Goal: Task Accomplishment & Management: Manage account settings

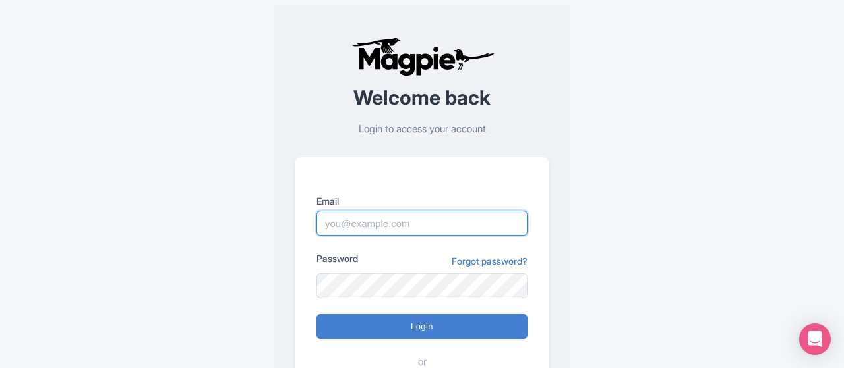
click at [363, 221] on input "Email" at bounding box center [421, 223] width 211 height 25
click at [376, 236] on input "Email" at bounding box center [421, 223] width 211 height 25
paste input "imshanmohamed@gmail.com"
type input "imshanmohamed@gmail.com"
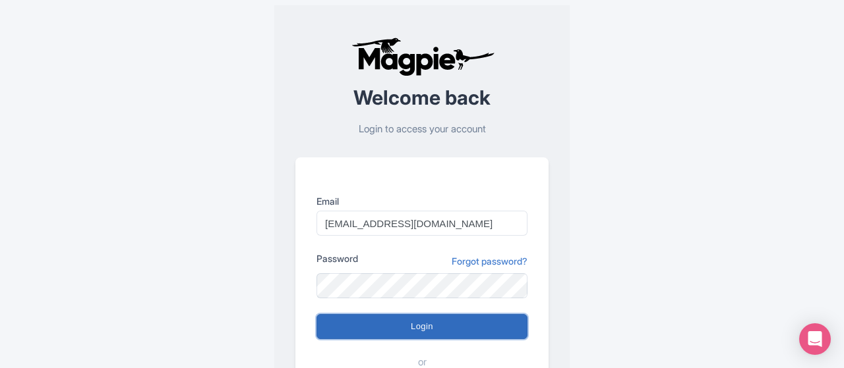
click at [417, 324] on input "Login" at bounding box center [421, 326] width 211 height 25
type input "Logging in..."
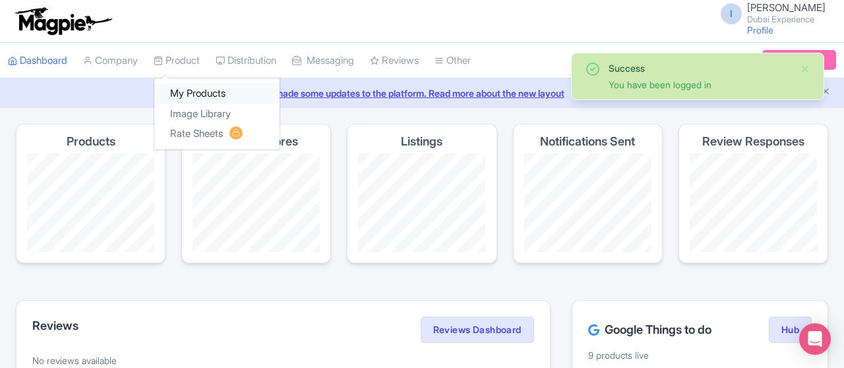
click at [202, 92] on link "My Products" at bounding box center [216, 94] width 125 height 20
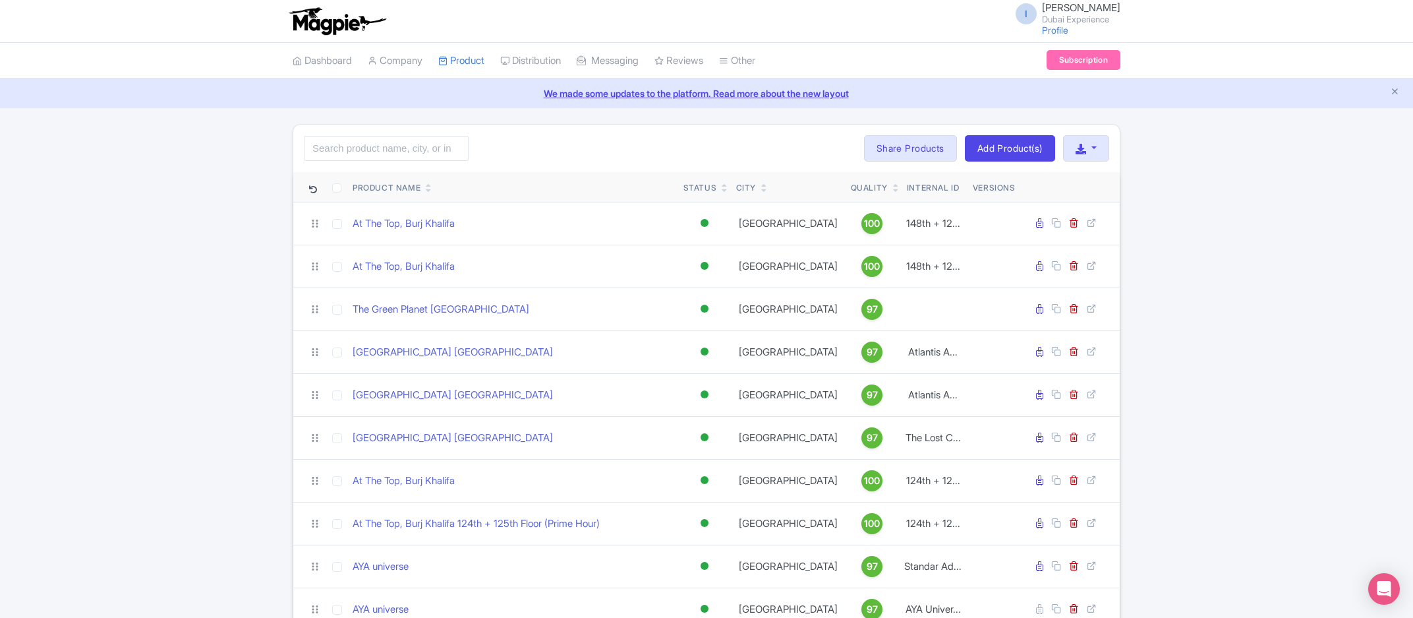
scroll to position [200, 0]
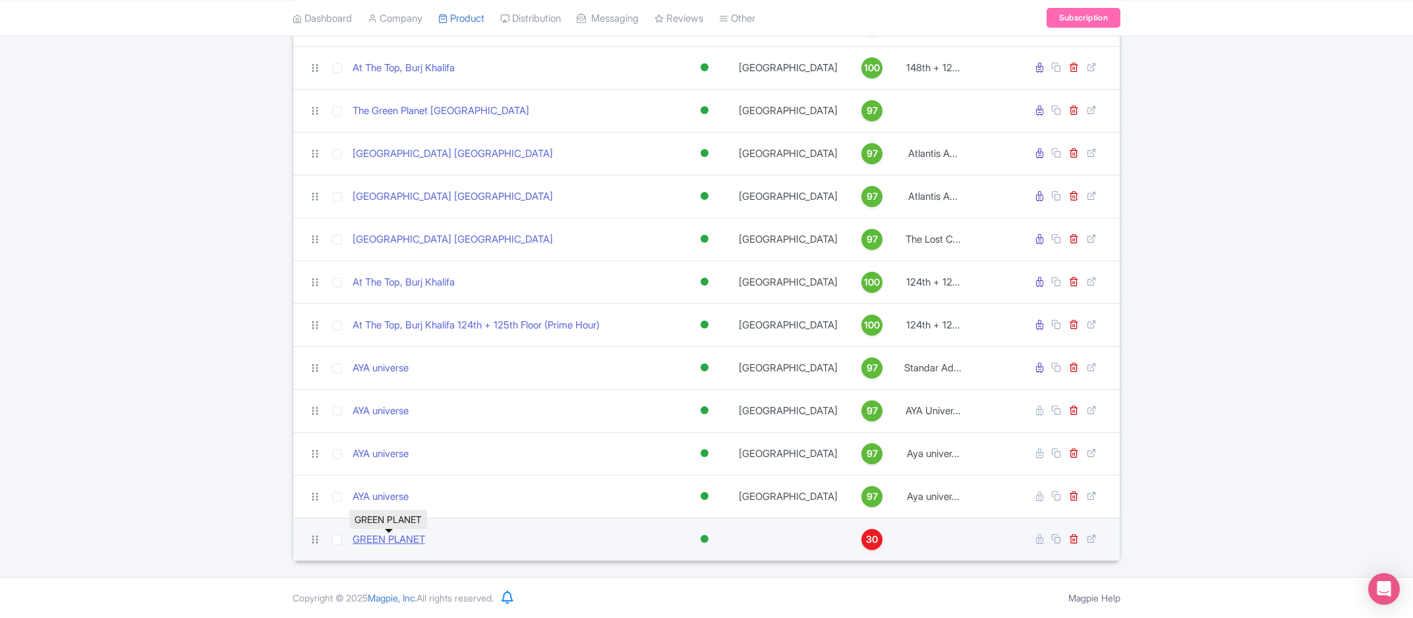
click at [387, 537] on link "GREEN PLANET" at bounding box center [389, 539] width 72 height 15
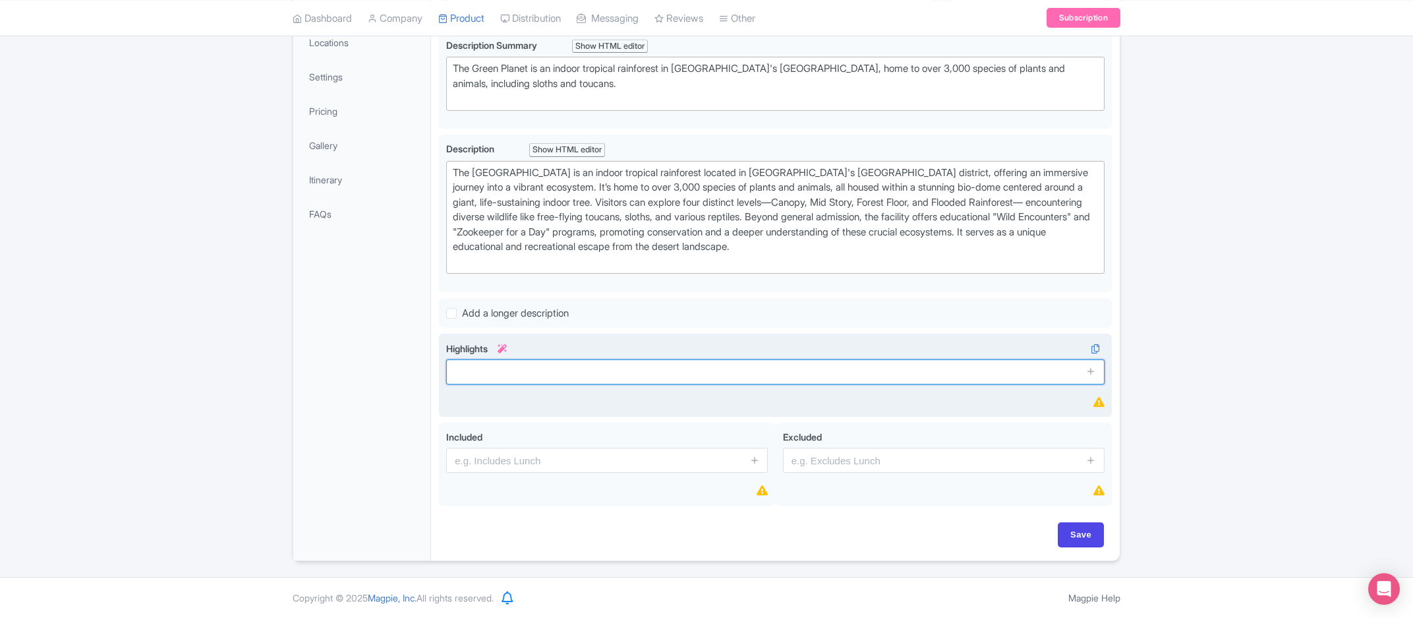
click at [568, 378] on input "text" at bounding box center [775, 371] width 658 height 25
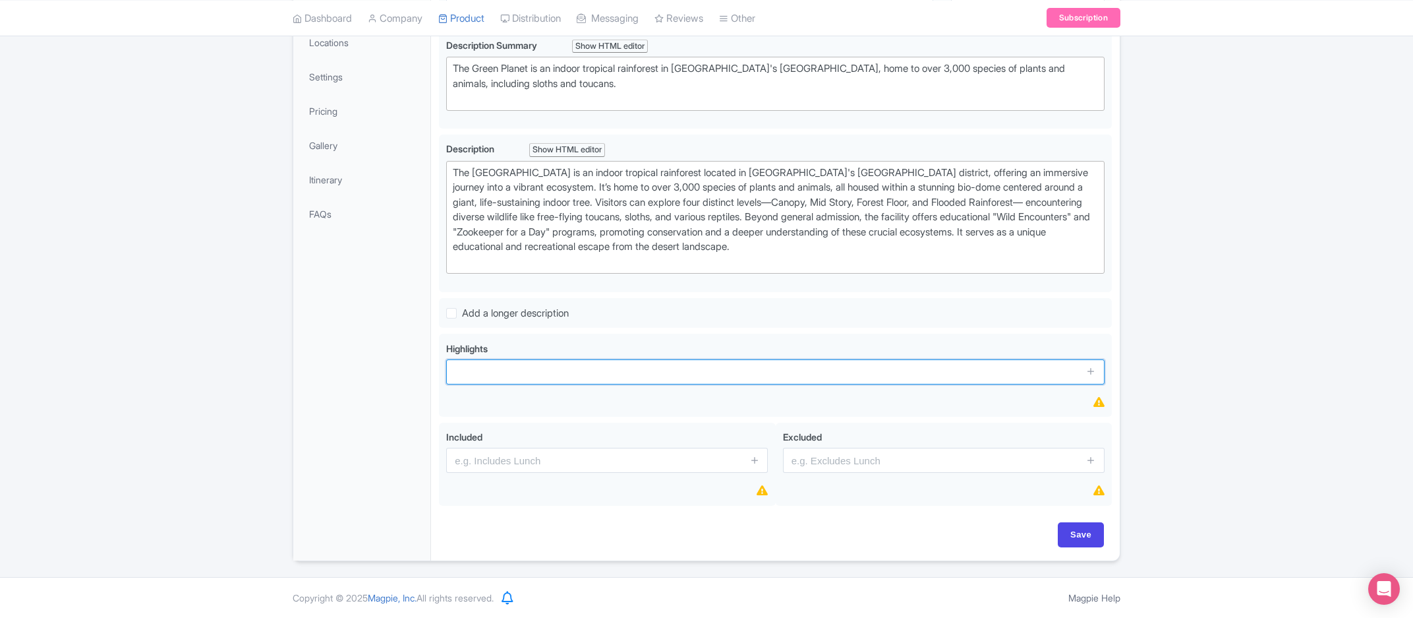
scroll to position [275, 0]
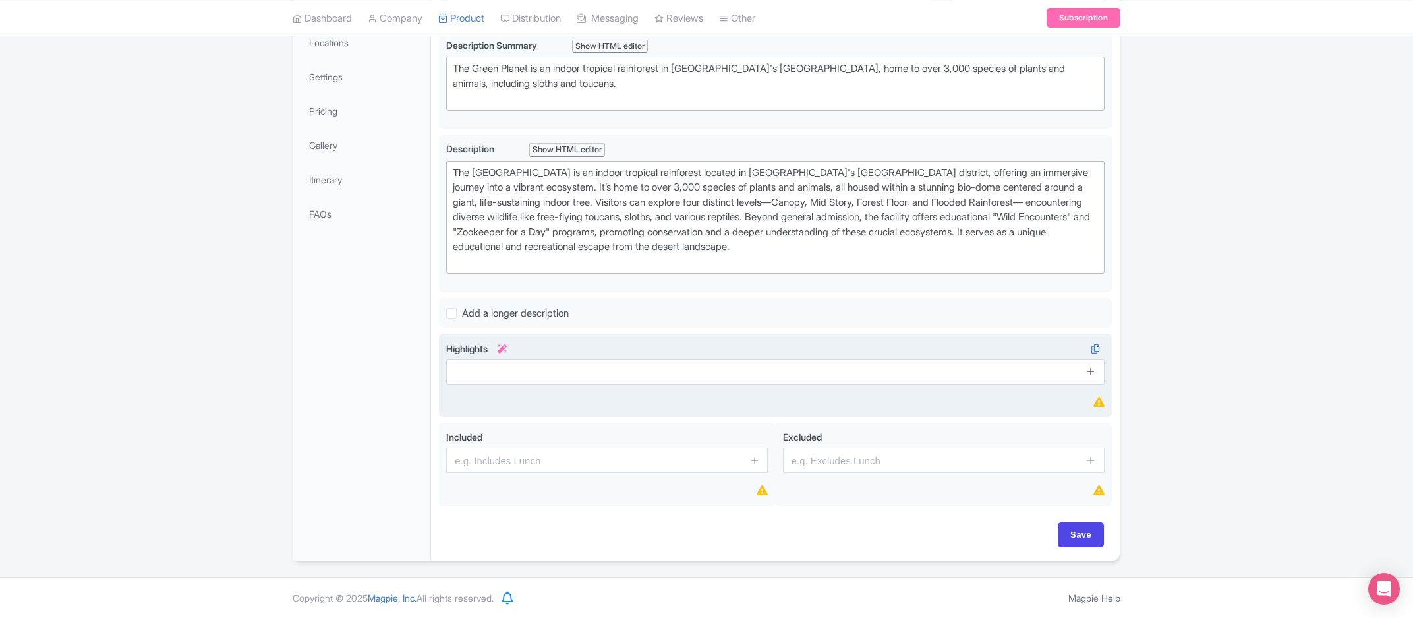
click at [1087, 372] on icon at bounding box center [1091, 371] width 10 height 10
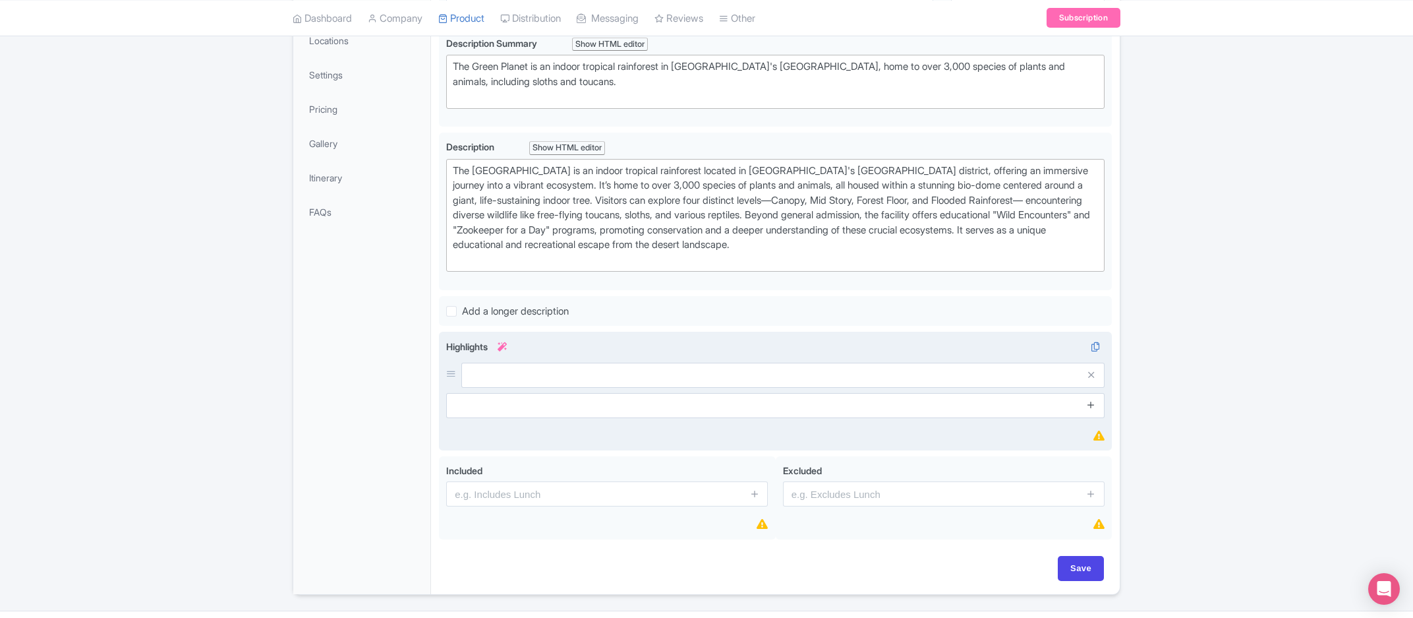
click at [1093, 404] on icon at bounding box center [1091, 404] width 10 height 10
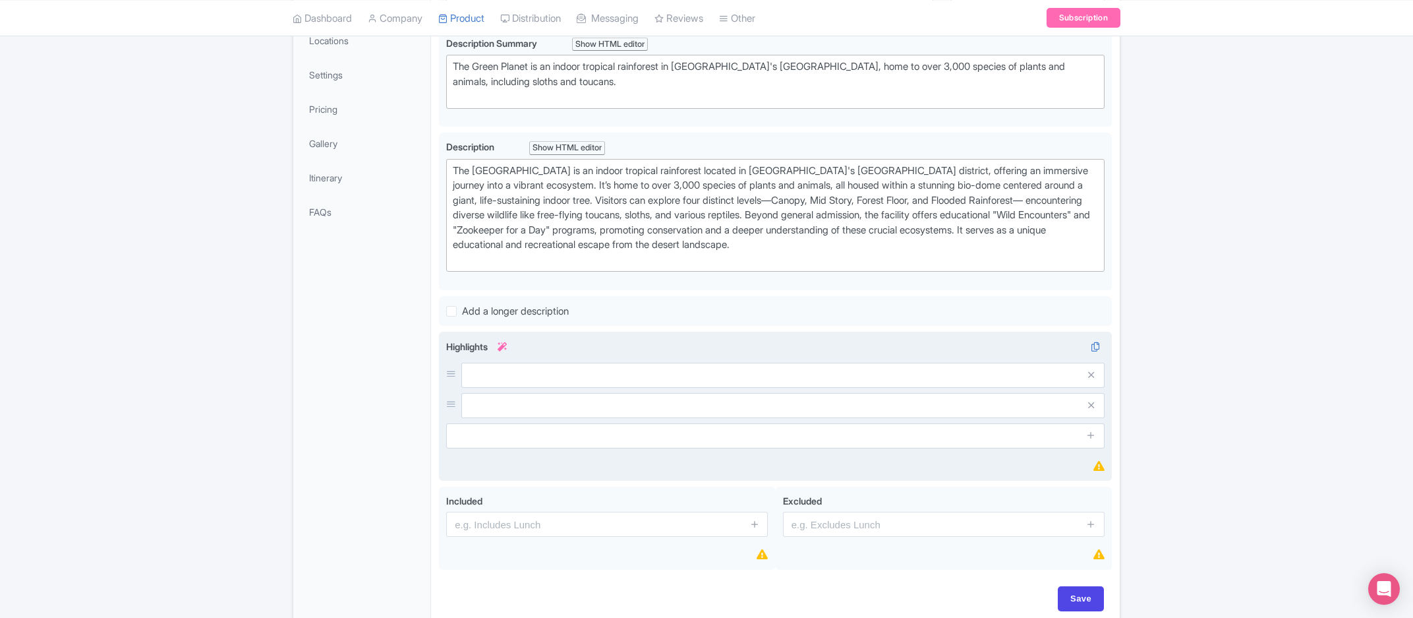
click at [1093, 423] on span at bounding box center [1091, 435] width 26 height 25
click at [1093, 430] on icon at bounding box center [1091, 435] width 10 height 10
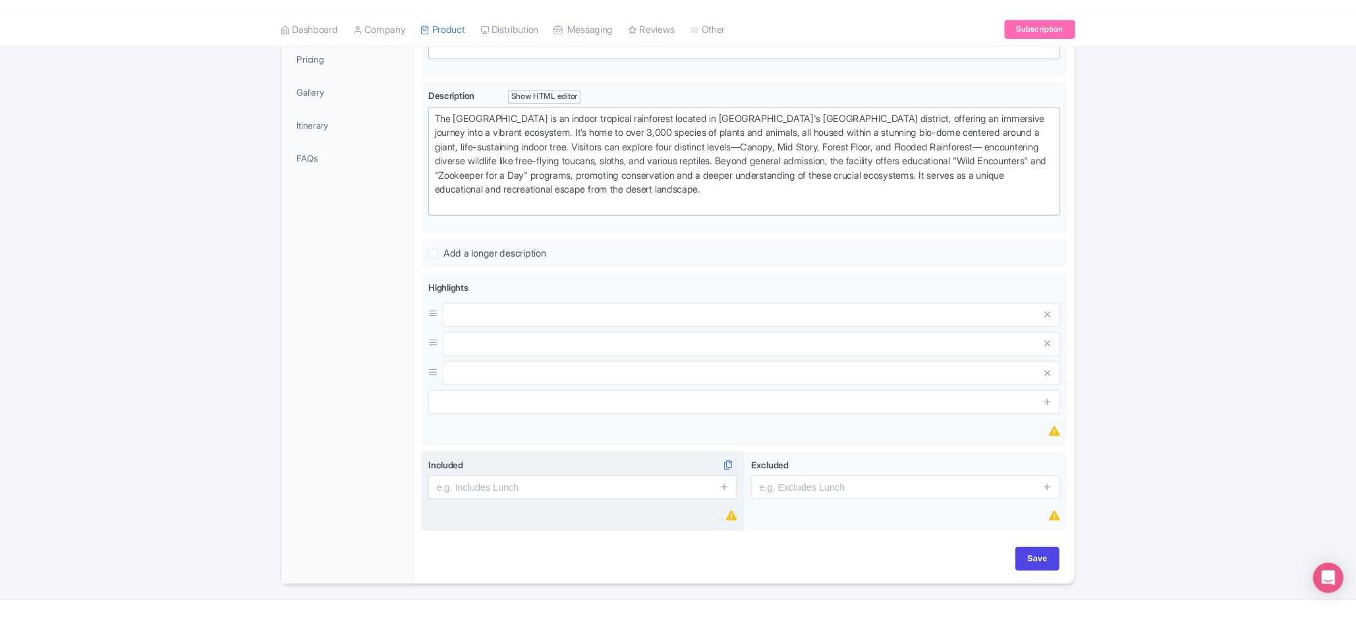
scroll to position [370, 0]
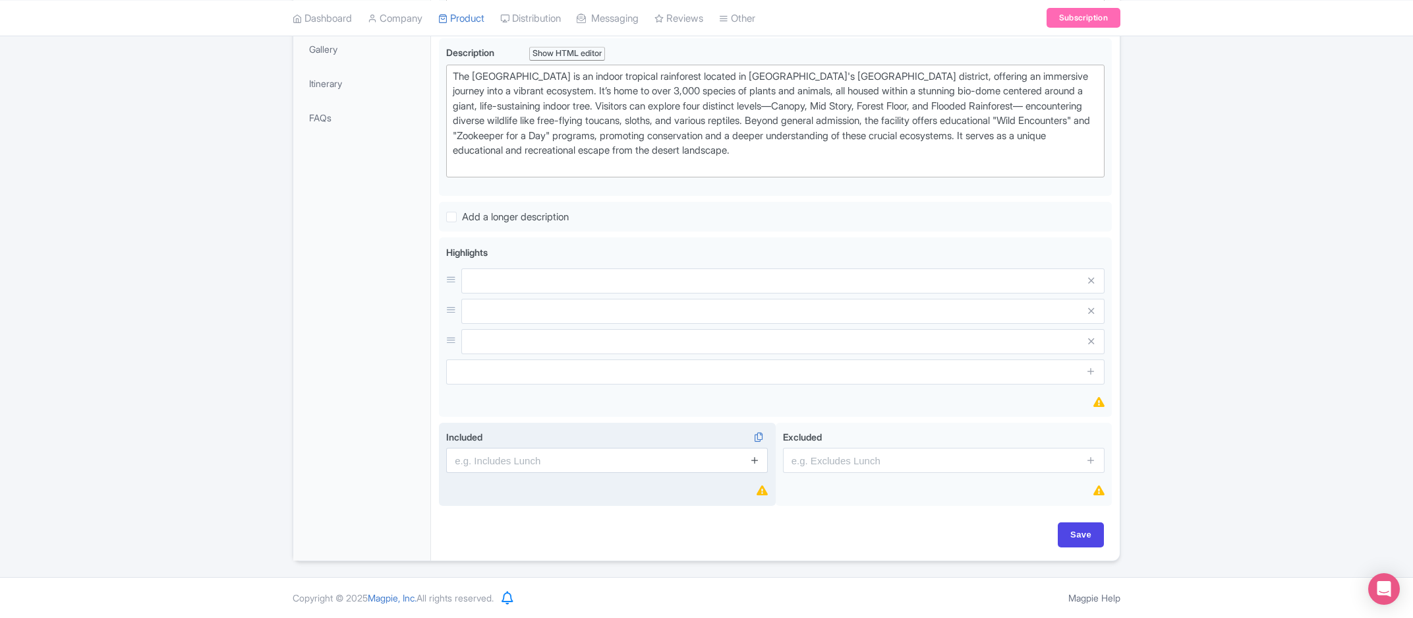
click at [750, 462] on icon at bounding box center [755, 460] width 10 height 10
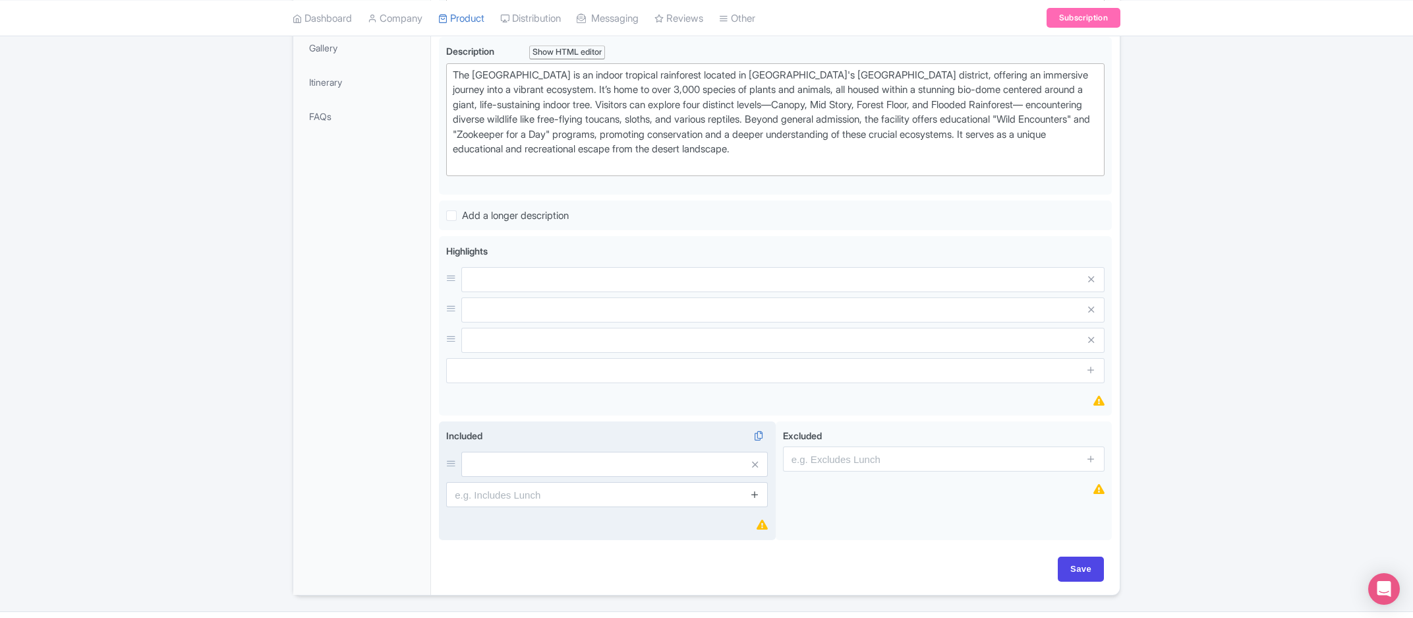
click at [757, 496] on icon at bounding box center [755, 494] width 10 height 10
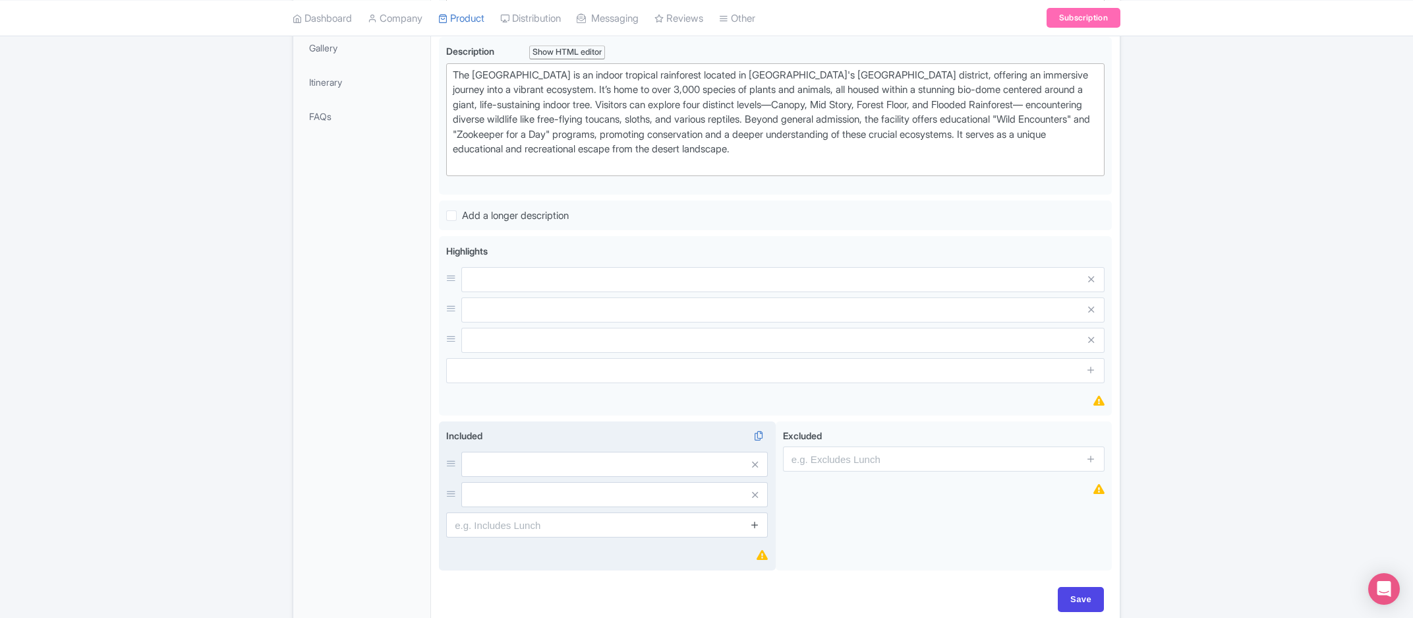
click at [756, 521] on icon at bounding box center [755, 524] width 10 height 10
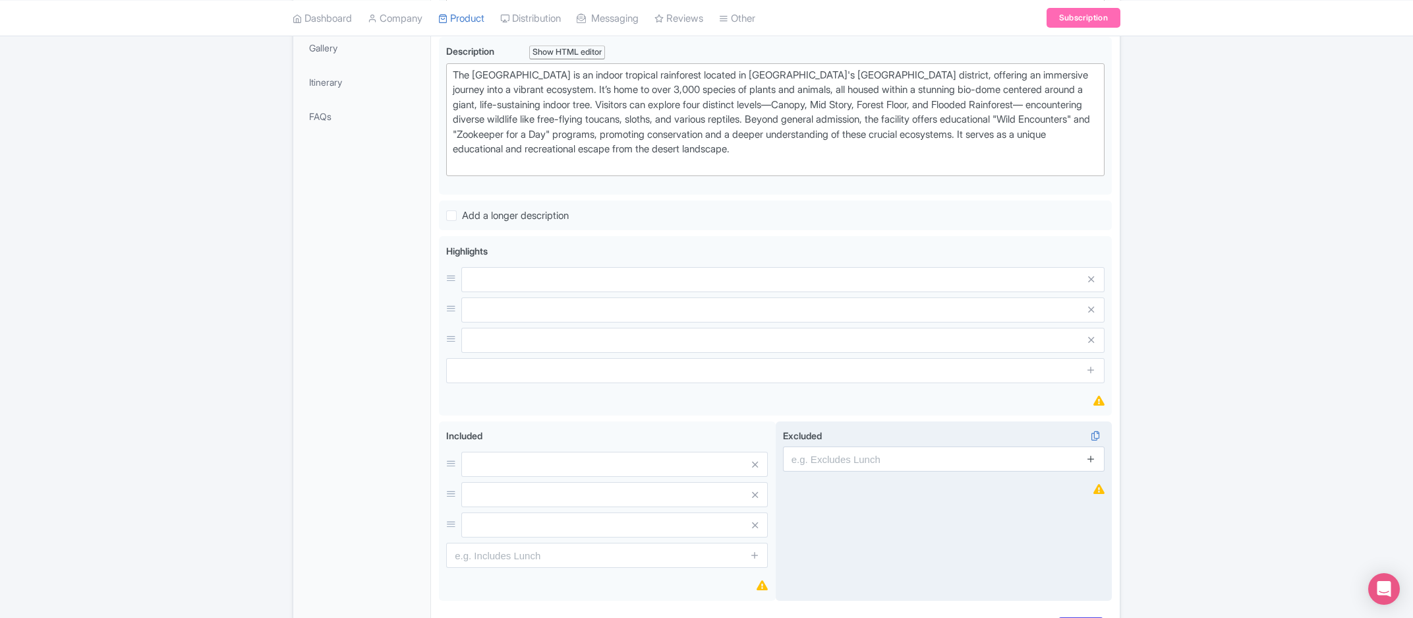
click at [1095, 462] on icon at bounding box center [1091, 458] width 10 height 10
click at [1094, 511] on div "Excluded i" at bounding box center [944, 511] width 337 height 180
click at [1094, 502] on link at bounding box center [1091, 494] width 10 height 15
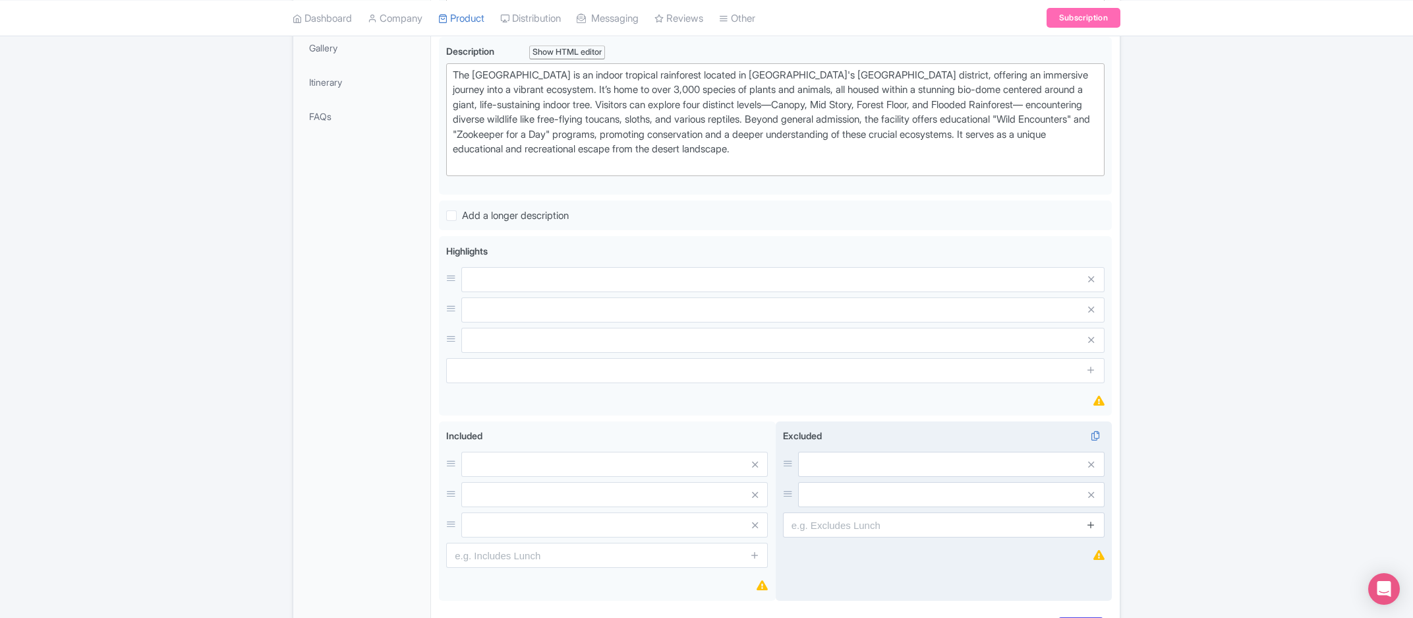
click at [1094, 531] on link at bounding box center [1091, 524] width 10 height 15
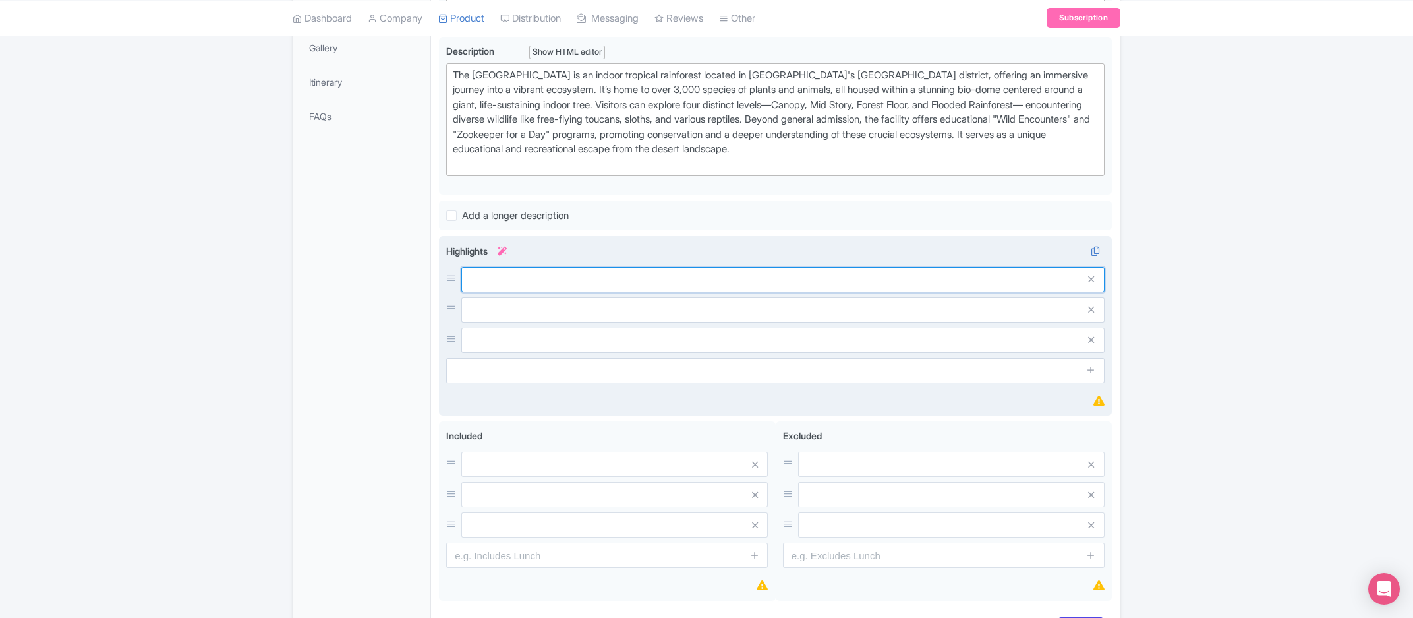
click at [548, 267] on input "text" at bounding box center [782, 279] width 643 height 25
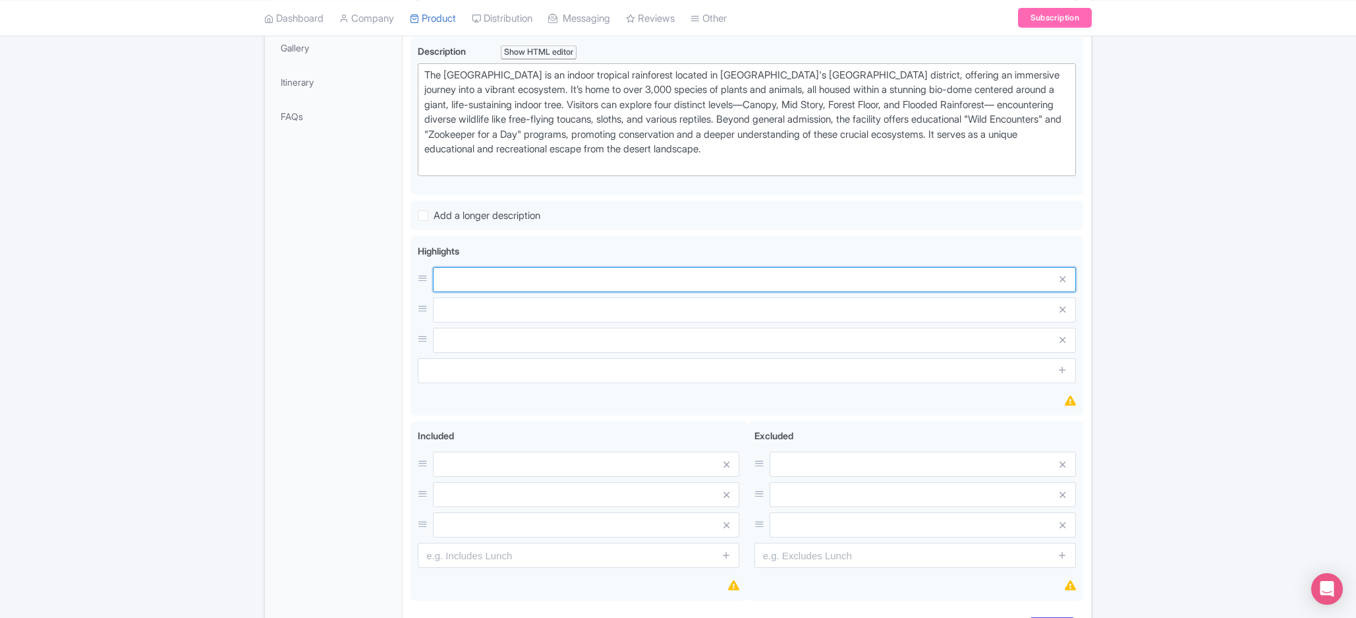
paste input "General Admission"
type input "General Admission"
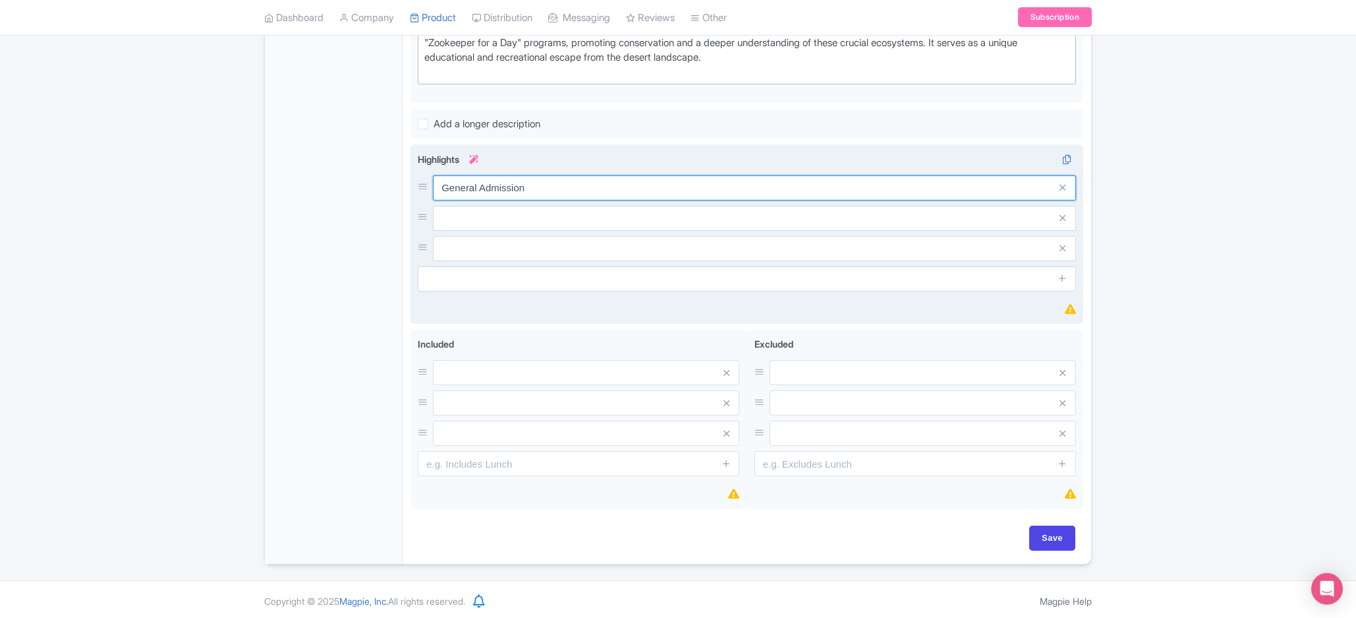
scroll to position [467, 0]
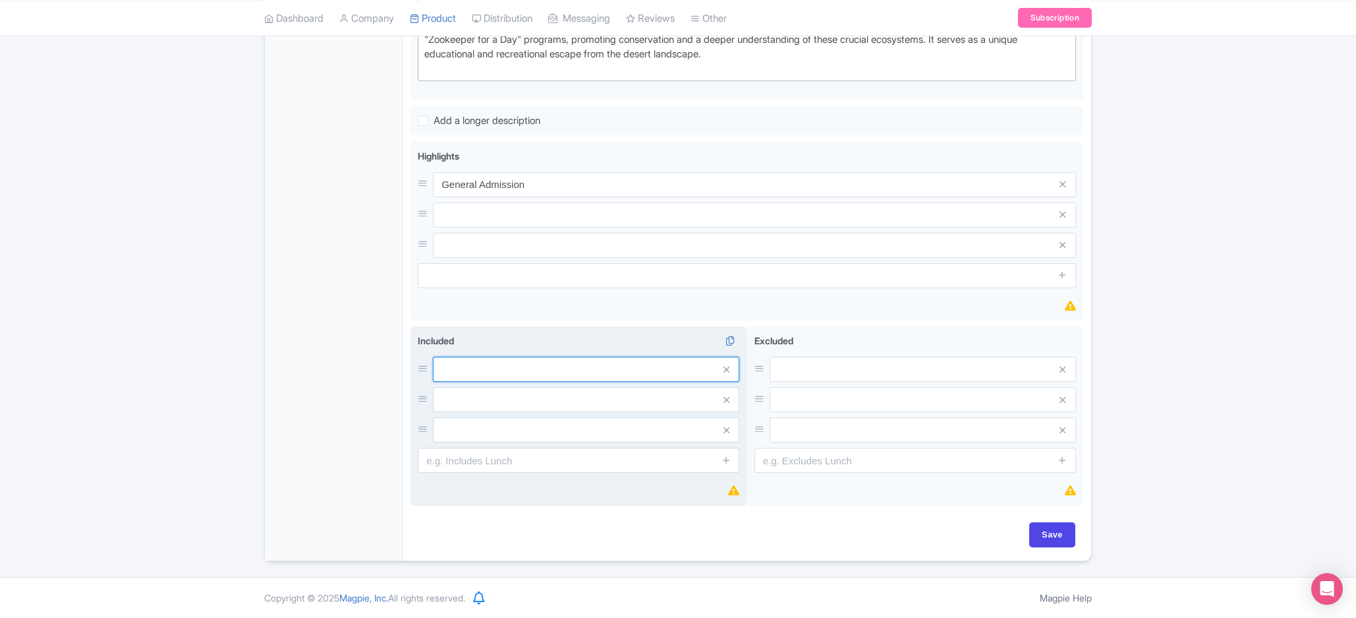
click at [517, 366] on input "text" at bounding box center [586, 369] width 306 height 25
paste input "General Admission"
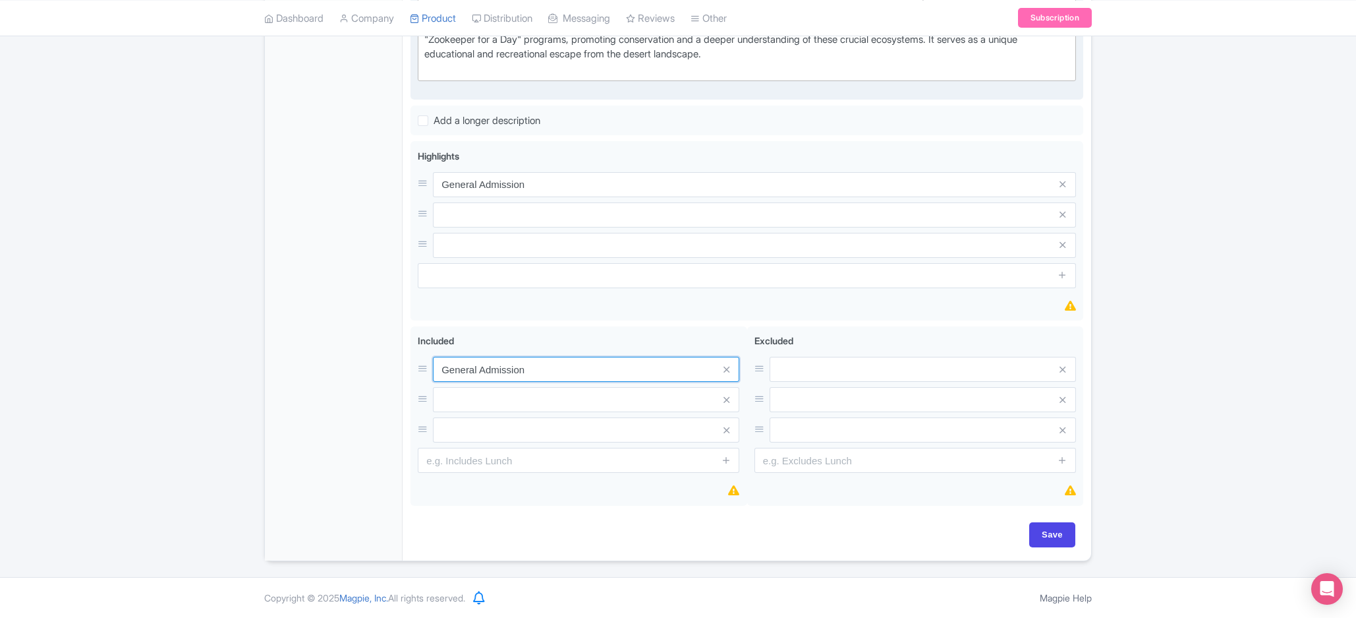
type input "General Admission"
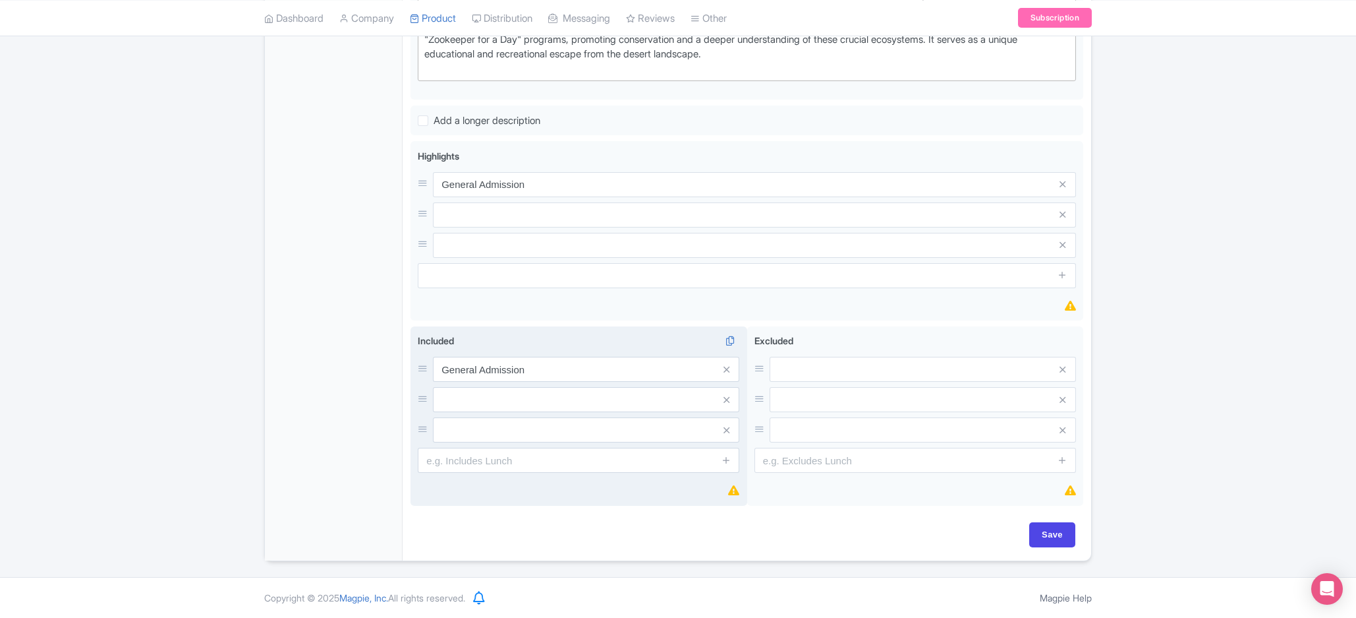
click at [504, 415] on div "General Admission" at bounding box center [579, 400] width 322 height 86
click at [509, 382] on input "text" at bounding box center [586, 369] width 306 height 25
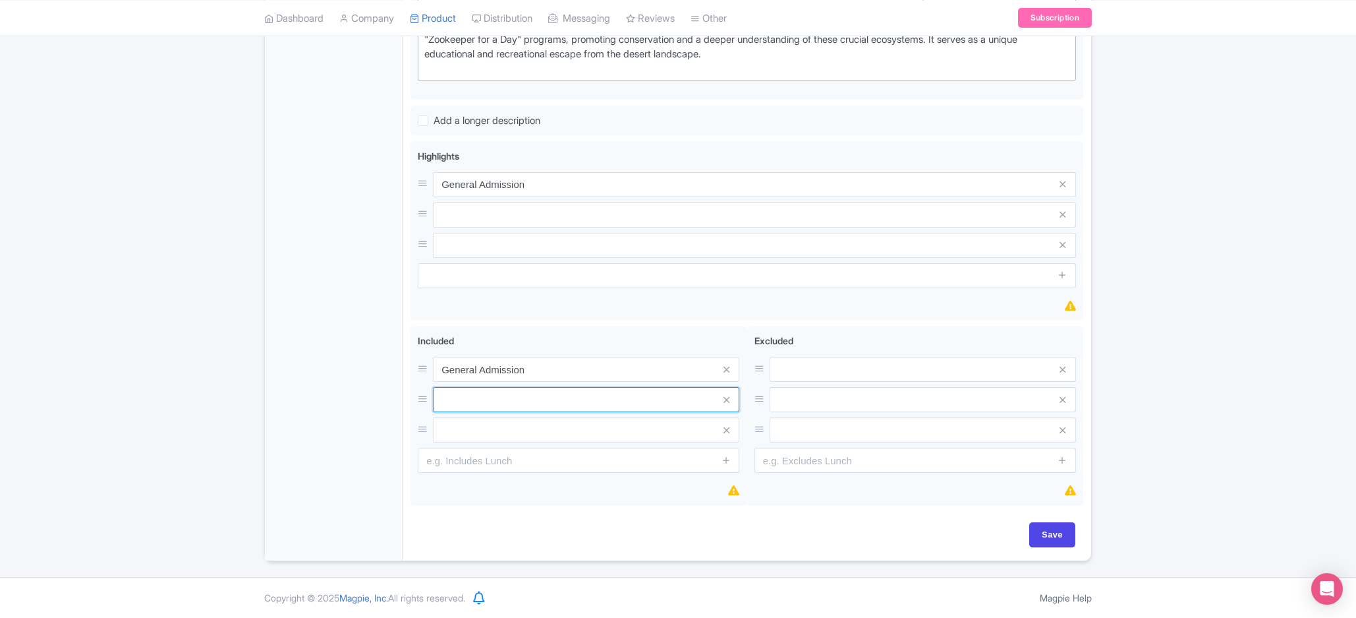
paste input "Access to Specific Exhibits"
type input "Access to Specific Exhibits"
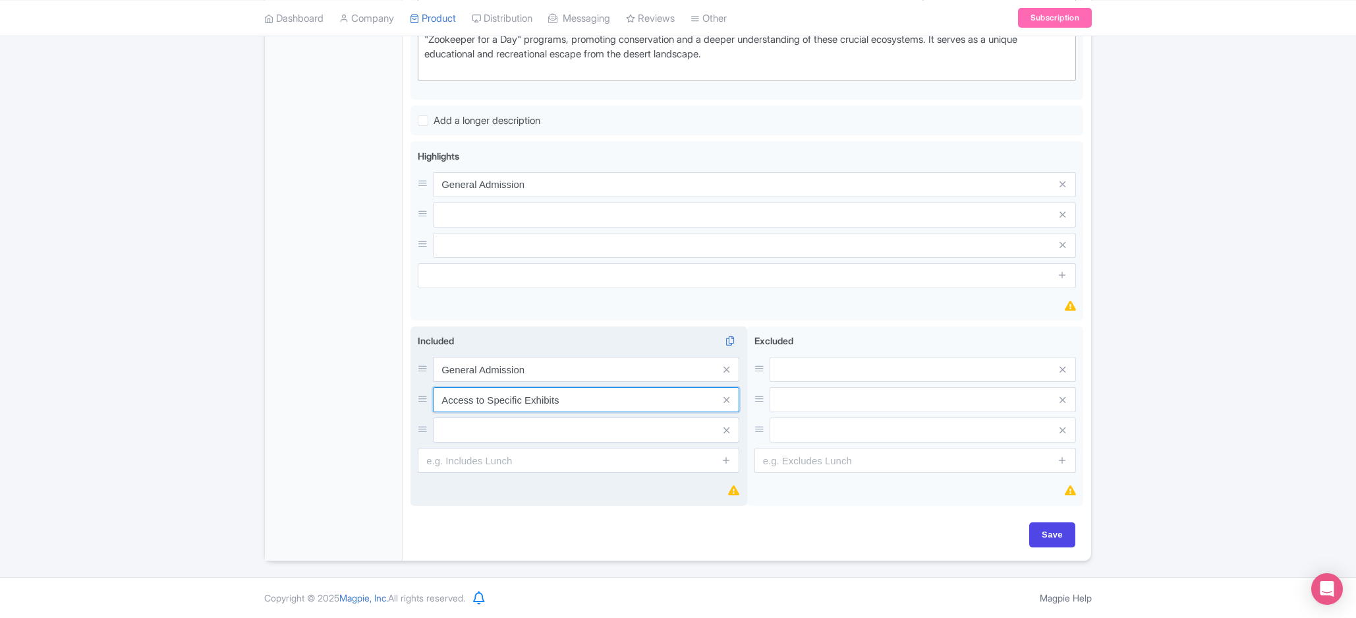
drag, startPoint x: 516, startPoint y: 410, endPoint x: 516, endPoint y: 428, distance: 17.8
click at [516, 382] on input "Access to Specific Exhibits" at bounding box center [586, 369] width 306 height 25
click at [516, 382] on input "text" at bounding box center [586, 369] width 306 height 25
paste input "Educational and Interactive Elements"
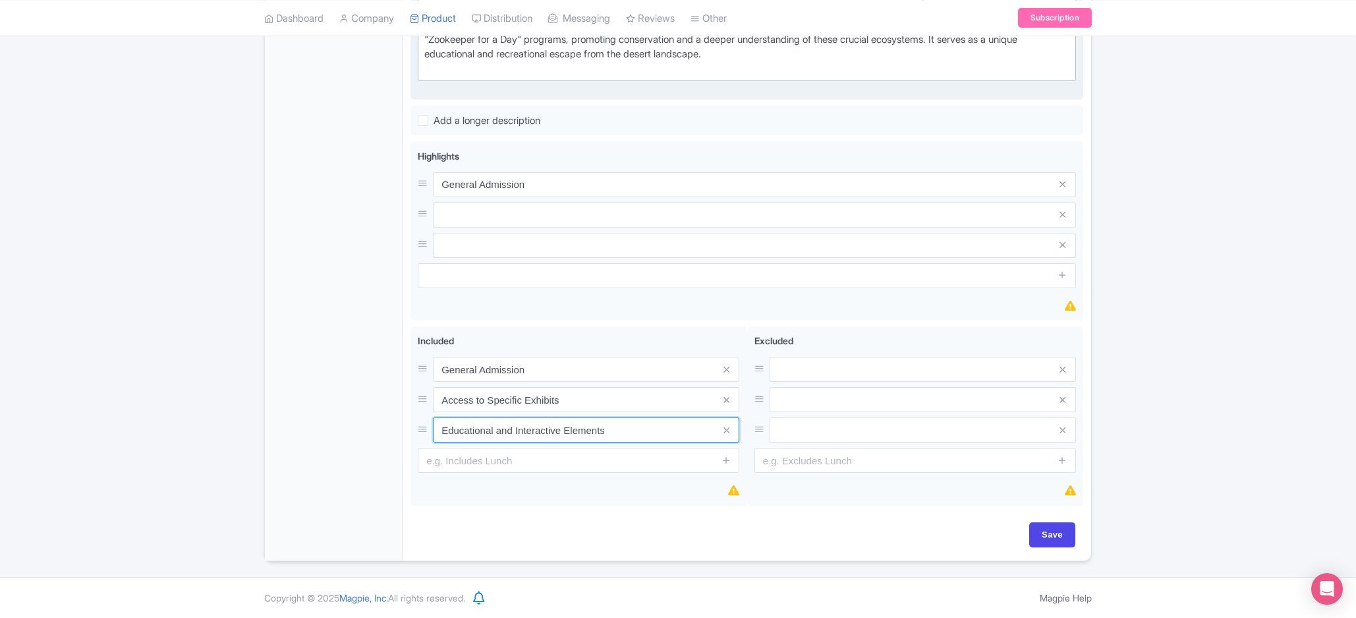
type input "Educational and Interactive Elements"
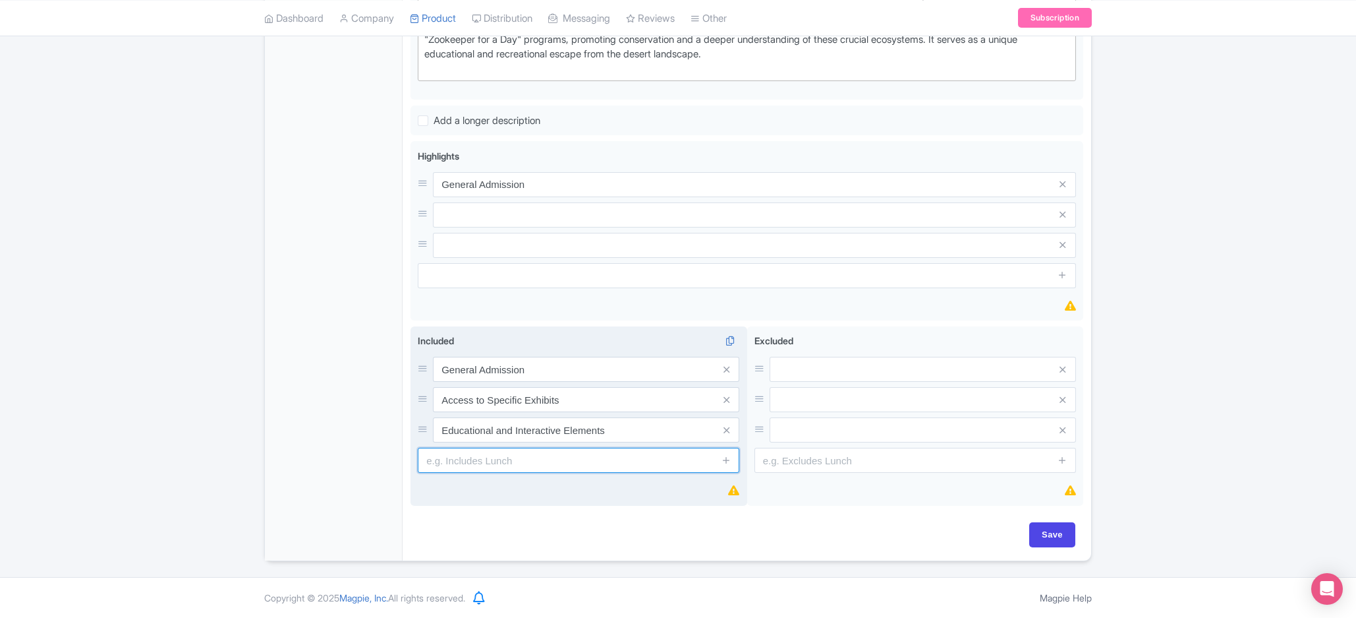
click at [524, 452] on input "text" at bounding box center [579, 459] width 322 height 25
paste input "Free Parking"
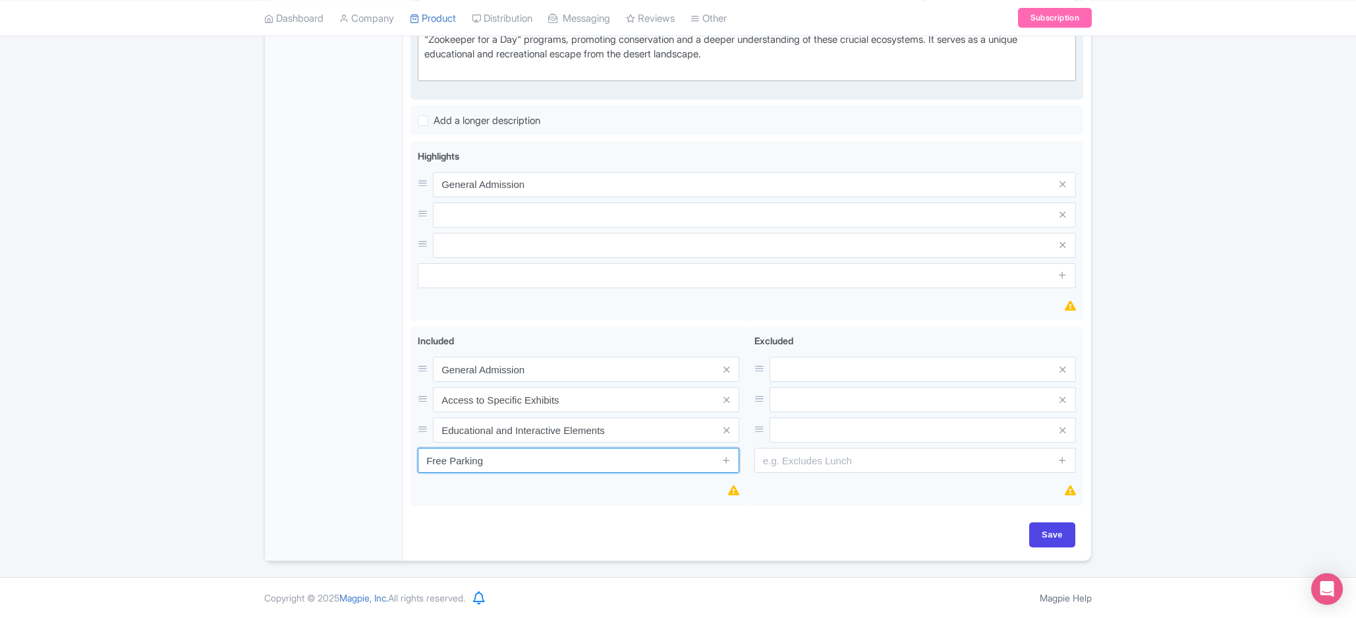
type input "Free Parking"
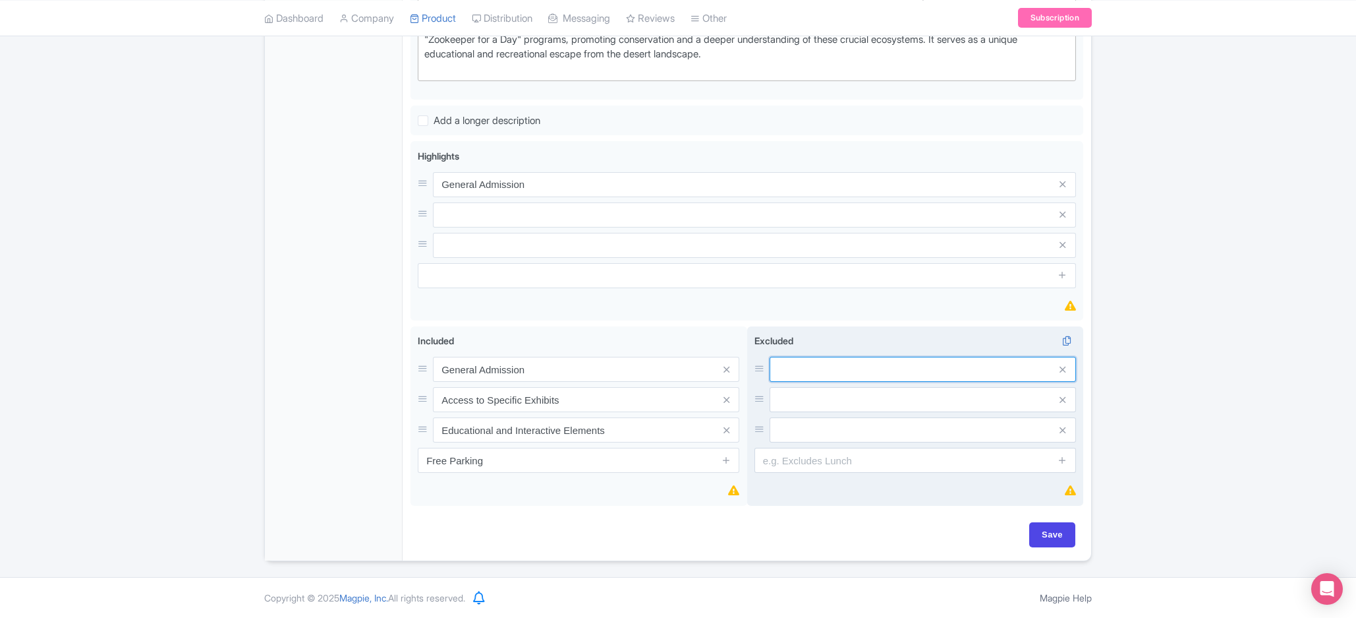
click at [832, 362] on input "text" at bounding box center [923, 369] width 306 height 25
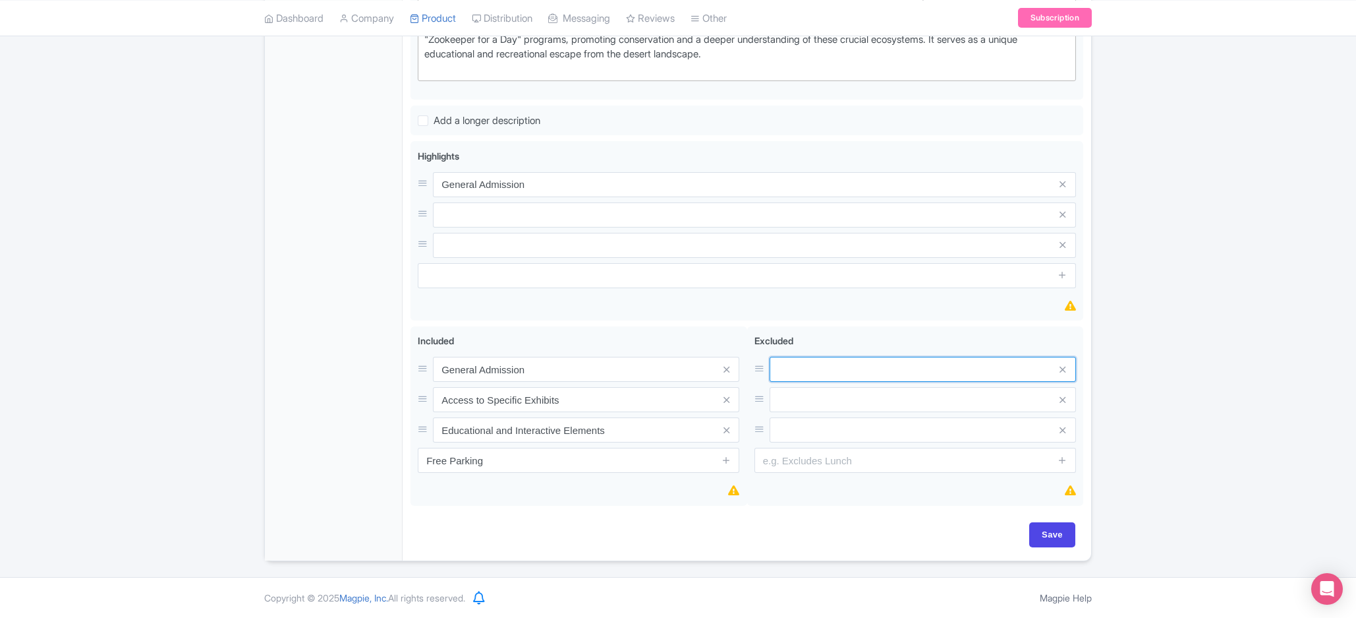
paste input "Special Encounters and Experiences"
type input "Special Encounters and Experiences"
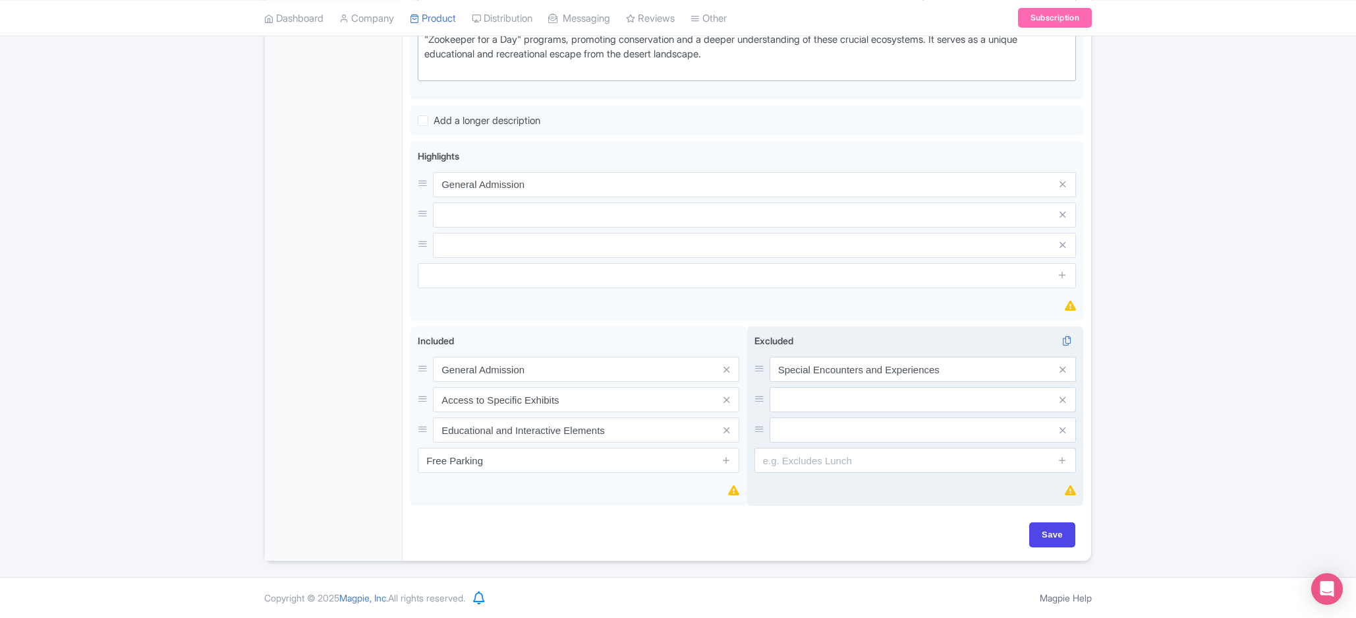
click at [832, 384] on div "Special Encounters and Experiences" at bounding box center [916, 400] width 322 height 86
click at [832, 382] on input "text" at bounding box center [923, 369] width 306 height 25
paste input "Food and Beverages"
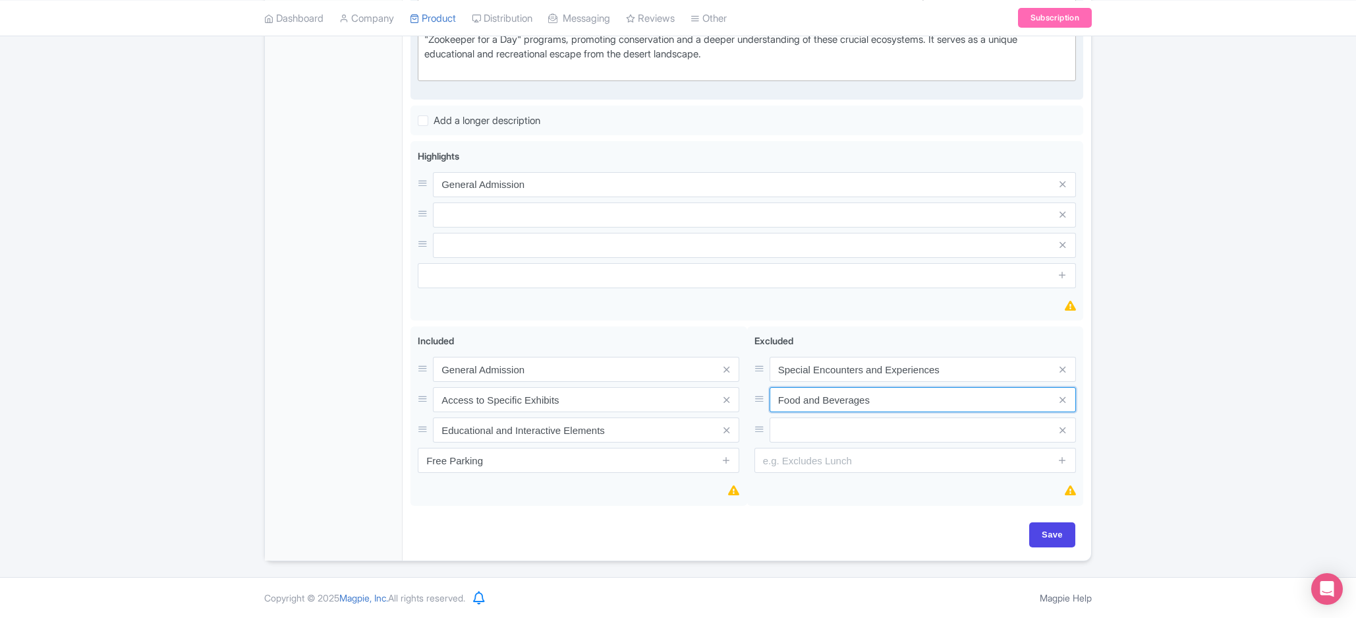
type input "Food and Beverages"
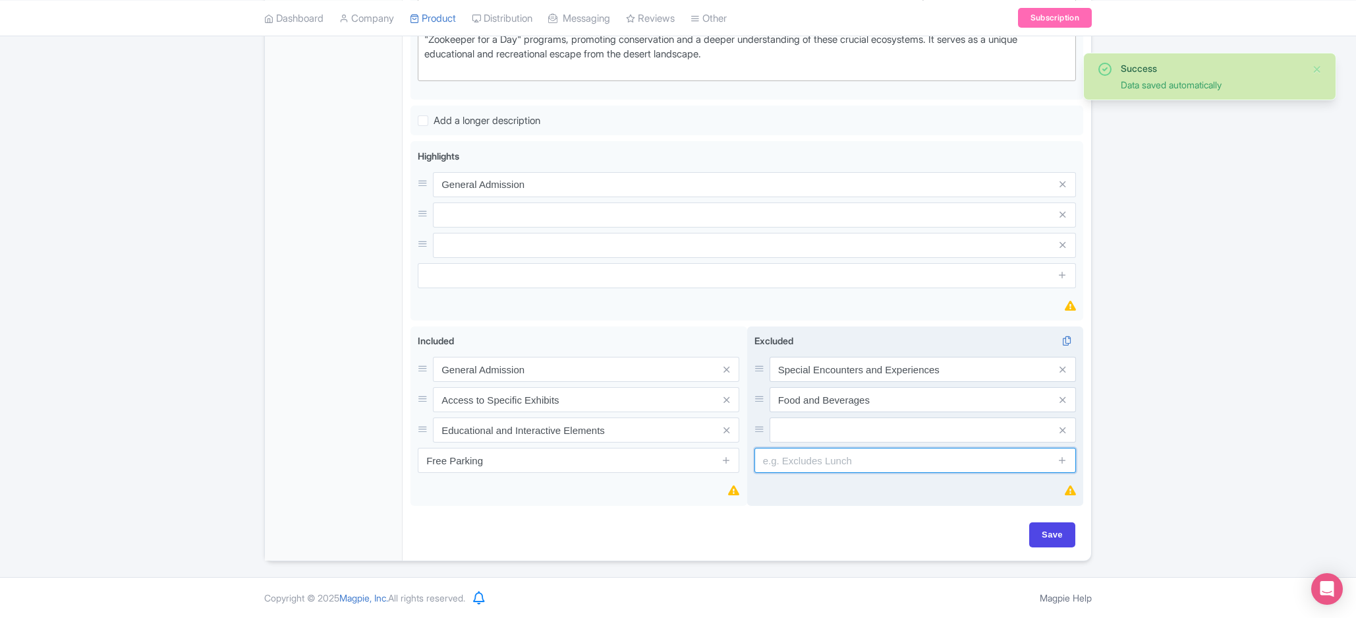
click at [965, 462] on input "text" at bounding box center [916, 459] width 322 height 25
click at [960, 382] on input "text" at bounding box center [923, 369] width 306 height 25
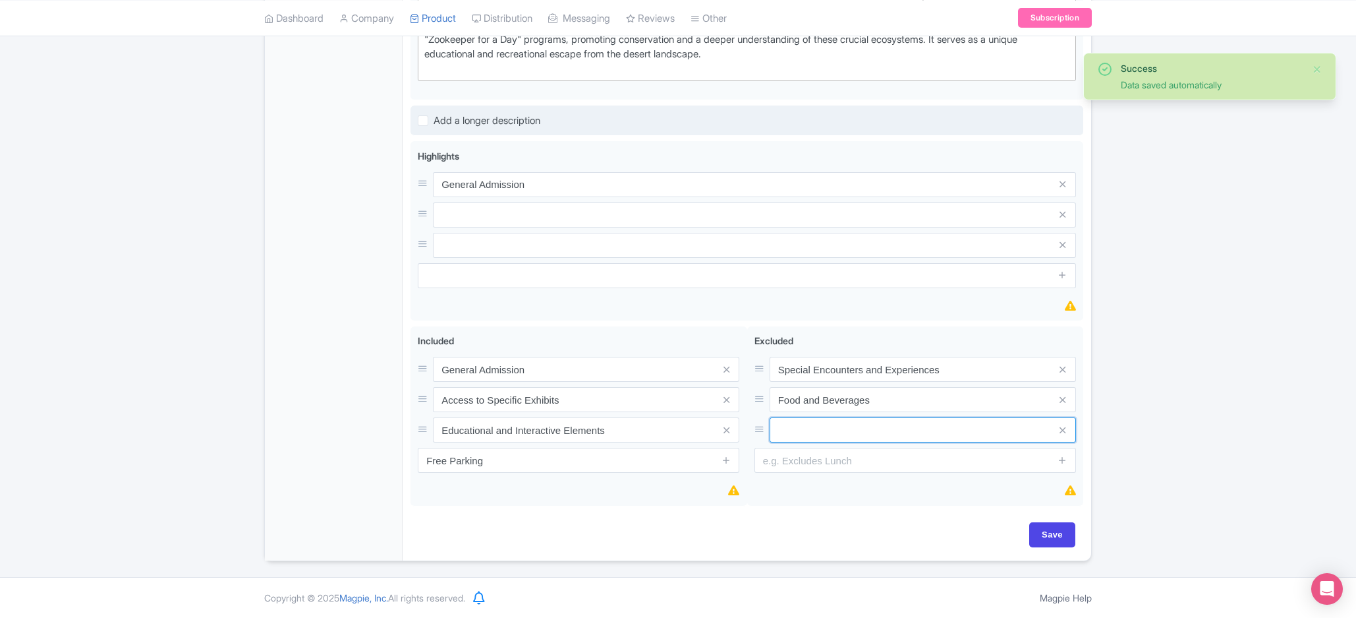
paste input "Transportation"
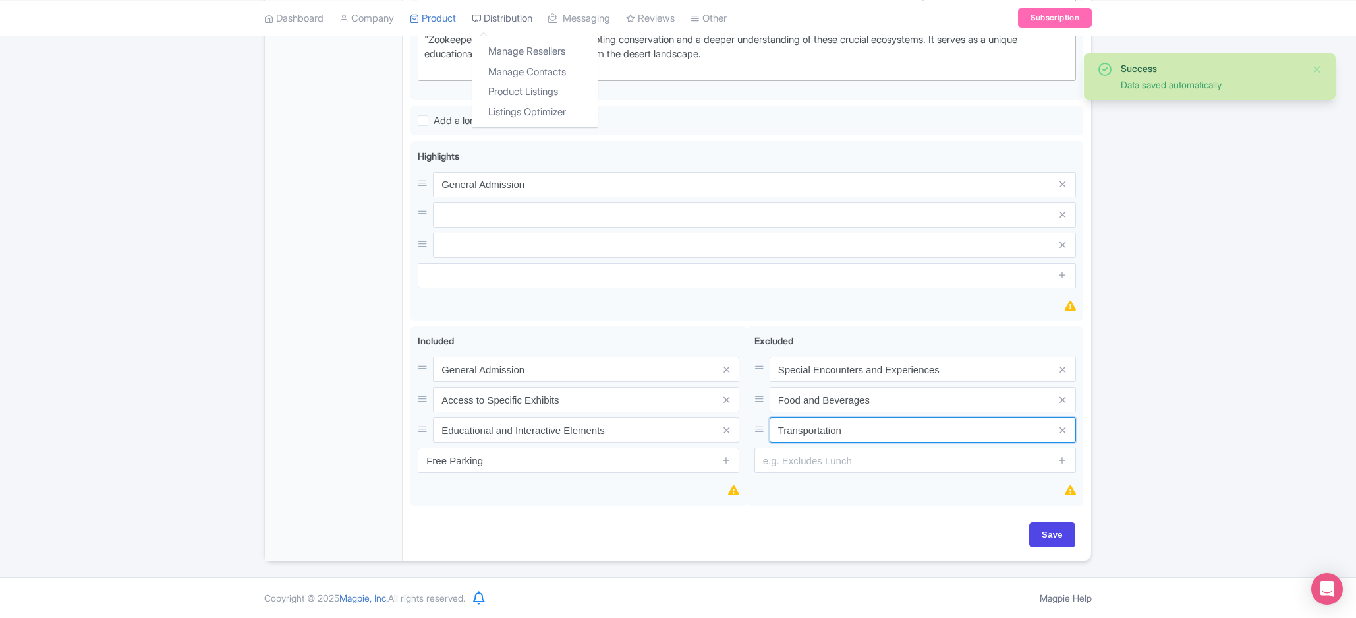
type input "Transportation"
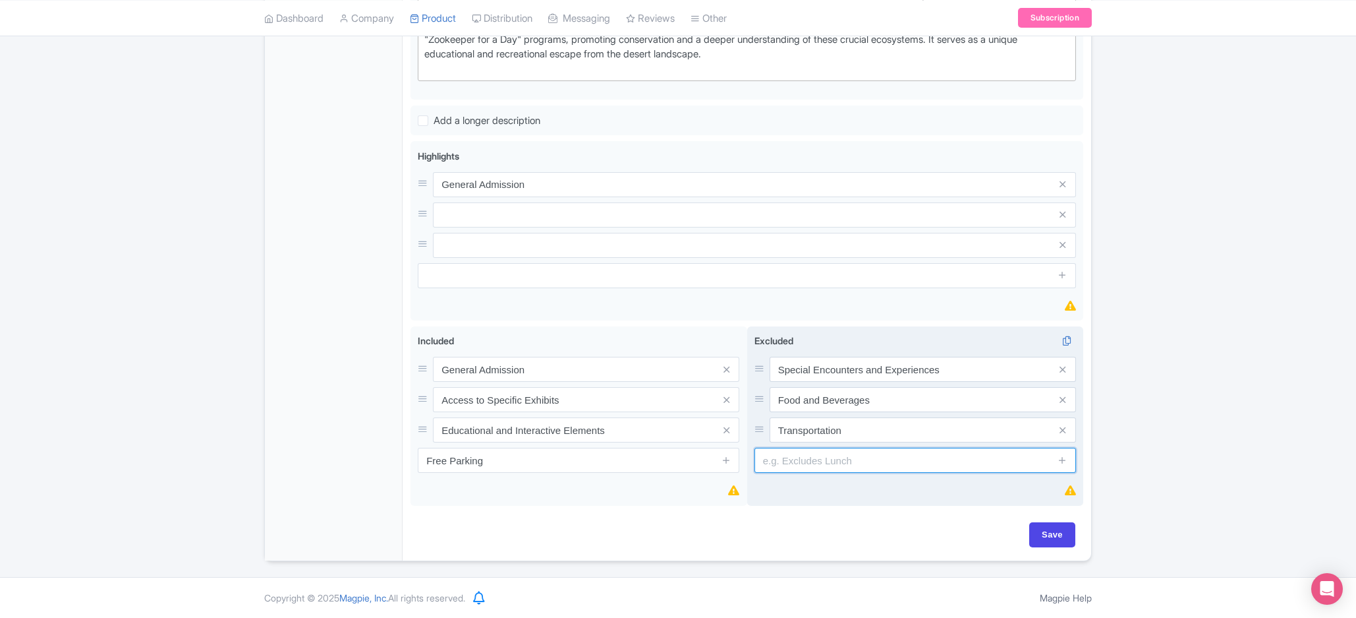
click at [818, 459] on input "text" at bounding box center [916, 459] width 322 height 25
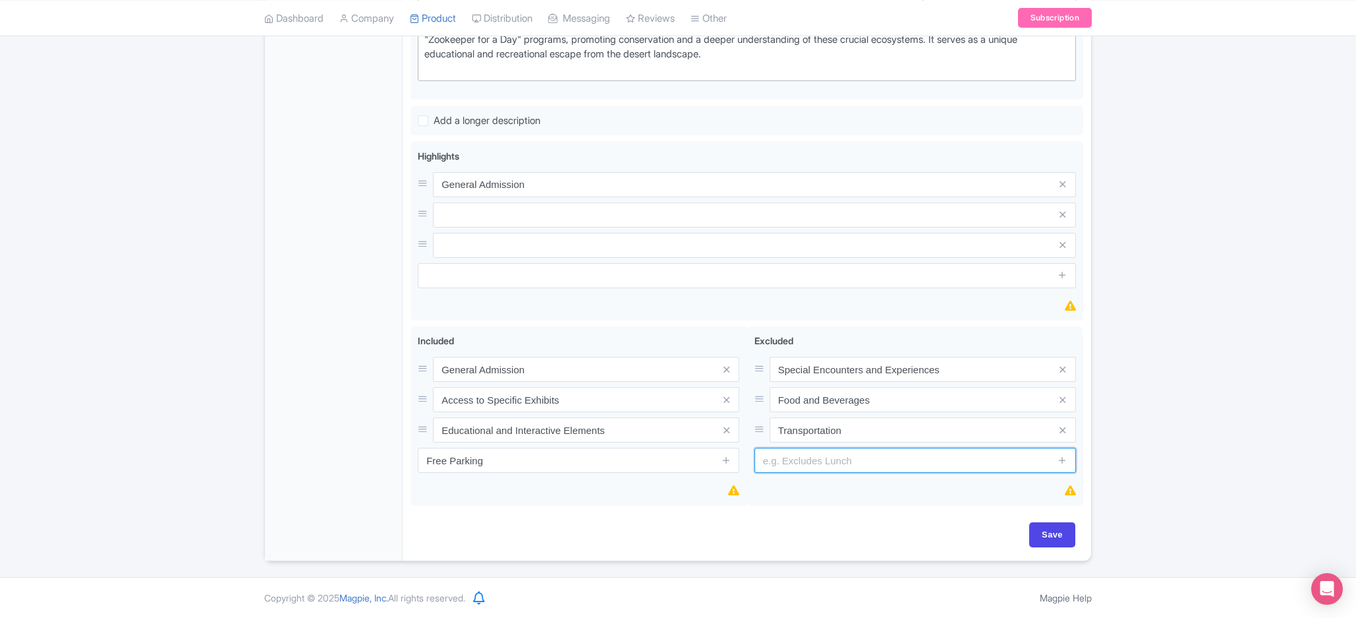
paste input "Personal Expenses"
type input "Personal Expenses"
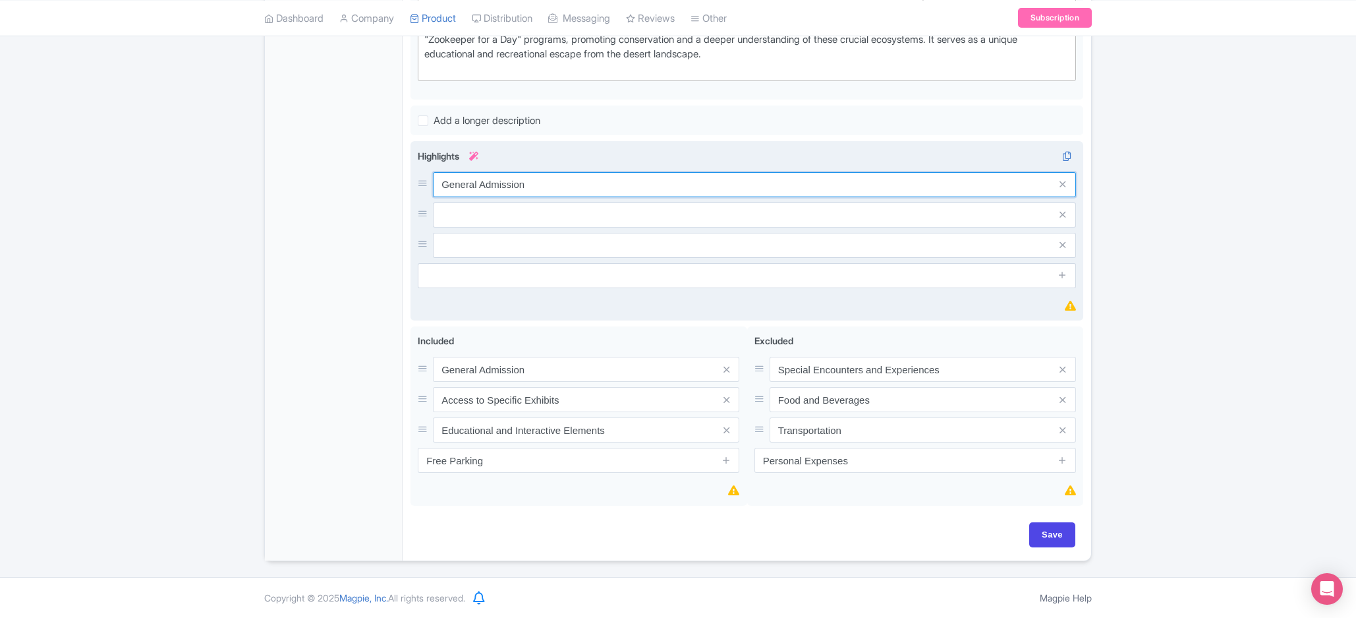
click at [556, 187] on input "General Admission" at bounding box center [754, 184] width 643 height 25
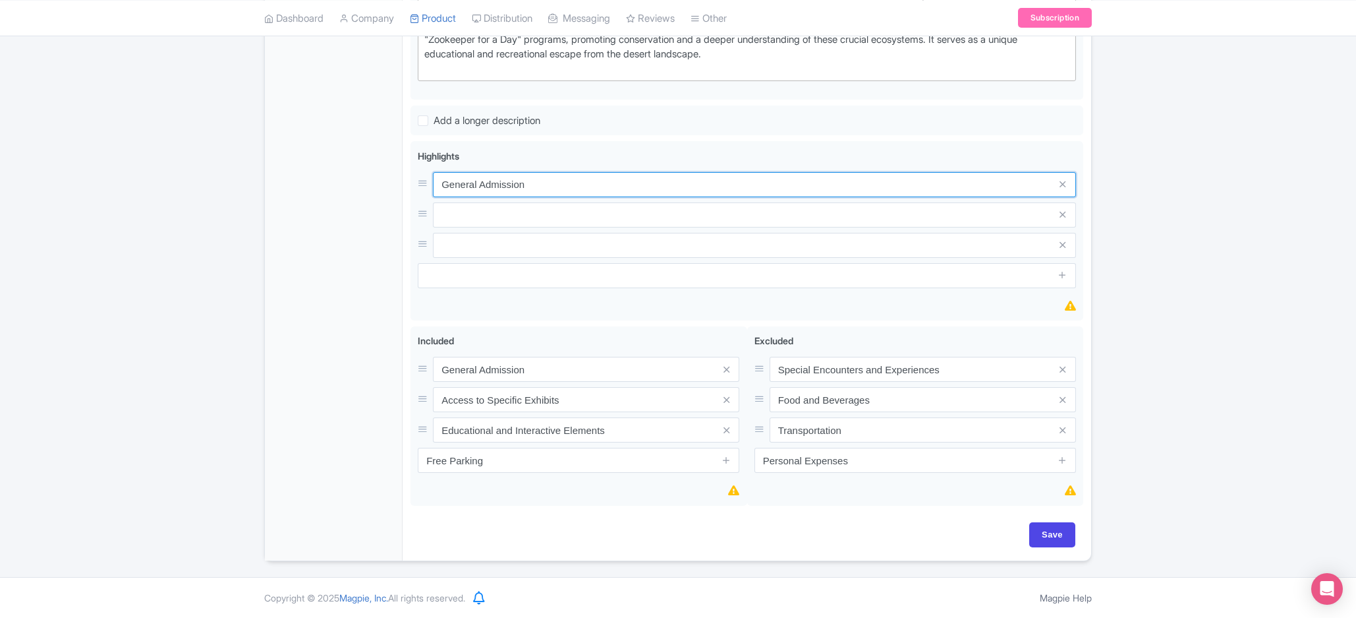
paste input "The World's Largest Indoor Man-Made Tree"
type input "The World's Largest Indoor Man-Made Tree"
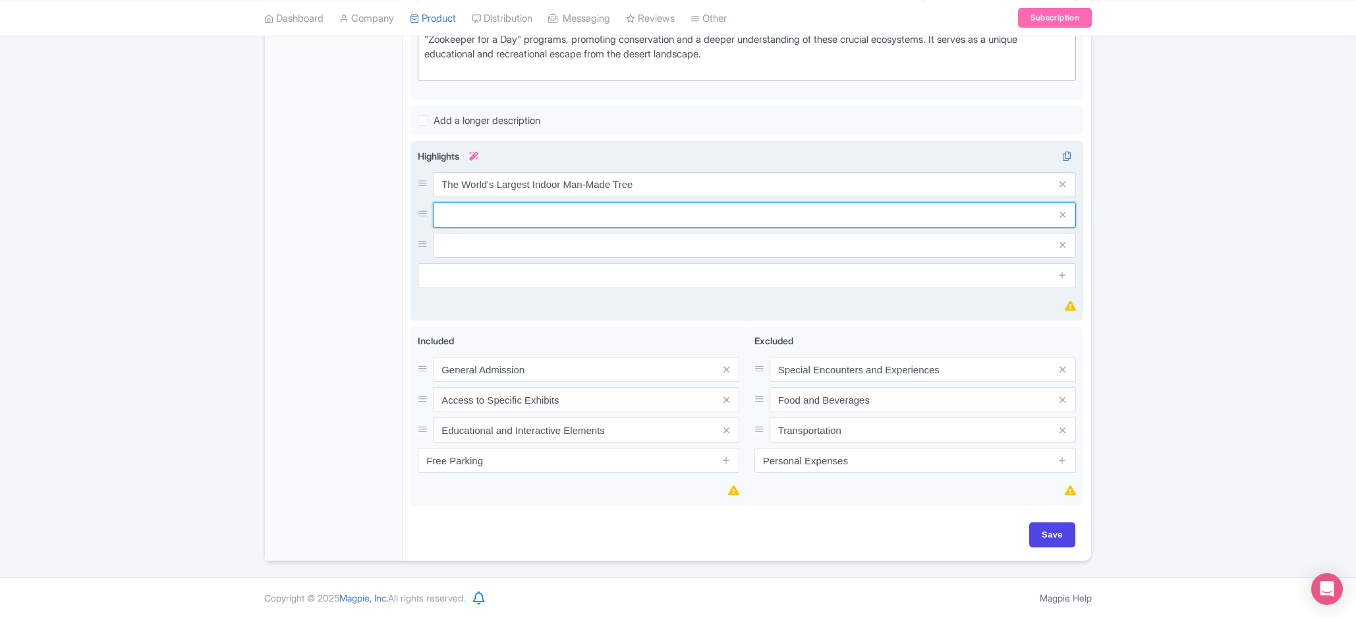
click at [571, 197] on input "text" at bounding box center [754, 184] width 643 height 25
paste input "Four Distinct Levels of a Tropical Rainforest"
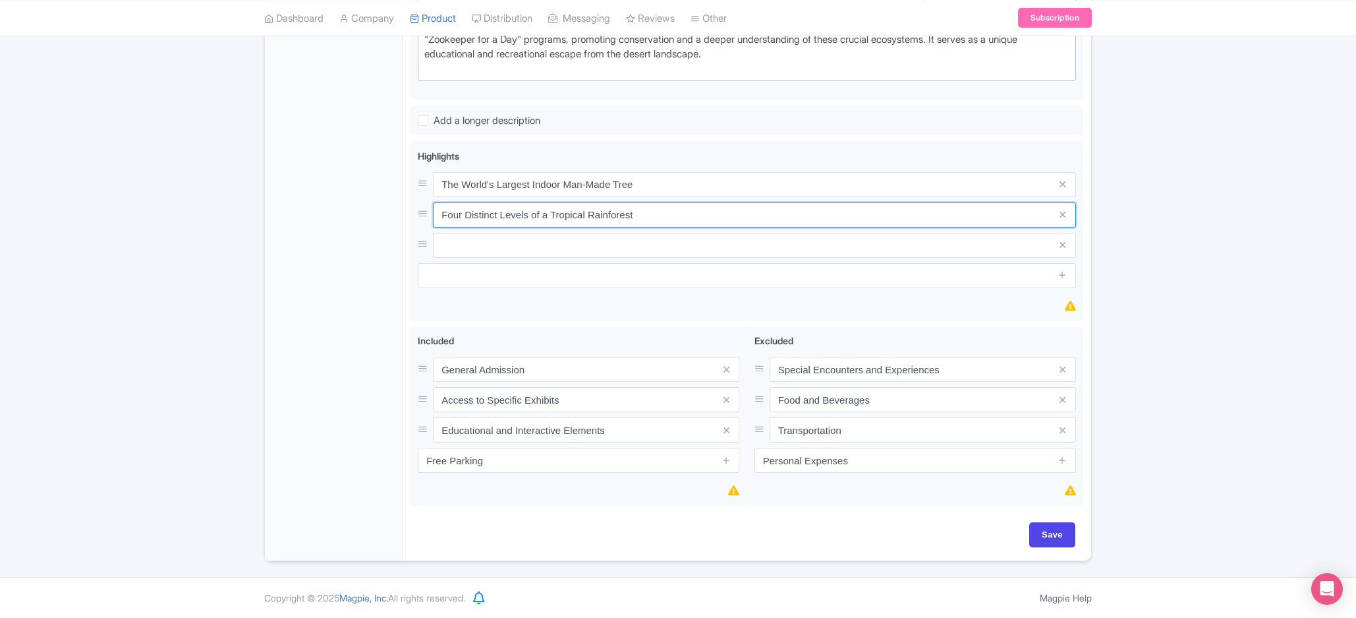
type input "Four Distinct Levels of a Tropical Rainforest"
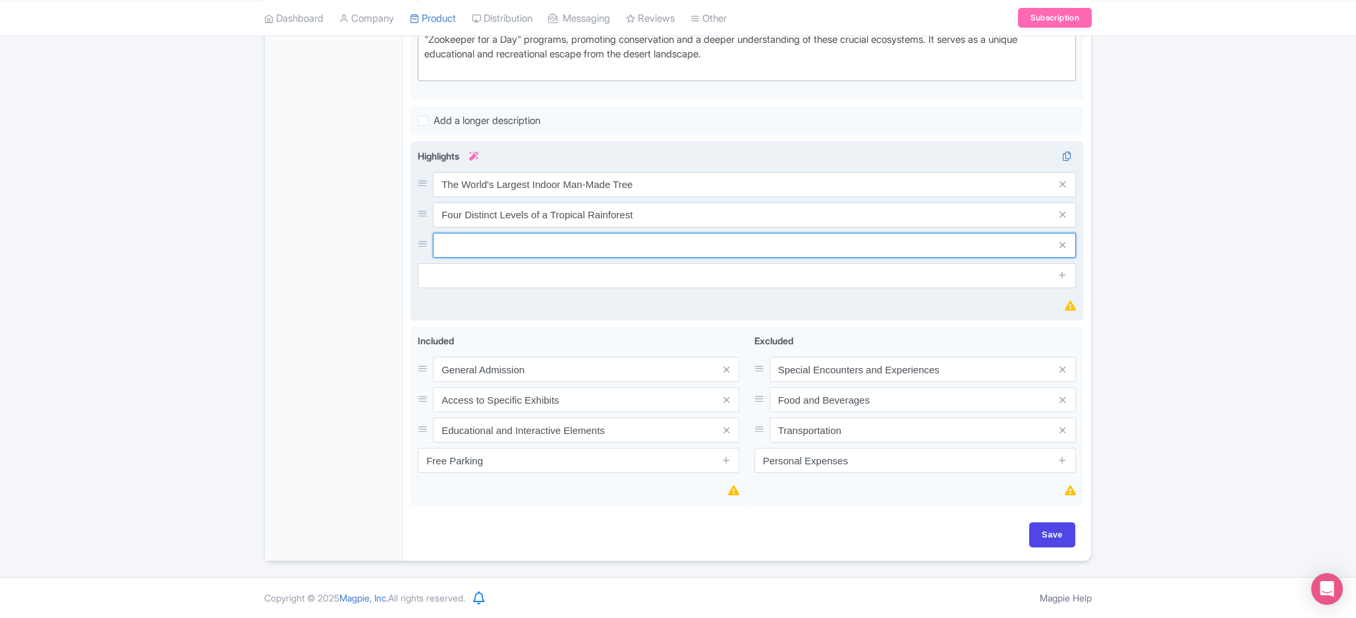
click at [546, 197] on input "text" at bounding box center [754, 184] width 643 height 25
paste input "Unique Animal Encounters"
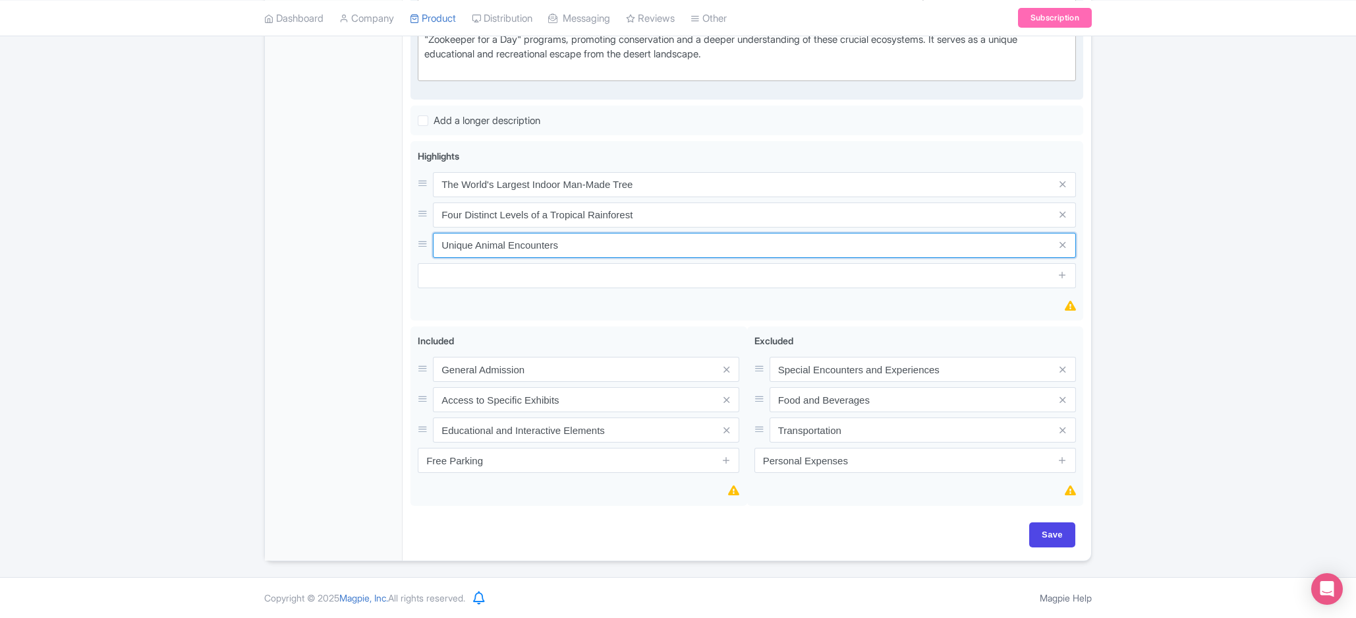
type input "Unique Animal Encounters"
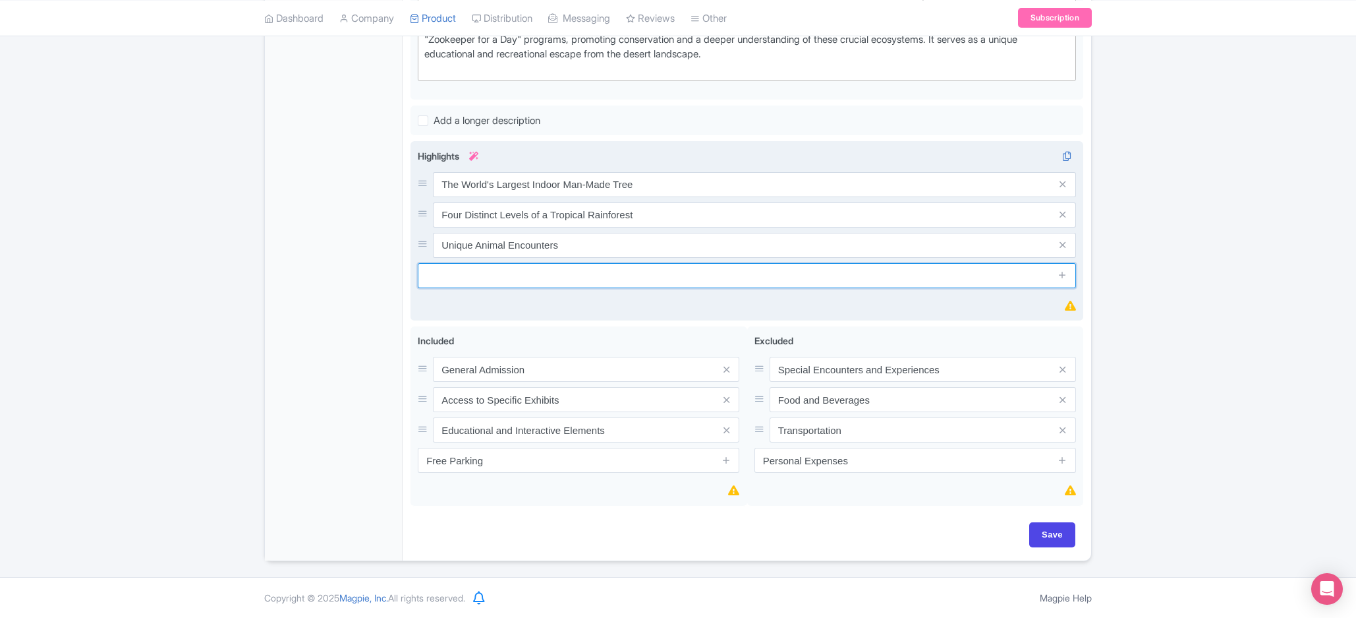
click at [560, 280] on input "text" at bounding box center [747, 275] width 658 height 25
paste input "Simulated Tropical Thunderstorm"
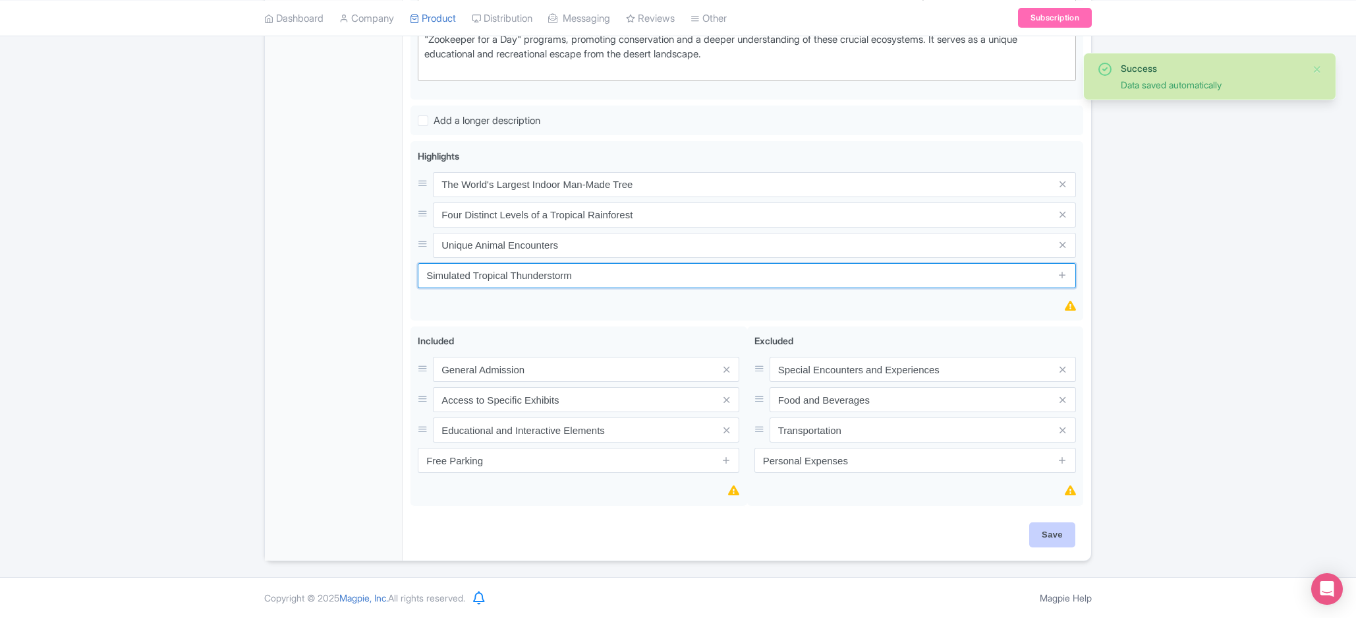
type input "Simulated Tropical Thunderstorm"
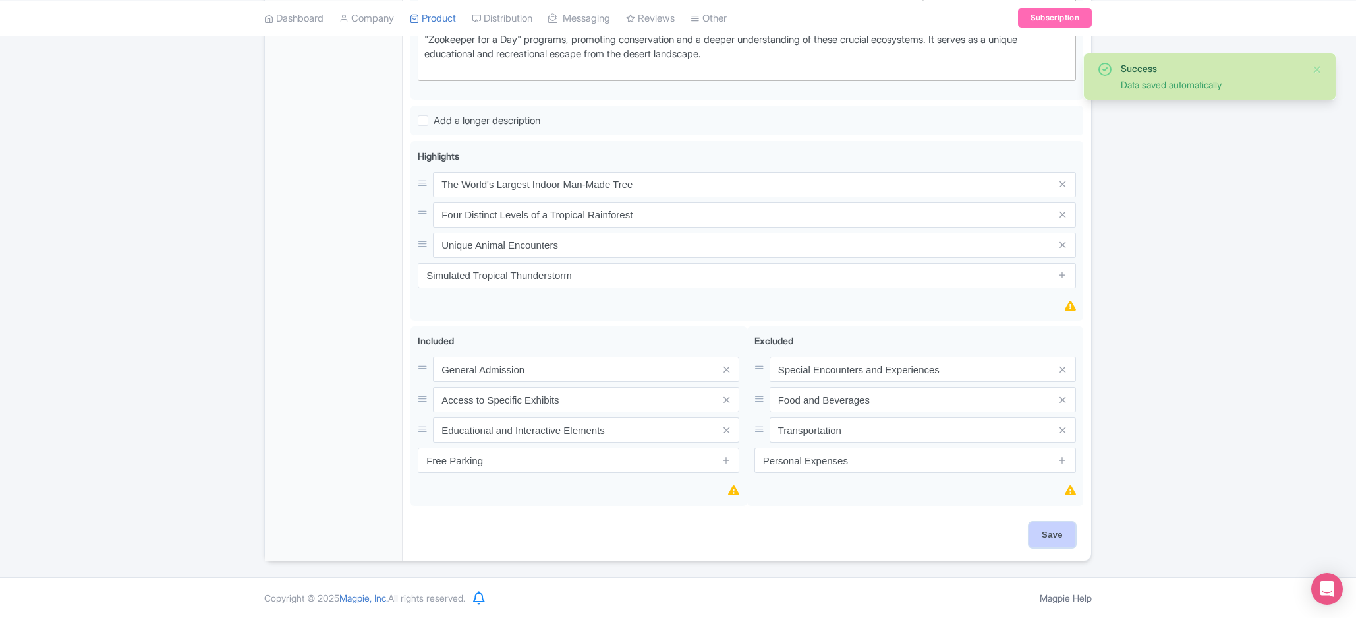
click at [1038, 533] on input "Save" at bounding box center [1052, 534] width 46 height 25
type input "Saving..."
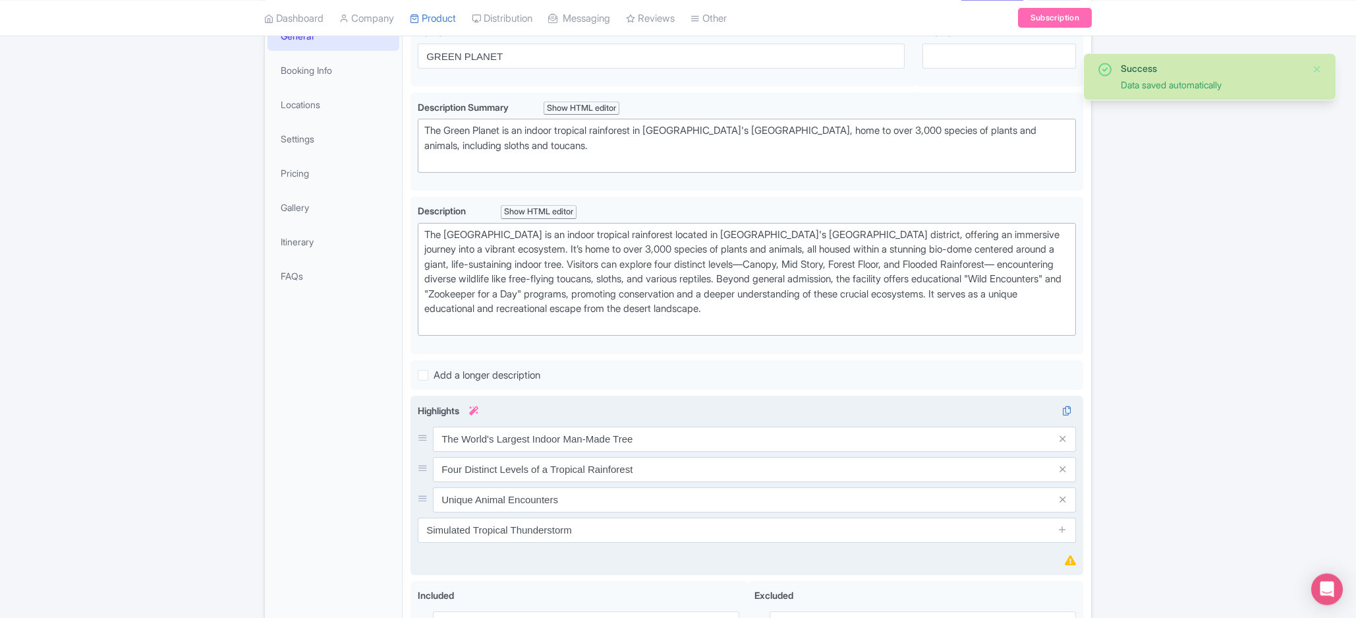
scroll to position [114, 0]
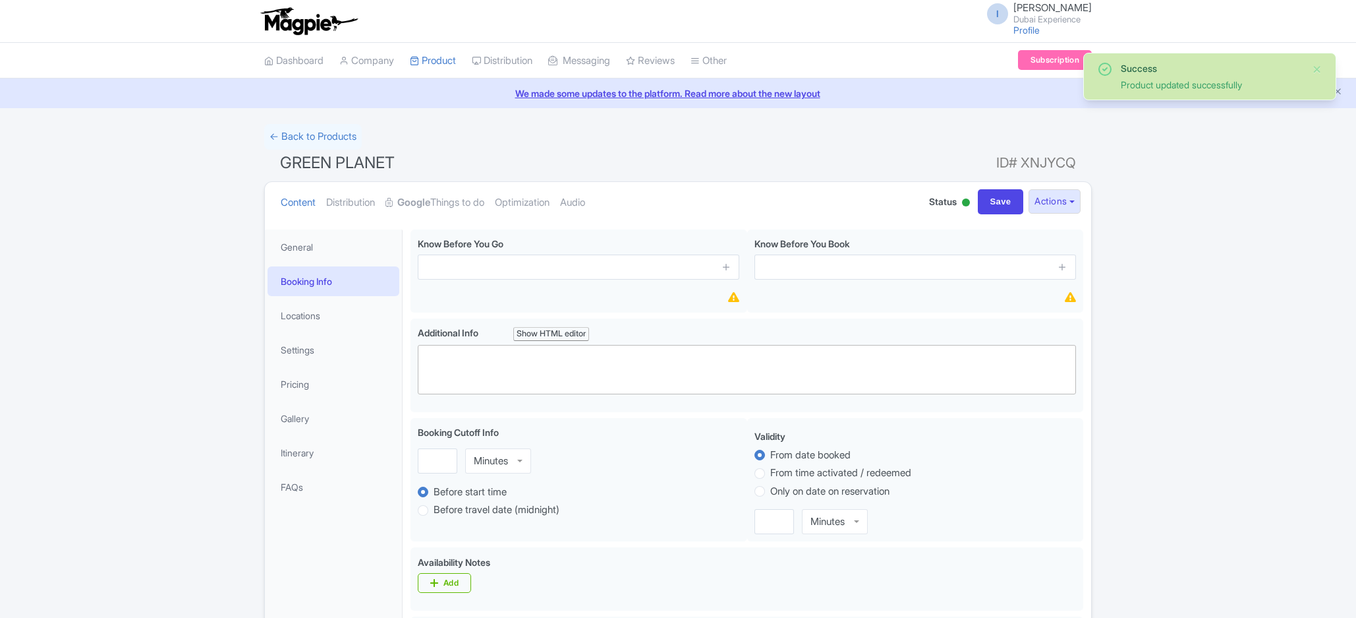
scroll to position [88, 0]
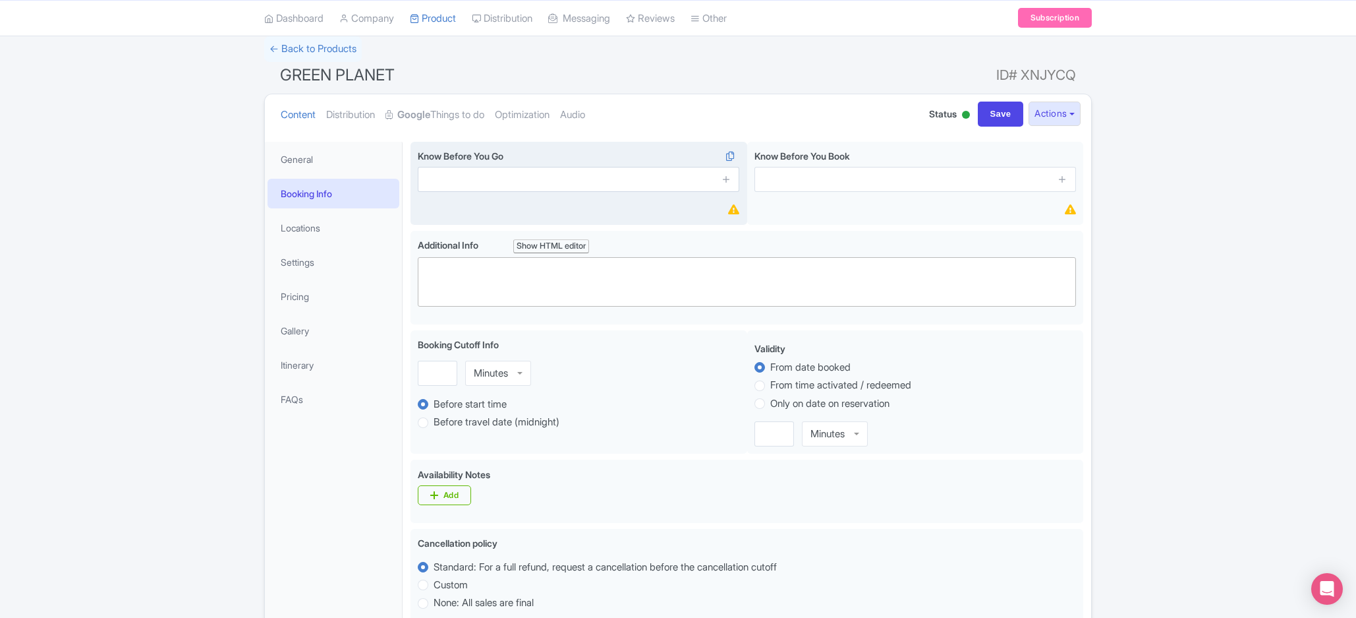
click at [558, 193] on div "Know Before You Go i" at bounding box center [579, 184] width 337 height 84
click at [565, 188] on input "text" at bounding box center [579, 179] width 322 height 25
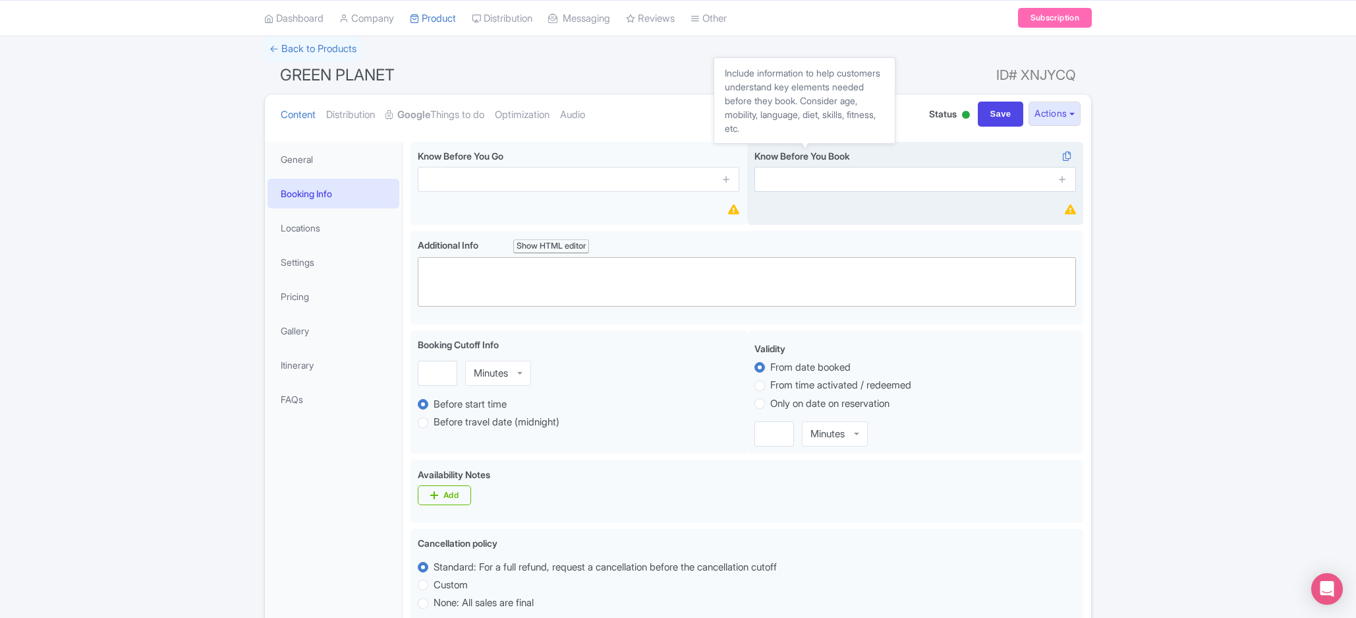
click at [846, 158] on span "Know Before You Book" at bounding box center [803, 155] width 96 height 11
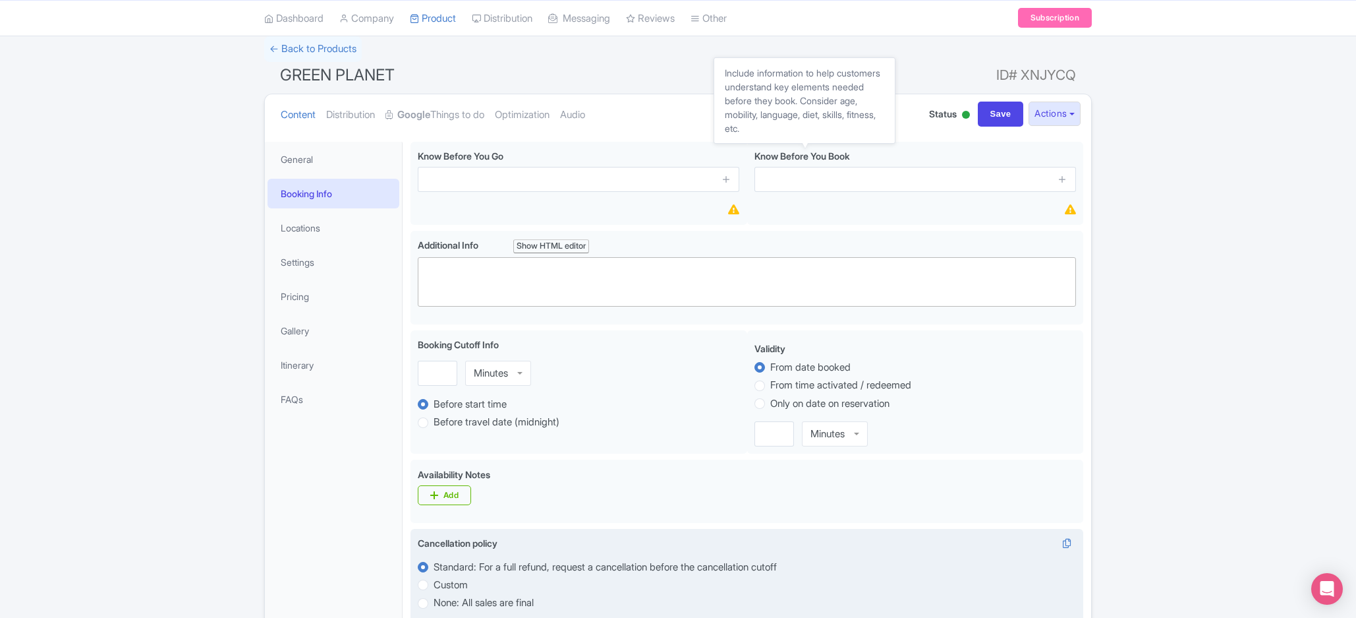
copy div
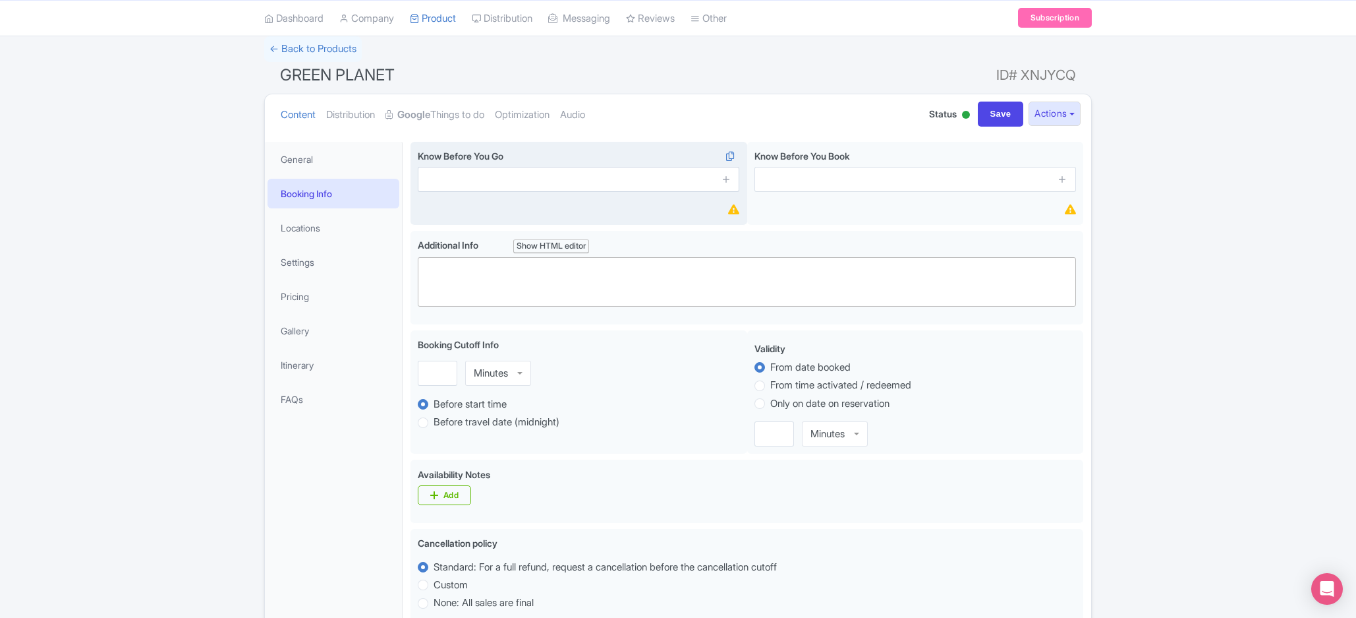
click at [498, 146] on div "Know Before You Go i" at bounding box center [579, 184] width 337 height 84
copy span "Go"
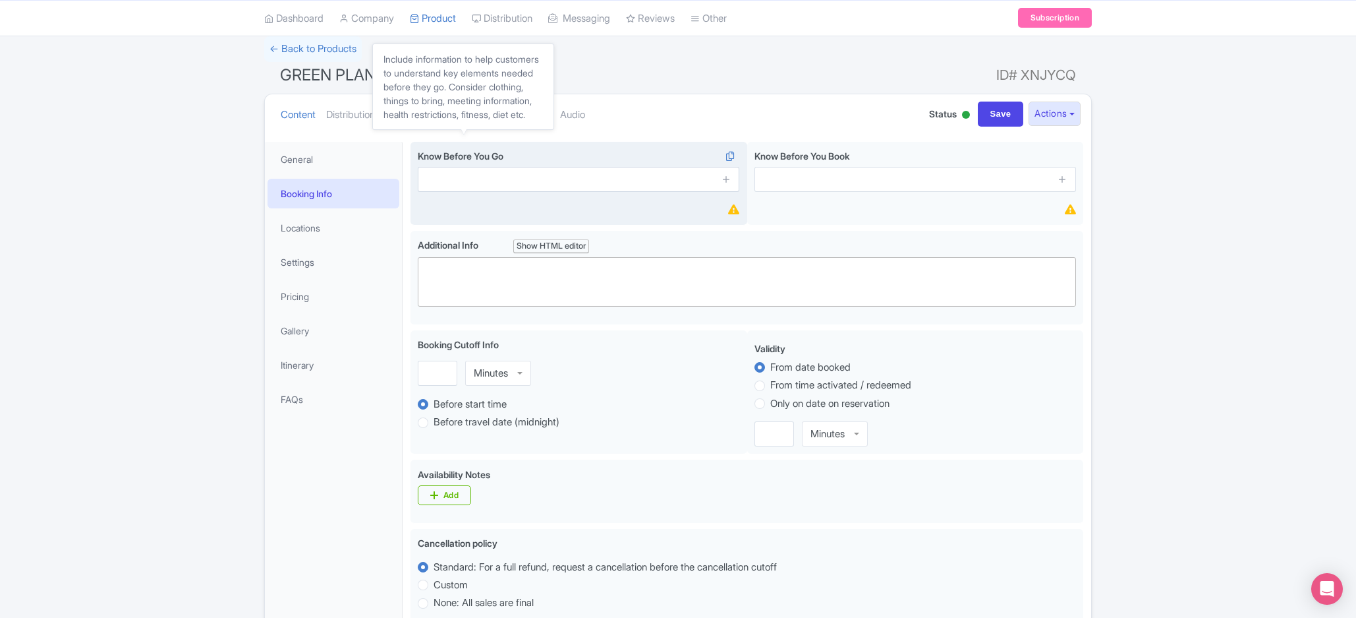
click at [442, 160] on span "Know Before You Go" at bounding box center [461, 155] width 86 height 11
copy div
click at [491, 185] on input "text" at bounding box center [579, 179] width 322 height 25
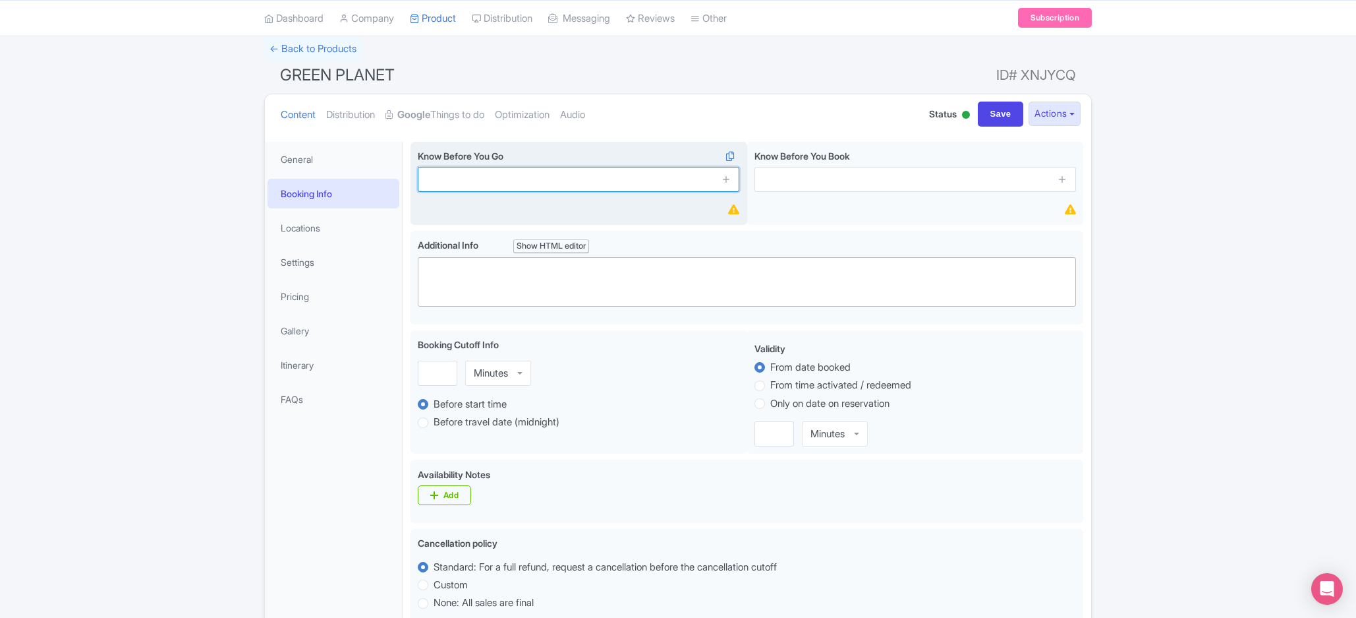
paste input "Book Online in Advance"
type input "Book Online in Advance"
click at [721, 183] on span at bounding box center [726, 179] width 26 height 25
click at [726, 183] on icon at bounding box center [727, 179] width 10 height 10
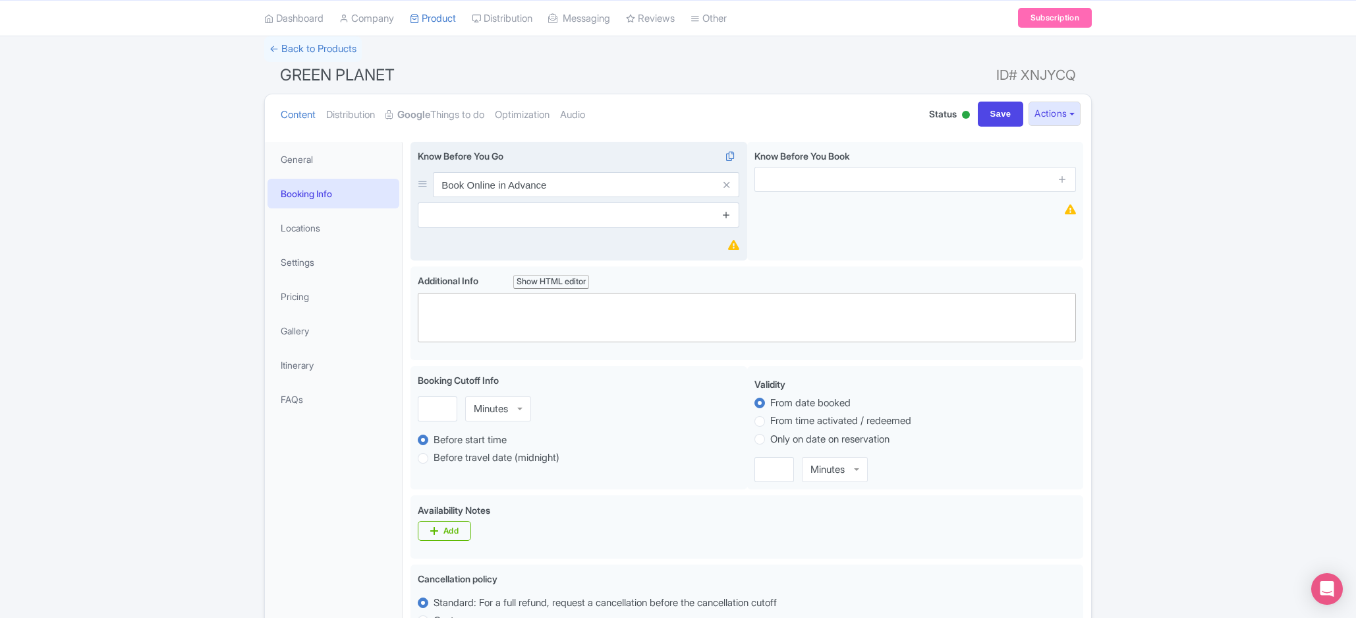
click at [726, 216] on icon at bounding box center [727, 215] width 10 height 10
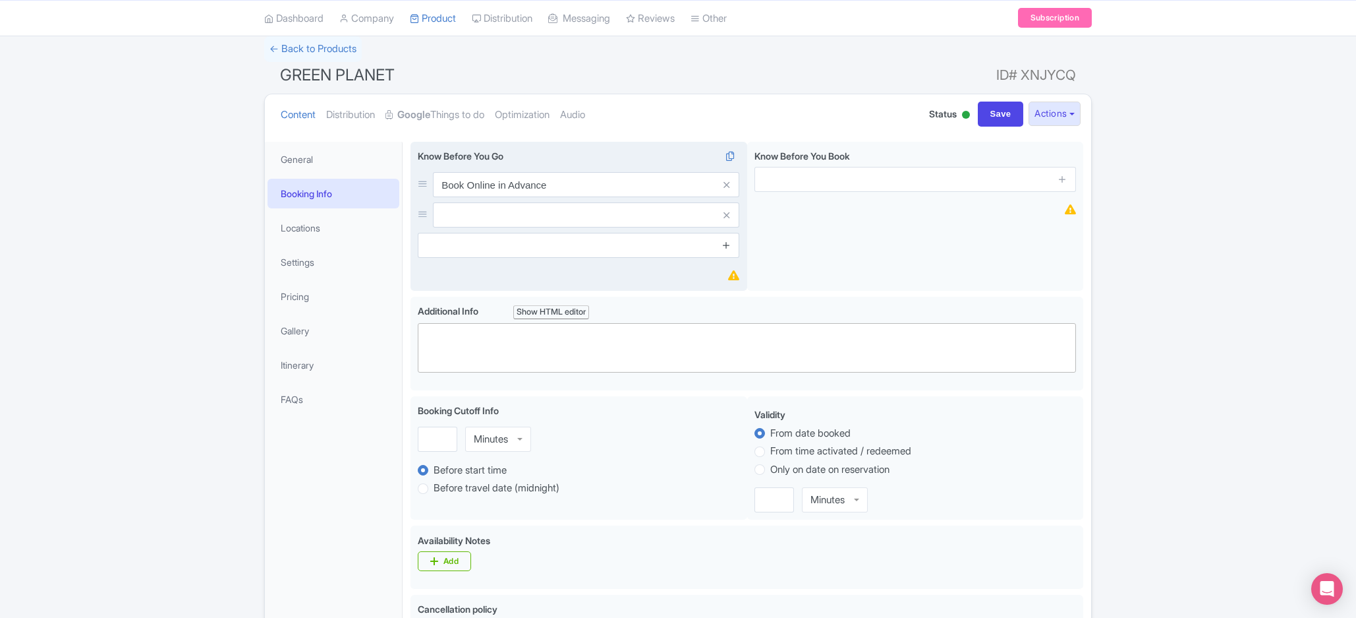
click at [726, 245] on icon at bounding box center [727, 245] width 10 height 10
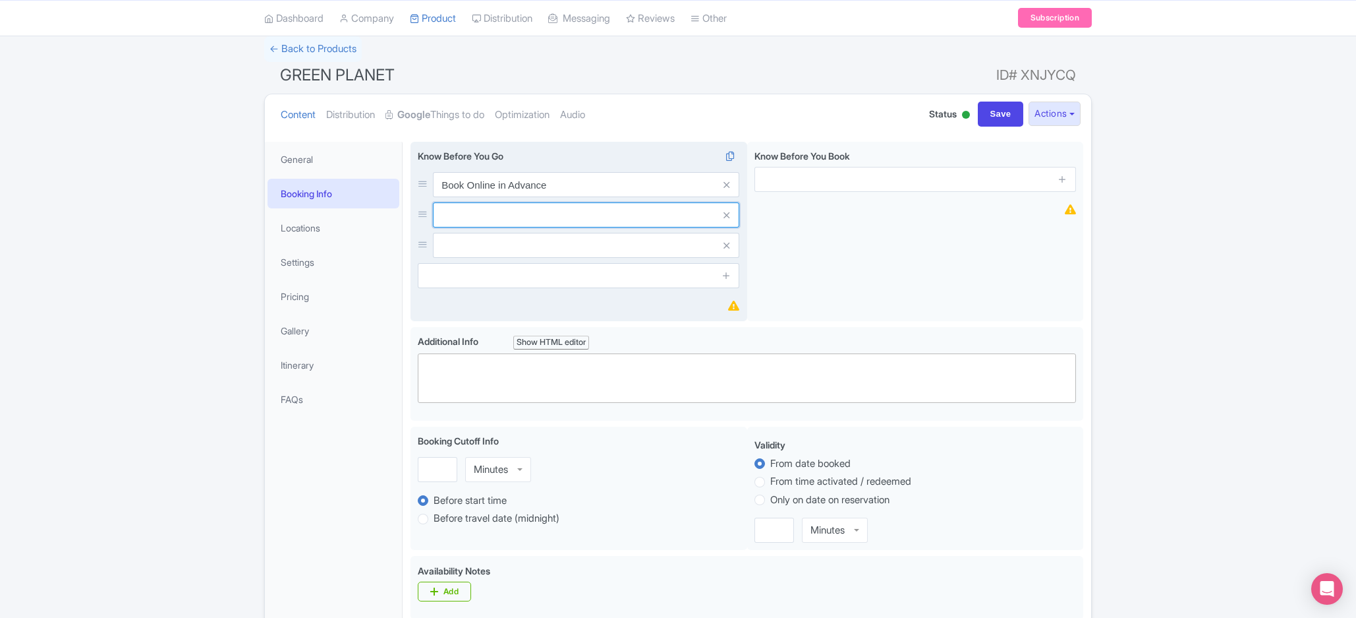
click at [525, 197] on input "text" at bounding box center [586, 184] width 306 height 25
paste input "Check for Combo Deals"
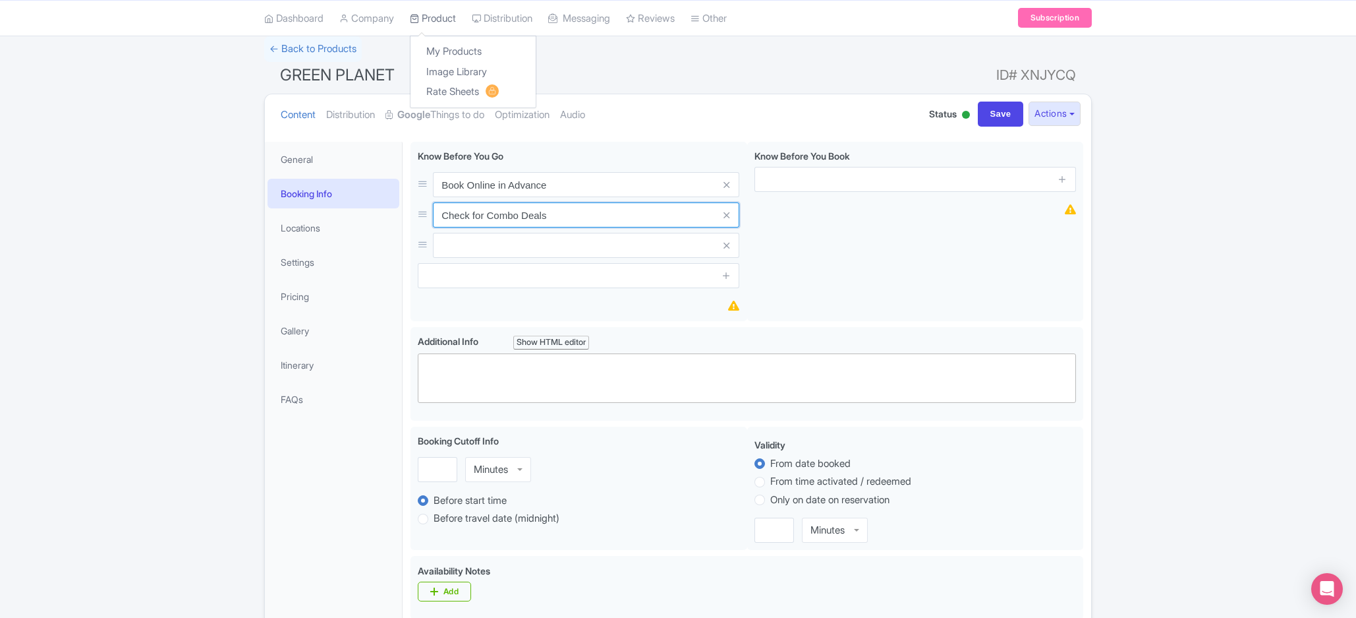
type input "Check for Combo Deals"
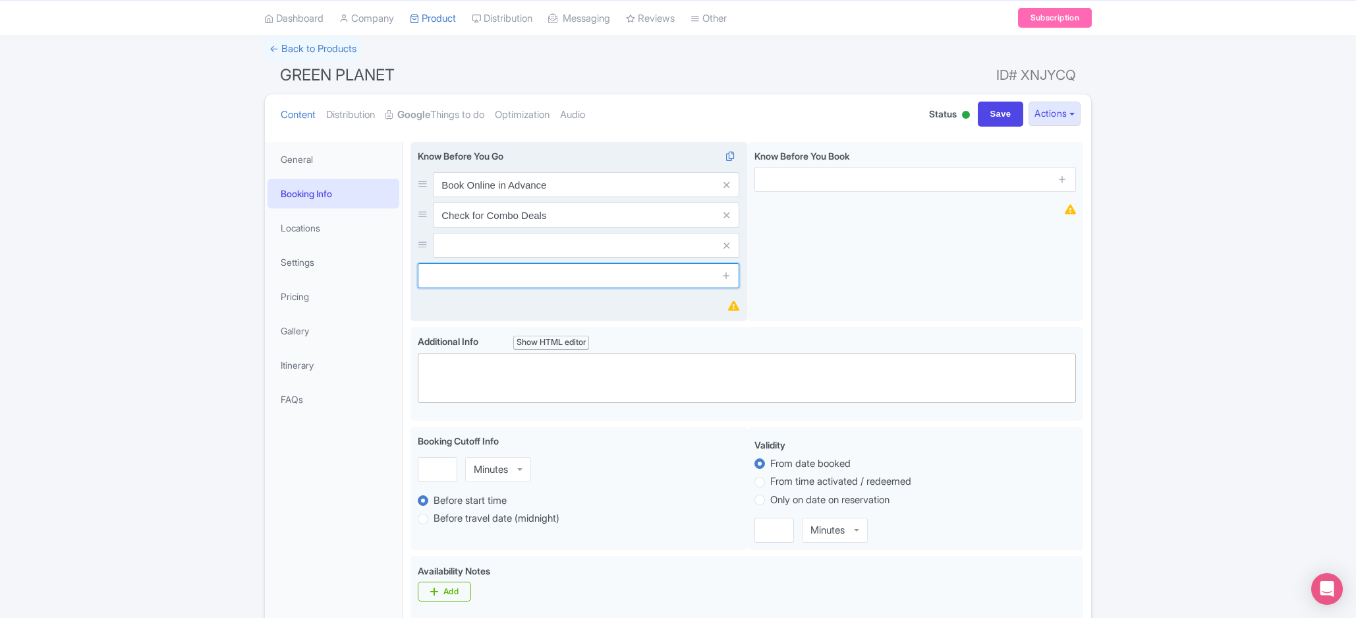
click at [585, 271] on input "text" at bounding box center [579, 275] width 322 height 25
click at [584, 197] on input "text" at bounding box center [586, 184] width 306 height 25
paste input "Consider Special Experiences"
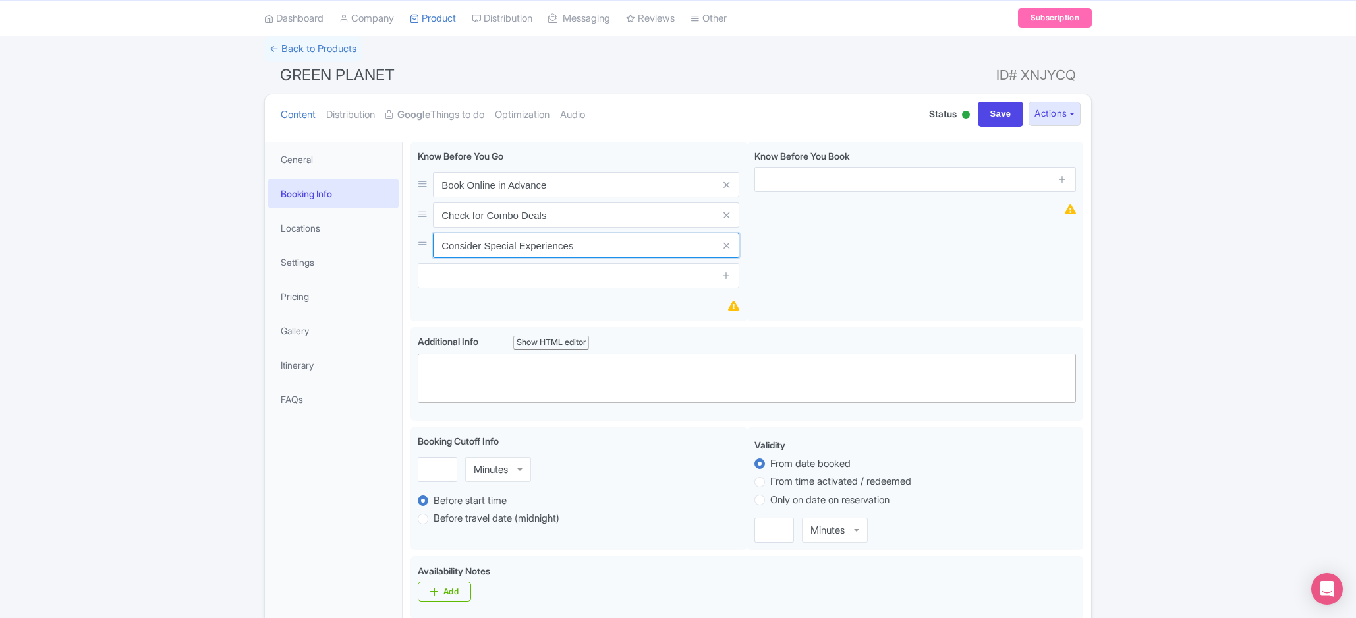
type input "Consider Special Experiences"
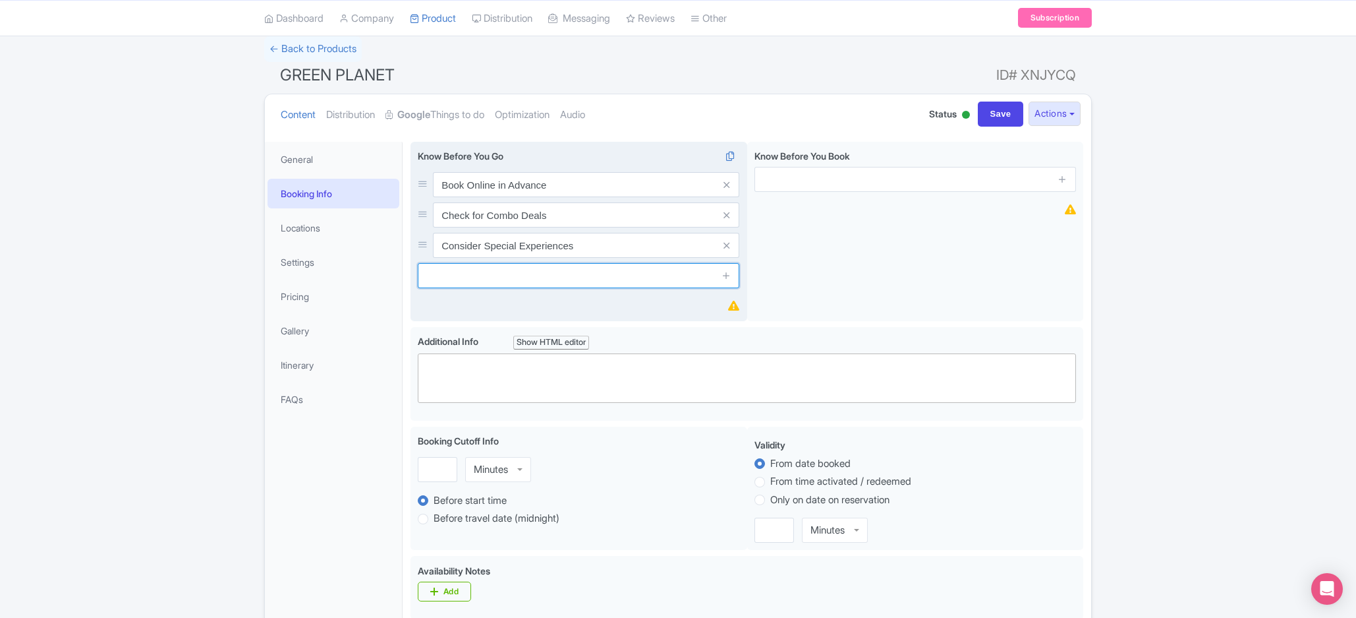
click at [569, 267] on input "text" at bounding box center [579, 275] width 322 height 25
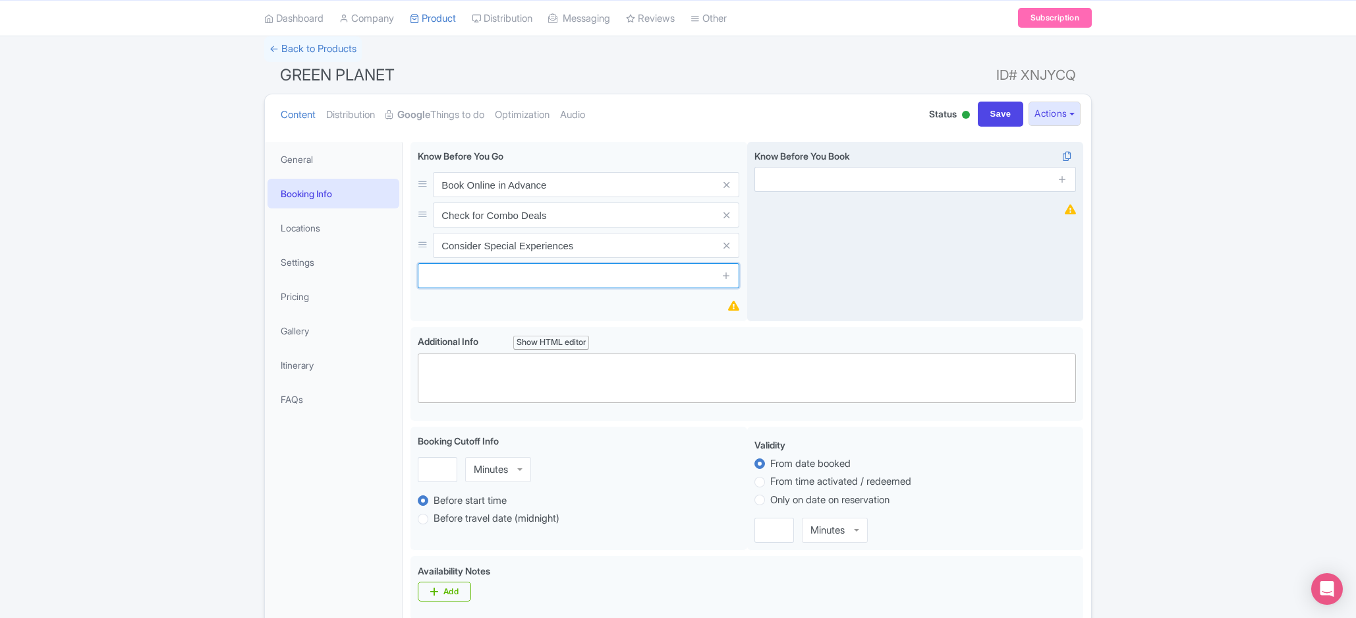
paste input "Review Age and Accompaniment Rules"
type input "Review Age and Accompaniment Rules"
click at [909, 177] on input "text" at bounding box center [916, 179] width 322 height 25
click at [1062, 169] on span at bounding box center [1063, 179] width 26 height 25
click at [1061, 187] on link at bounding box center [1063, 179] width 10 height 15
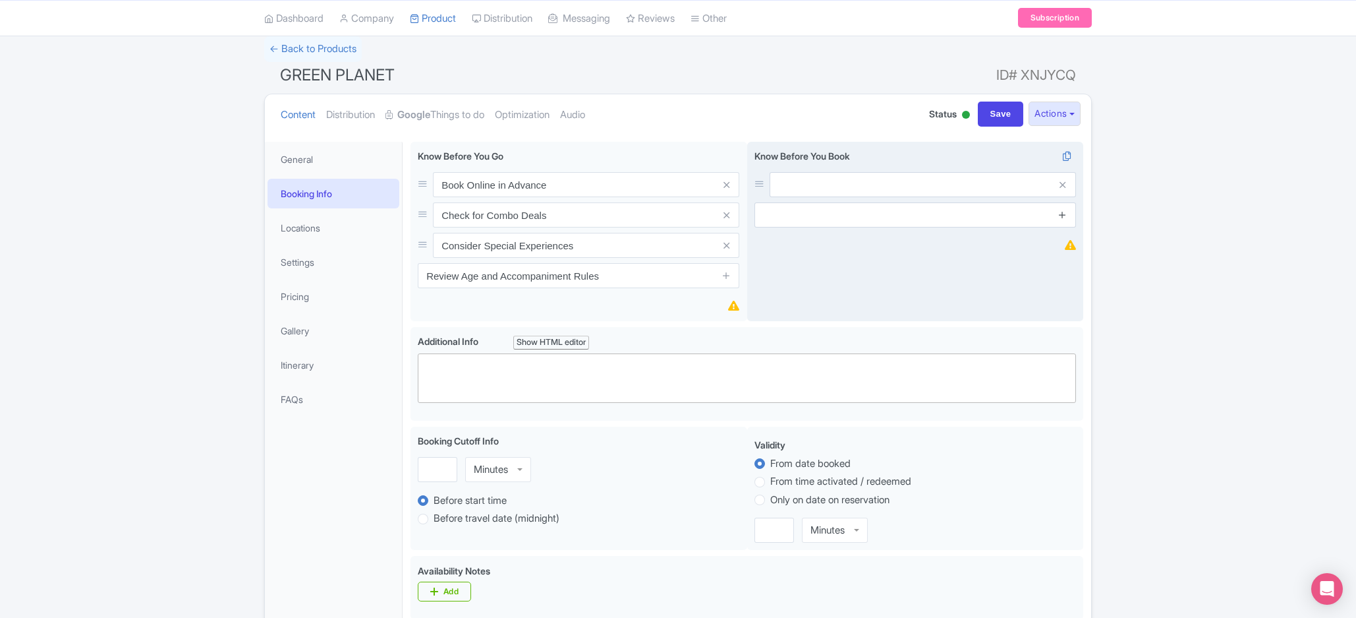
click at [1061, 210] on link at bounding box center [1063, 215] width 10 height 15
click at [1065, 242] on icon at bounding box center [1063, 245] width 10 height 10
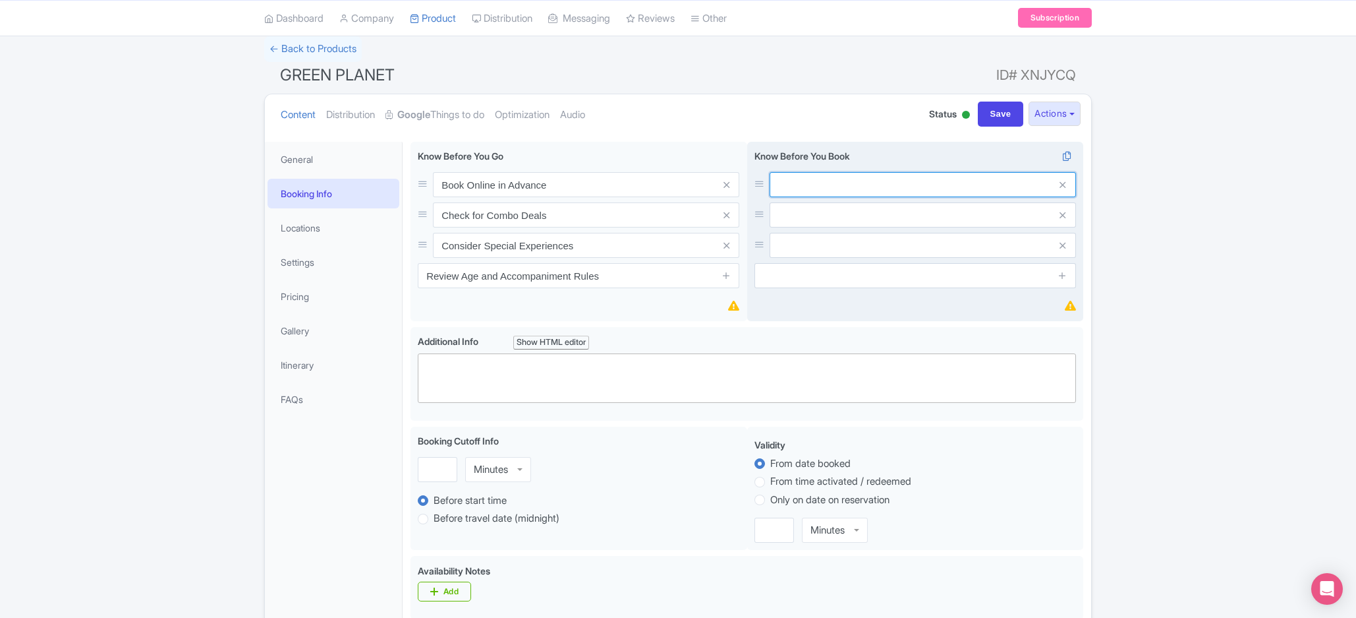
click at [896, 175] on input "text" at bounding box center [923, 184] width 306 height 25
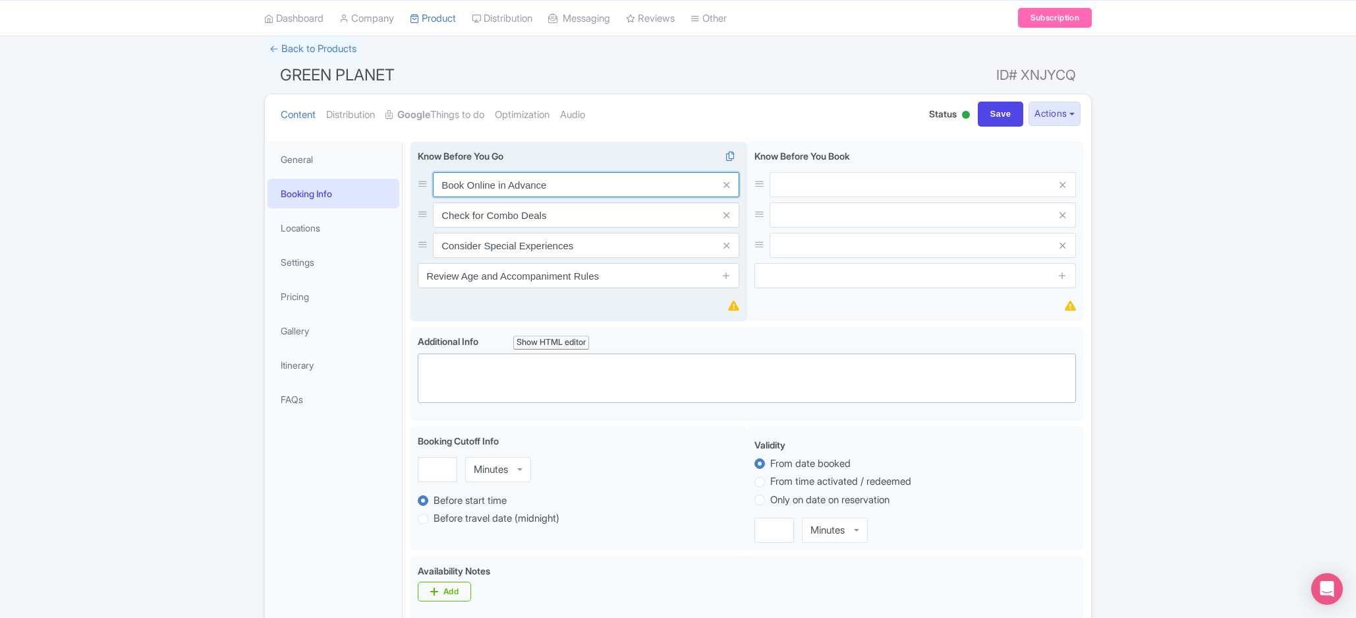
click at [633, 179] on input "Book Online in Advance" at bounding box center [586, 184] width 306 height 25
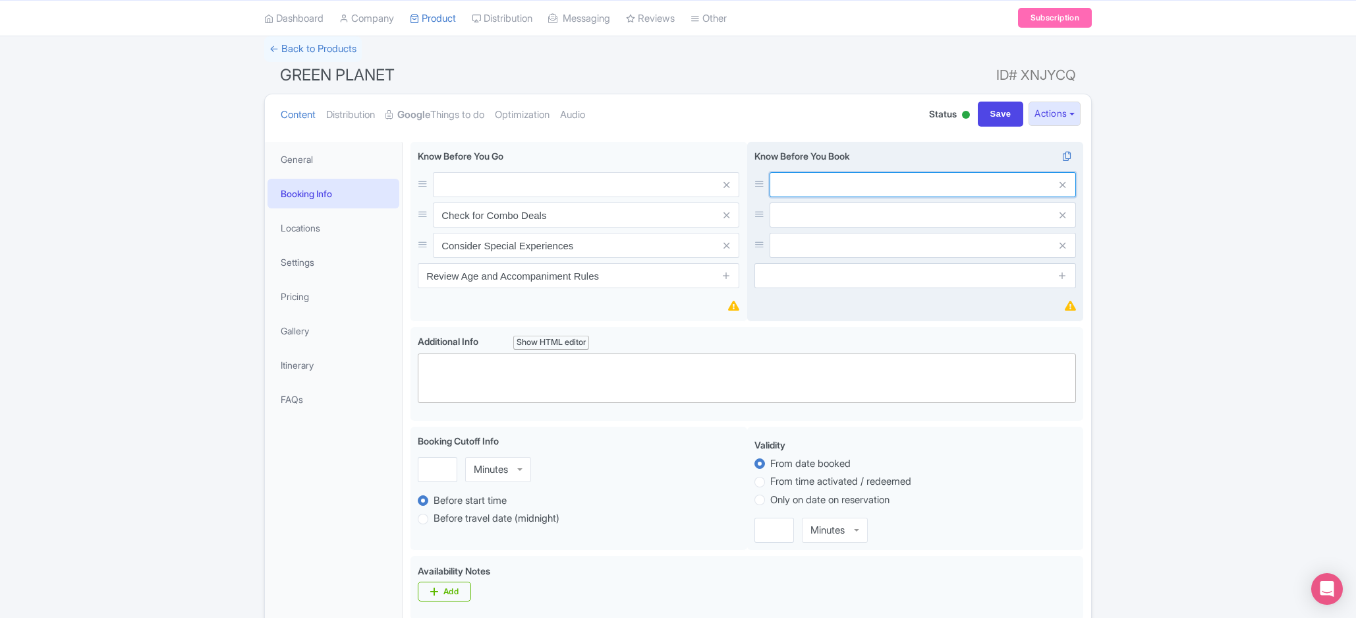
click at [826, 188] on input "text" at bounding box center [923, 184] width 306 height 25
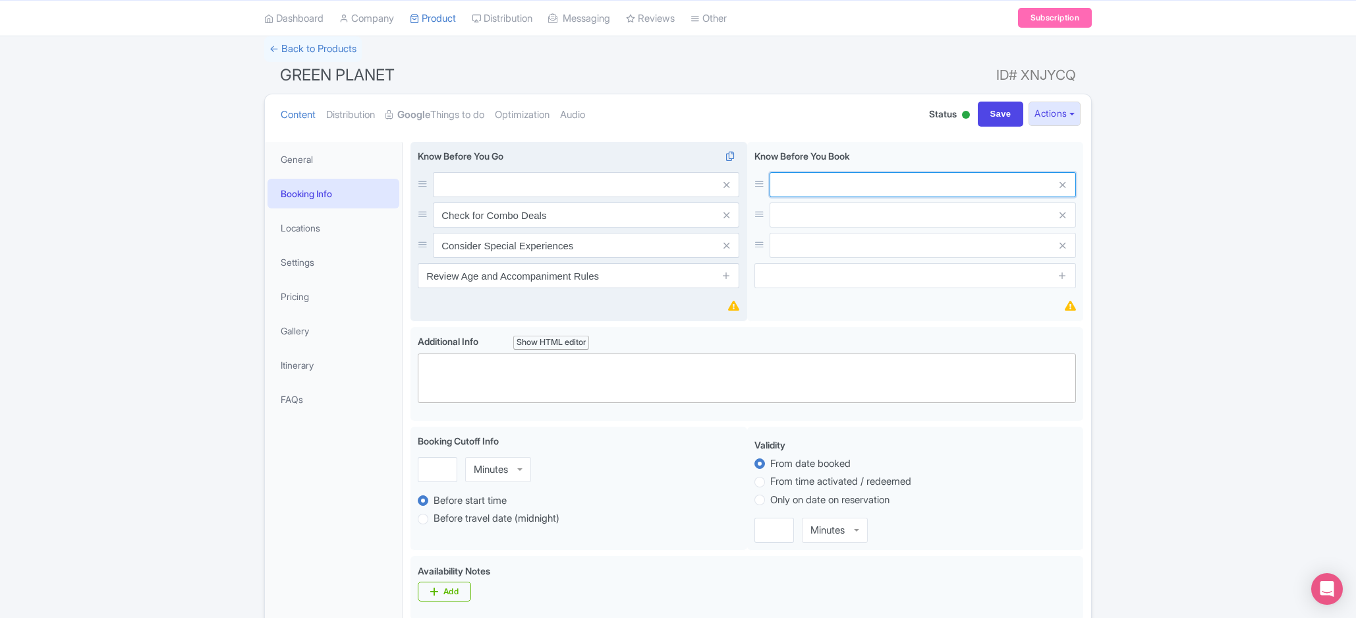
paste input "Book Online in Advance"
type input "Book Online in Advance"
click at [598, 197] on input "Check for Combo Deals" at bounding box center [586, 184] width 306 height 25
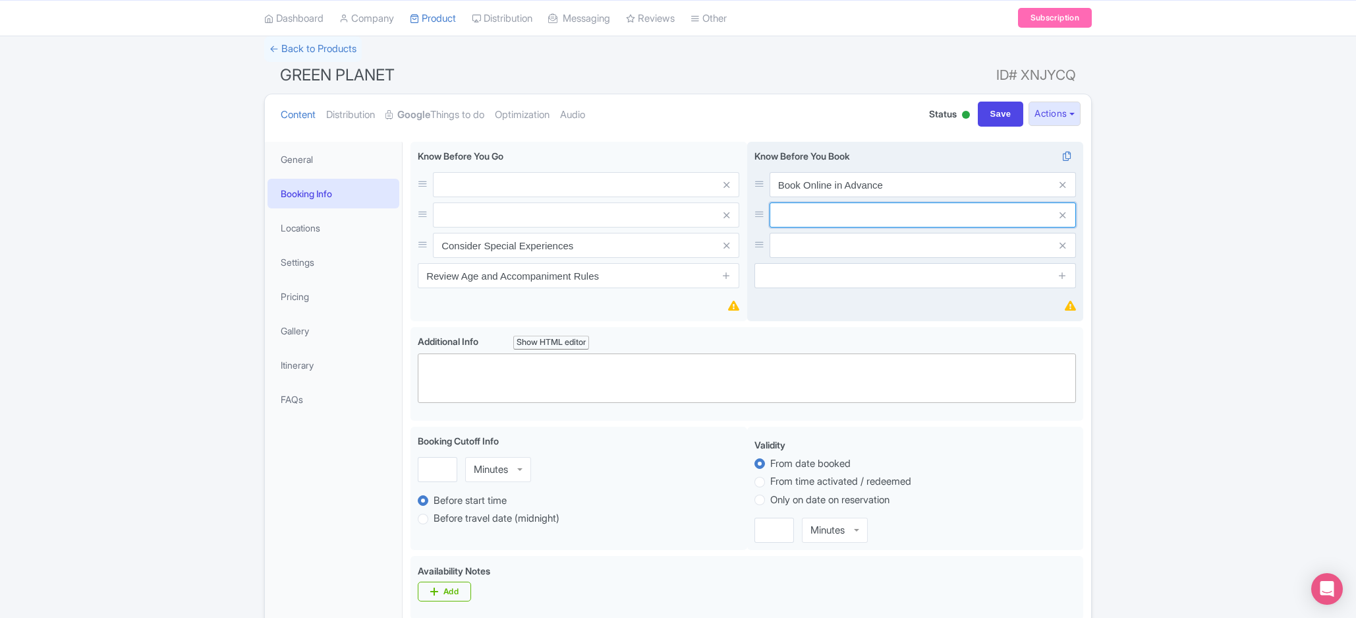
click at [803, 197] on input "text" at bounding box center [923, 184] width 306 height 25
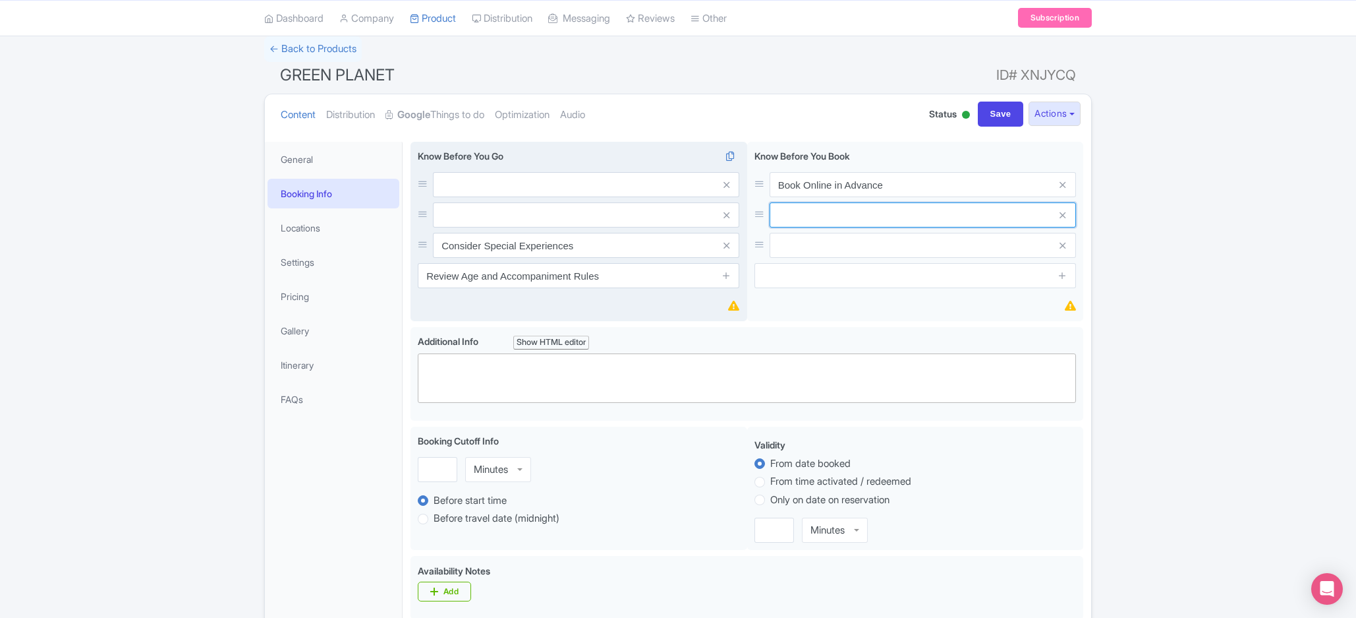
paste input "Check for Combo Deals"
type input "Check for Combo Deals"
drag, startPoint x: 578, startPoint y: 229, endPoint x: 578, endPoint y: 238, distance: 8.6
click at [578, 231] on div "Consider Special Experiences" at bounding box center [579, 215] width 322 height 86
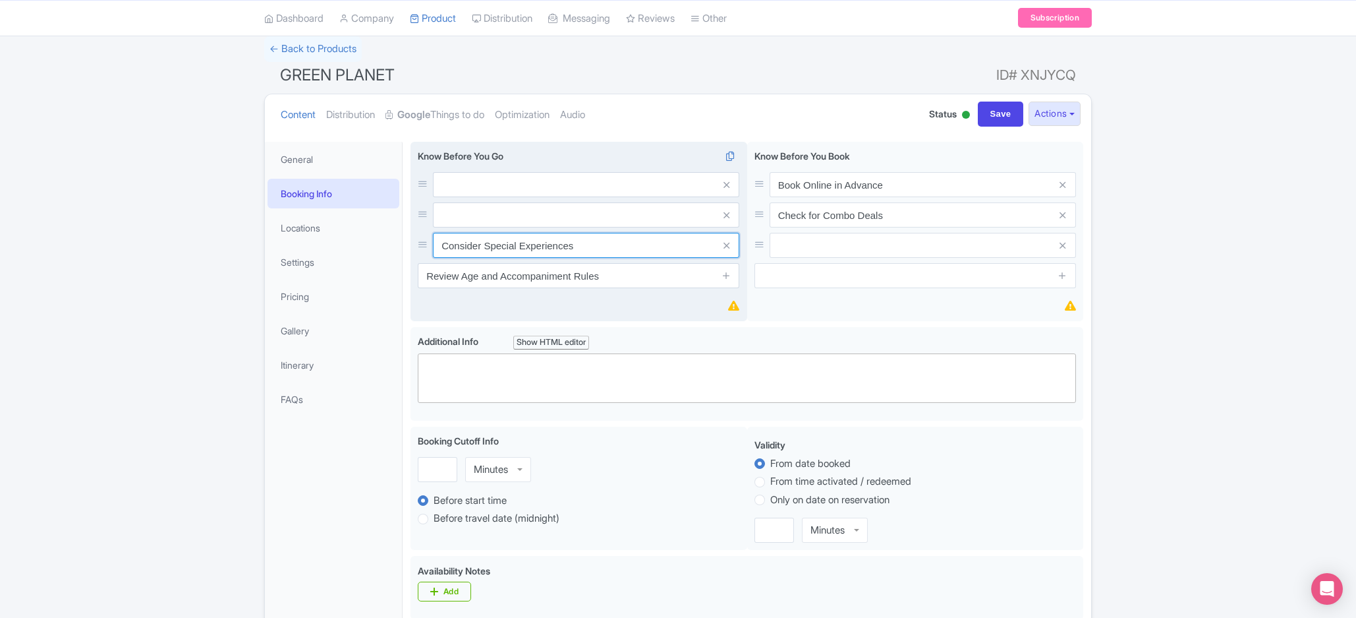
click at [578, 197] on input "Consider Special Experiences" at bounding box center [586, 184] width 306 height 25
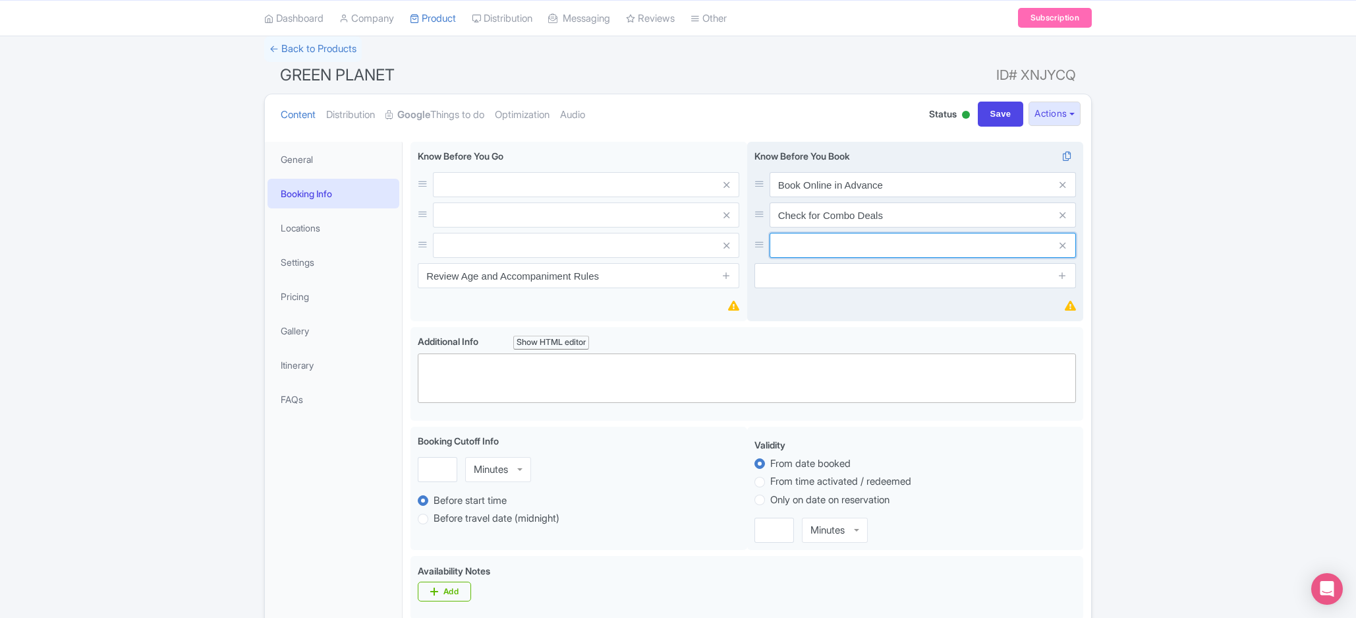
click at [824, 197] on input "text" at bounding box center [923, 184] width 306 height 25
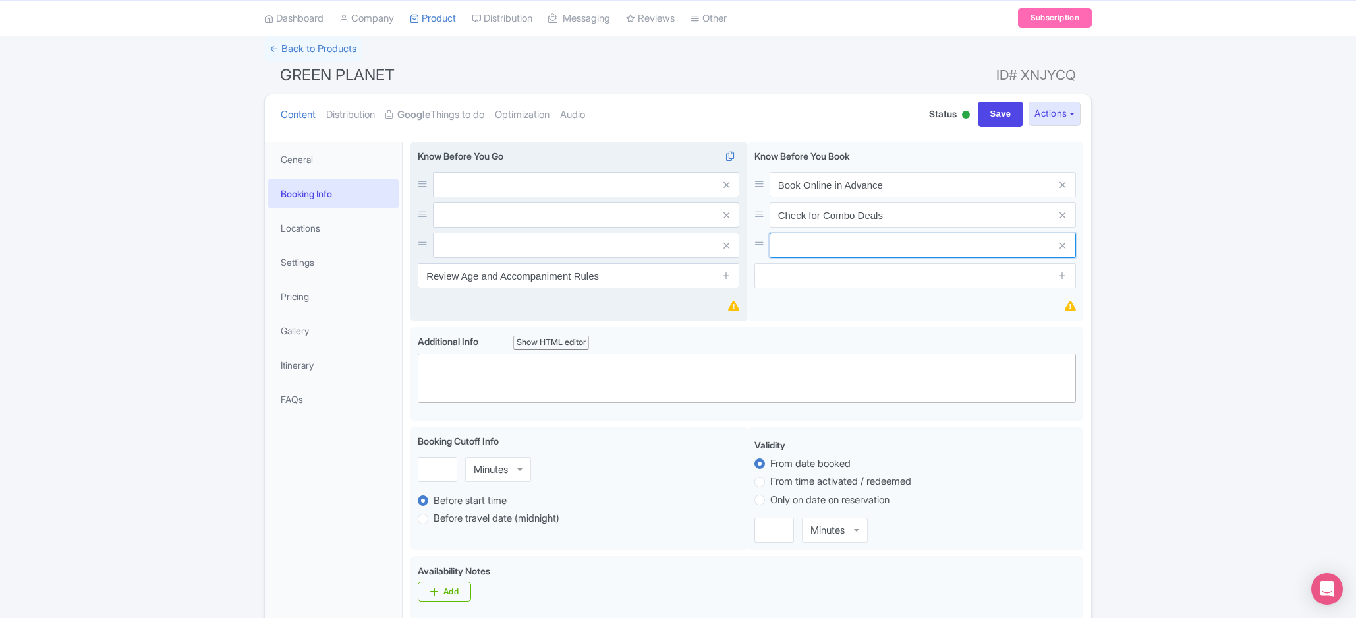
paste input "Consider Special Experiences"
type input "Consider Special Experiences"
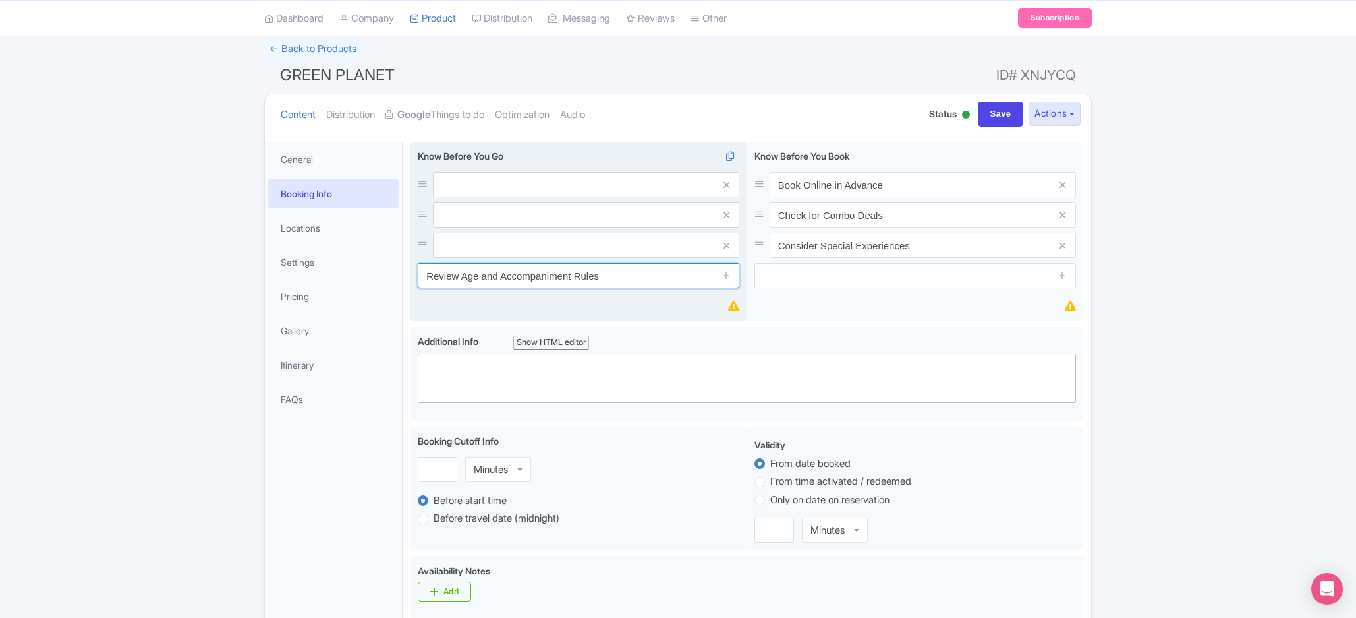
click at [621, 277] on input "Review Age and Accompaniment Rules" at bounding box center [579, 275] width 322 height 25
type input "Review Age and Accompaniment Rules"
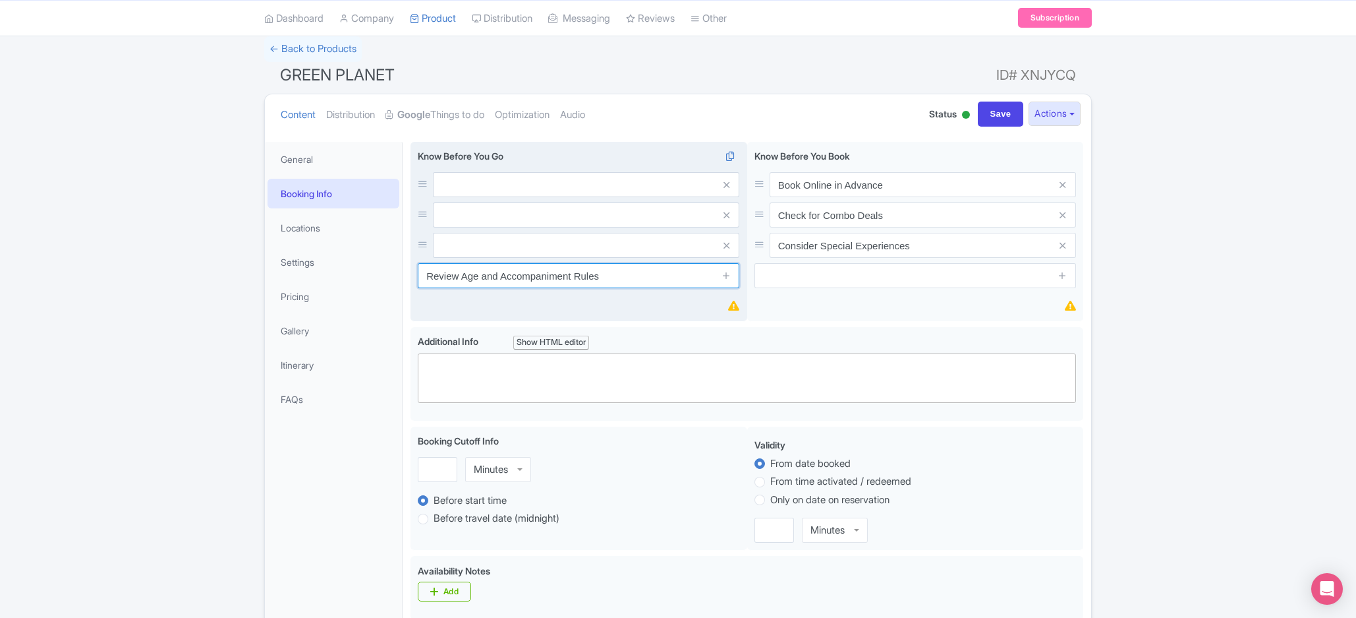
click at [641, 277] on input "Review Age and Accompaniment Rules" at bounding box center [579, 275] width 322 height 25
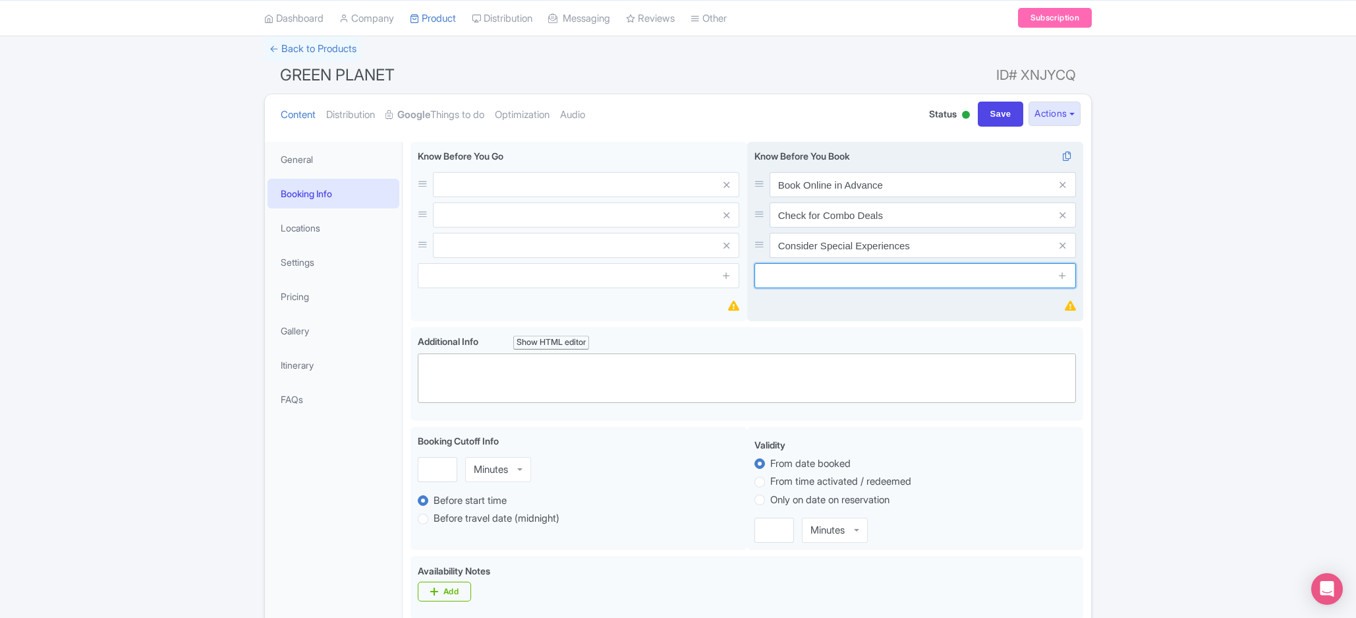
click at [860, 285] on input "text" at bounding box center [916, 275] width 322 height 25
paste input "Review Age and Accompaniment Rules"
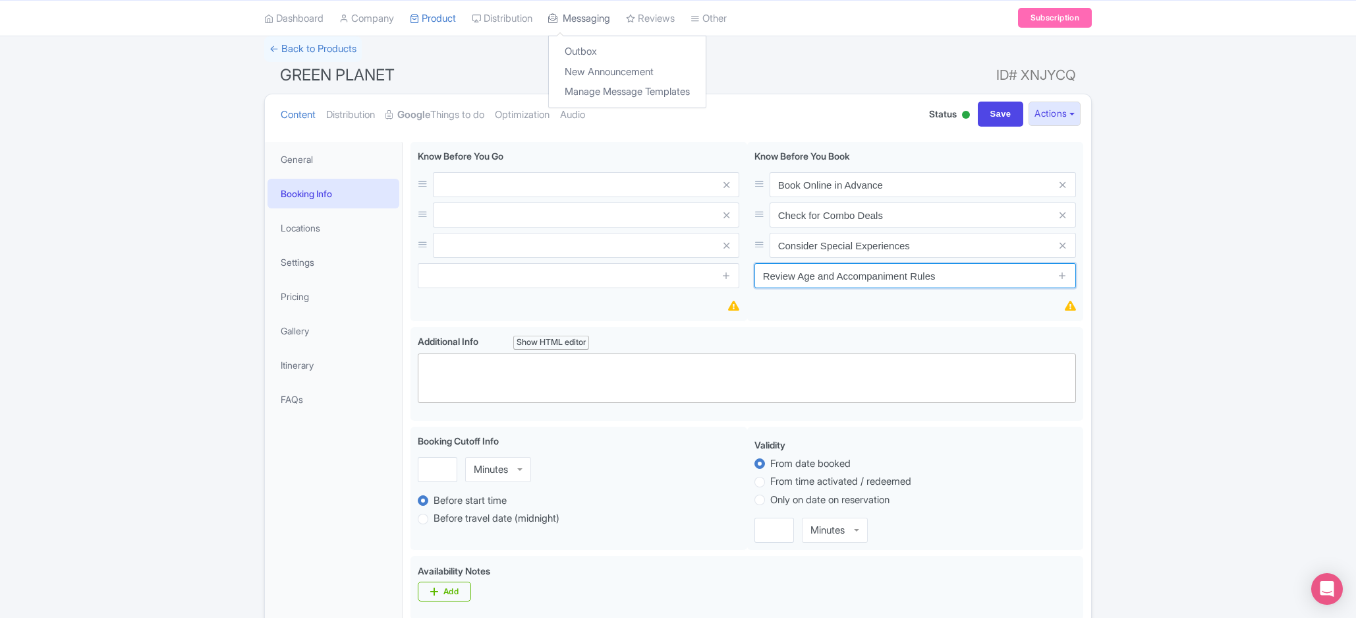
type input "Review Age and Accompaniment Rules"
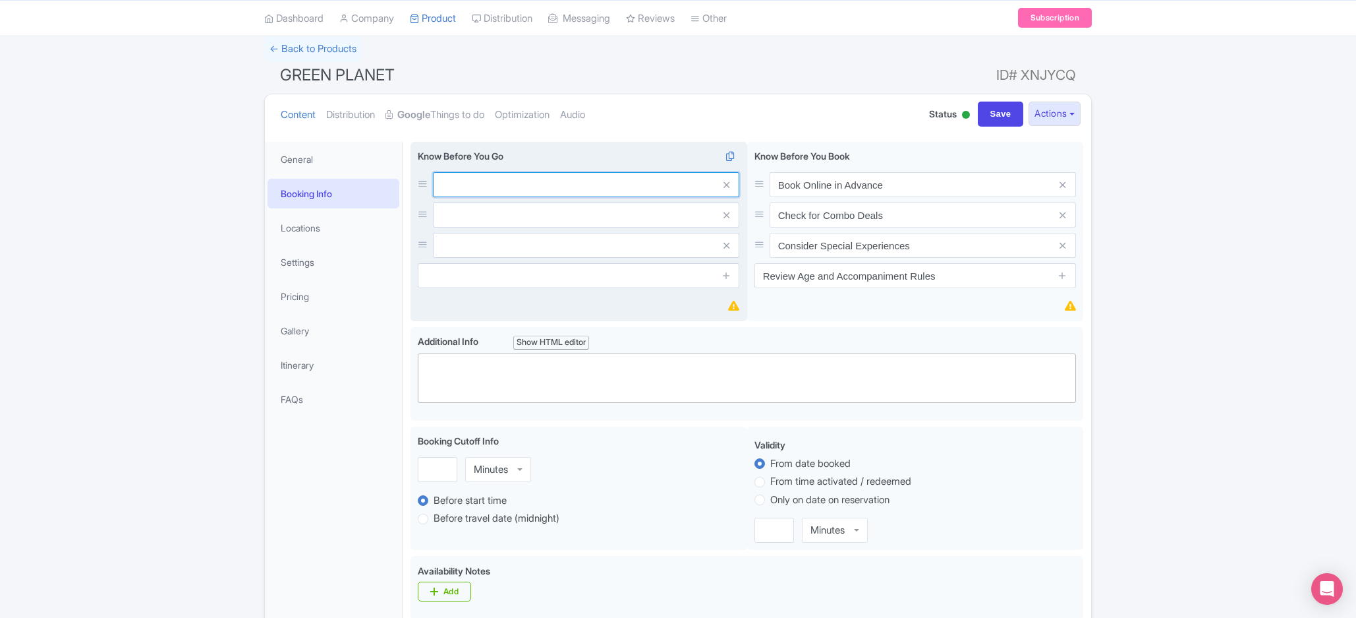
click at [524, 195] on input "text" at bounding box center [586, 184] width 306 height 25
paste input "Dress for a Humid Climate"
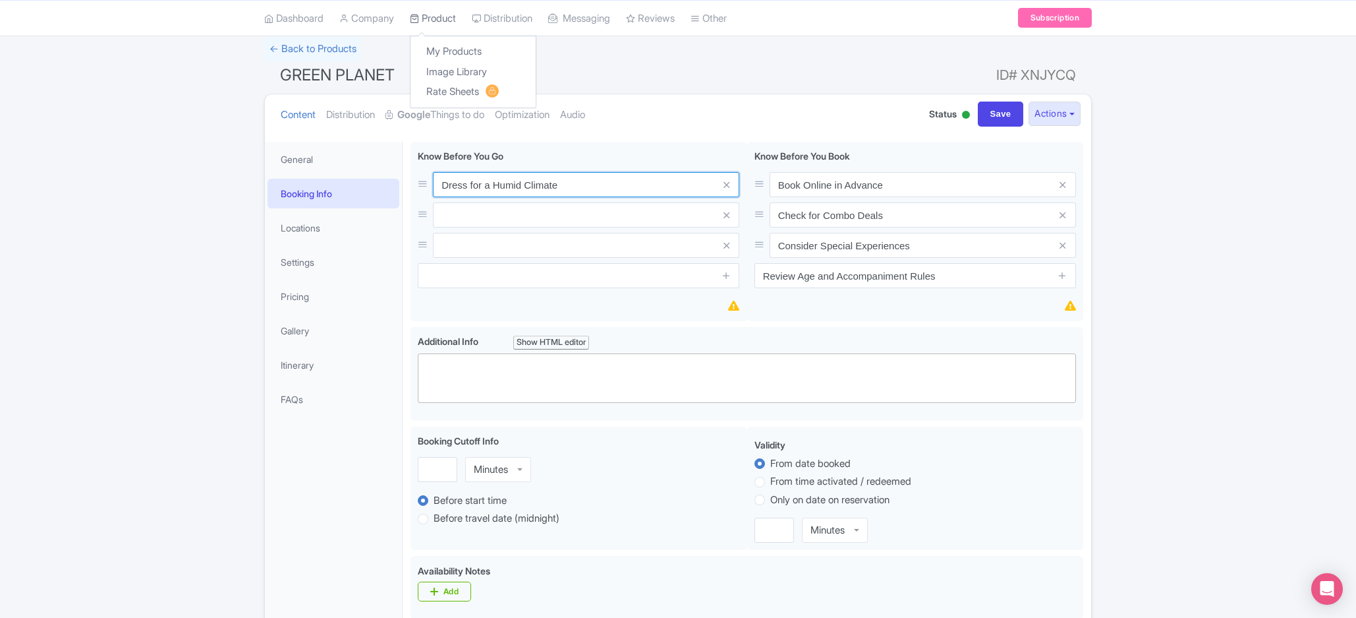
type input "Dress for a Humid Climate"
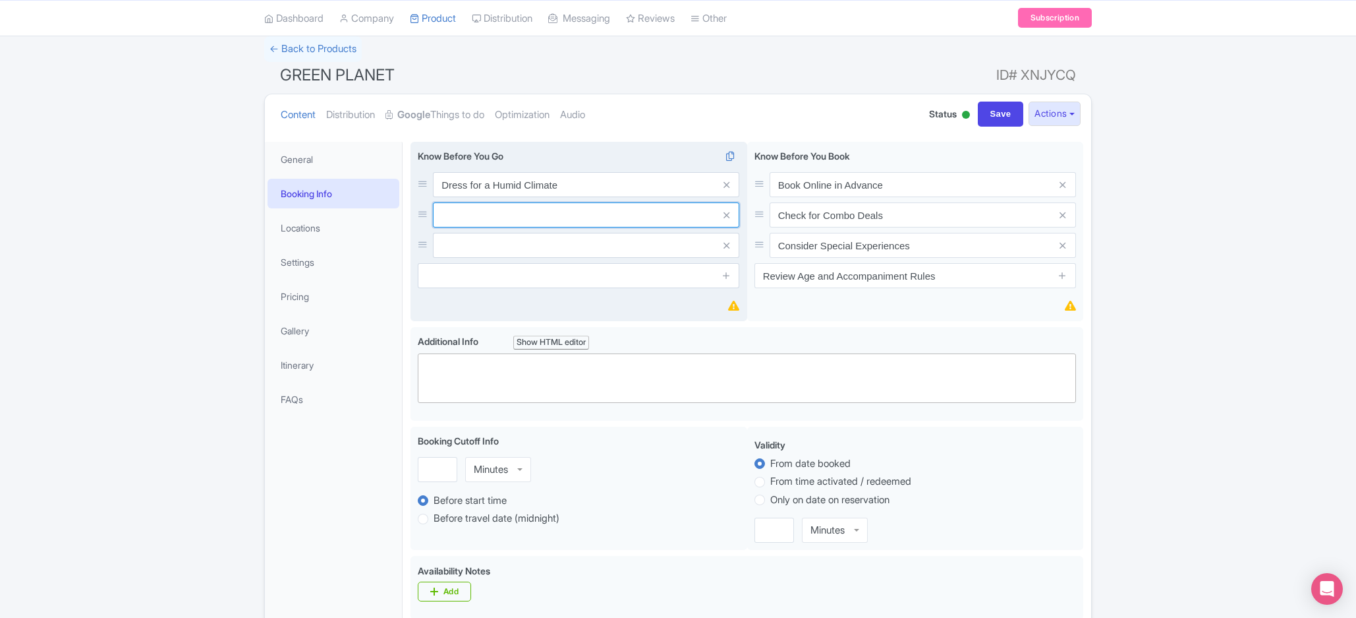
click at [499, 197] on input "text" at bounding box center [586, 184] width 306 height 25
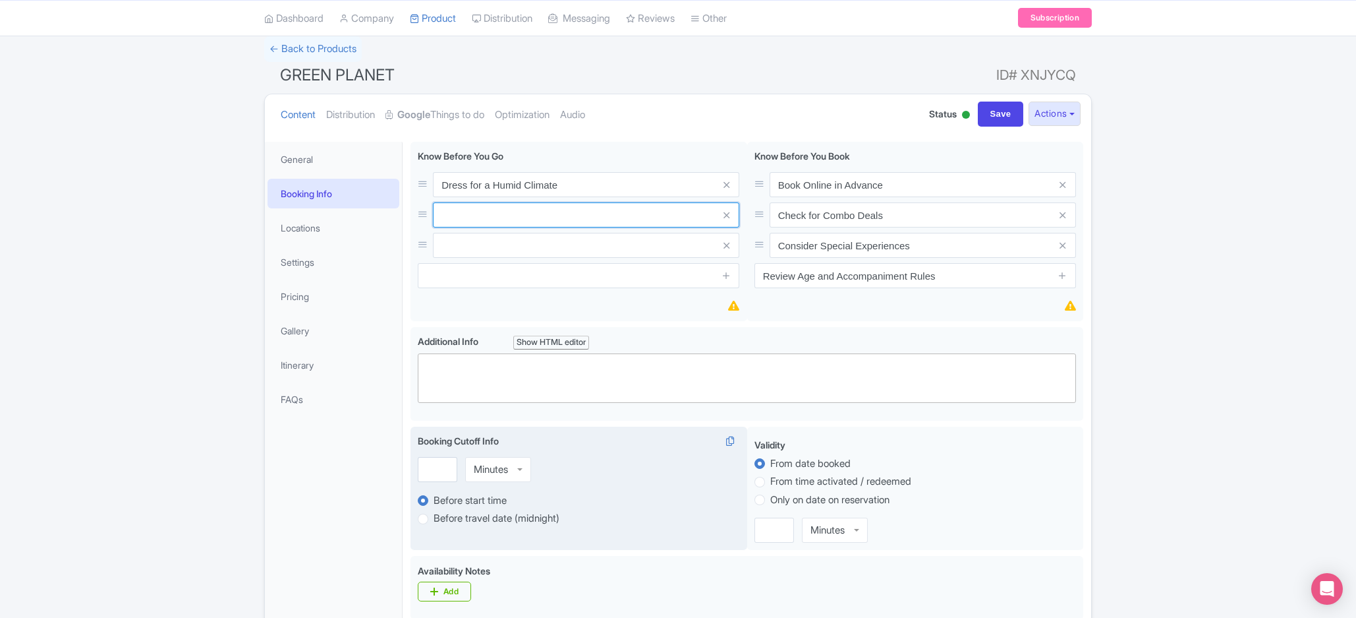
paste input "Plan Your Time"
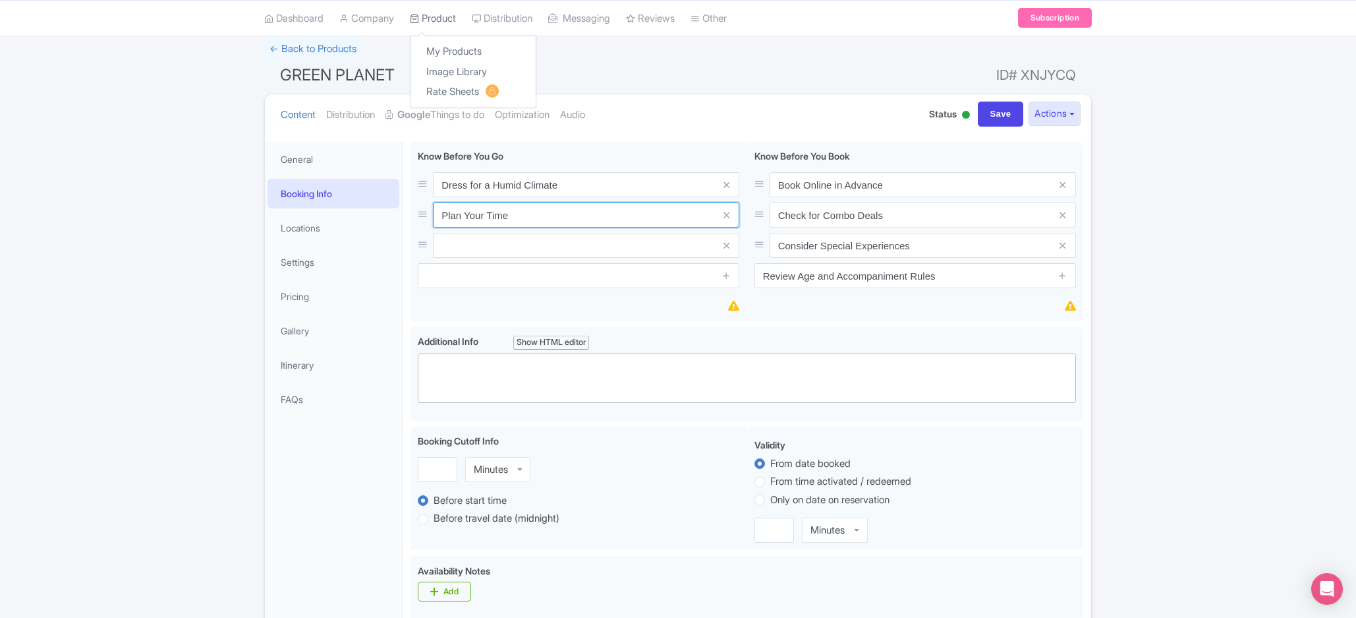
type input "Plan Your Time"
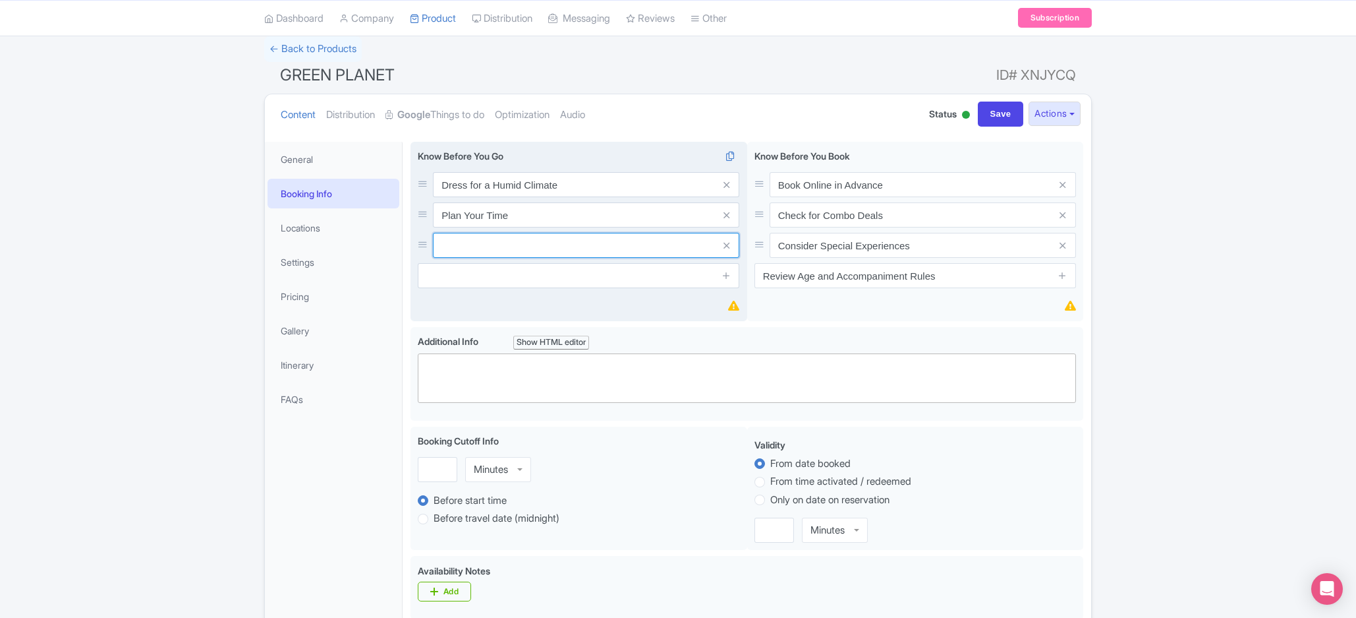
click at [505, 197] on input "text" at bounding box center [586, 184] width 306 height 25
paste input "Catch the Thunderstorm"
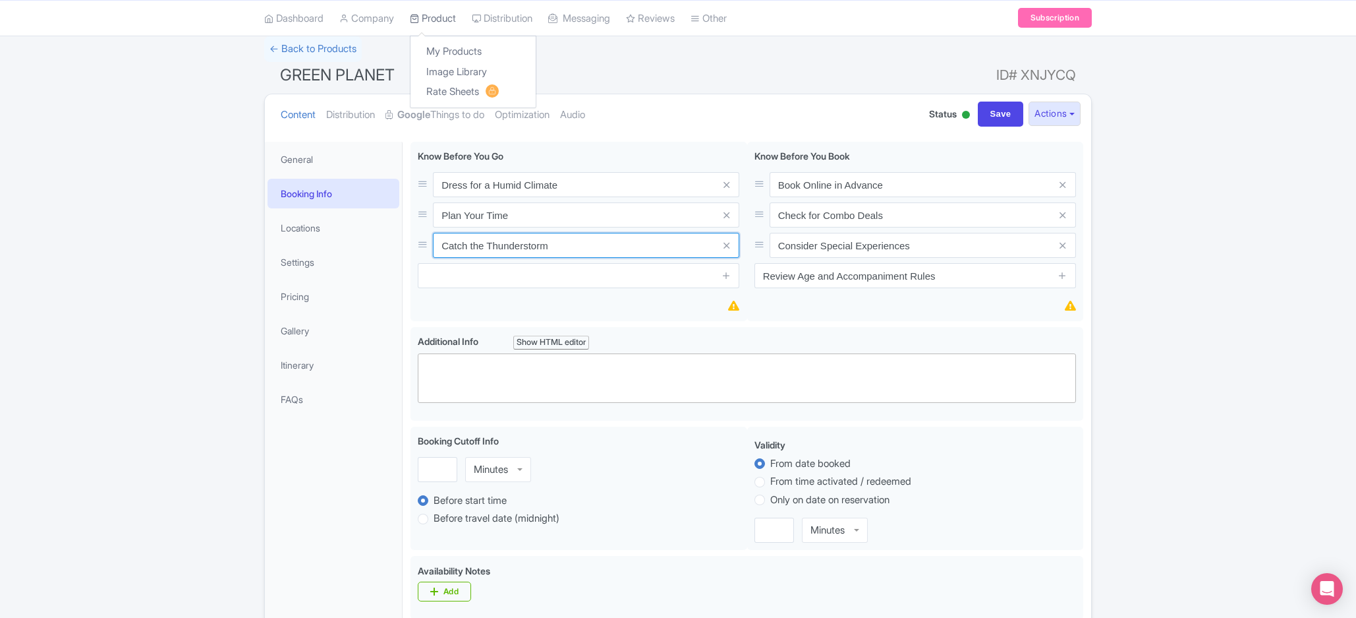
type input "Catch the Thunderstorm"
click at [534, 263] on div "Know Before You Go i Dress for a Humid Climate Plan Your Time Catch the Thunder…" at bounding box center [579, 218] width 322 height 139
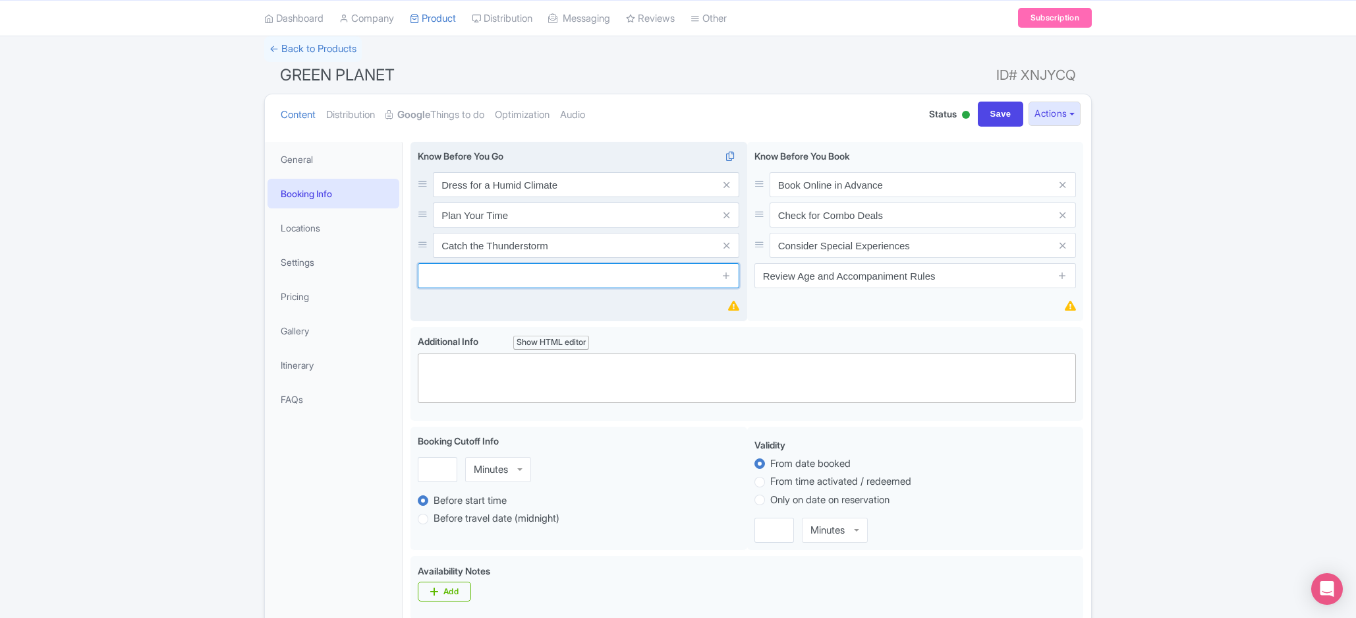
click at [534, 275] on input "text" at bounding box center [579, 275] width 322 height 25
paste input "Free Parking with Validation"
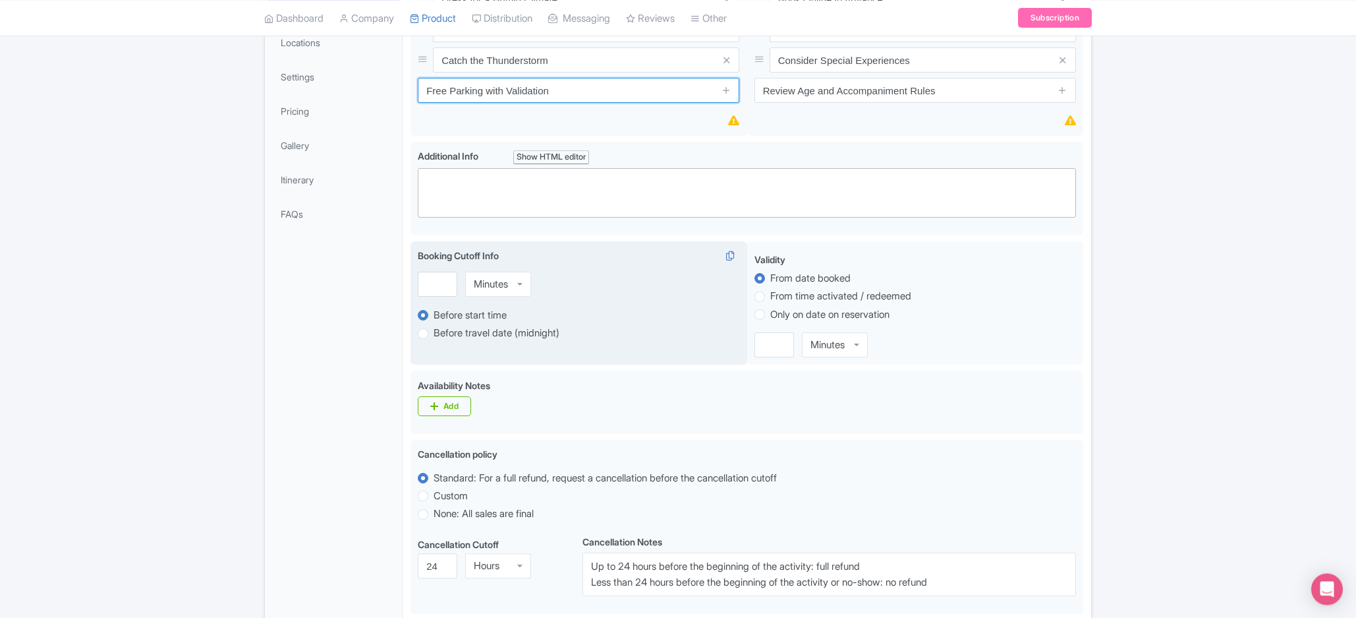
scroll to position [300, 0]
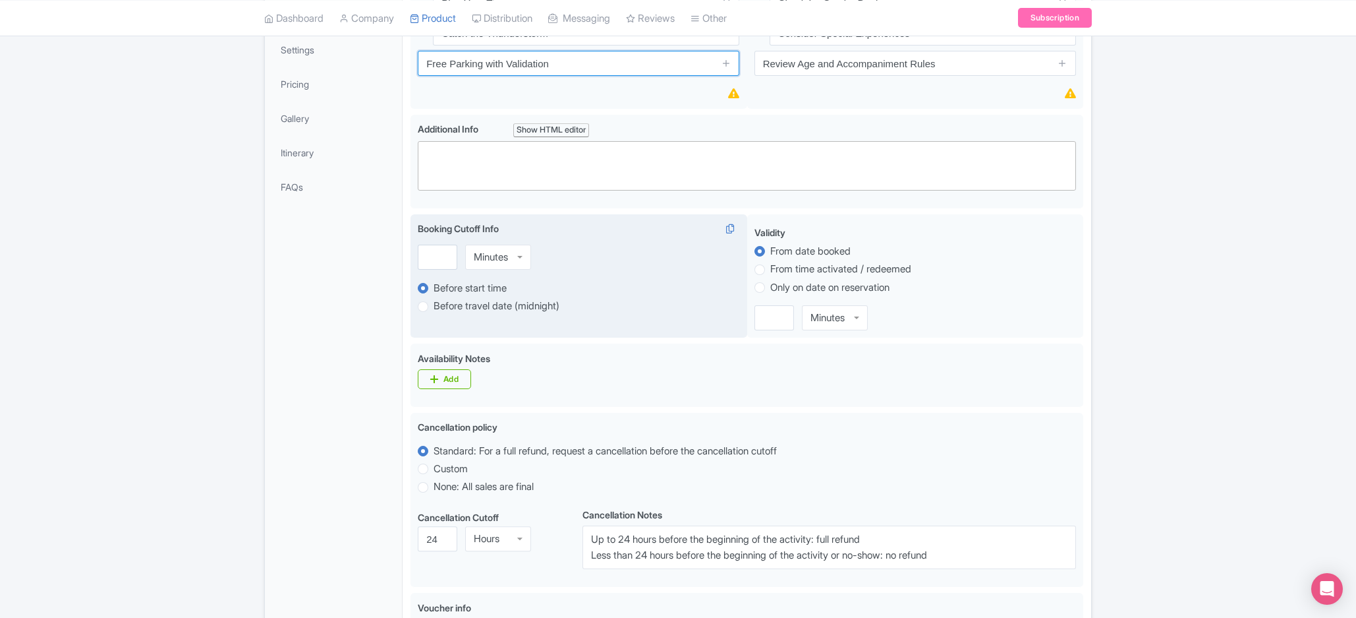
type input "Free Parking with Validation"
click at [478, 252] on div "Minutes" at bounding box center [491, 257] width 34 height 12
click at [499, 299] on div "Booking Cutoff Info i Hours Hours Minutes Hours Days Before start time Before t…" at bounding box center [579, 276] width 337 height 124
click at [430, 261] on input "number" at bounding box center [438, 257] width 40 height 25
type input "24"
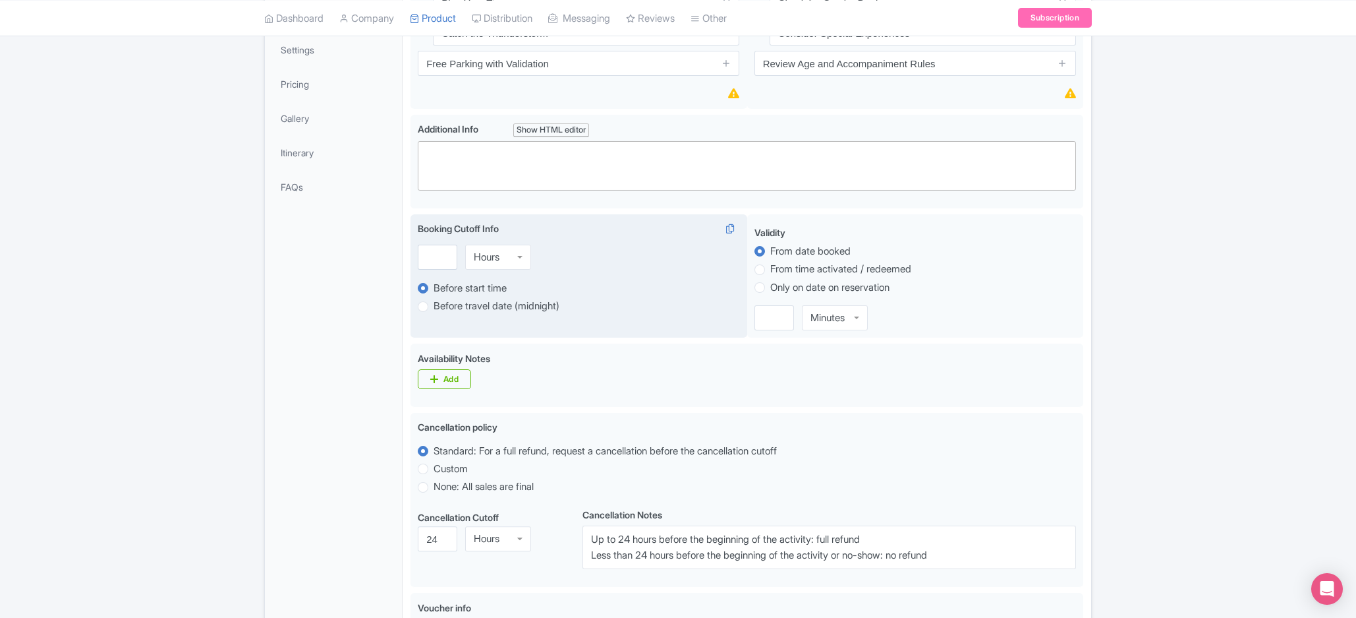
click at [637, 211] on div "Know Before You Go i Dress for a Humid Climate Plan Your Time Catch the Thunder…" at bounding box center [747, 401] width 673 height 944
click at [426, 258] on input "number" at bounding box center [438, 257] width 40 height 25
paste input "2"
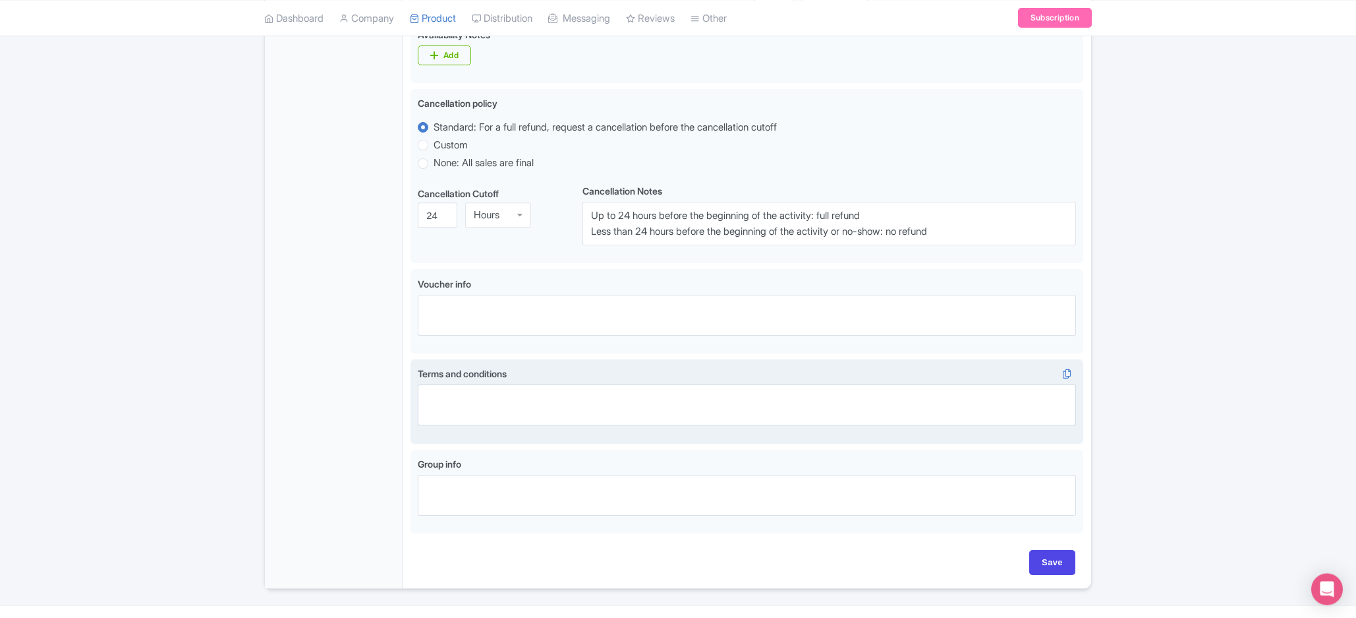
scroll to position [653, 0]
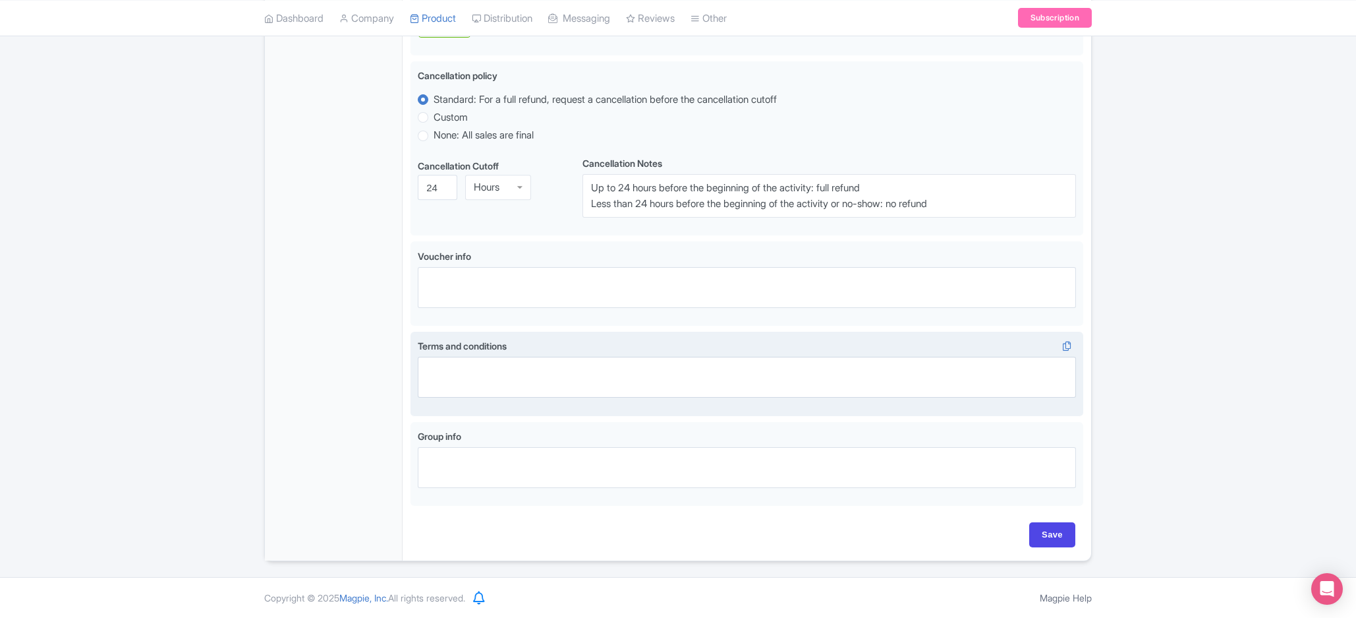
type input "24"
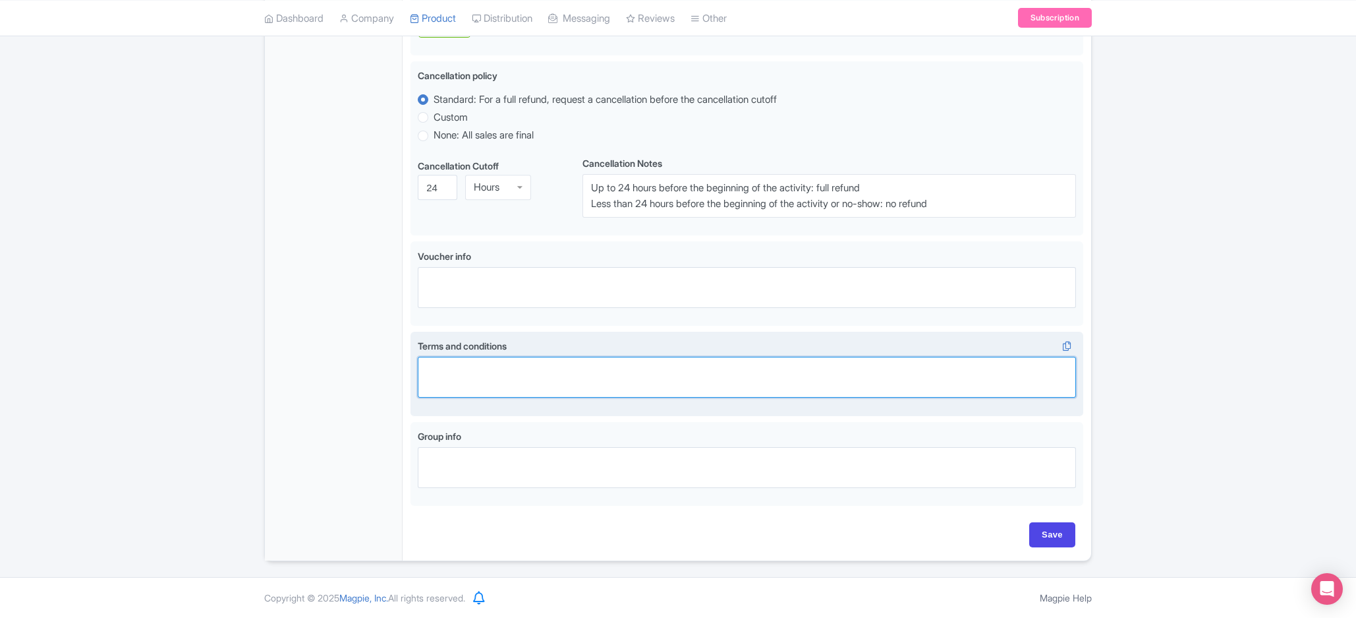
click at [560, 376] on textarea "Terms and conditions i" at bounding box center [747, 377] width 658 height 41
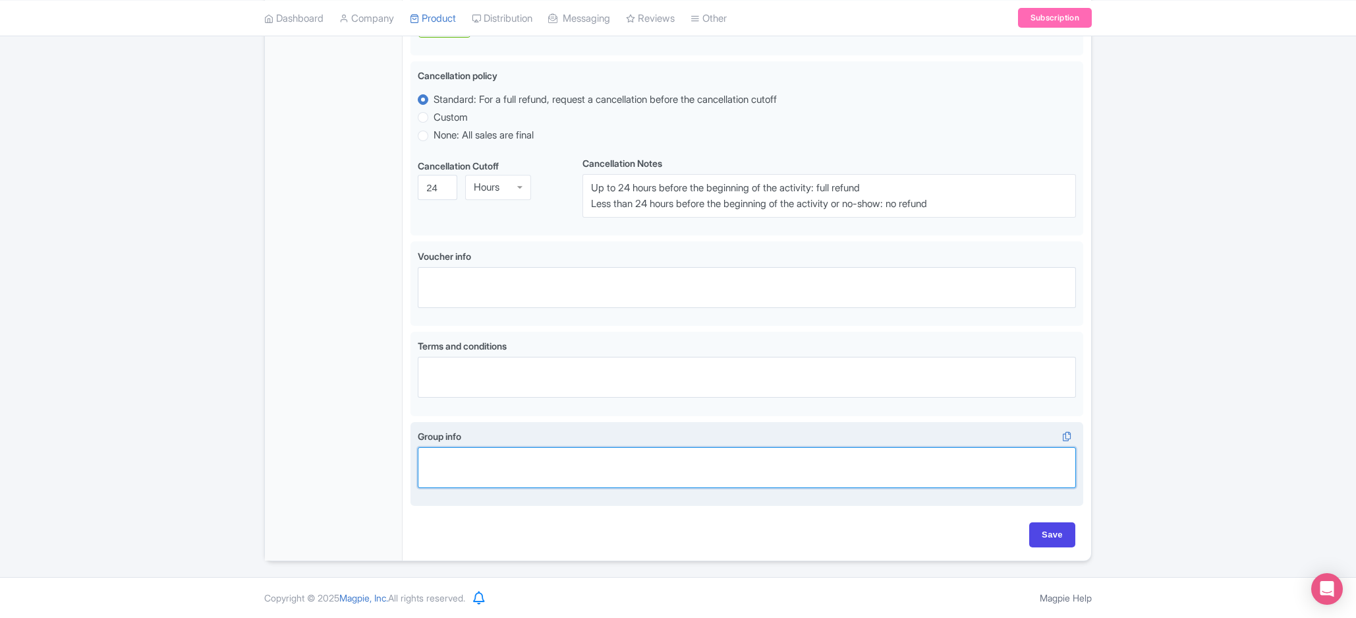
click at [776, 486] on textarea "Group info i" at bounding box center [747, 467] width 658 height 41
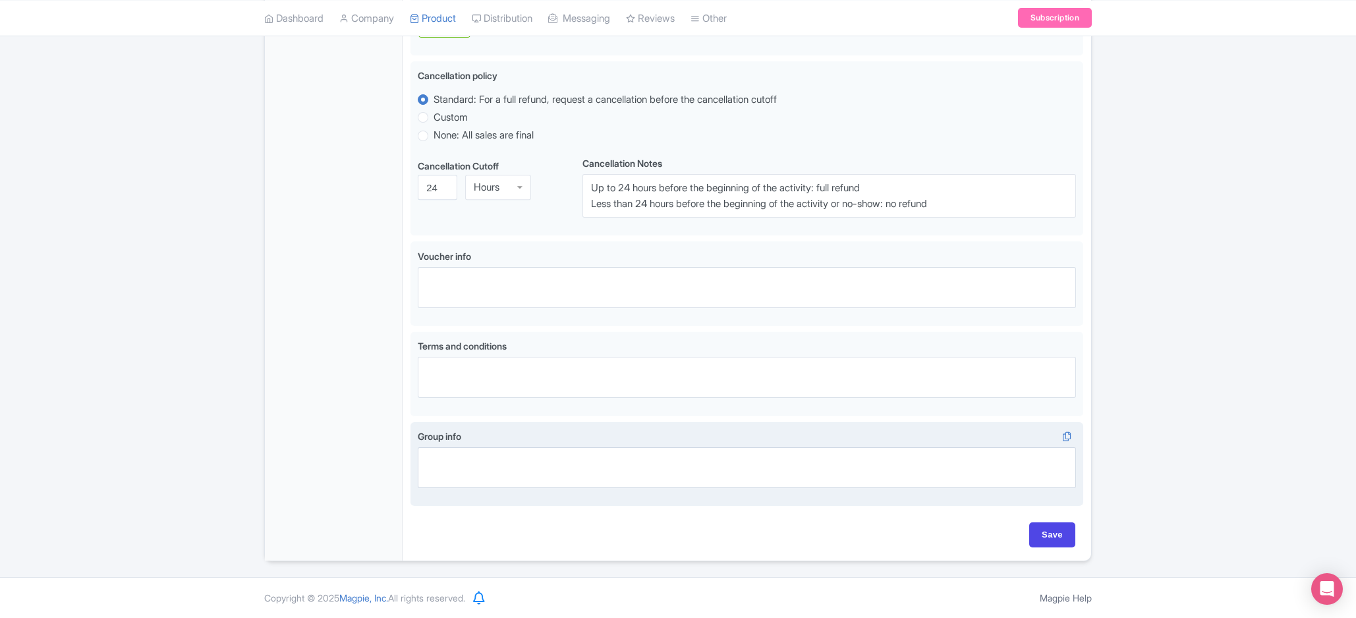
click at [898, 441] on label "Group info i" at bounding box center [747, 436] width 658 height 14
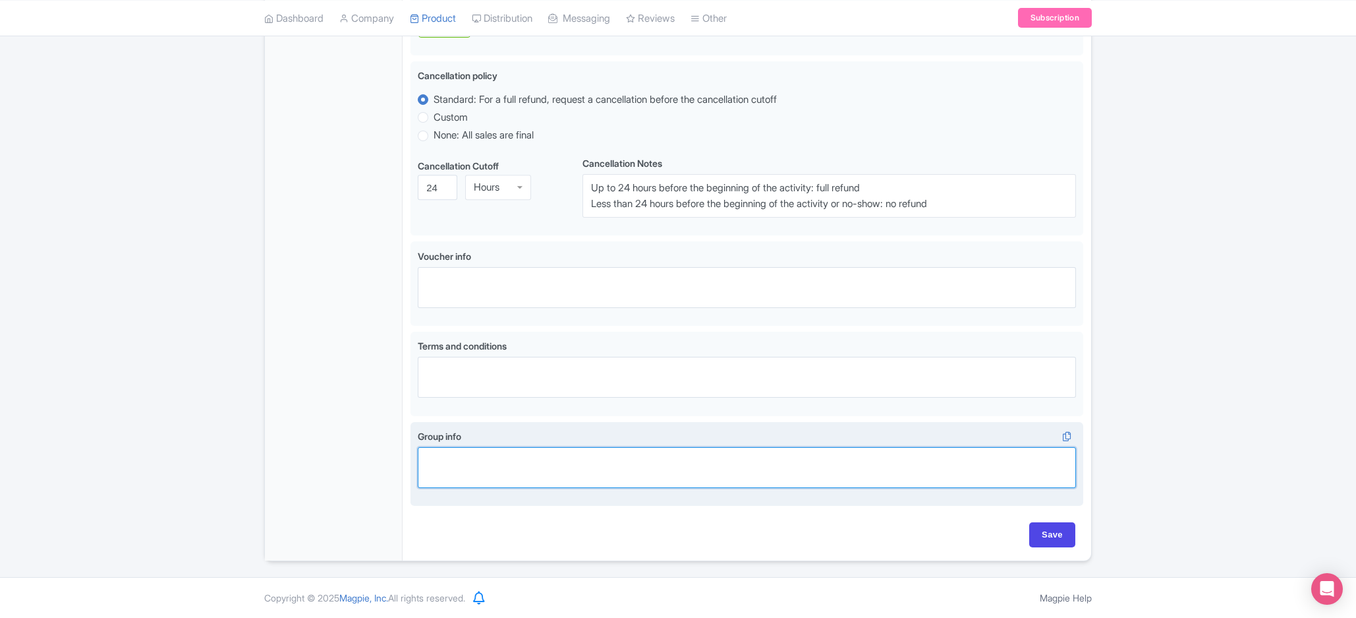
click at [898, 447] on textarea "Group info i" at bounding box center [747, 467] width 658 height 41
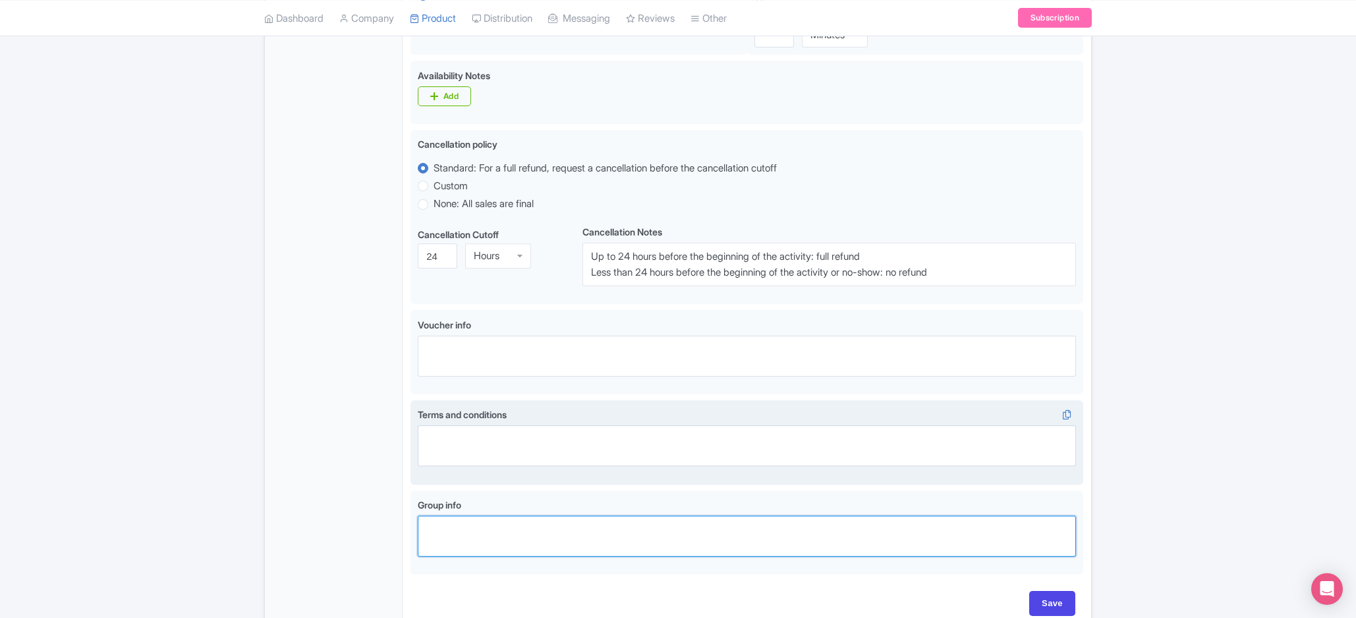
scroll to position [512, 0]
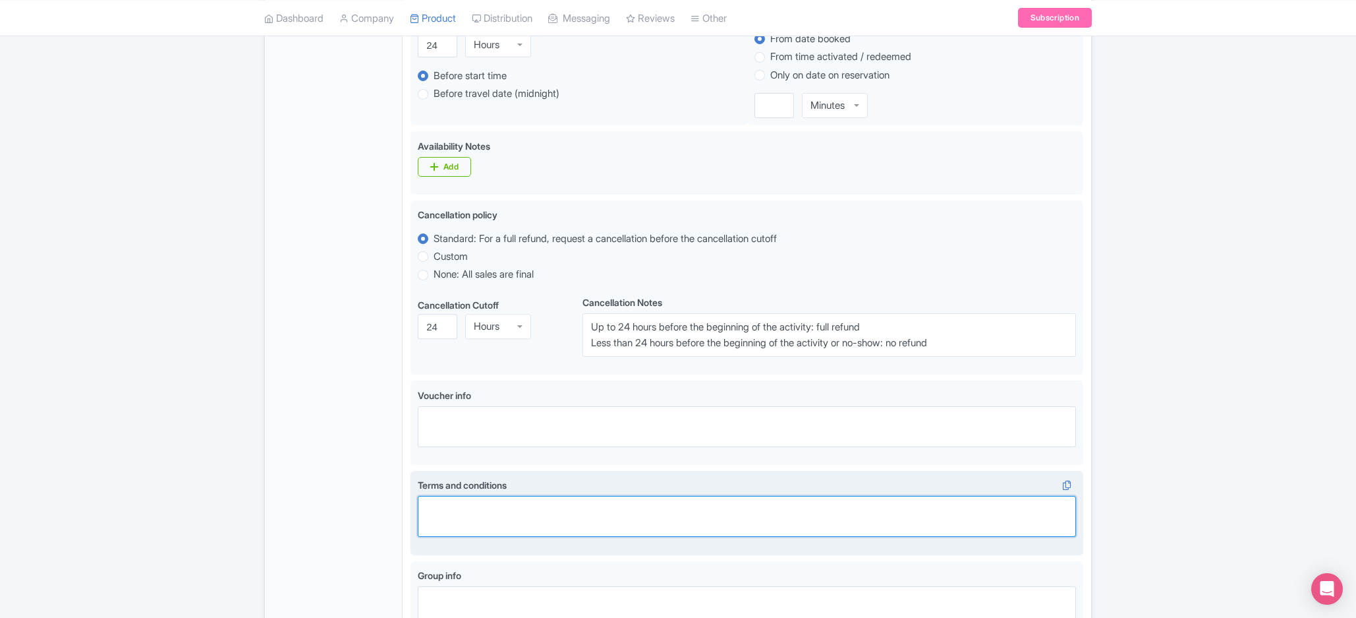
click at [660, 525] on textarea "Terms and conditions i" at bounding box center [747, 516] width 658 height 41
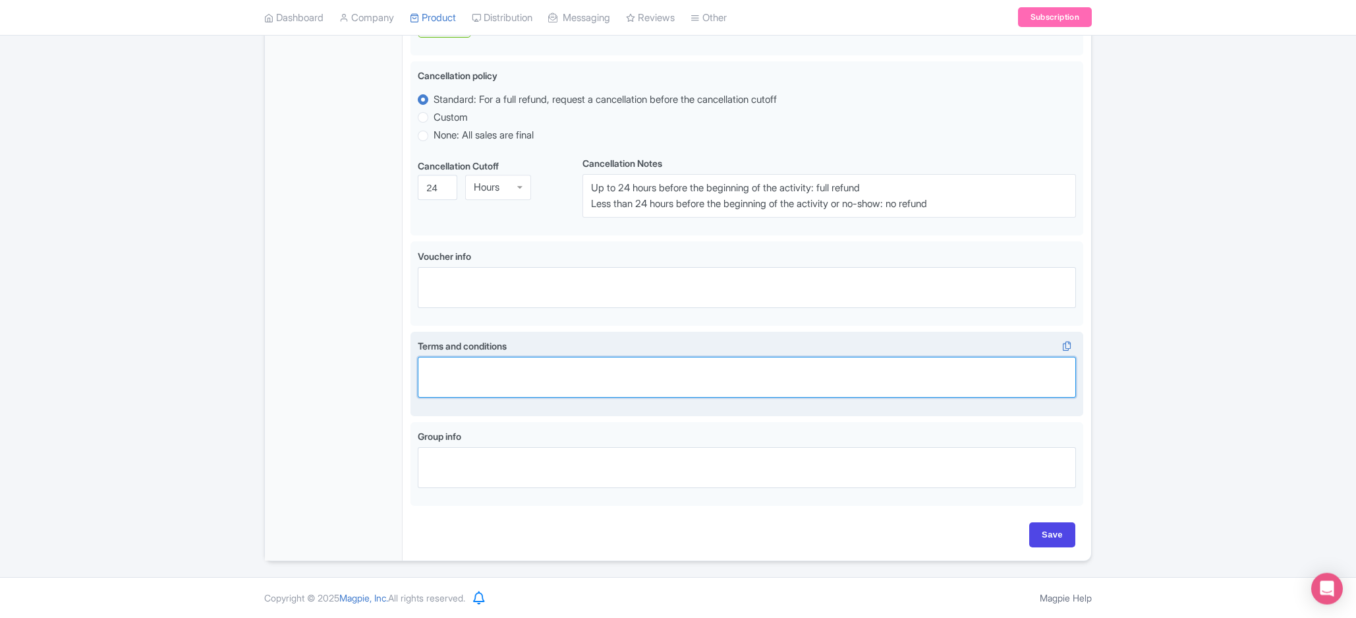
scroll to position [656, 0]
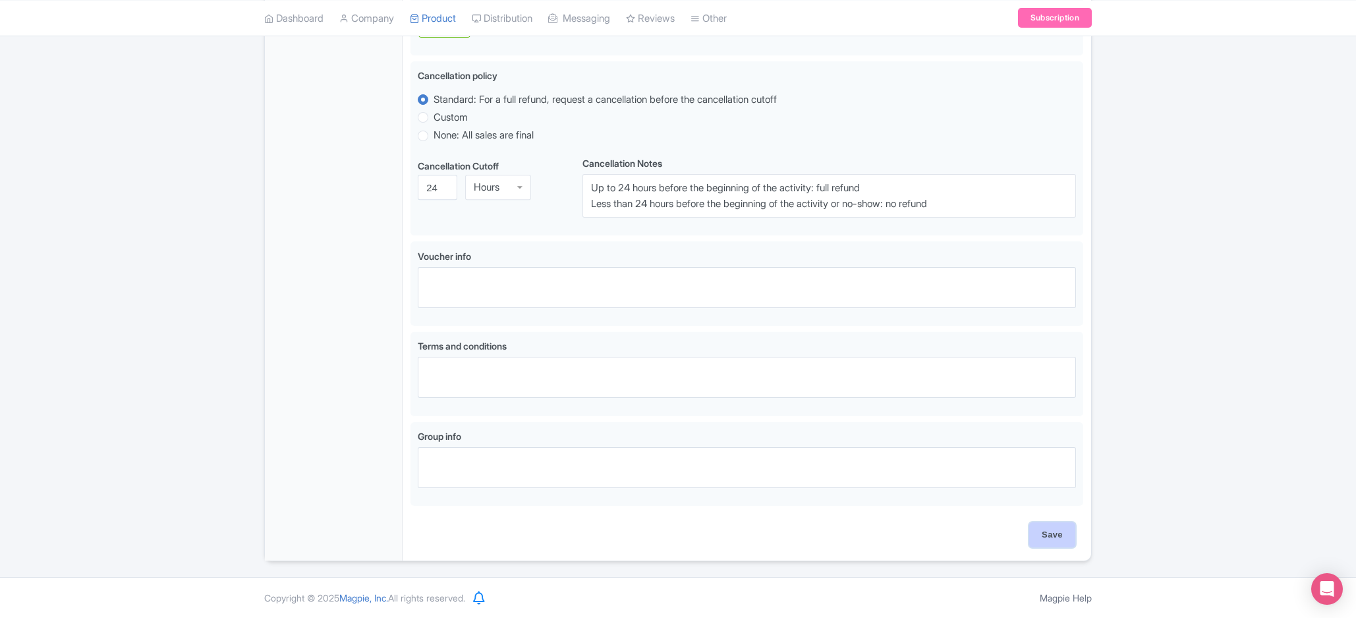
click at [1065, 535] on input "Save" at bounding box center [1052, 534] width 46 height 25
type input "Saving..."
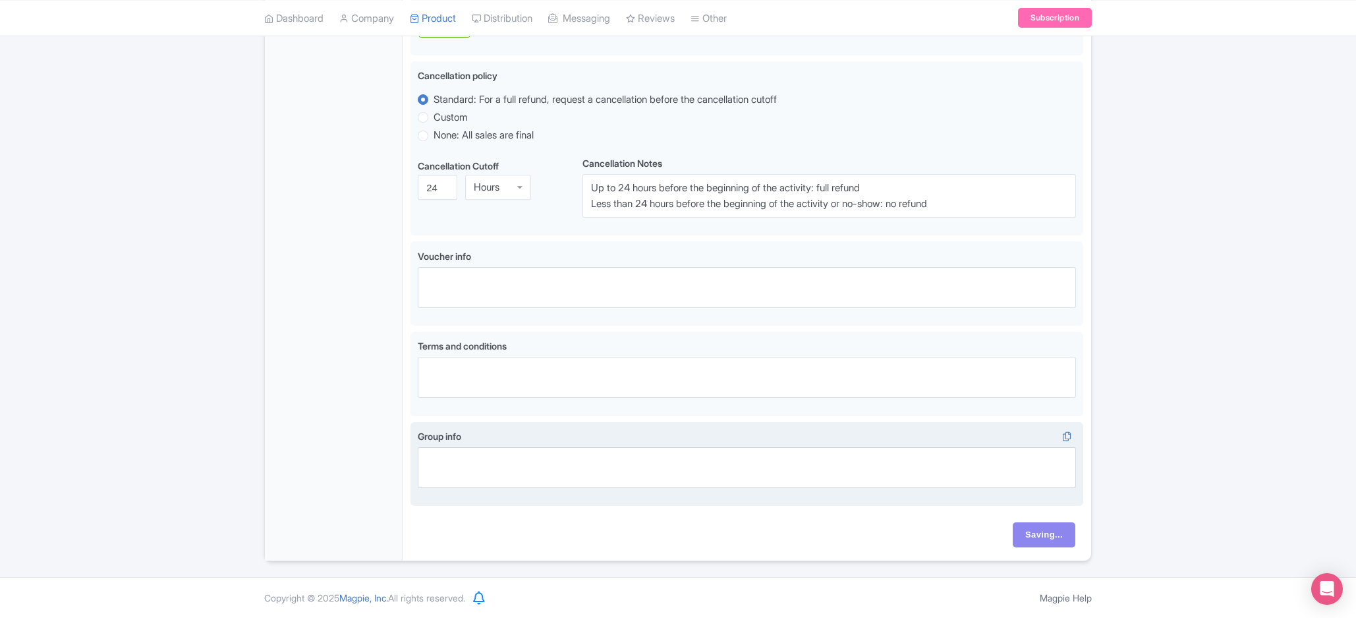
scroll to position [515, 0]
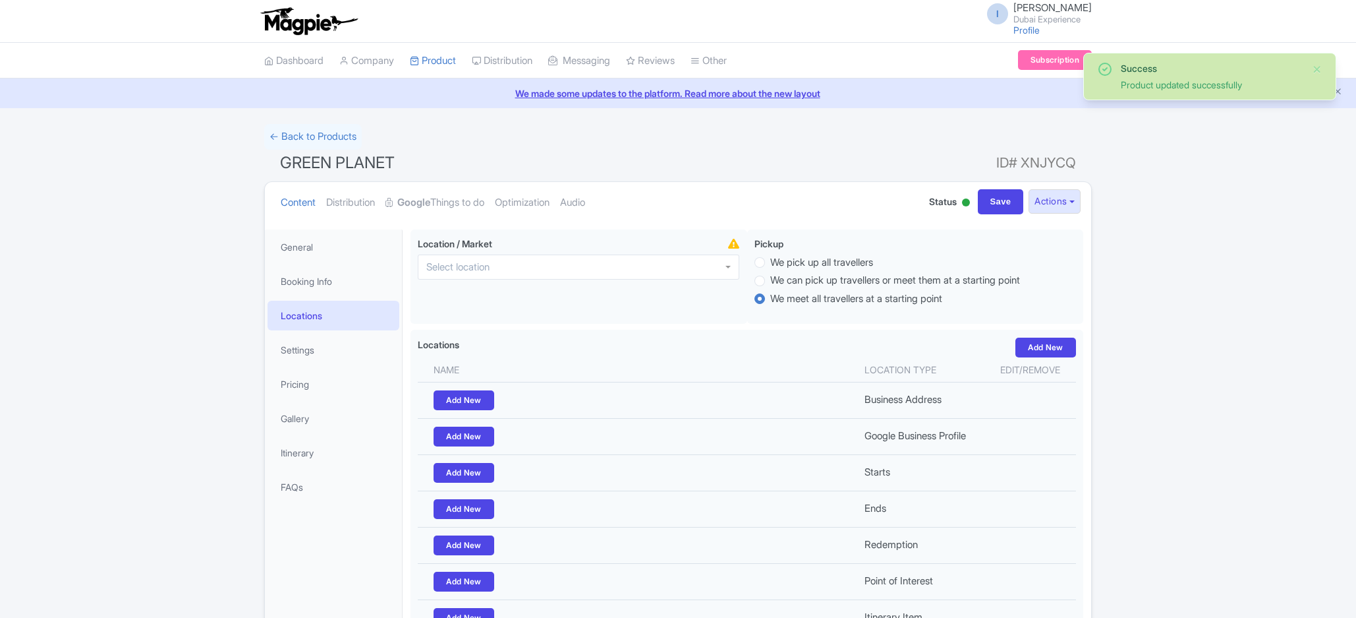
scroll to position [17, 0]
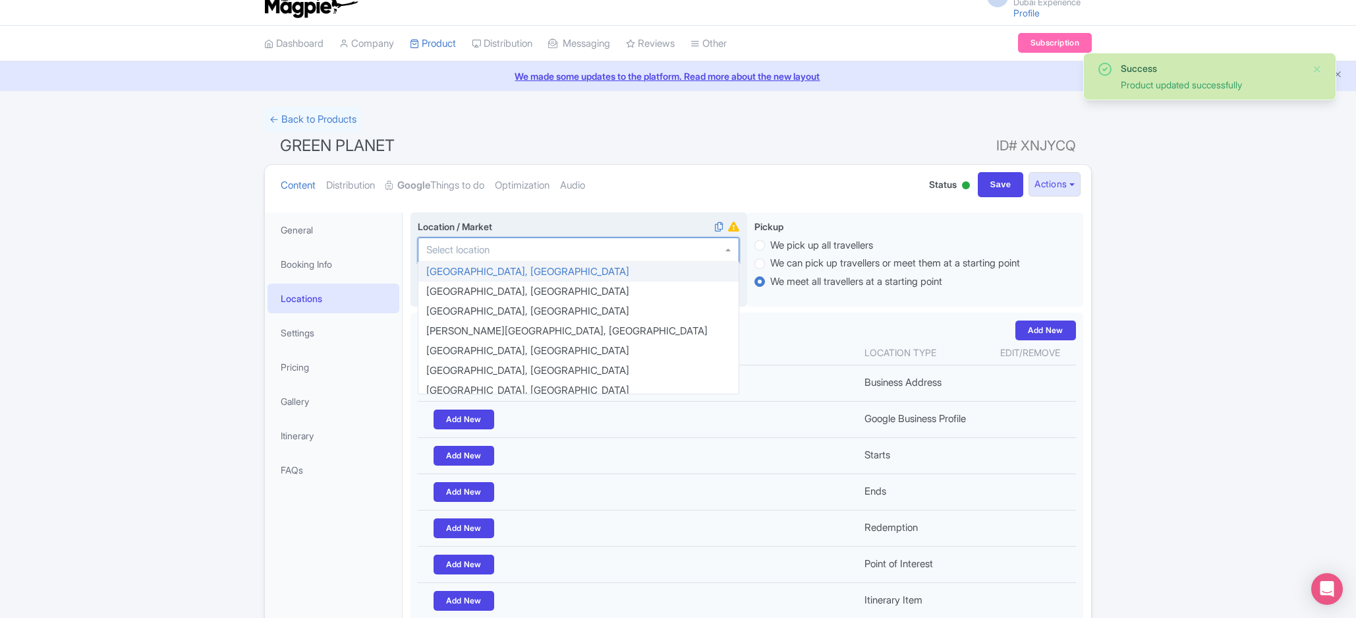
click at [579, 241] on div at bounding box center [579, 249] width 322 height 25
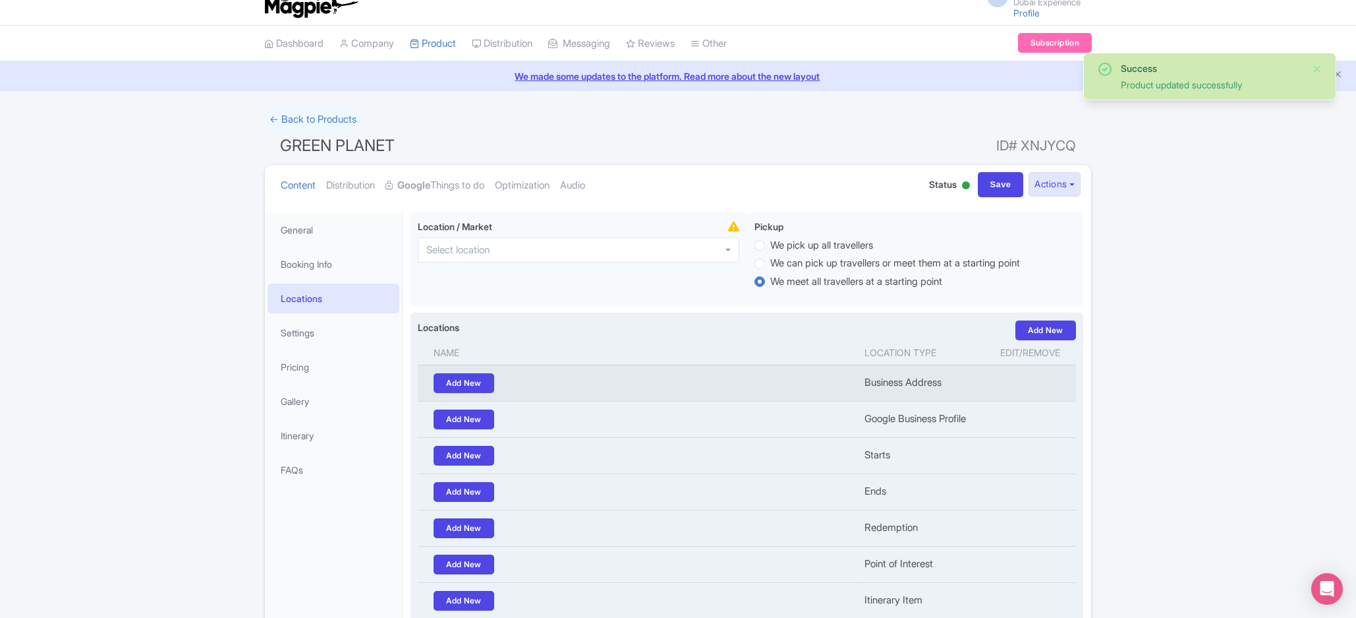
click at [852, 386] on td "Add New" at bounding box center [637, 382] width 439 height 36
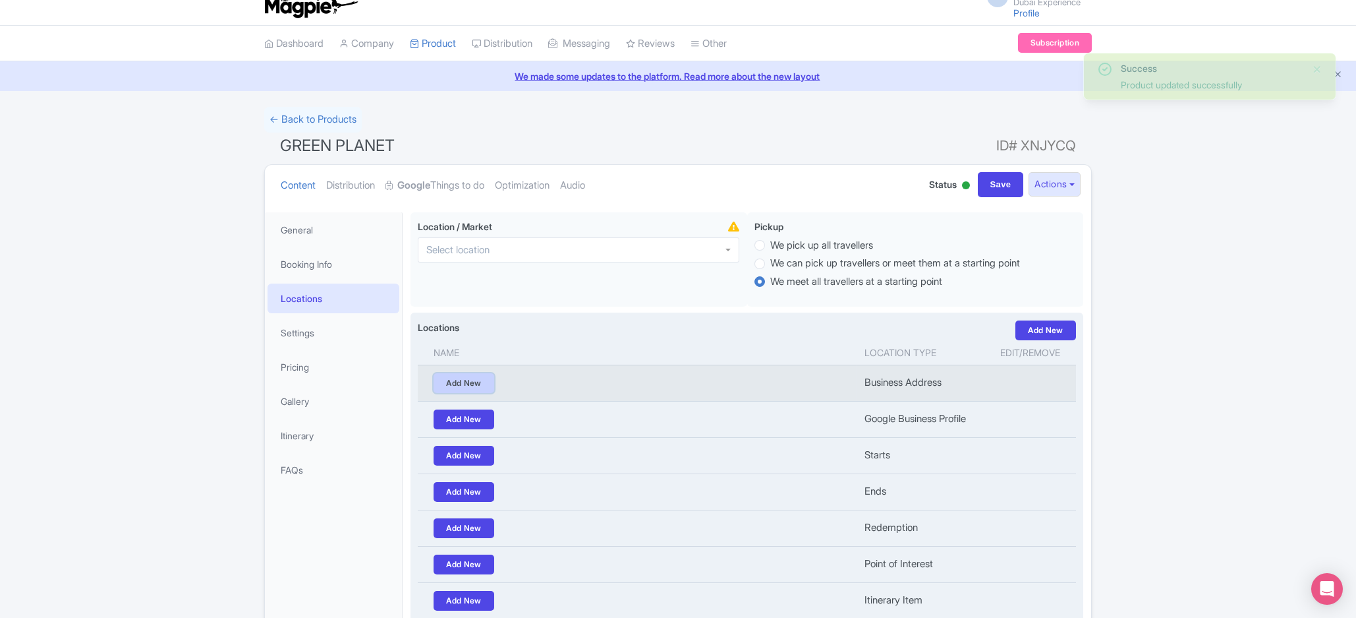
click at [448, 384] on link "Add New" at bounding box center [464, 383] width 61 height 20
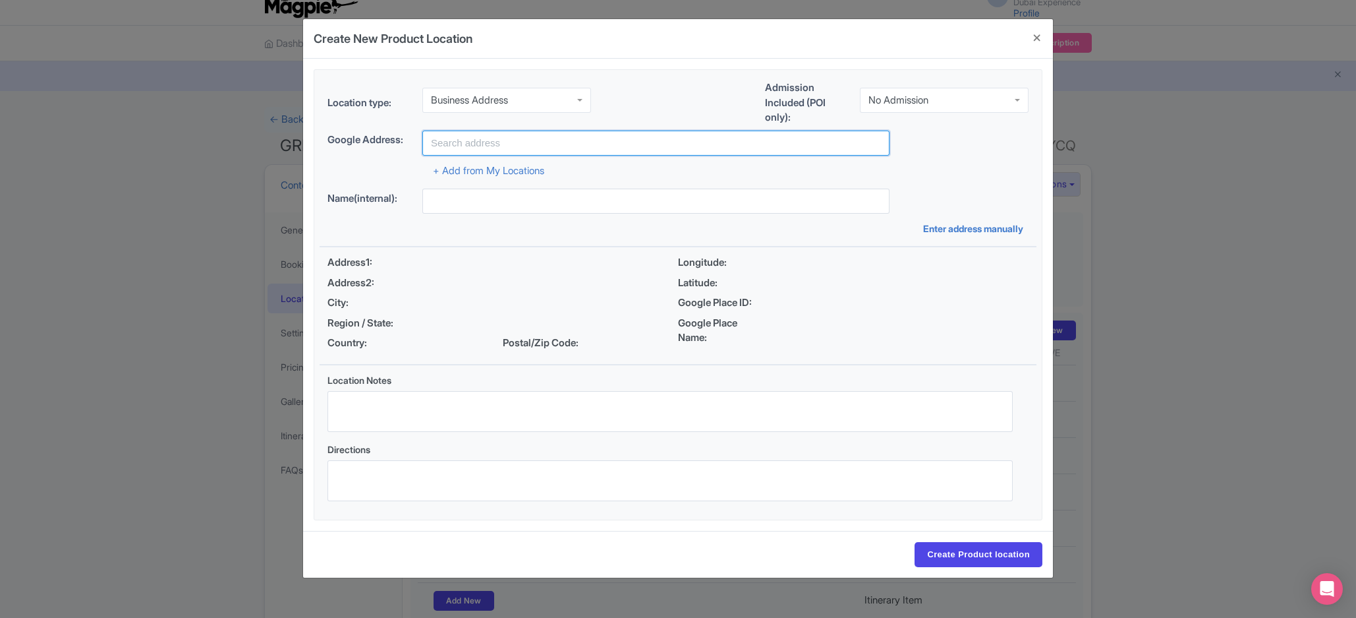
click at [538, 137] on input "text" at bounding box center [655, 142] width 467 height 25
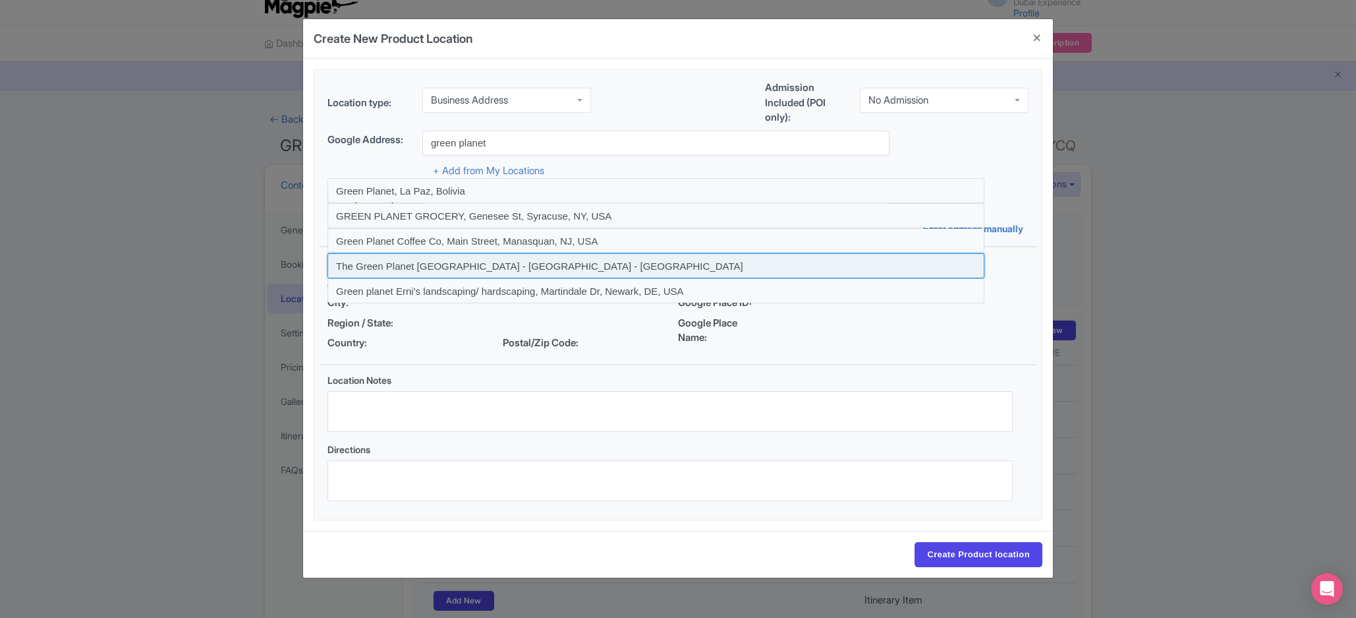
click at [572, 272] on input at bounding box center [656, 265] width 657 height 25
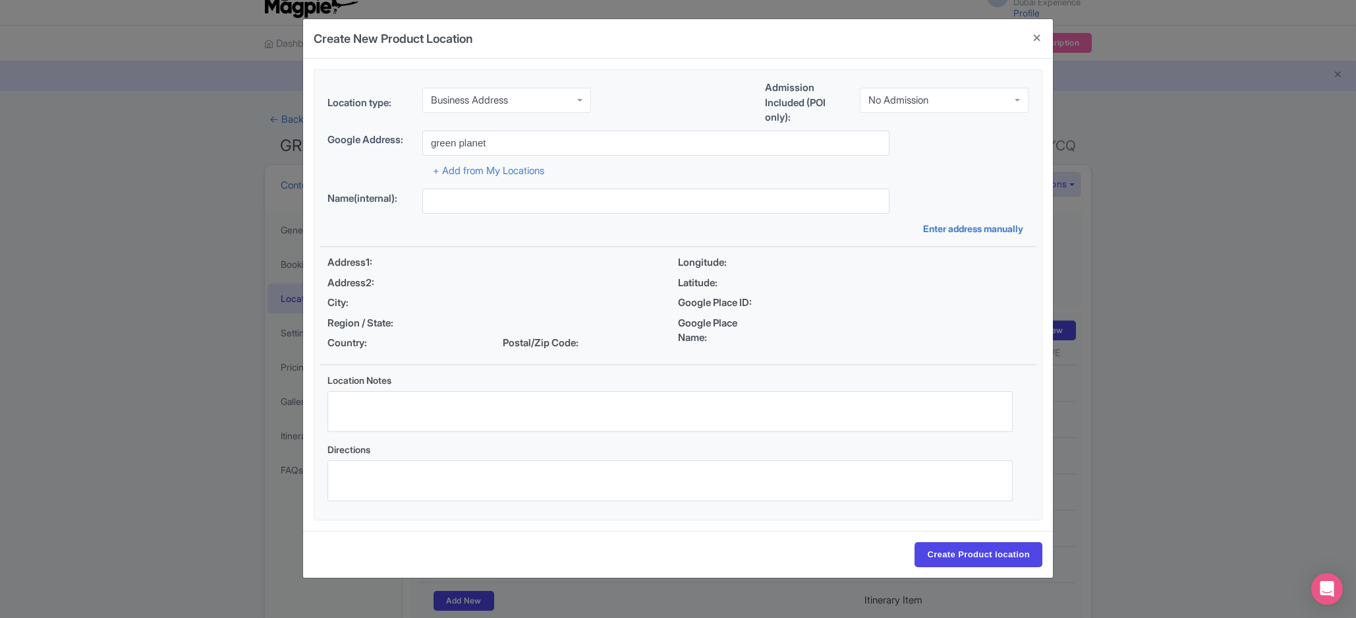
type input "The Green Planet Dubai - Dubai - United Arab Emirates"
type input "The Green Planet [GEOGRAPHIC_DATA], [GEOGRAPHIC_DATA] - [GEOGRAPHIC_DATA] - [GE…"
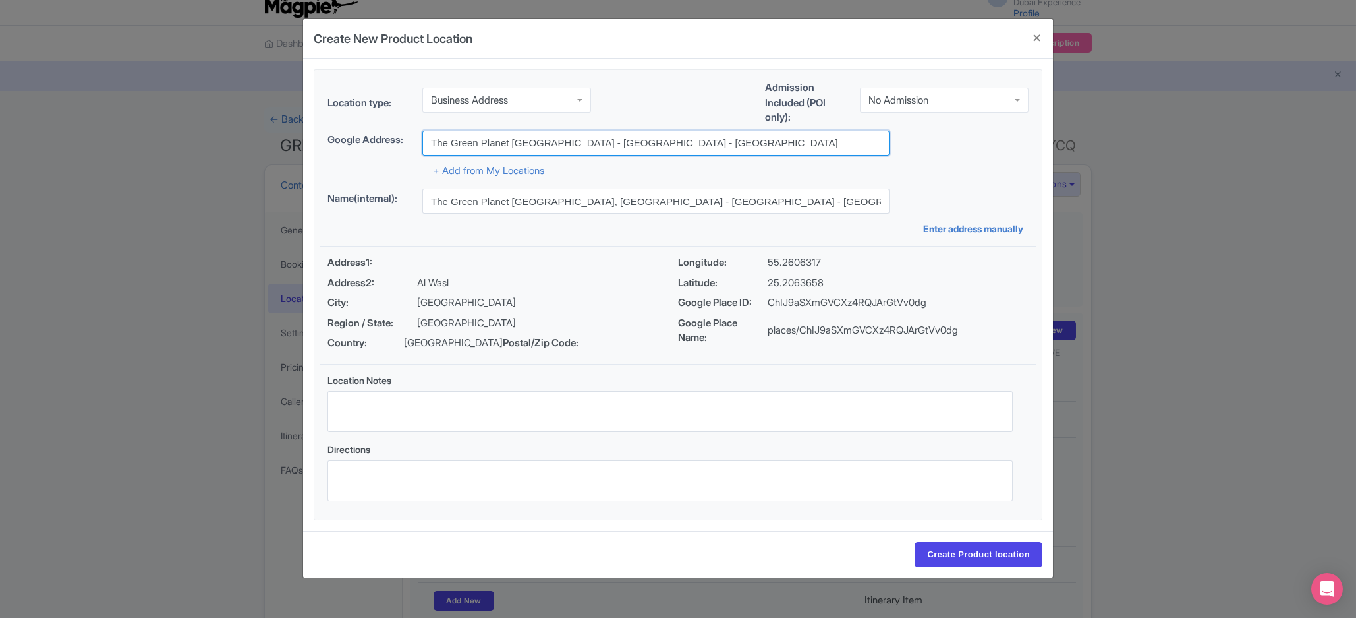
click at [730, 149] on input "The Green Planet Dubai - Dubai - United Arab Emirates" at bounding box center [655, 142] width 467 height 25
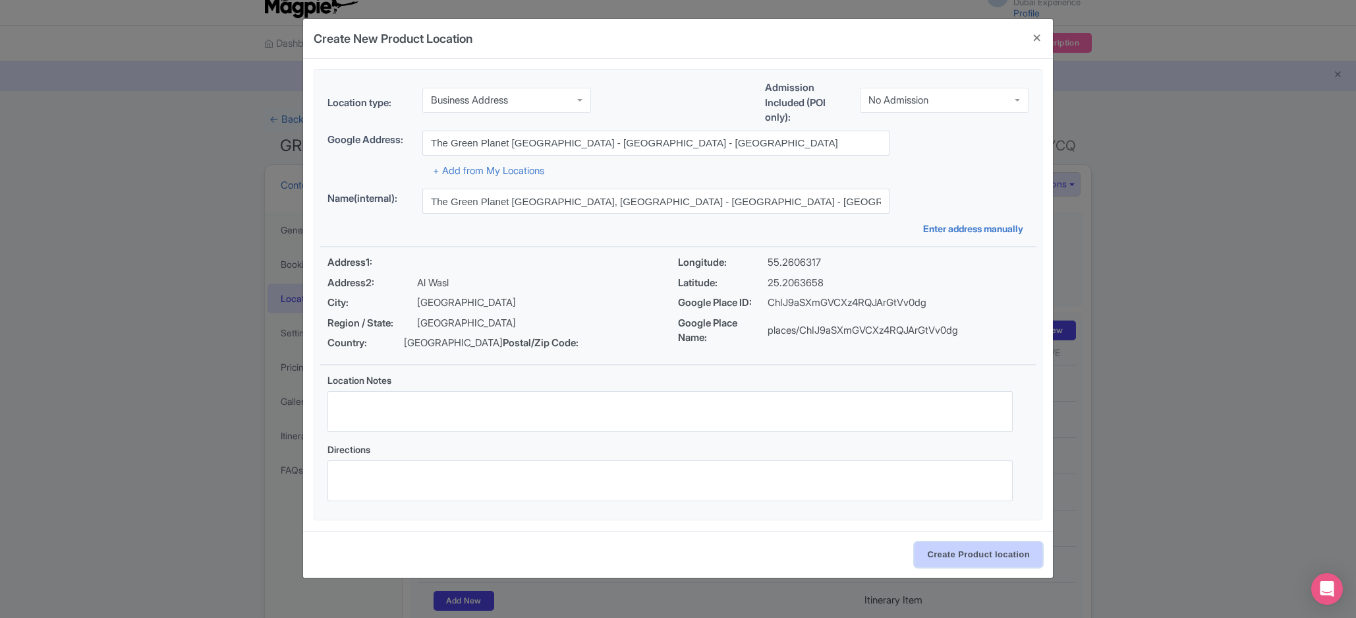
click at [959, 567] on input "Create Product location" at bounding box center [979, 554] width 128 height 25
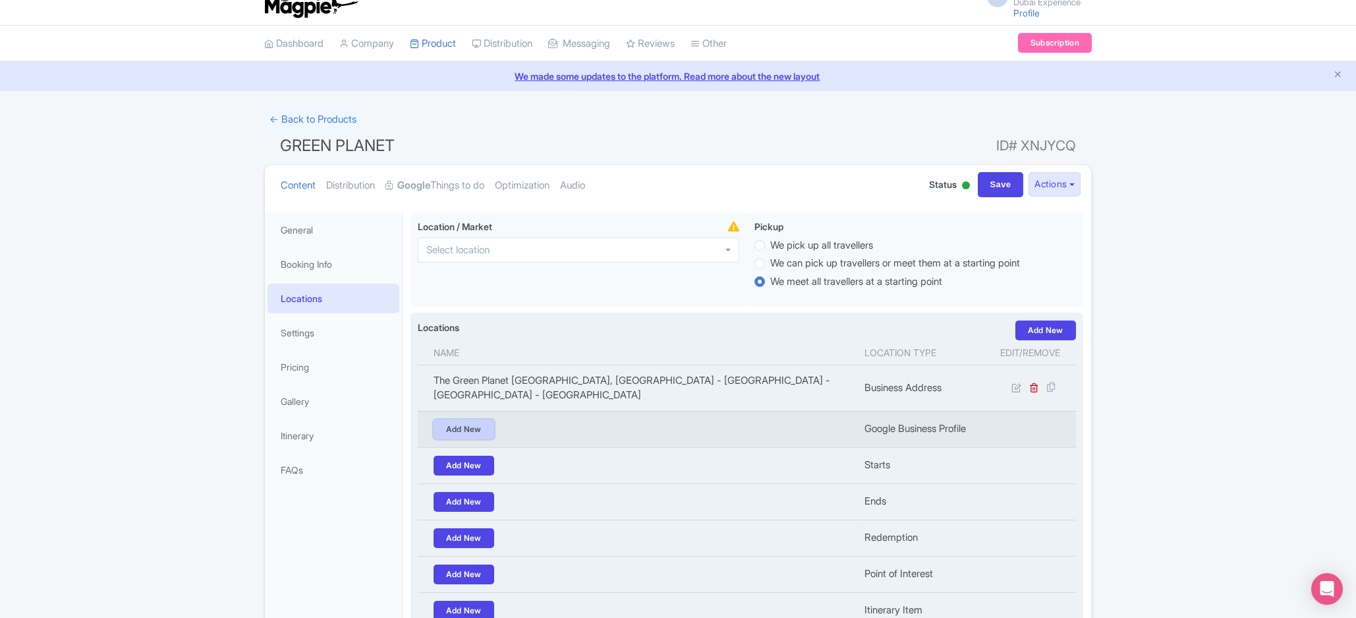
click at [483, 422] on link "Add New" at bounding box center [464, 429] width 61 height 20
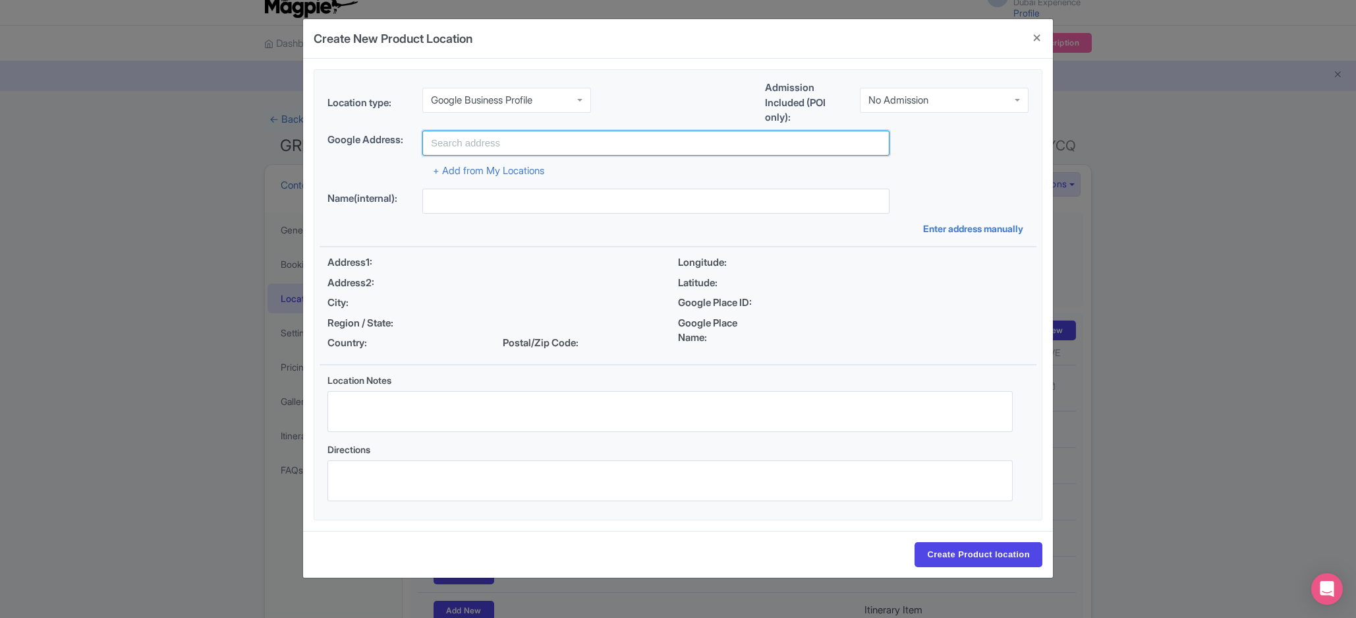
click at [548, 150] on input "text" at bounding box center [655, 142] width 467 height 25
paste input "The Green Planet Dubai - Dubai - United Arab Emirates"
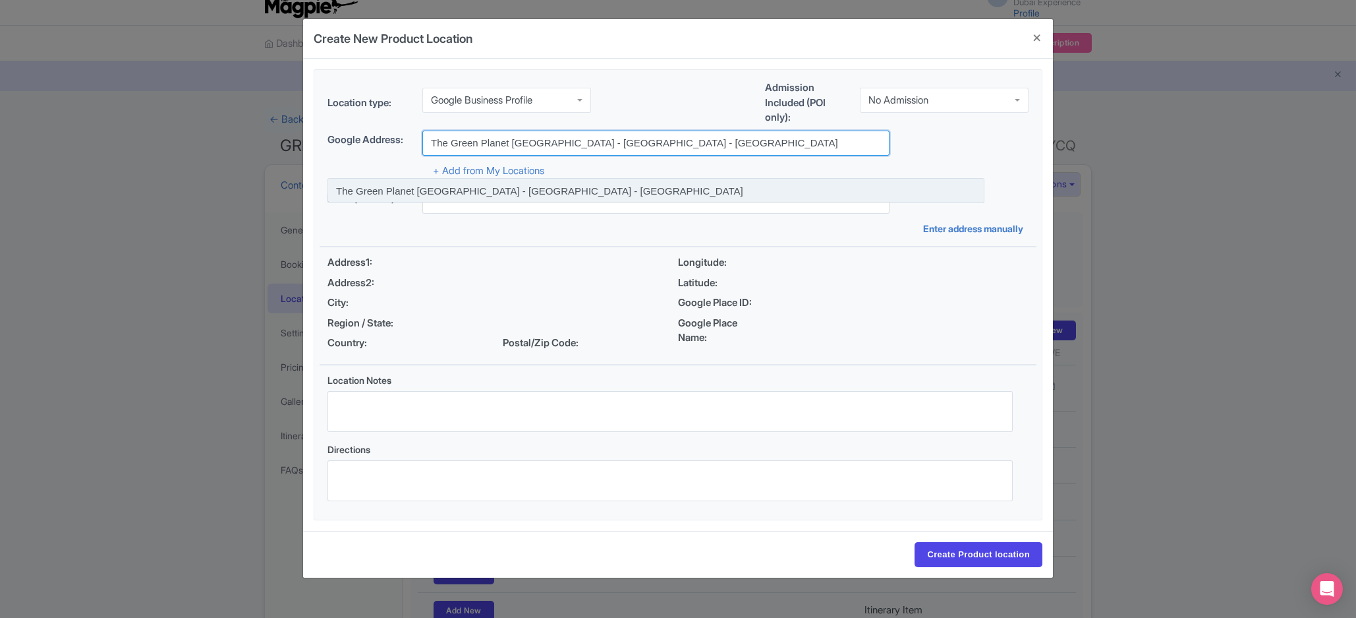
type input "The Green Planet Dubai - Dubai - United Arab Emirates"
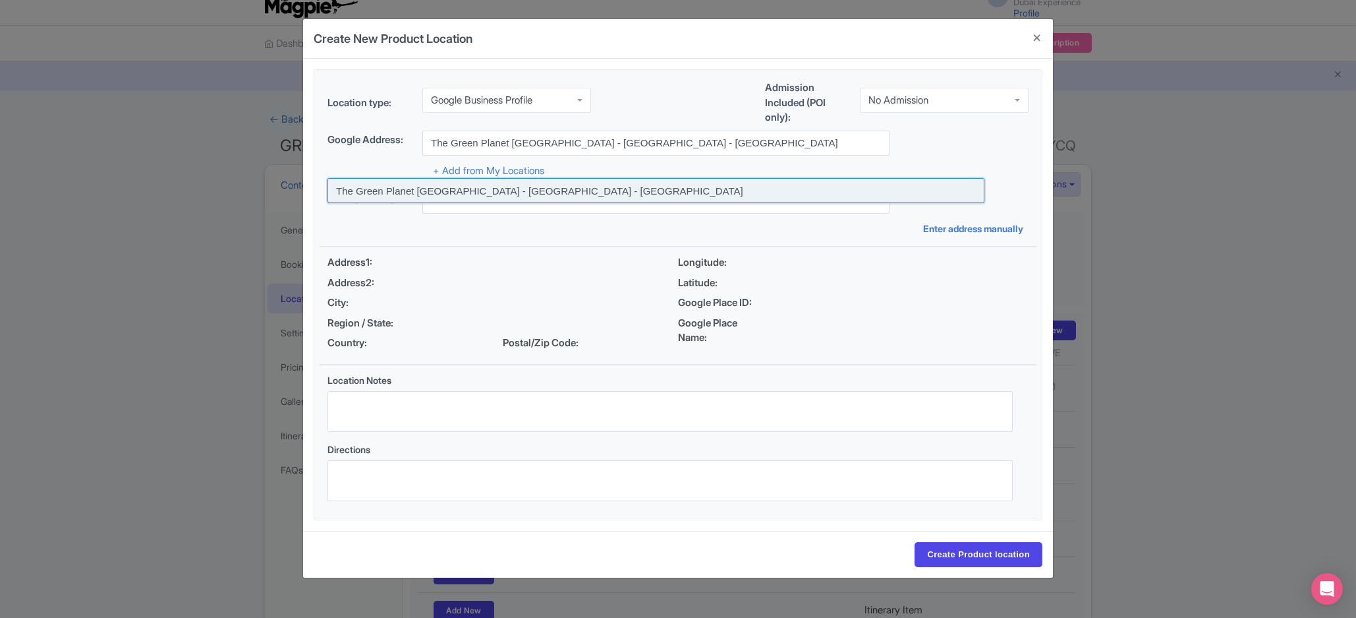
click at [660, 194] on input at bounding box center [656, 190] width 657 height 25
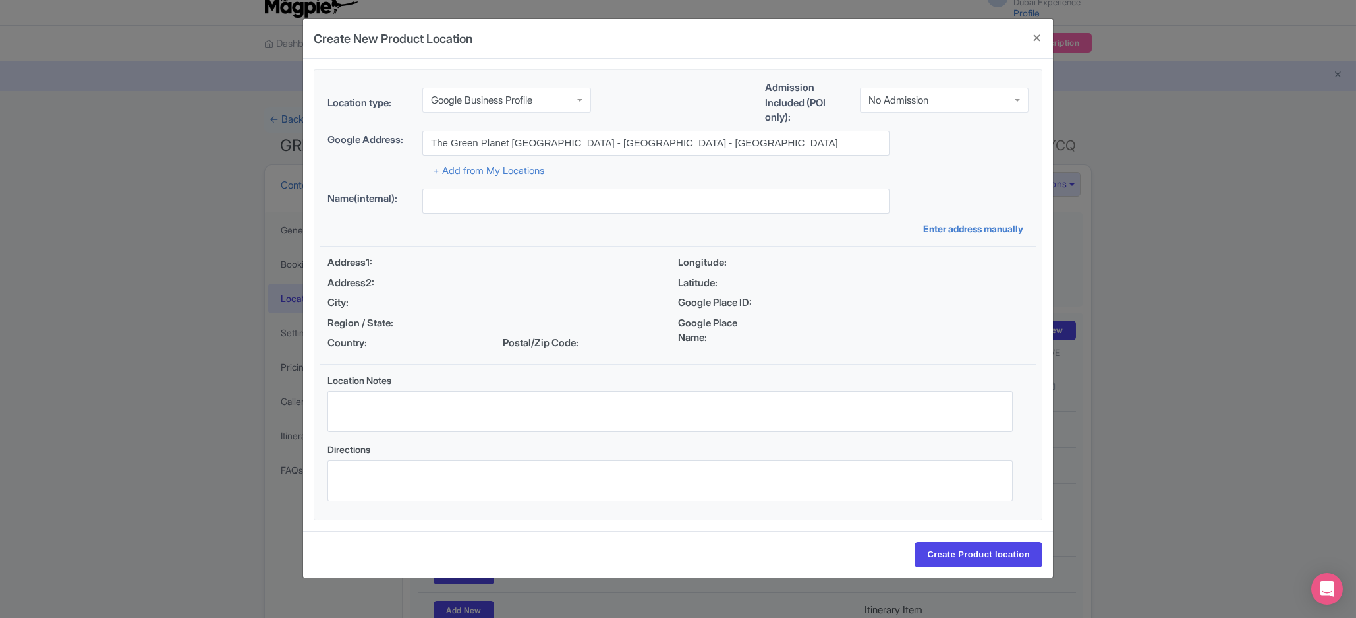
type input "The Green Planet [GEOGRAPHIC_DATA], [GEOGRAPHIC_DATA] - [GEOGRAPHIC_DATA] - [GE…"
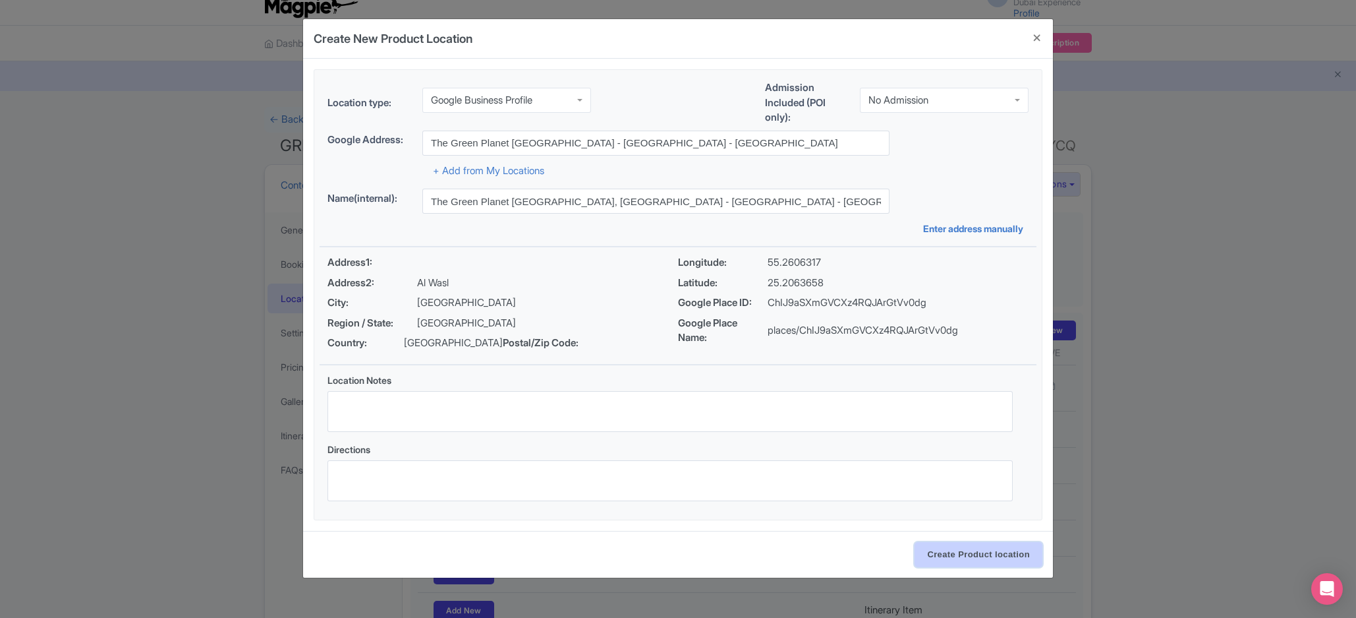
click at [991, 567] on input "Create Product location" at bounding box center [979, 554] width 128 height 25
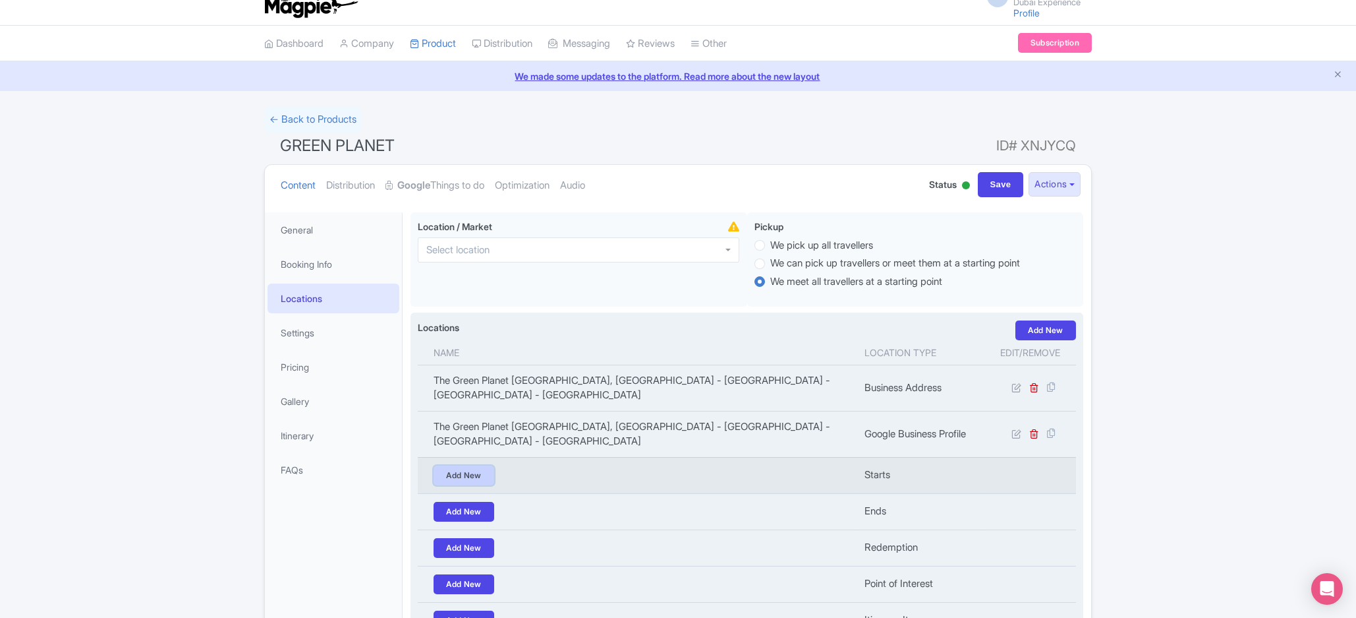
click at [476, 465] on link "Add New" at bounding box center [464, 475] width 61 height 20
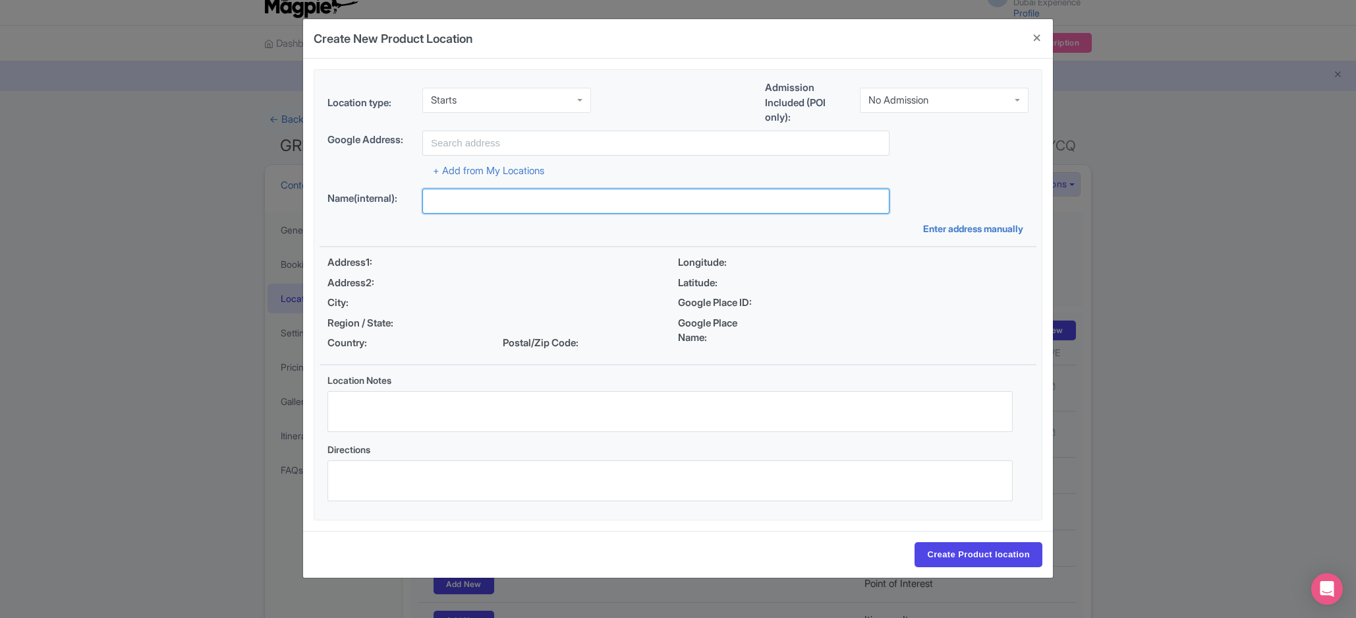
click at [492, 199] on input "text" at bounding box center [655, 200] width 467 height 25
paste input "The Green Planet Dubai - Dubai - United Arab Emirates"
type input "The Green Planet Dubai - Dubai - United Arab Emirates"
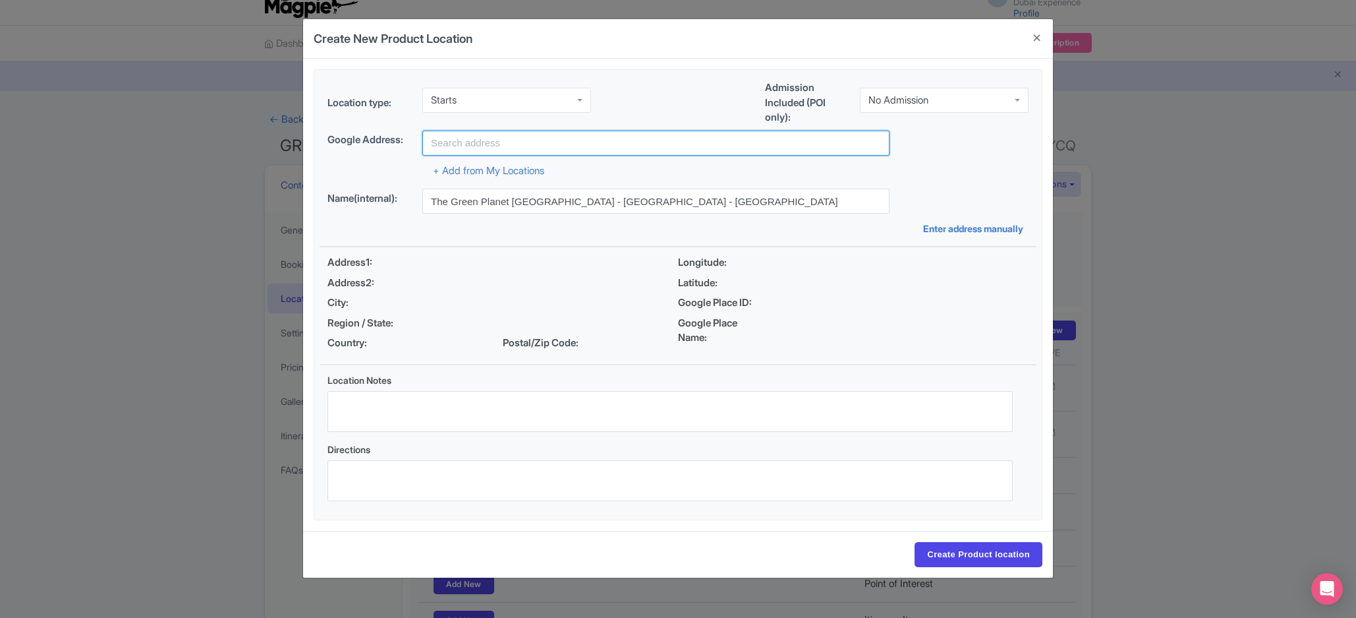
click at [550, 141] on input "text" at bounding box center [655, 142] width 467 height 25
paste input "The Green Planet Dubai - Dubai - United Arab Emirates"
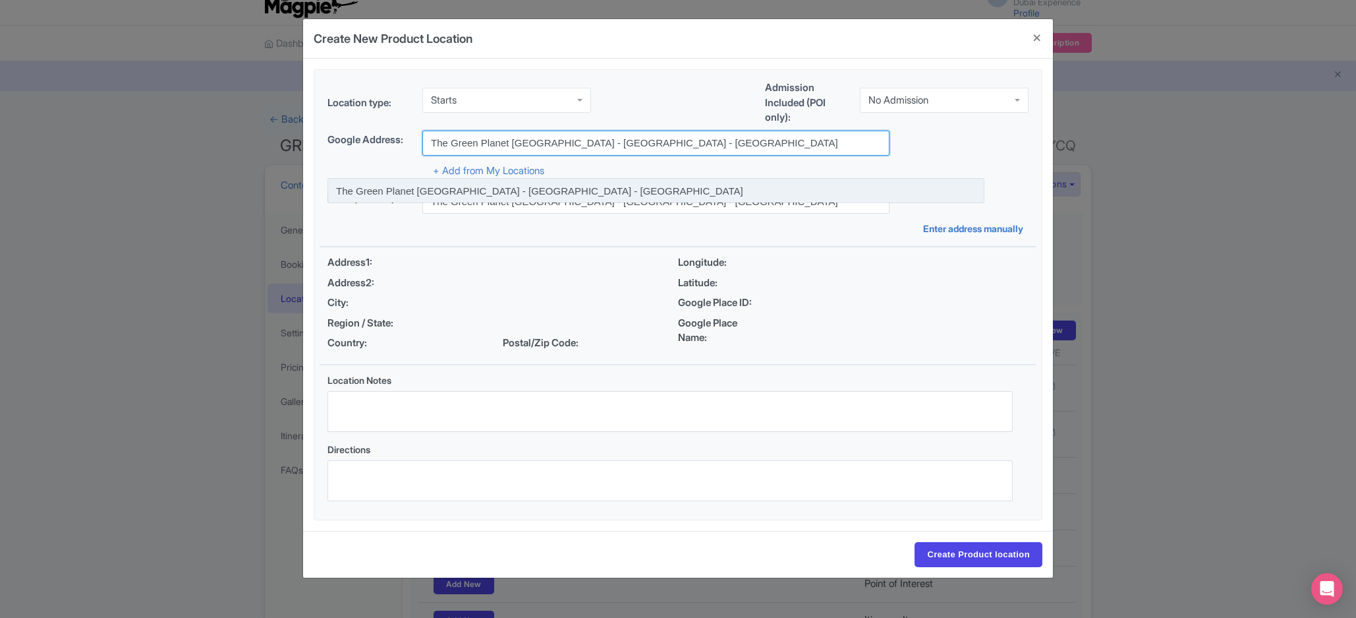
type input "The Green Planet Dubai - Dubai - United Arab Emirates"
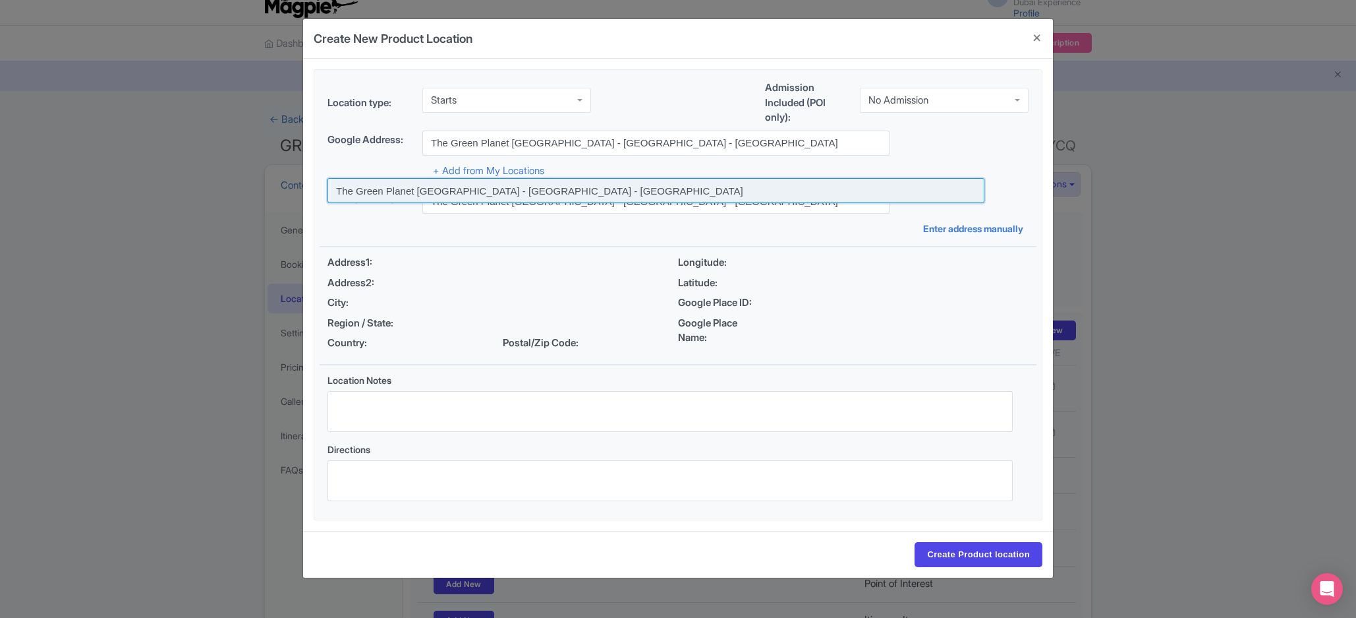
click at [538, 192] on input at bounding box center [656, 190] width 657 height 25
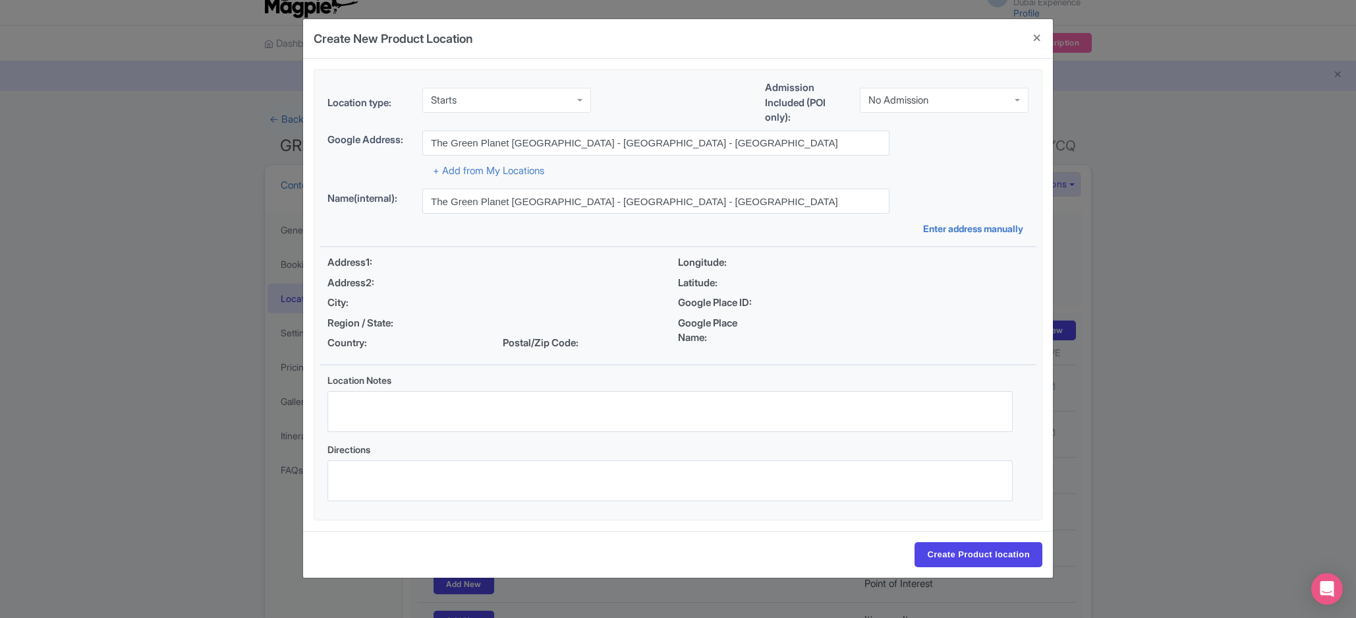
type input "The Green Planet [GEOGRAPHIC_DATA], [GEOGRAPHIC_DATA] - [GEOGRAPHIC_DATA] - [GE…"
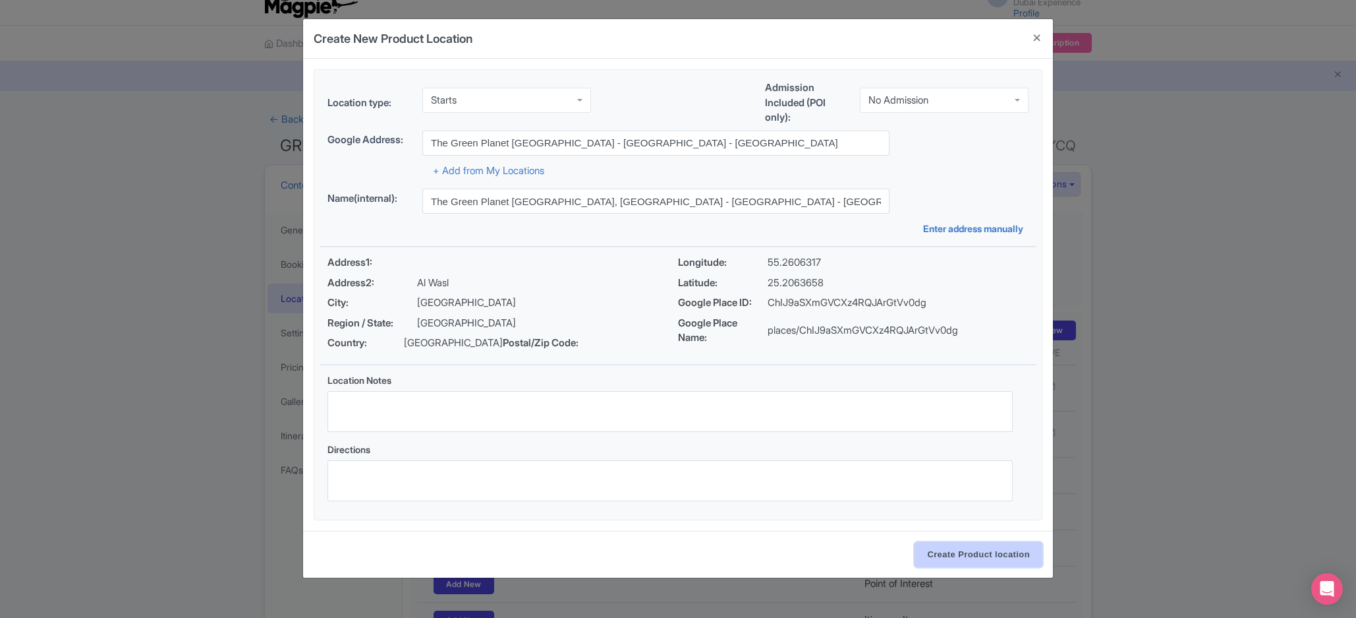
click at [973, 567] on input "Create Product location" at bounding box center [979, 554] width 128 height 25
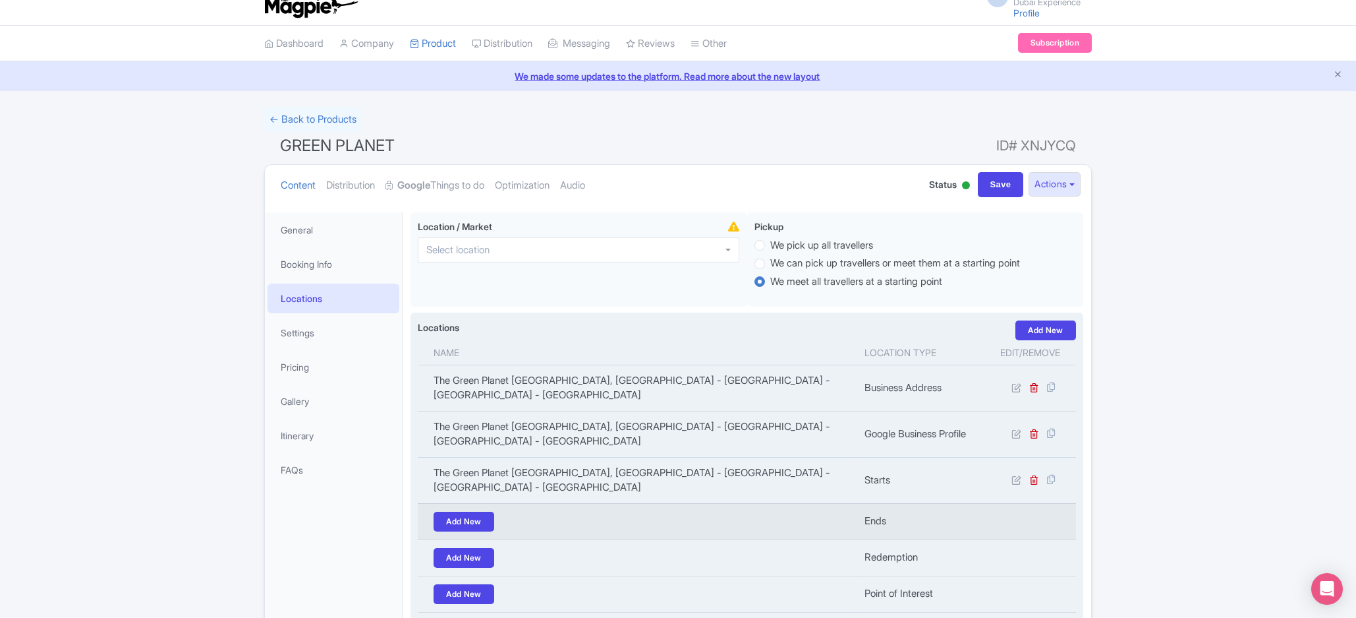
click at [465, 503] on td "Add New" at bounding box center [637, 521] width 439 height 36
click at [465, 511] on link "Add New" at bounding box center [464, 521] width 61 height 20
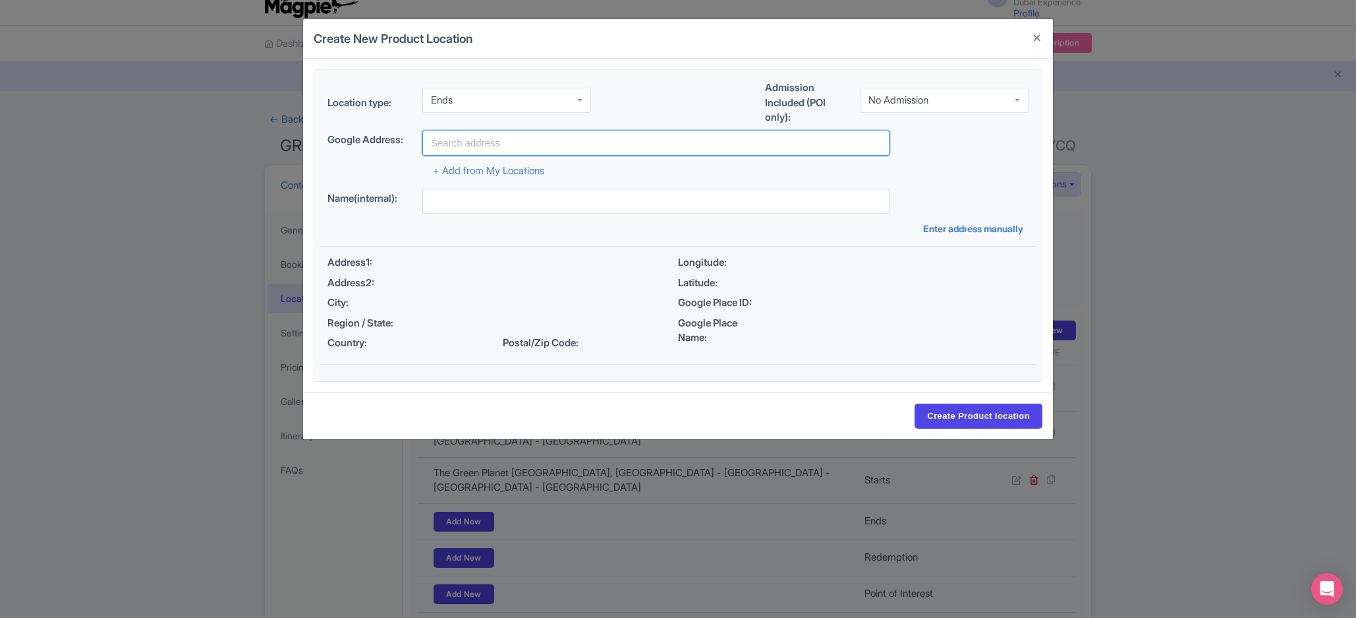
click at [564, 146] on input "text" at bounding box center [655, 142] width 467 height 25
paste input "The Green Planet Dubai - Dubai - United Arab Emirates"
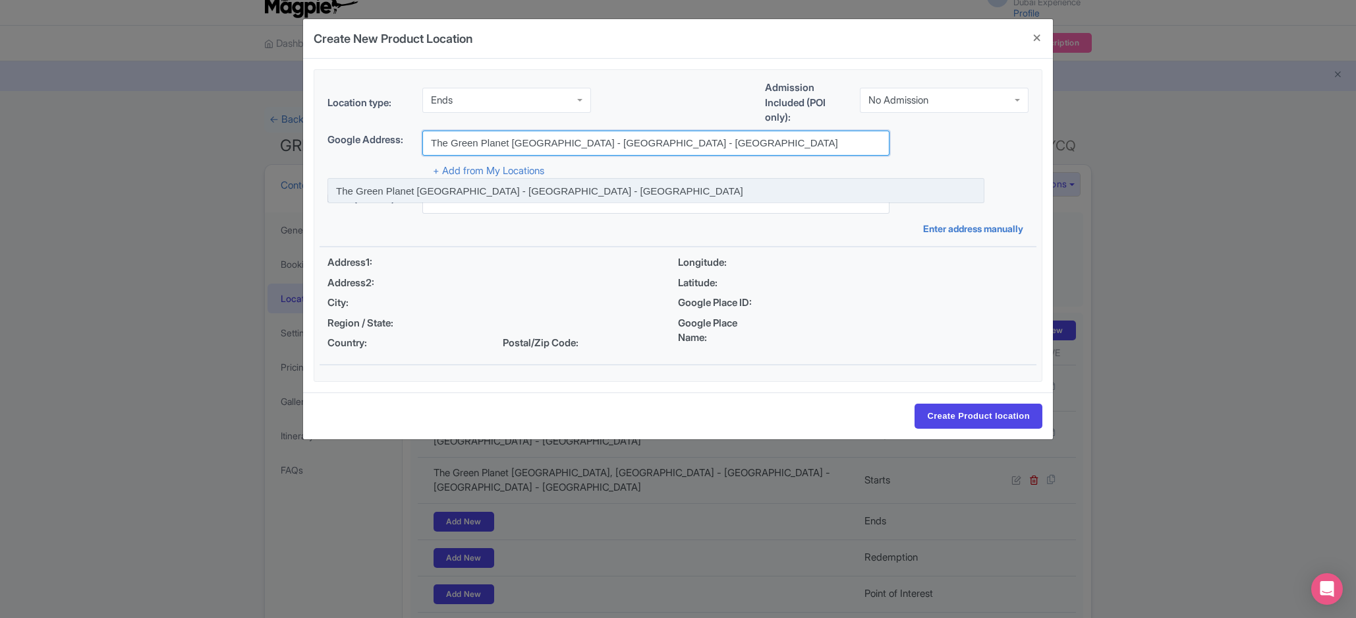
type input "The Green Planet Dubai - Dubai - United Arab Emirates"
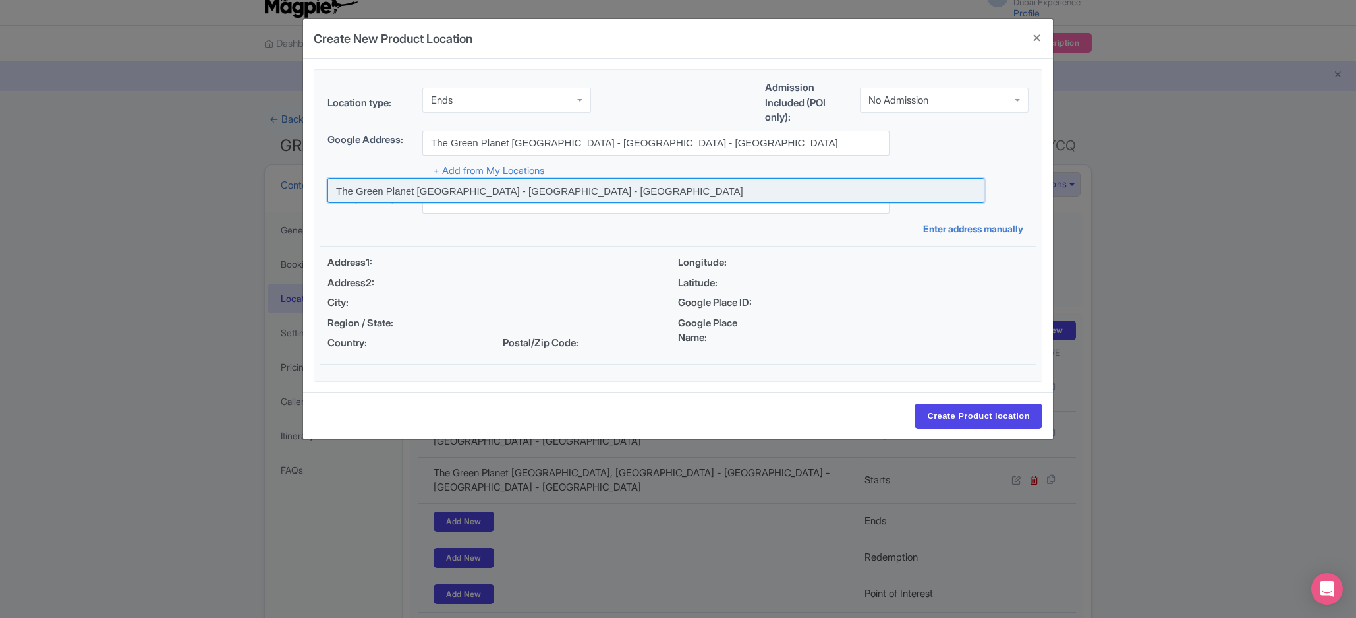
click at [563, 201] on input at bounding box center [656, 190] width 657 height 25
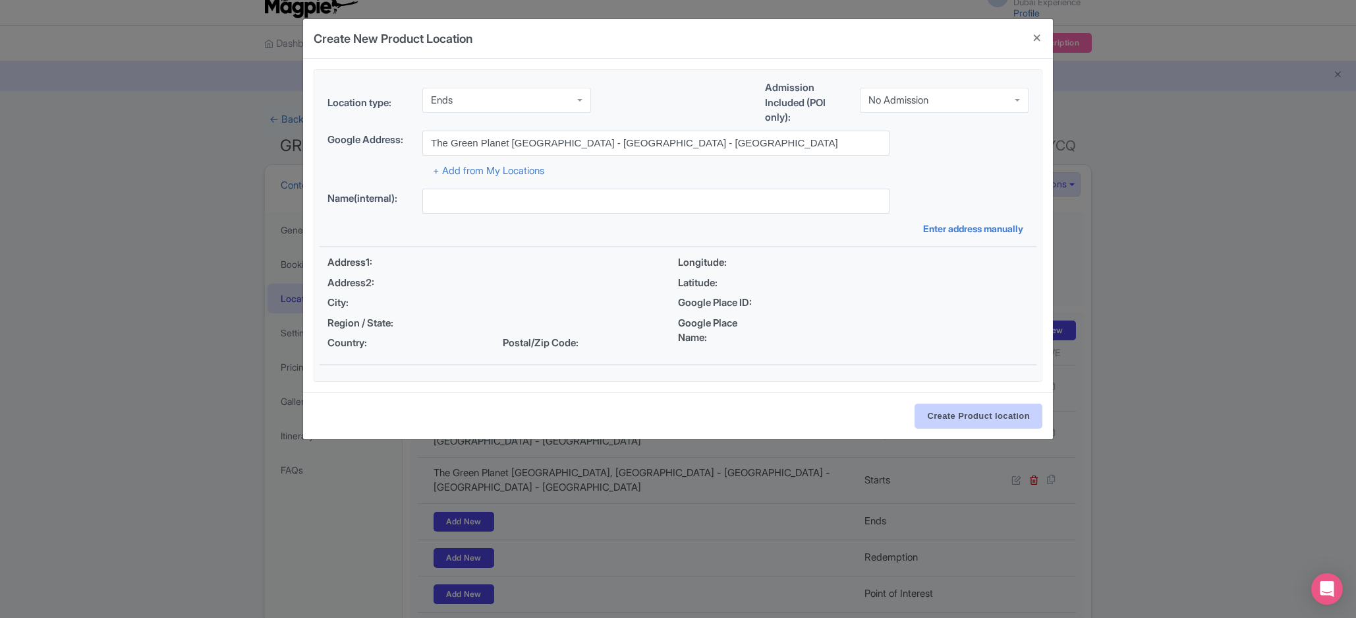
type input "The Green Planet [GEOGRAPHIC_DATA], [GEOGRAPHIC_DATA] - [GEOGRAPHIC_DATA] - [GE…"
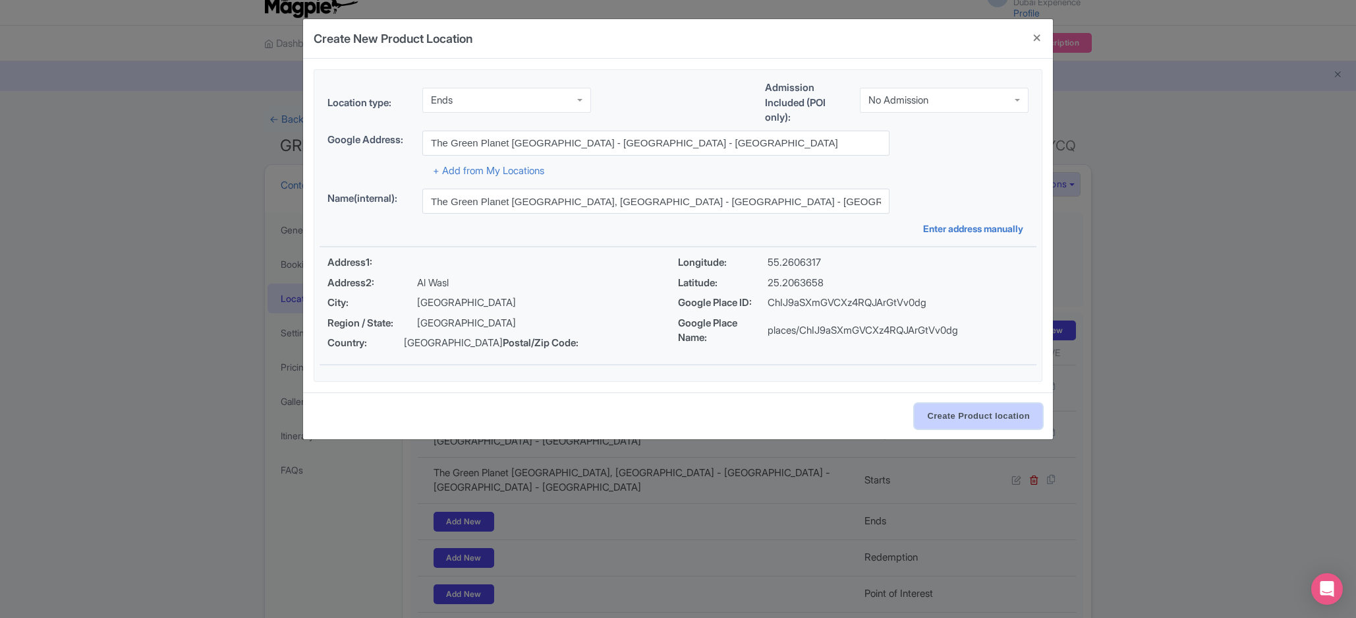
click at [1012, 428] on input "Create Product location" at bounding box center [979, 415] width 128 height 25
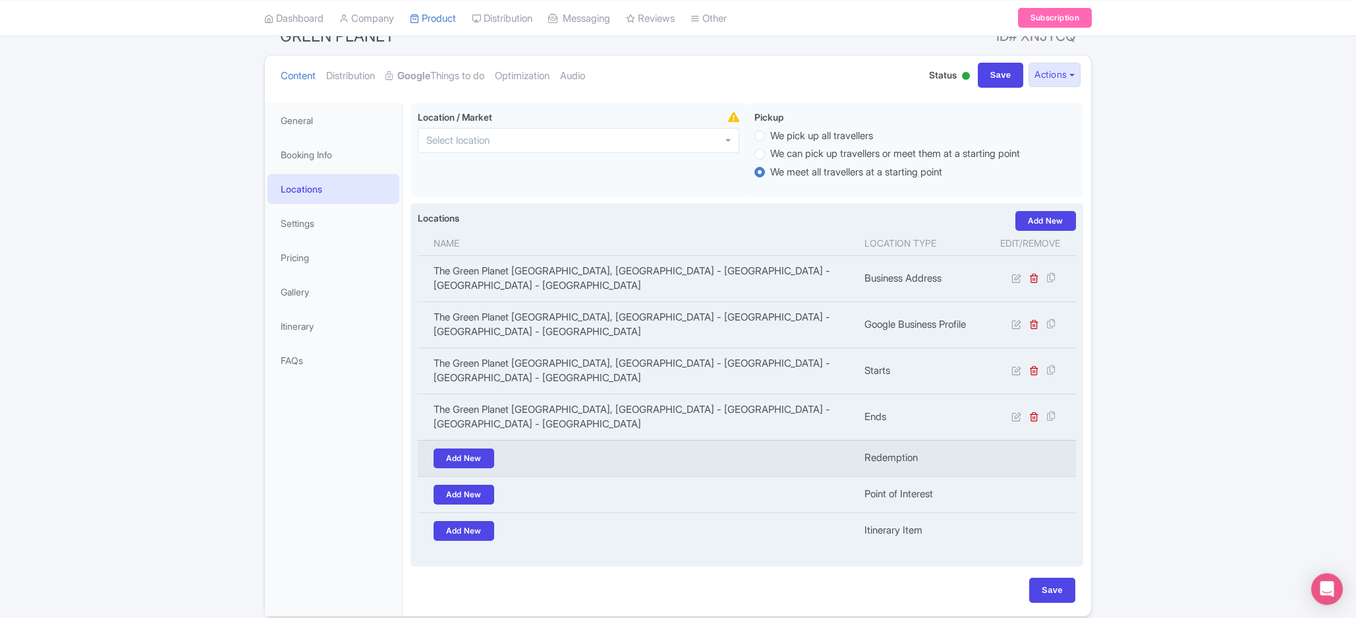
scroll to position [130, 0]
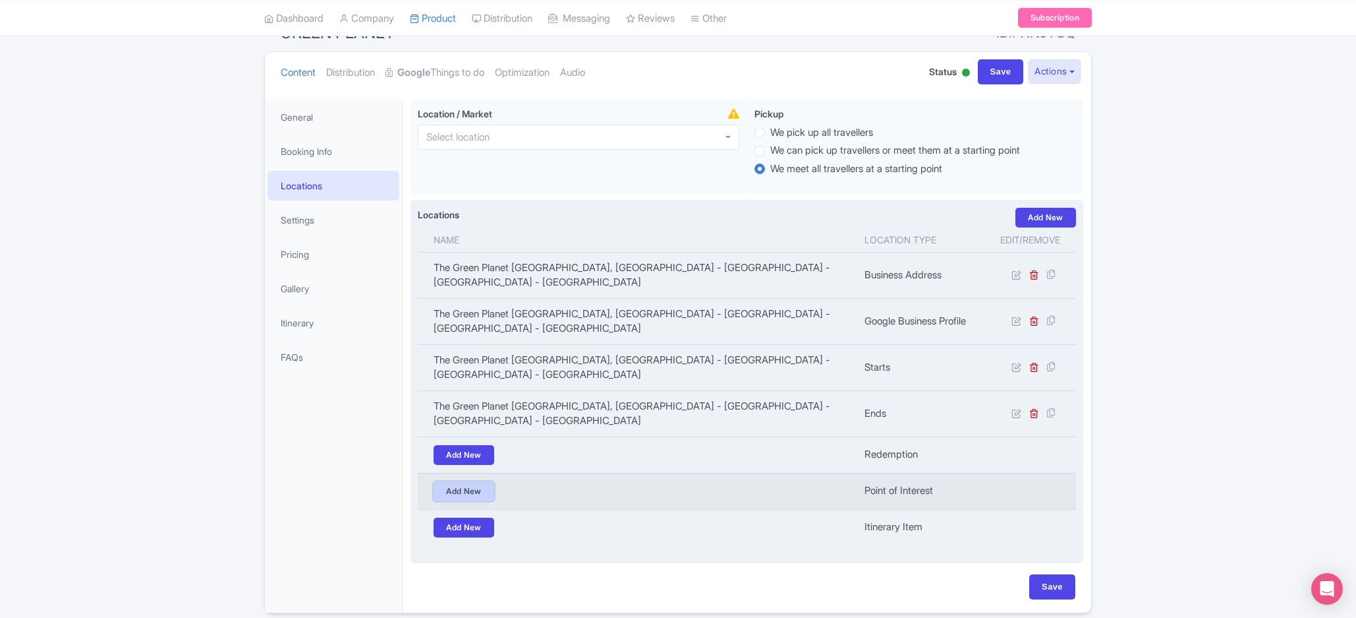
click at [467, 481] on link "Add New" at bounding box center [464, 491] width 61 height 20
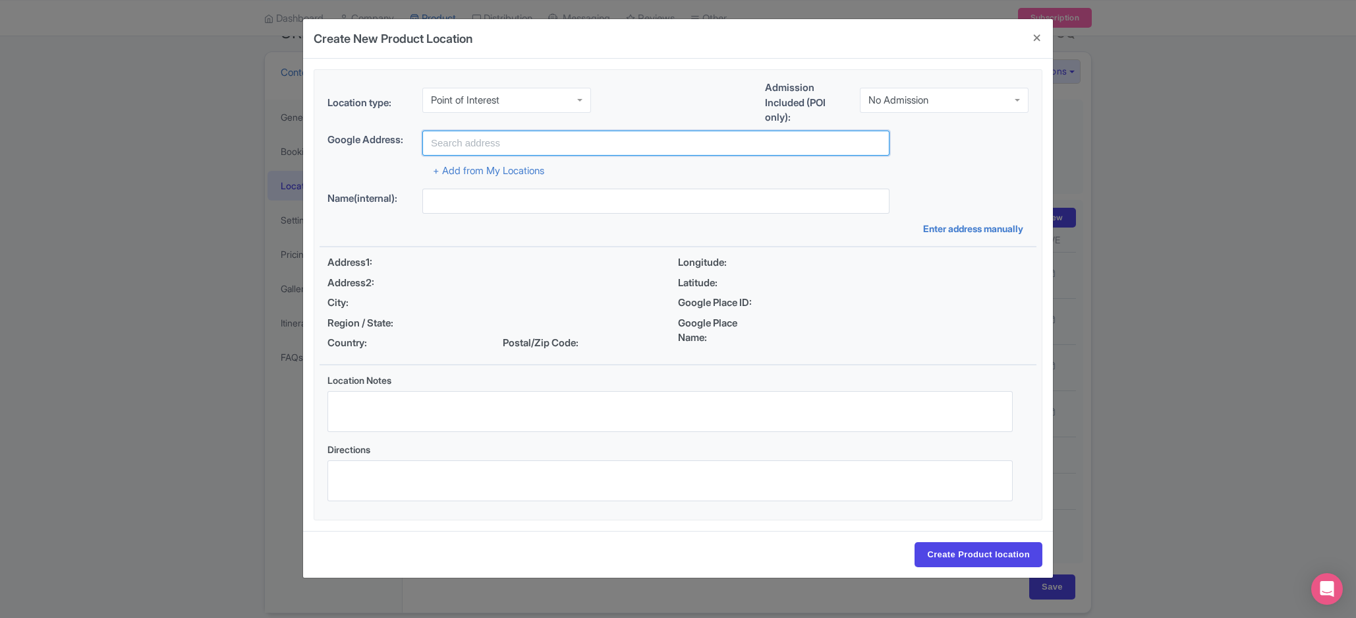
click at [506, 141] on input "text" at bounding box center [655, 142] width 467 height 25
paste input "The Green Planet Dubai - Dubai - United Arab Emirates"
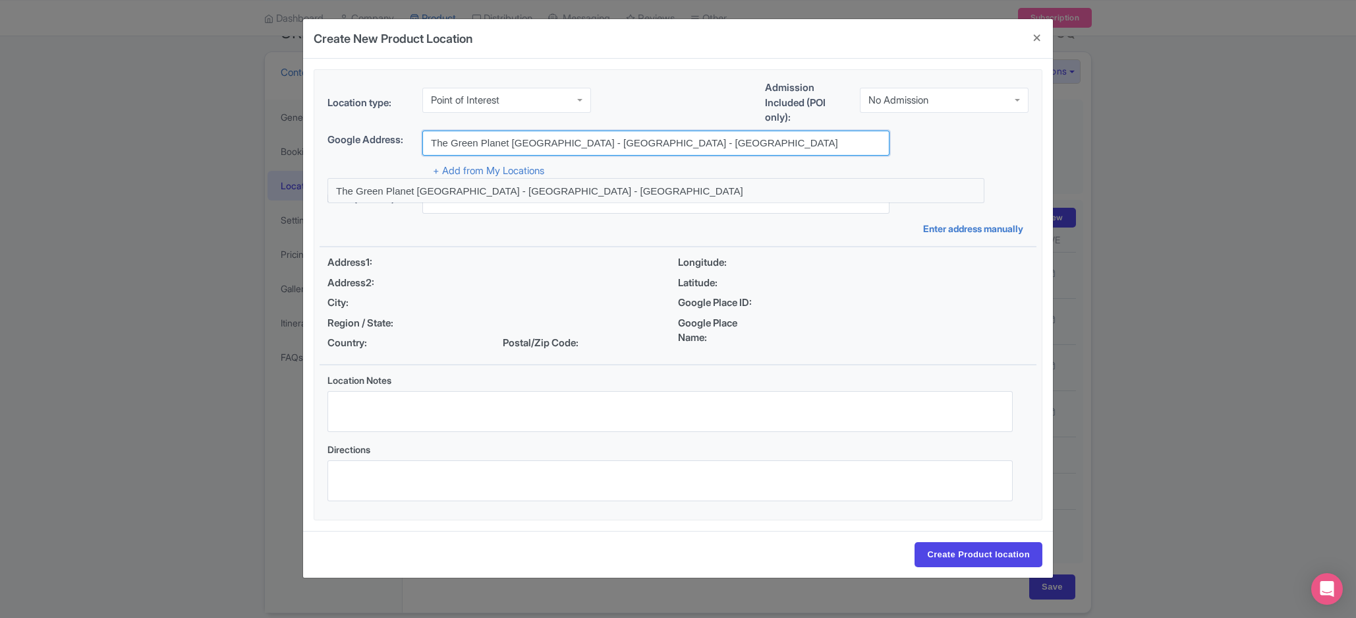
type input "The Green Planet Dubai - Dubai - United Arab Emirates"
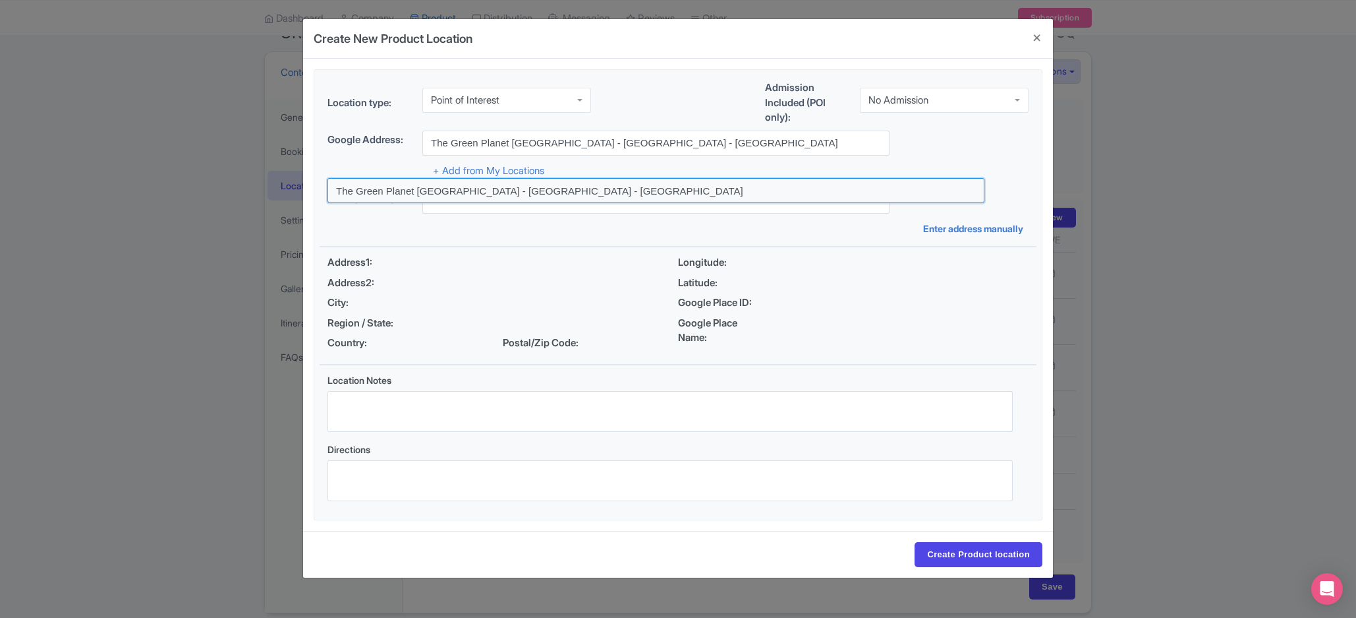
click at [667, 188] on input at bounding box center [656, 190] width 657 height 25
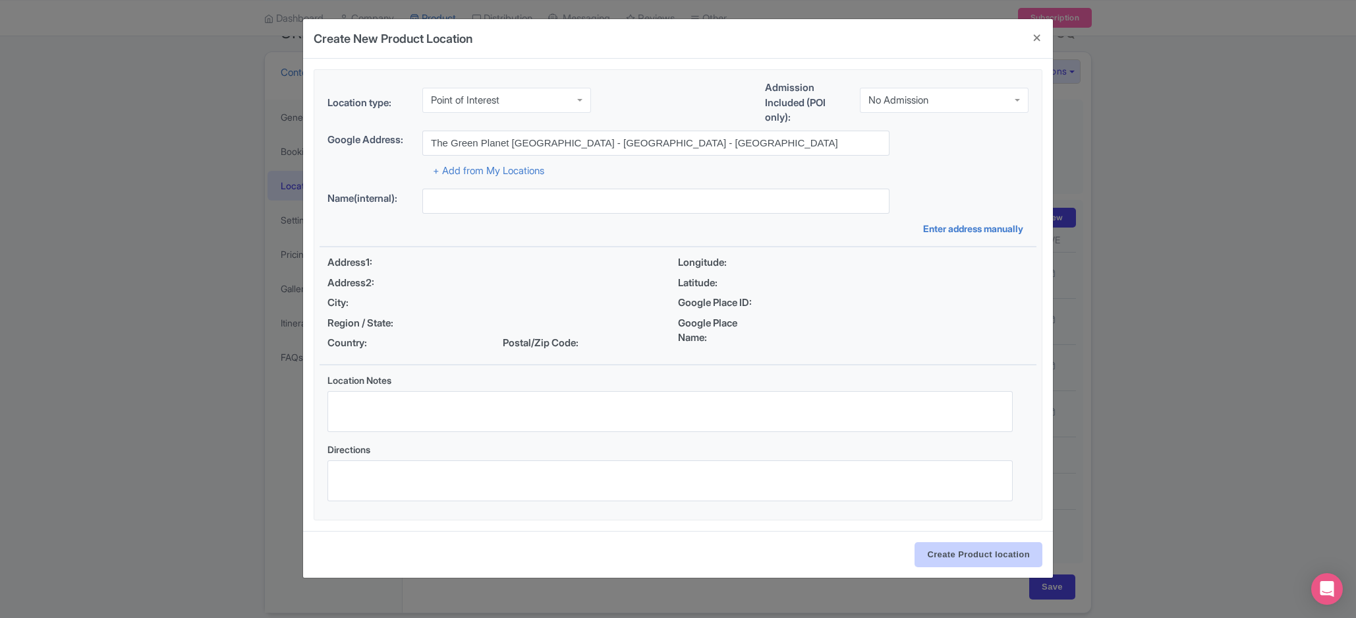
type input "The Green Planet [GEOGRAPHIC_DATA], [GEOGRAPHIC_DATA] - [GEOGRAPHIC_DATA] - [GE…"
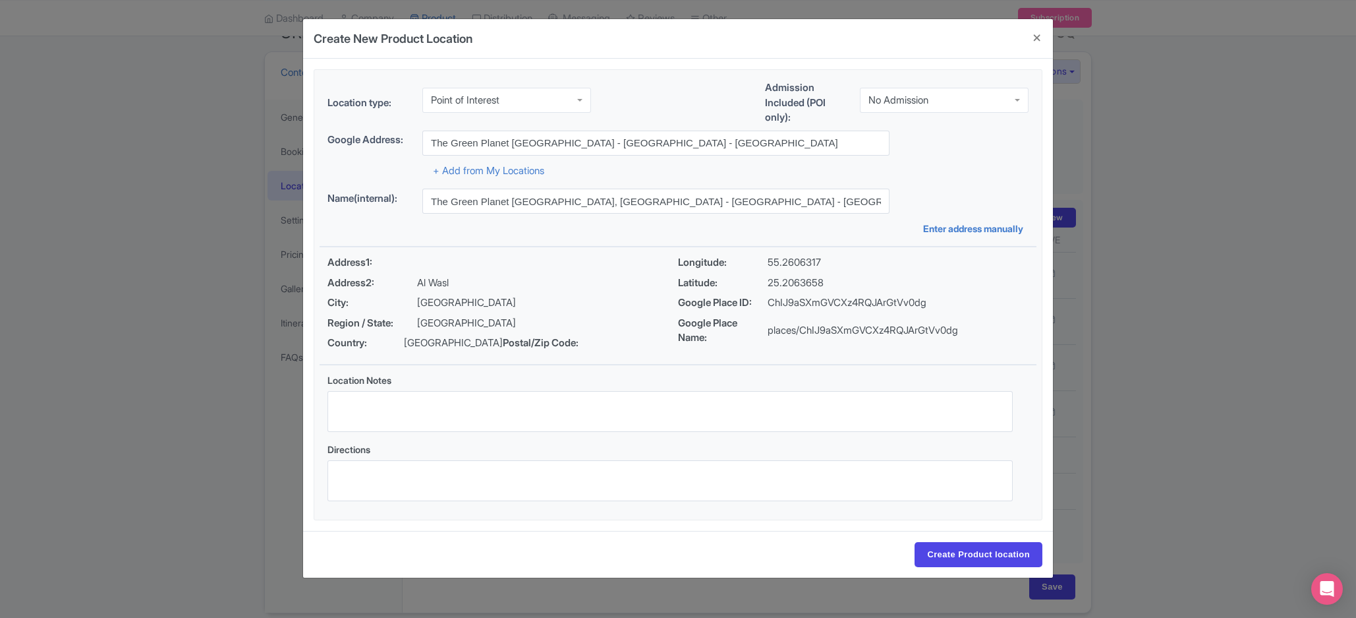
click at [938, 550] on div "Create Product location" at bounding box center [678, 554] width 750 height 47
click at [994, 567] on input "Create Product location" at bounding box center [979, 554] width 128 height 25
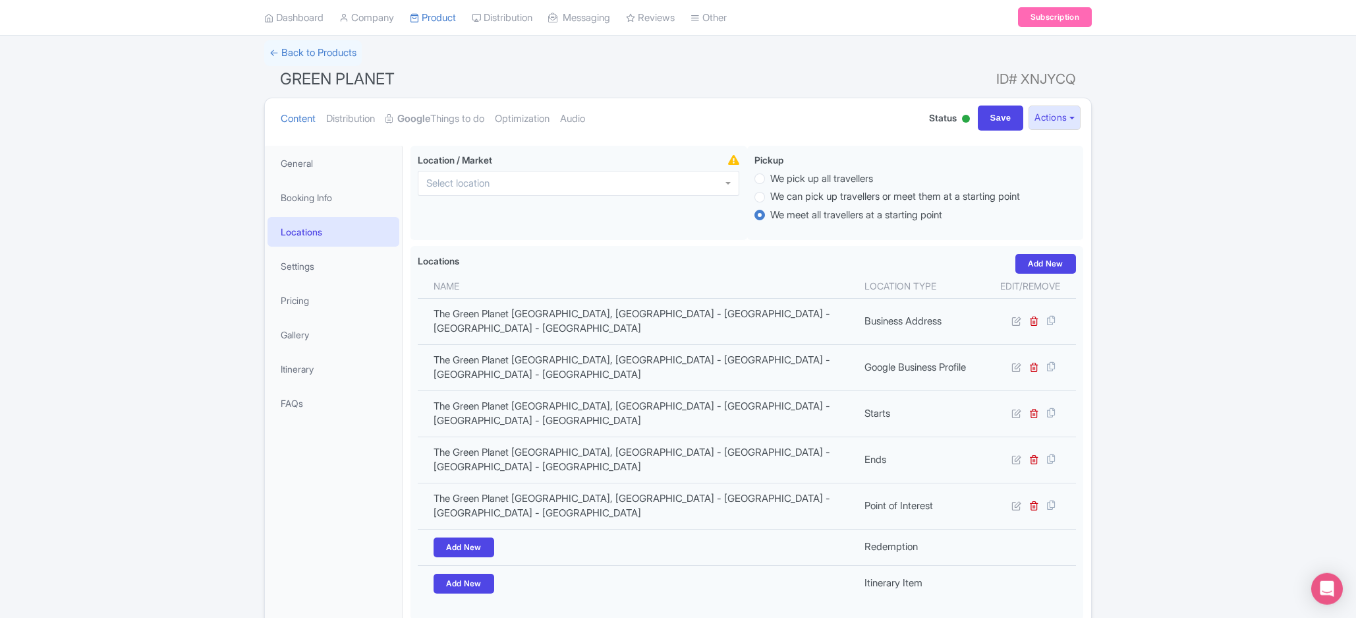
scroll to position [55, 0]
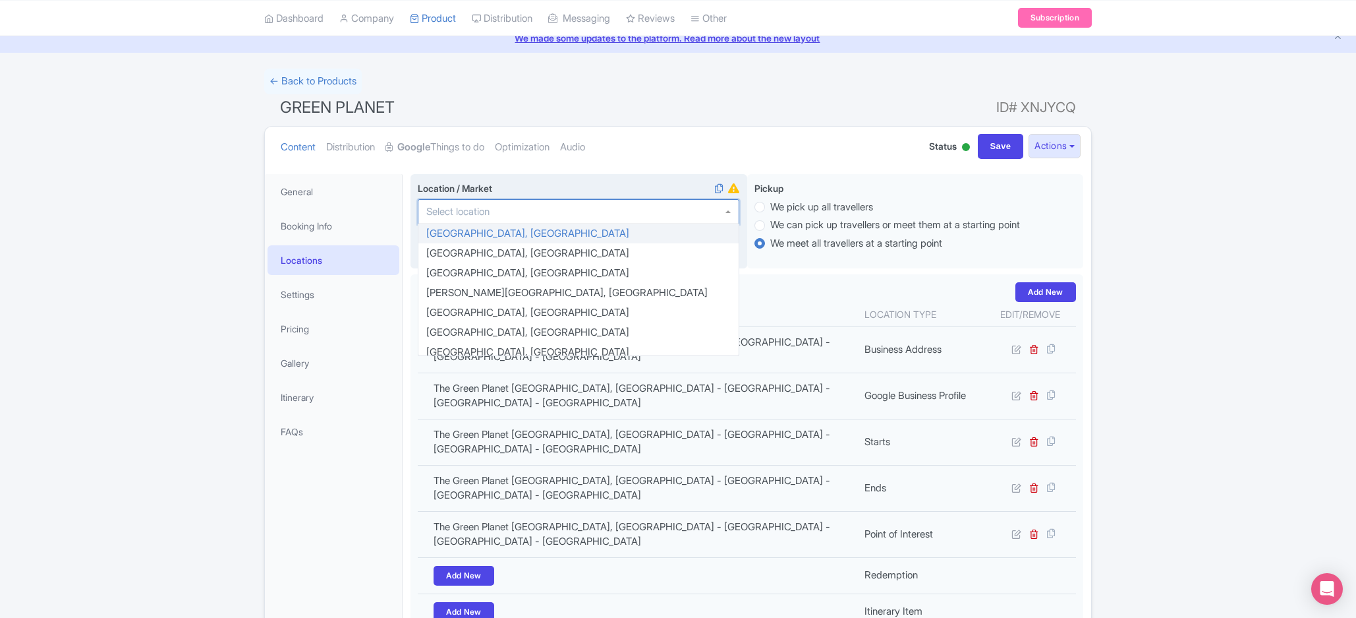
click at [467, 216] on input "Location / Market" at bounding box center [461, 212] width 71 height 12
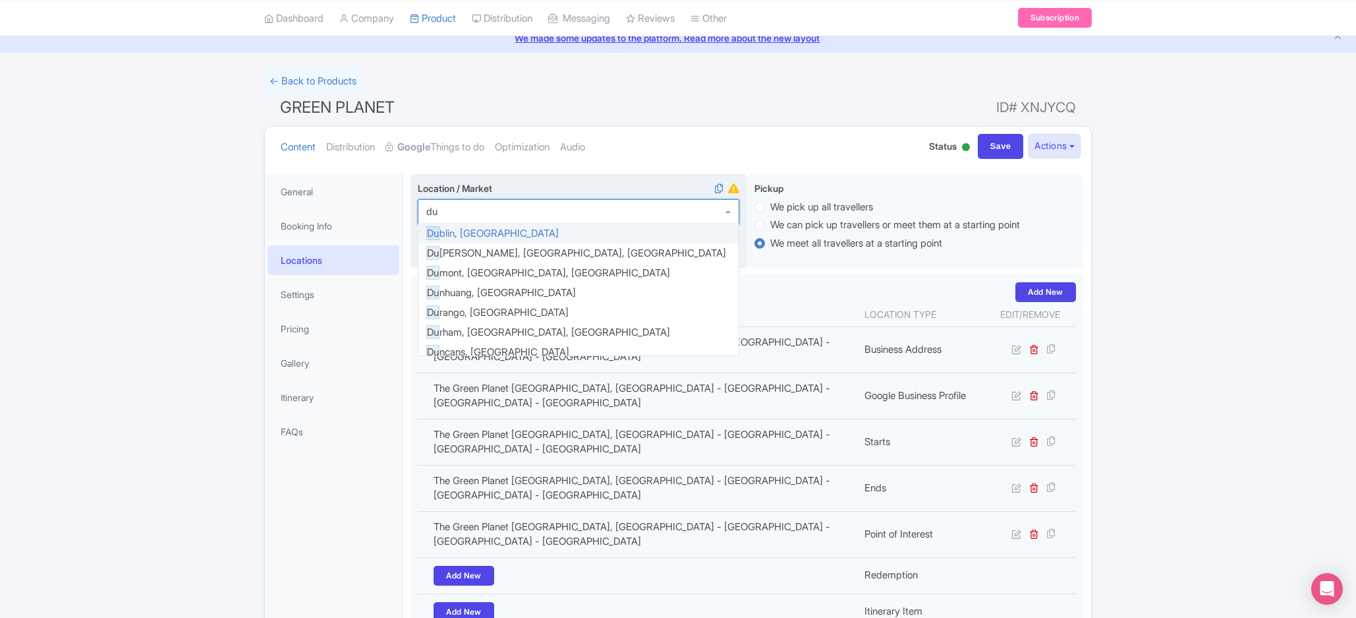
scroll to position [0, 0]
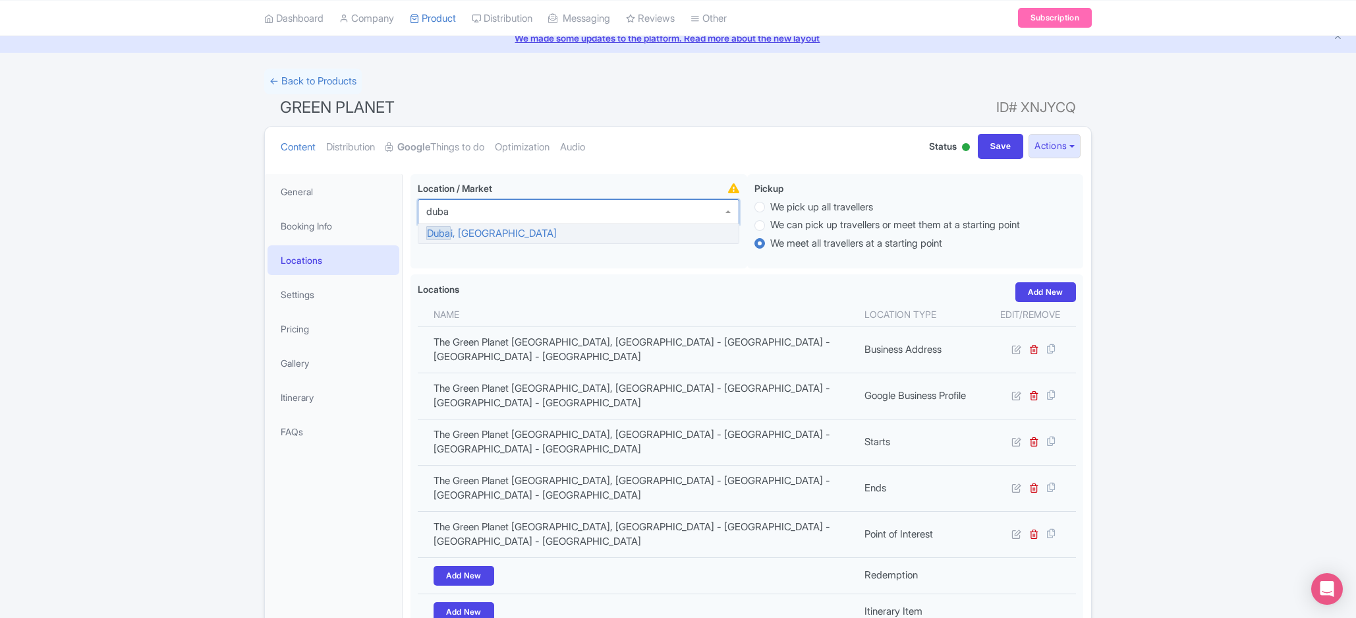
type input "dubai"
click at [478, 233] on div "Location / Market Dubai , United Arab Emirates" at bounding box center [579, 221] width 337 height 95
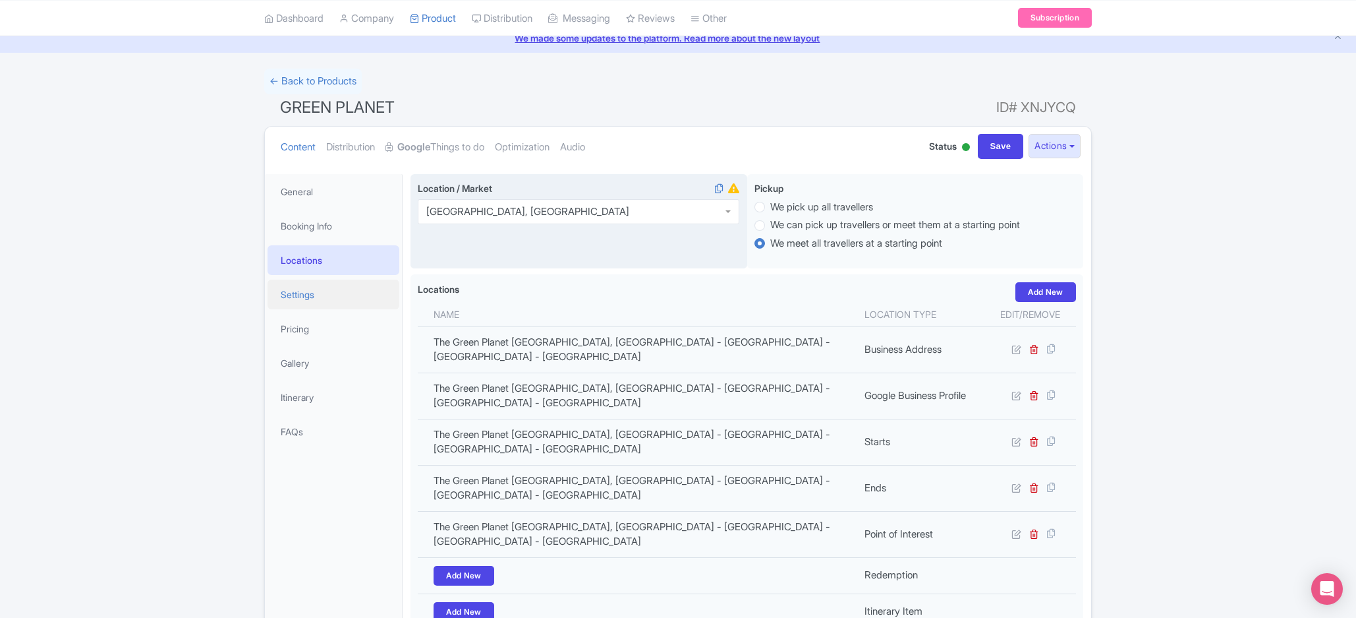
click at [315, 285] on link "Settings" at bounding box center [334, 294] width 132 height 30
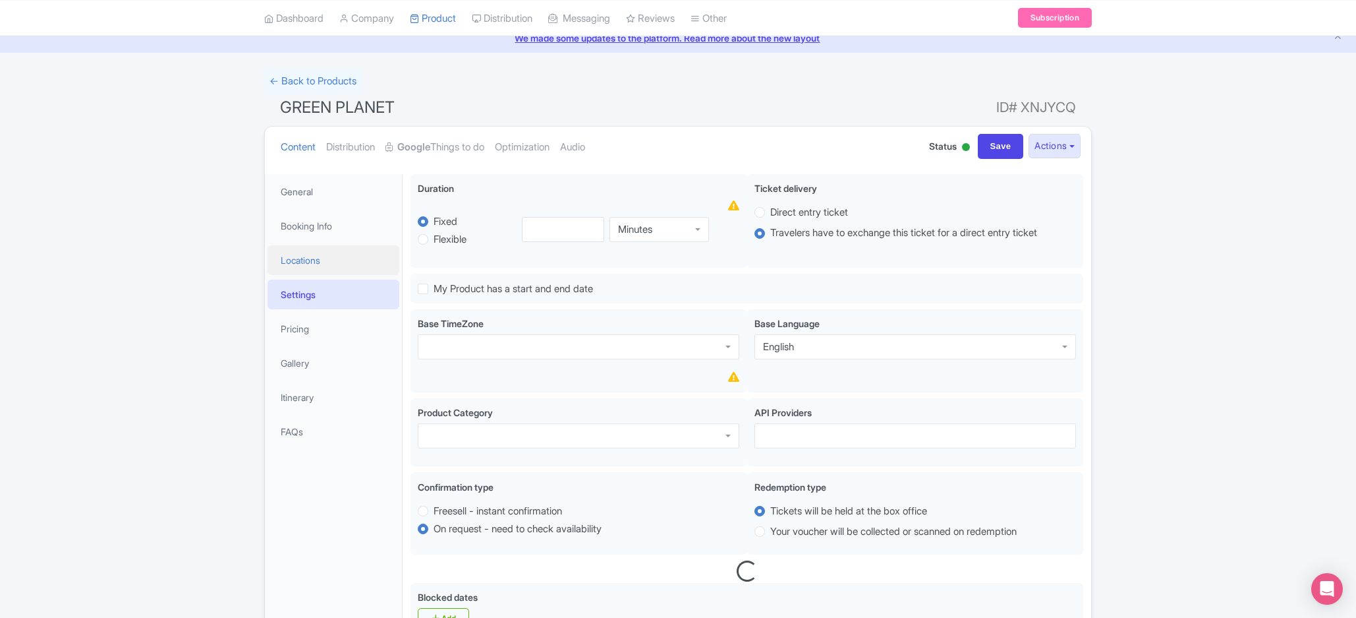
click at [315, 272] on link "Locations" at bounding box center [334, 260] width 132 height 30
click at [316, 263] on div at bounding box center [333, 261] width 105 height 16
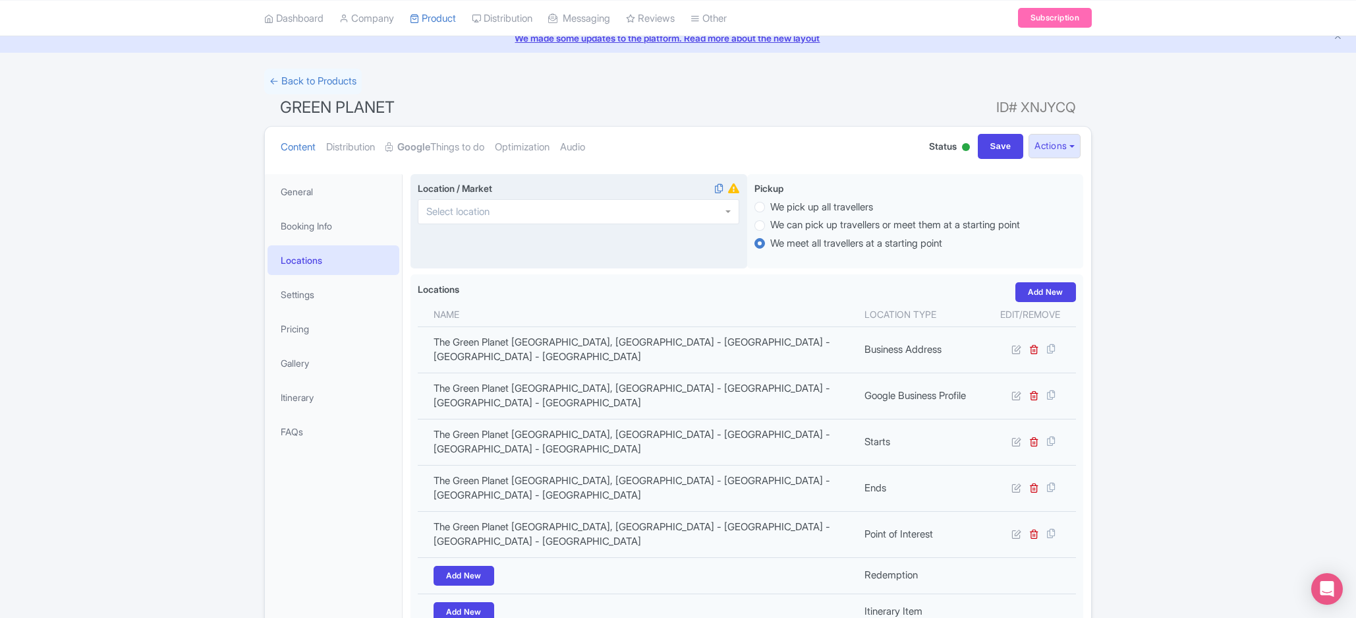
click at [543, 208] on div at bounding box center [579, 211] width 322 height 25
type input "dub"
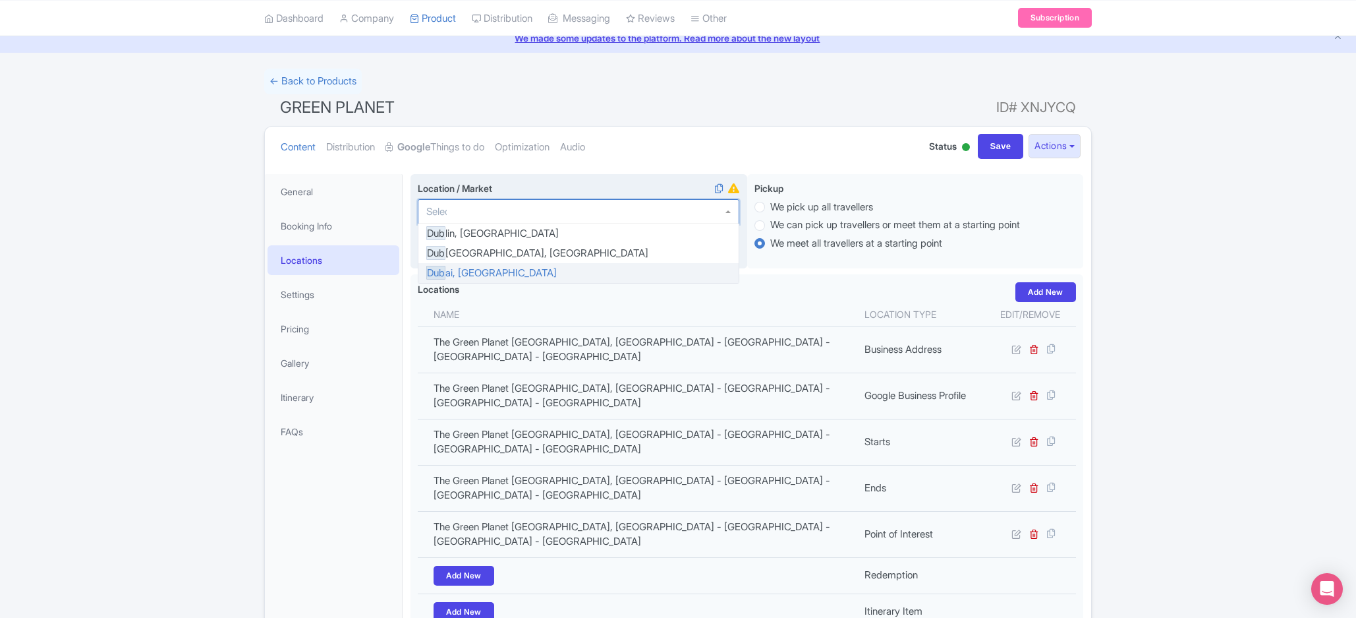
click at [545, 269] on div "Location / Market i Dub lin, Ireland Dub rovnik, Croatia Dub ai, United Arab Em…" at bounding box center [579, 221] width 337 height 95
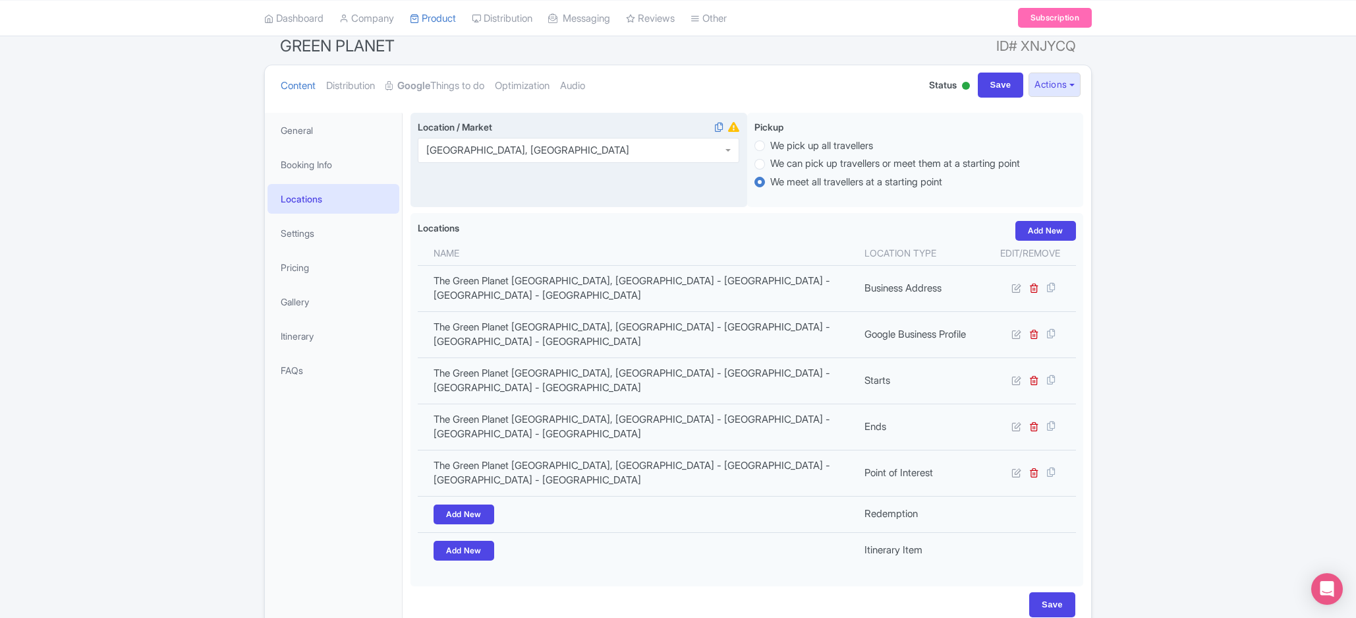
scroll to position [121, 0]
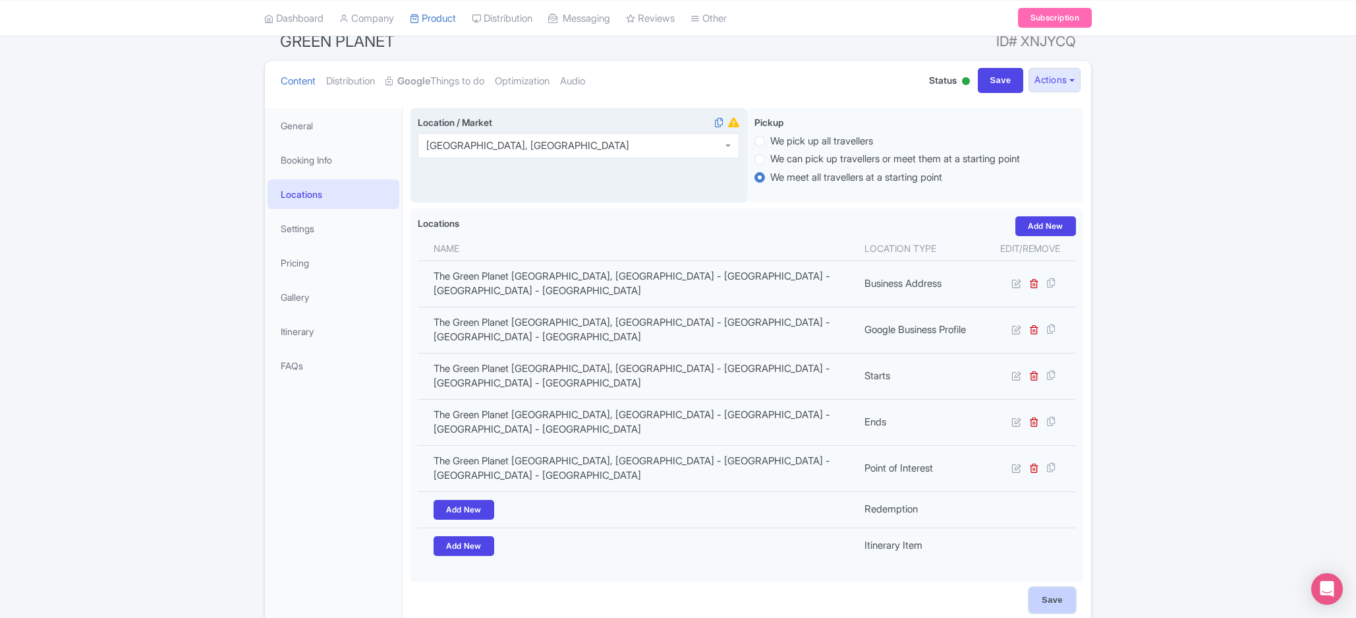
click at [1060, 587] on input "Save" at bounding box center [1052, 599] width 46 height 25
type input "Update Product"
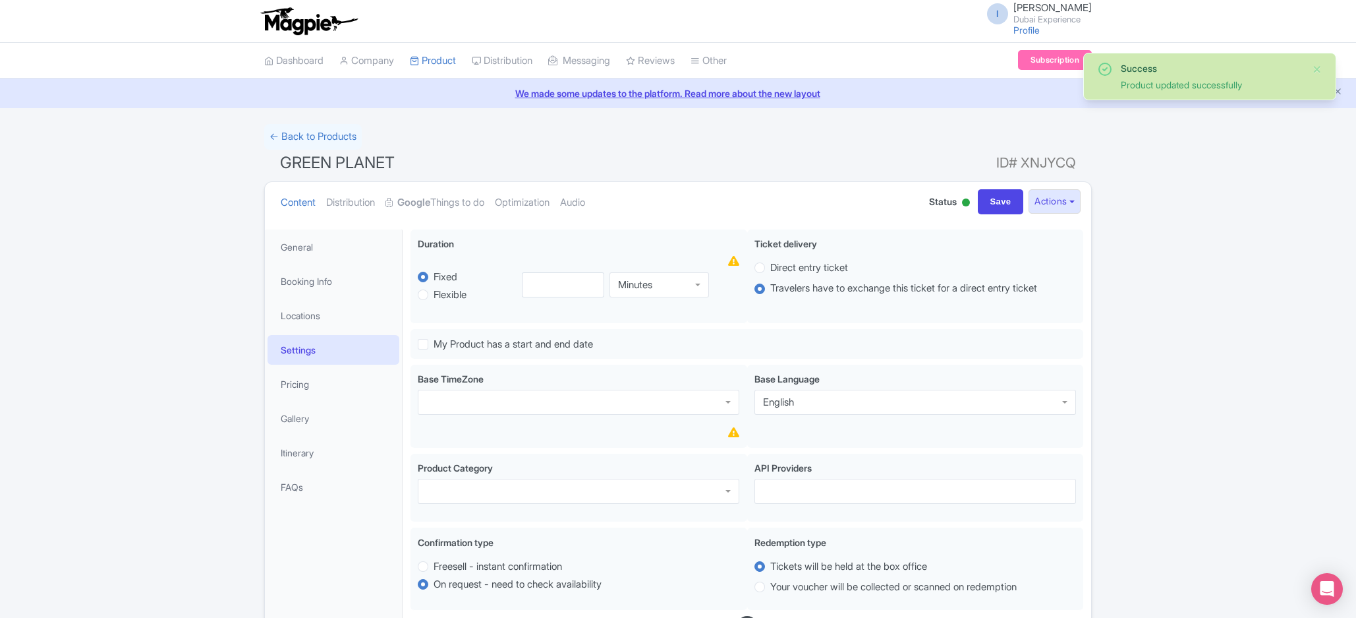
scroll to position [121, 0]
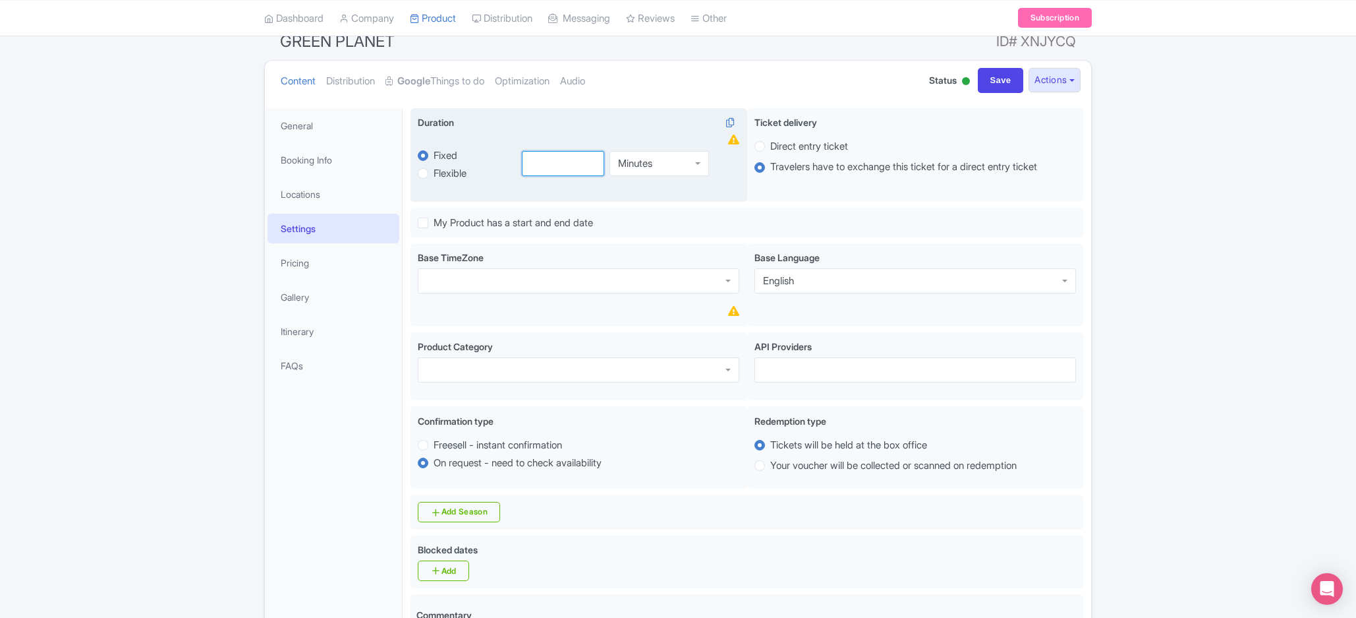
click at [551, 167] on input "number" at bounding box center [563, 163] width 83 height 25
type input "3"
click at [650, 159] on div "Minutes" at bounding box center [635, 164] width 34 height 12
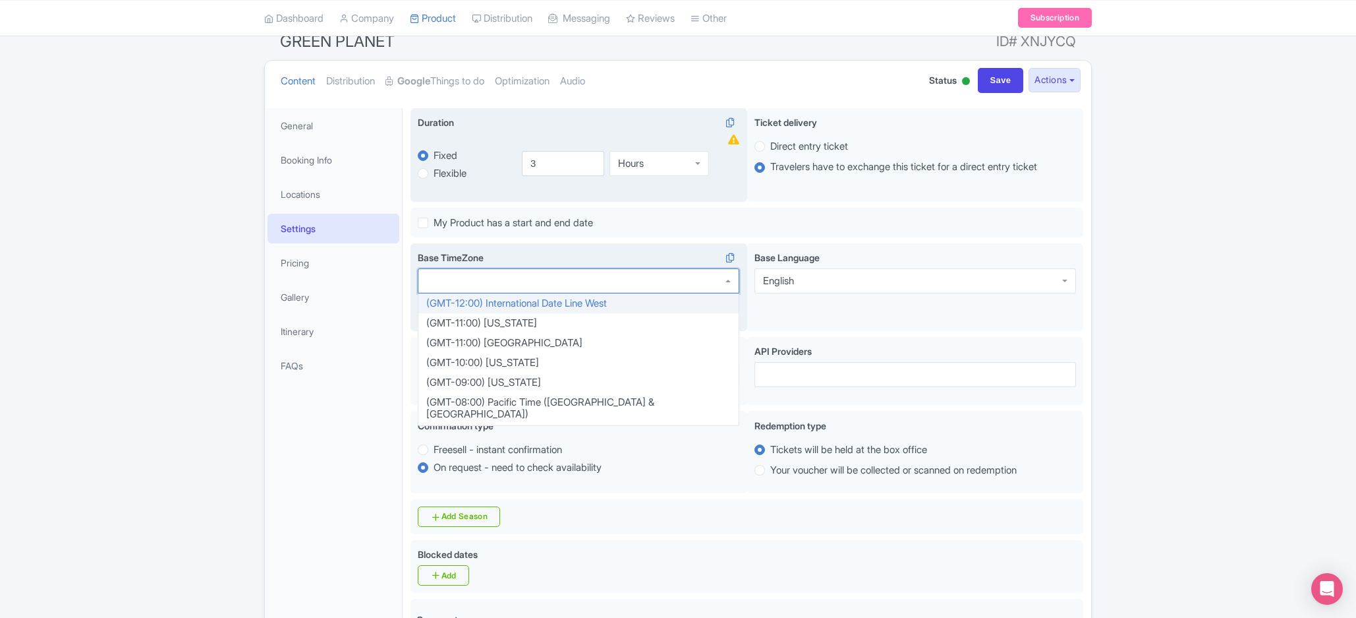
click at [534, 293] on div at bounding box center [579, 280] width 322 height 25
type input "abu"
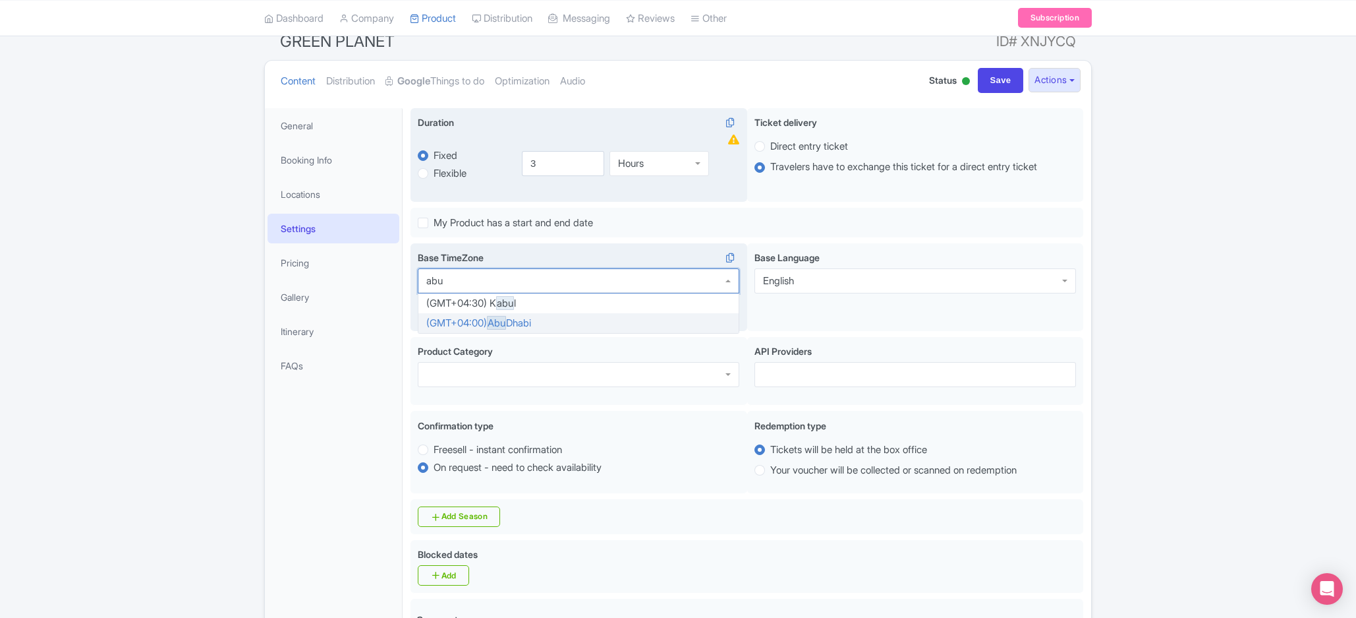
click at [536, 327] on div "Base TimeZone (GMT+04:30) K abu l (GMT+04:00) [GEOGRAPHIC_DATA]" at bounding box center [579, 287] width 337 height 88
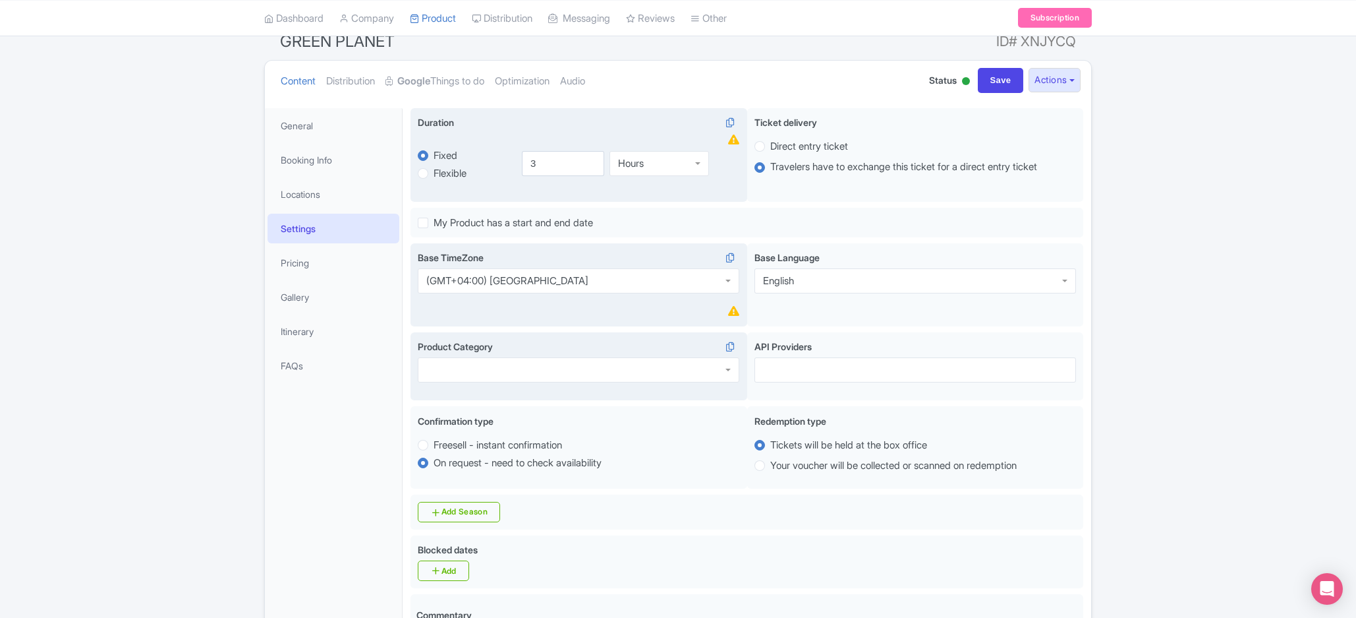
click at [554, 367] on div at bounding box center [579, 369] width 322 height 25
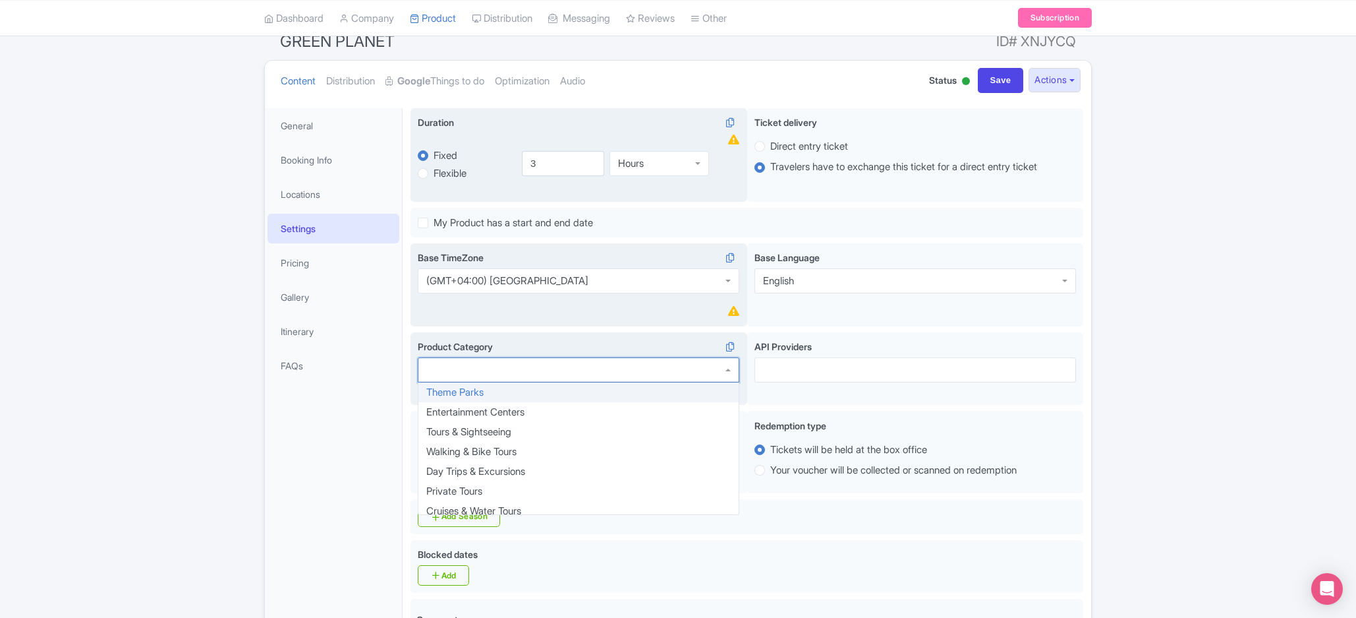
click at [554, 399] on div "Product Category Theme Parks Entertainment Centers Tours & Sightseeing Walking …" at bounding box center [579, 368] width 337 height 73
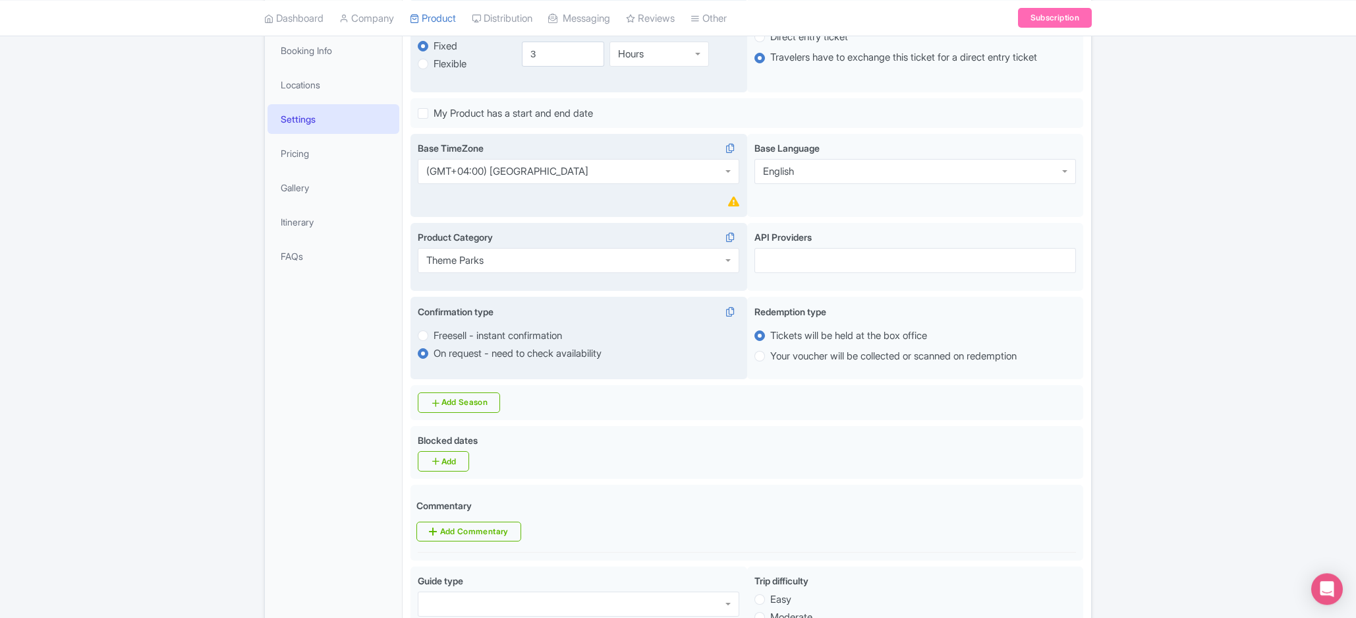
scroll to position [262, 0]
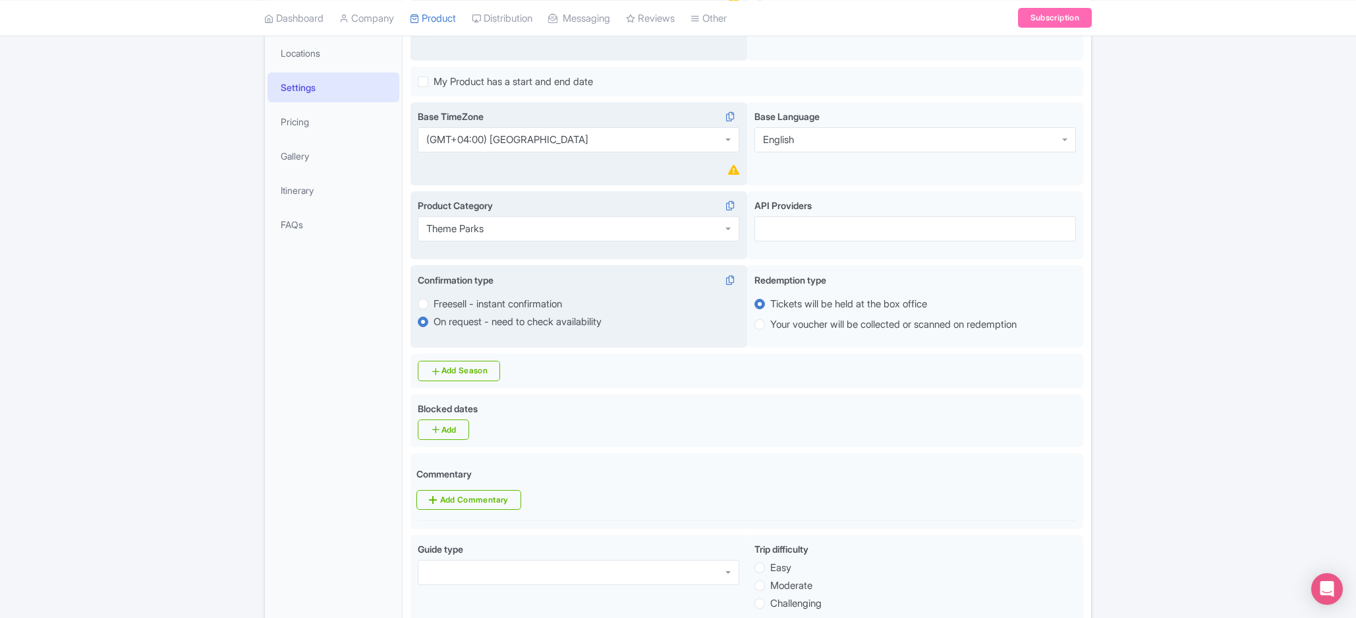
click at [506, 312] on label "Freesell - instant confirmation" at bounding box center [498, 304] width 129 height 15
click at [447, 309] on input "Freesell - instant confirmation" at bounding box center [440, 302] width 13 height 13
radio input "true"
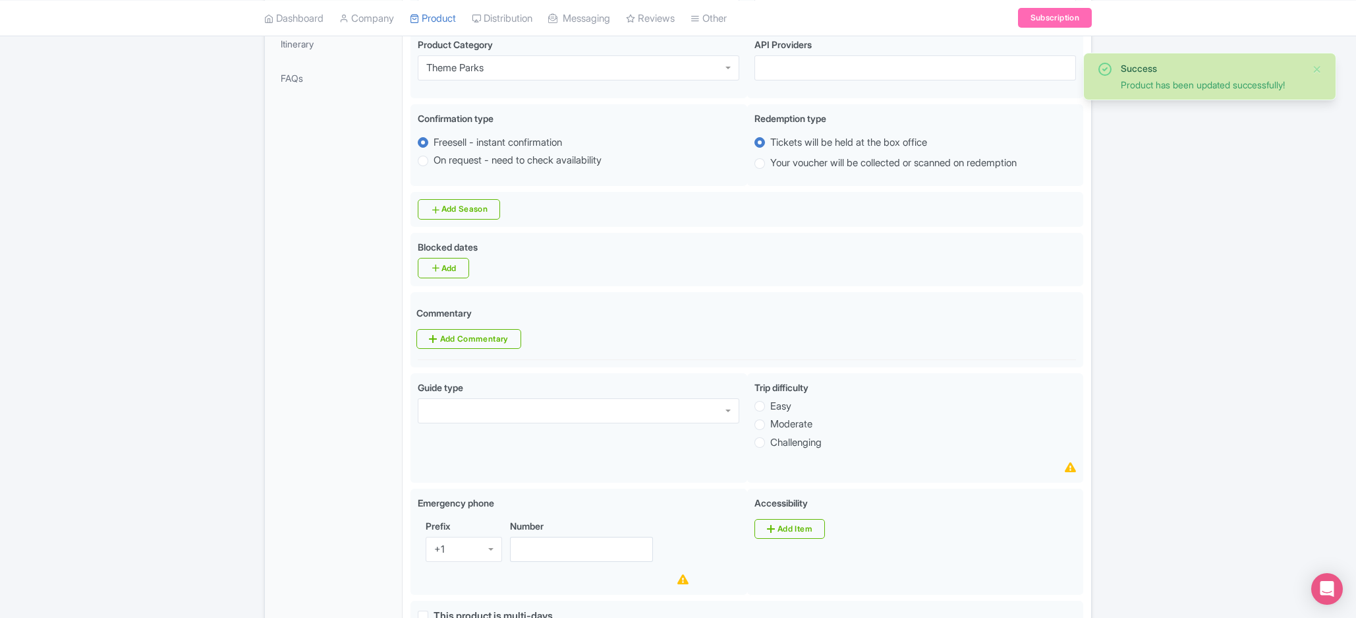
scroll to position [550, 0]
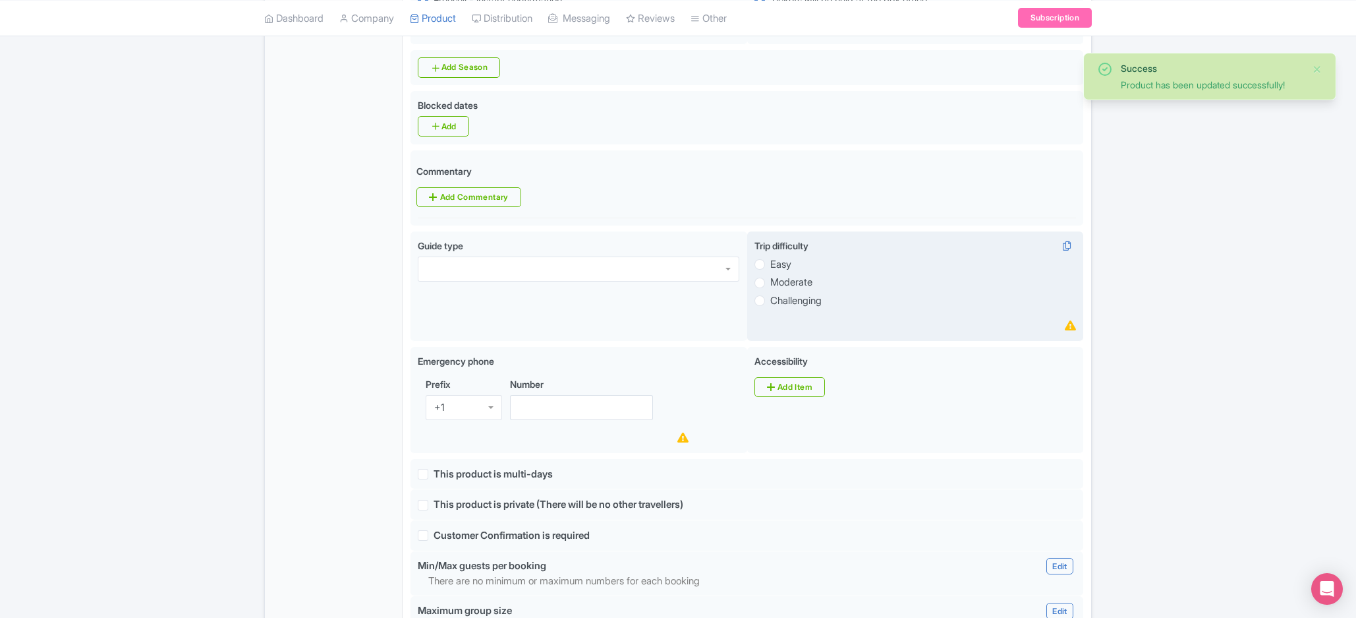
click at [770, 290] on label "Moderate" at bounding box center [791, 282] width 42 height 15
click at [770, 288] on input "Moderate" at bounding box center [776, 281] width 13 height 13
radio input "true"
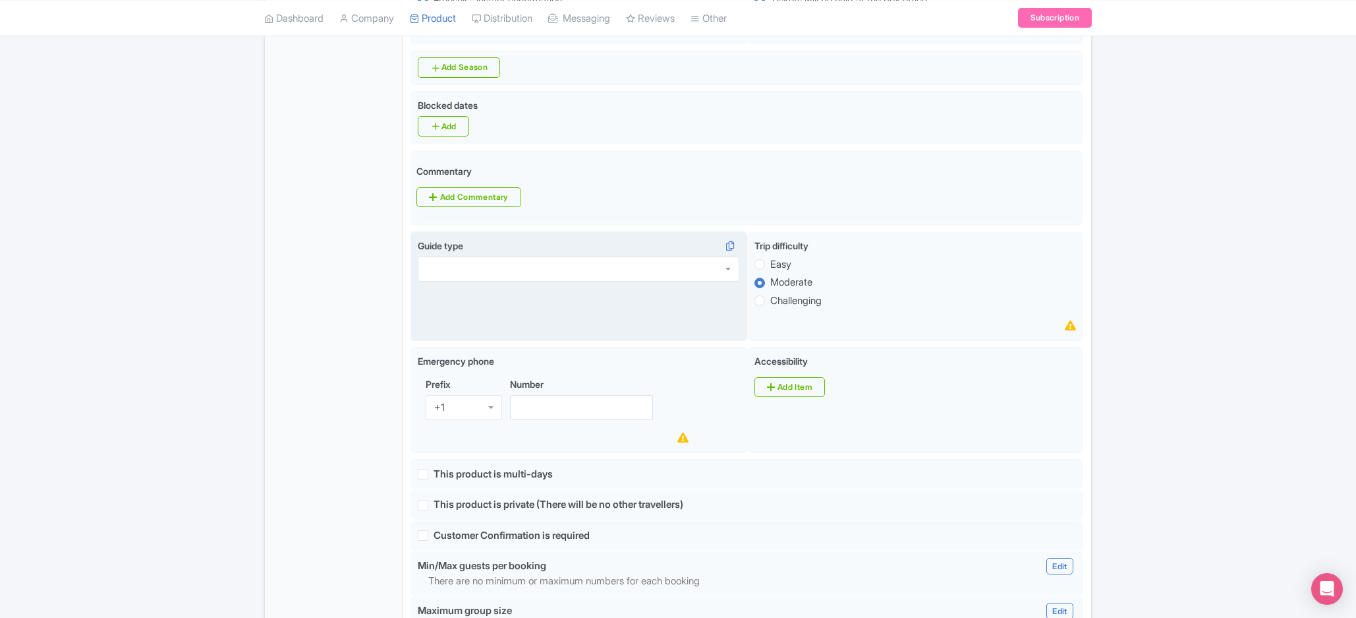
click at [591, 281] on div at bounding box center [579, 268] width 322 height 25
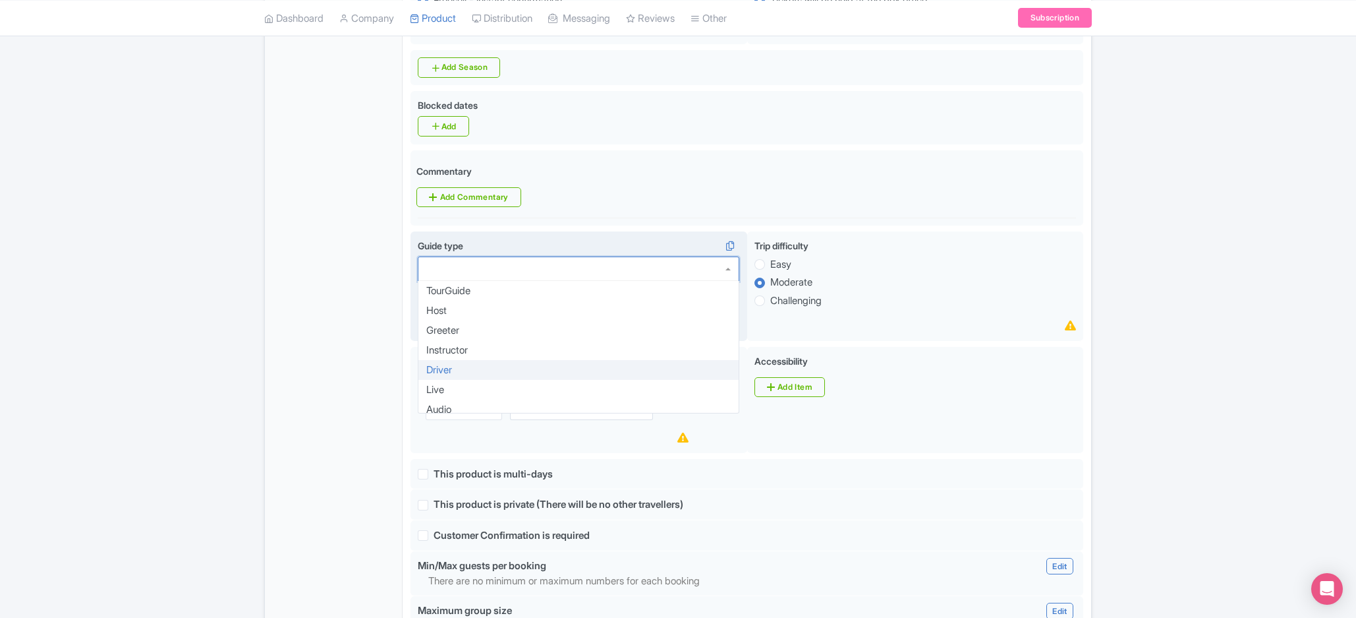
scroll to position [26, 0]
click at [556, 403] on div "Duration i fixed Fixed Flexible 3.0 hours 3 Hours Hours Ticket delivery i Direc…" at bounding box center [747, 382] width 673 height 1407
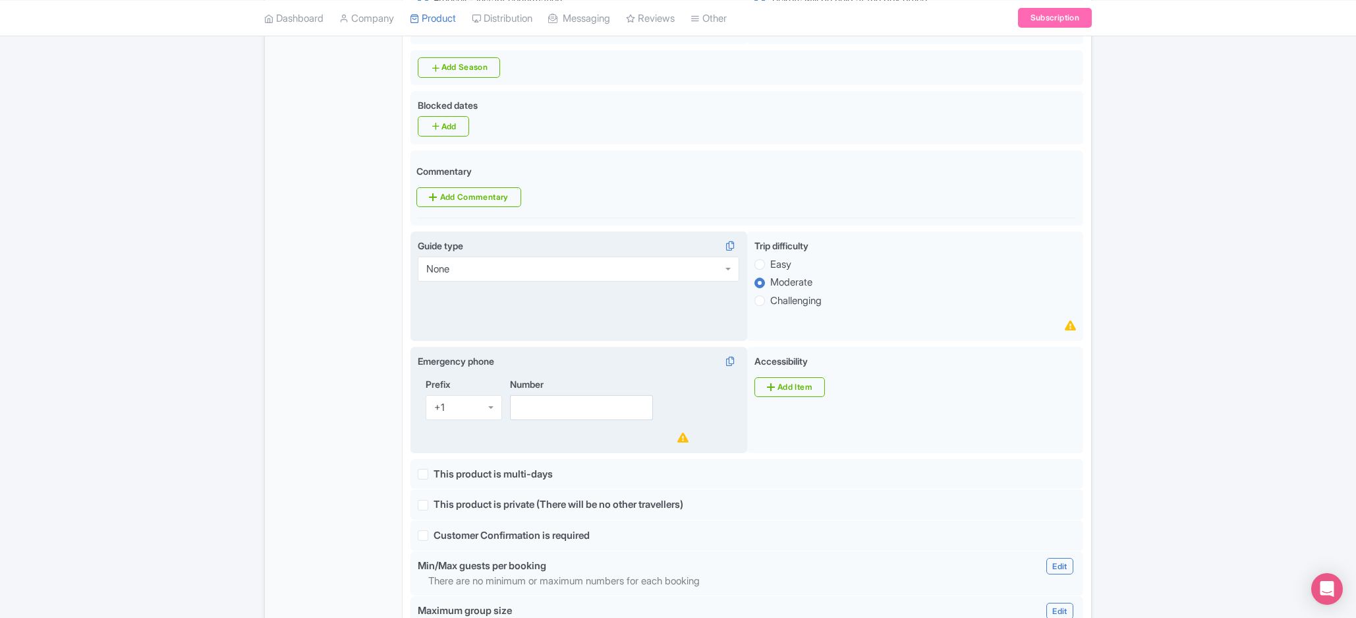
click at [484, 416] on div "+1" at bounding box center [464, 407] width 76 height 25
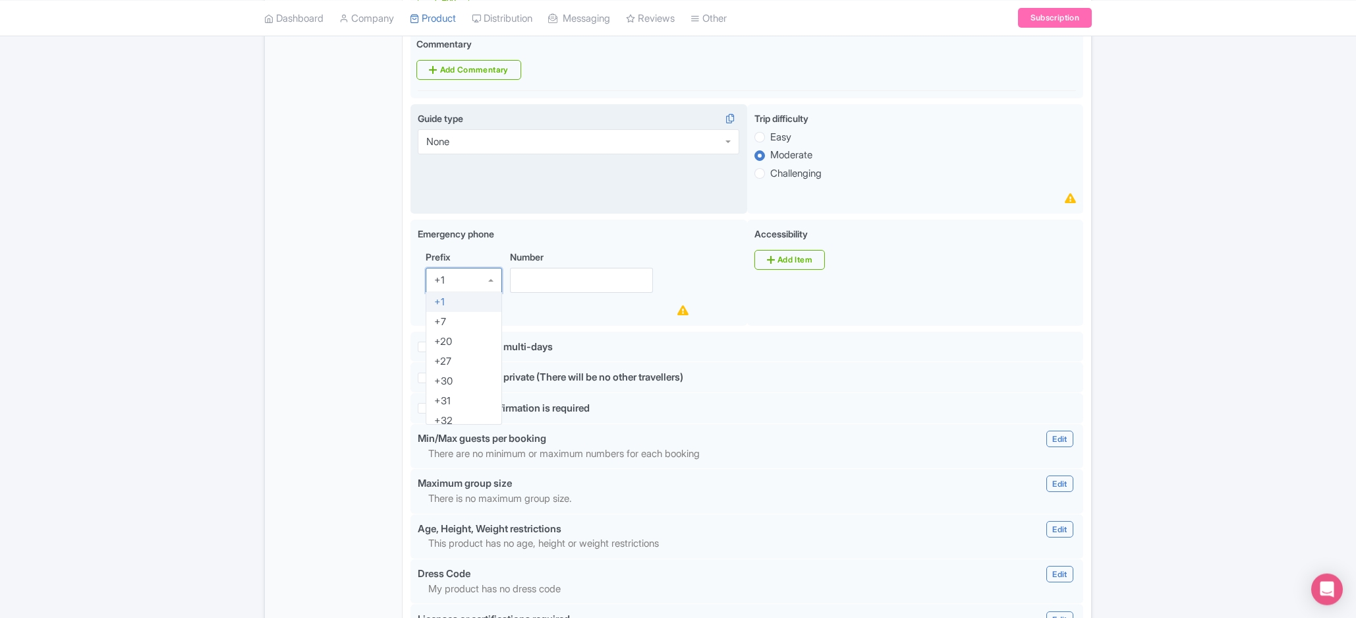
scroll to position [762, 0]
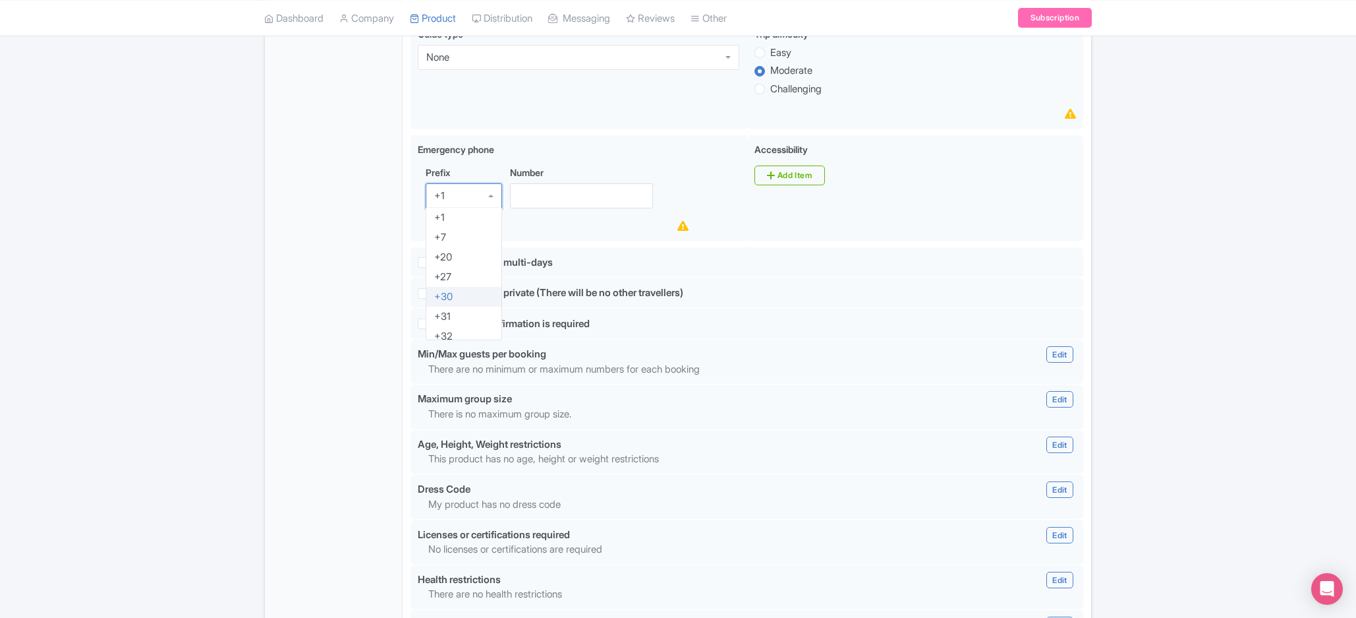
click at [1153, 248] on div "Success Data saved automatically ← Back to Products GREEN PLANET ID# XNJYCQ Con…" at bounding box center [678, 137] width 1356 height 1551
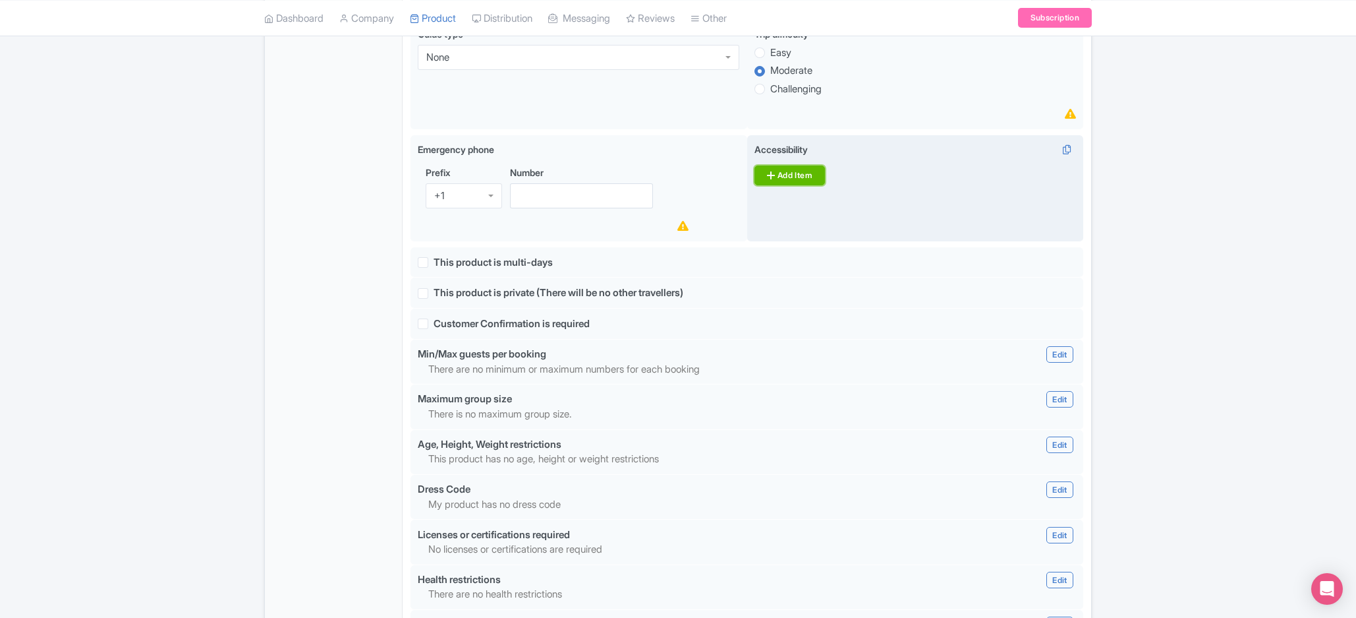
click at [782, 185] on link "Add Item" at bounding box center [790, 175] width 71 height 20
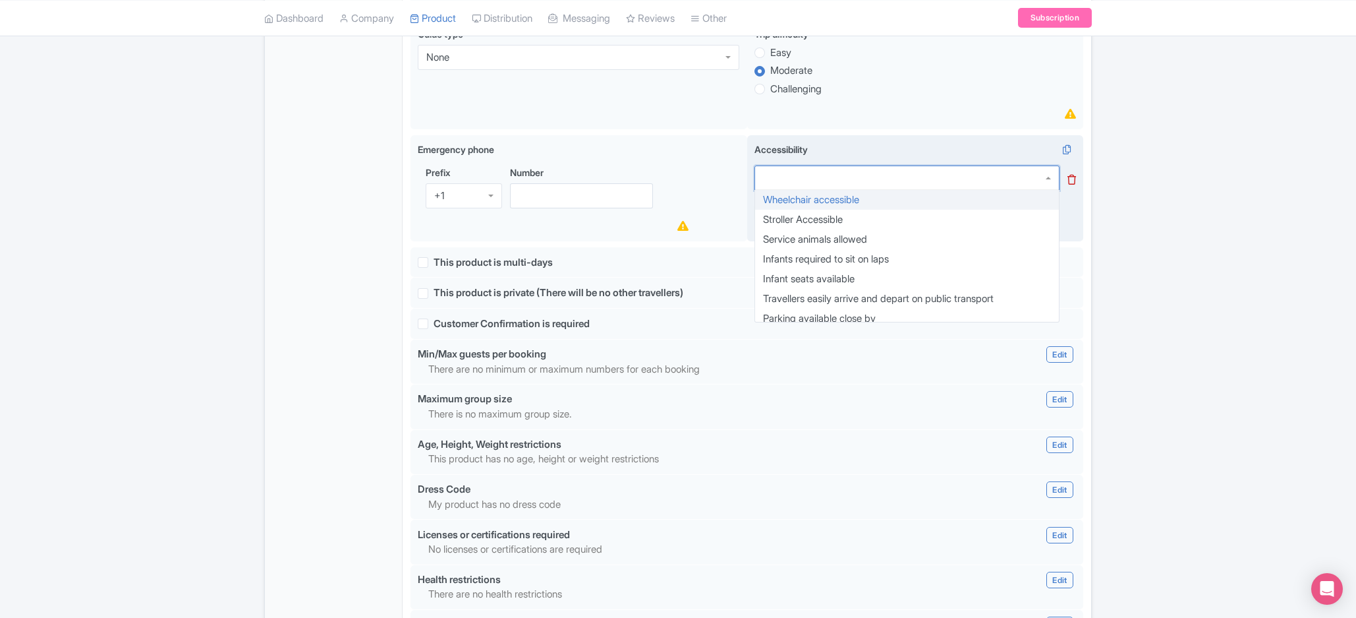
click at [866, 188] on div at bounding box center [907, 177] width 305 height 25
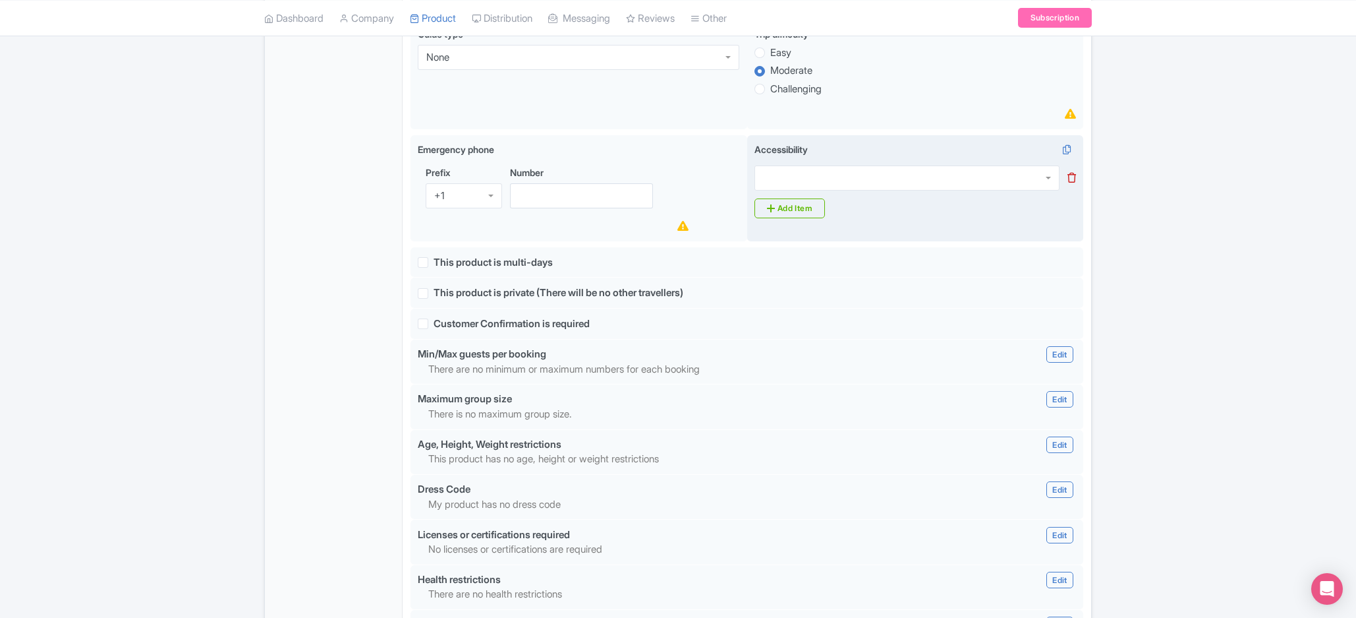
click at [1074, 183] on icon at bounding box center [1072, 178] width 9 height 10
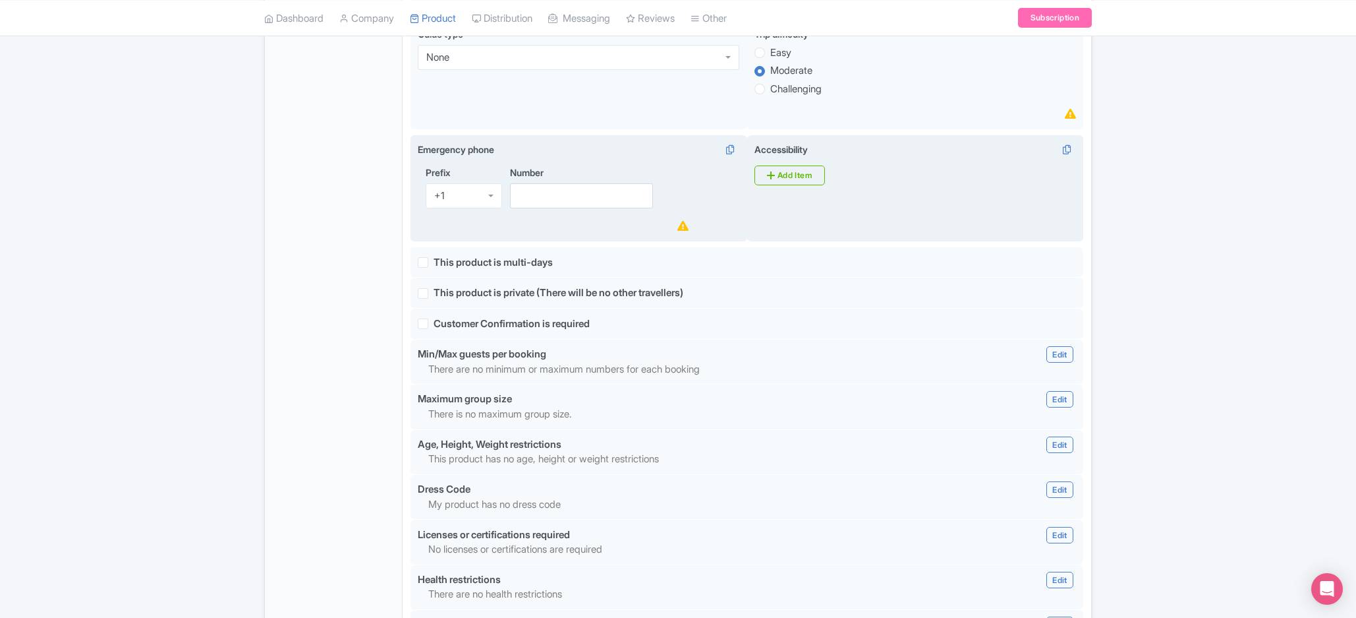
click at [480, 204] on div "+1" at bounding box center [464, 195] width 76 height 25
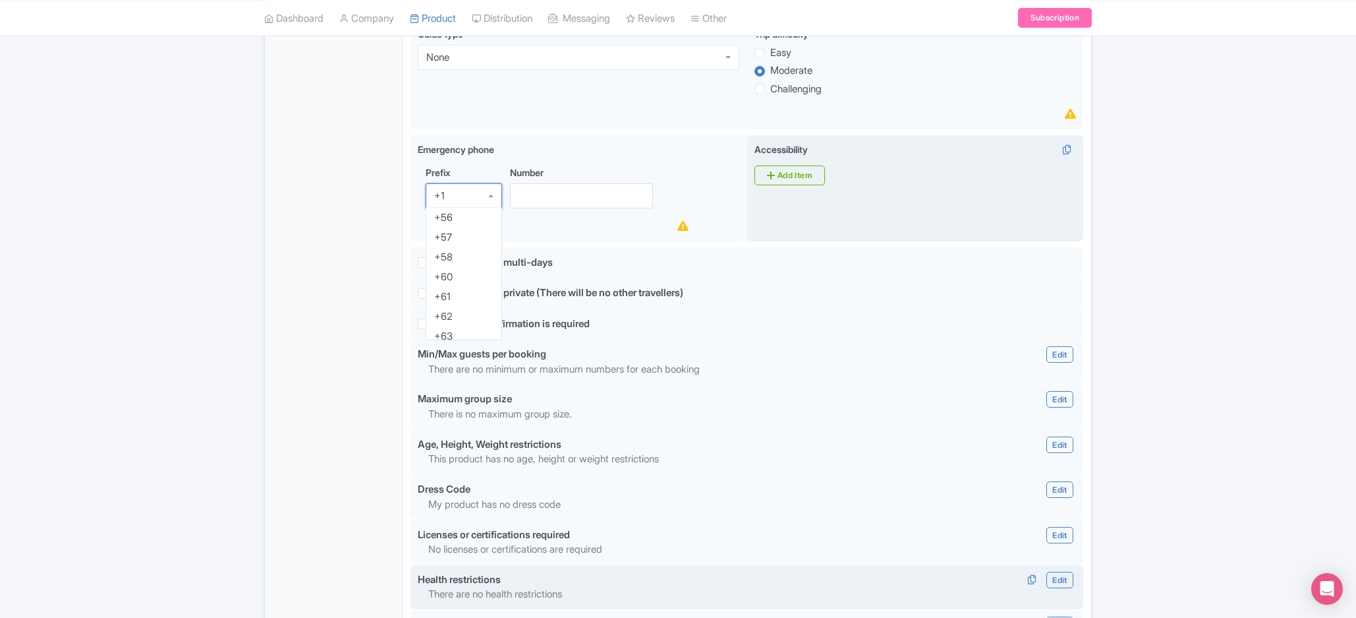
scroll to position [0, 0]
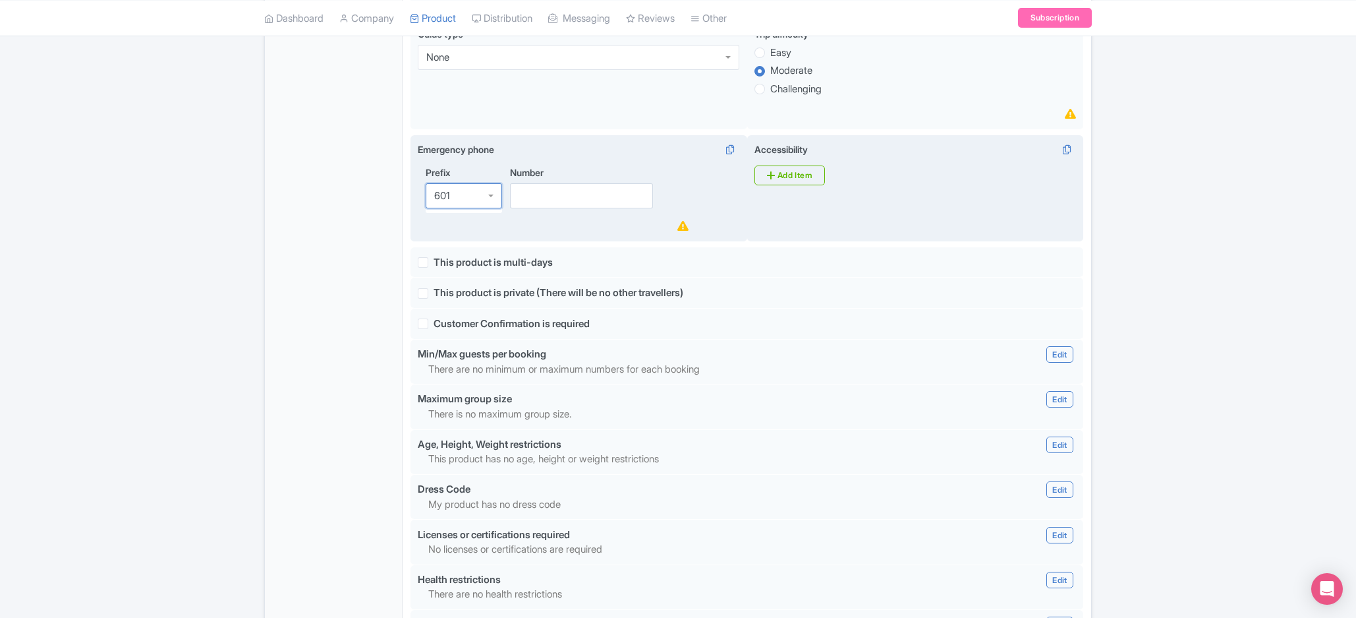
click at [475, 208] on div at bounding box center [464, 195] width 76 height 25
type input "6"
type input "60"
click at [568, 208] on input "Number" at bounding box center [581, 195] width 143 height 25
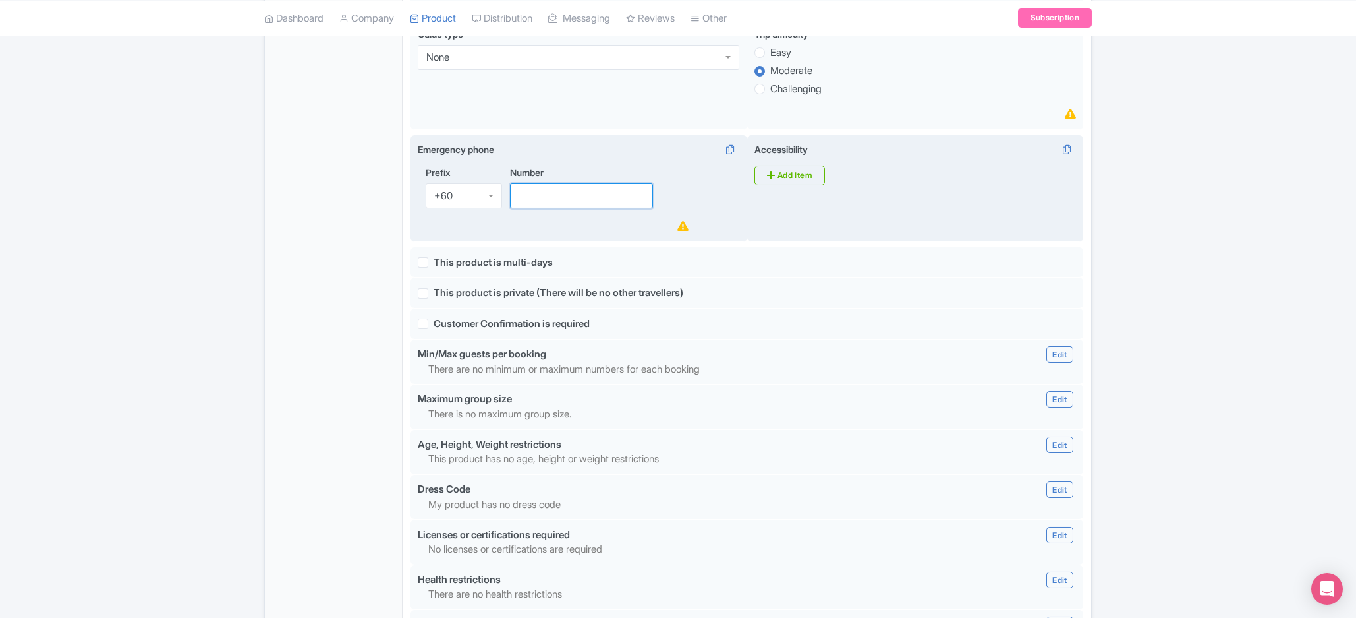
paste input "178448194"
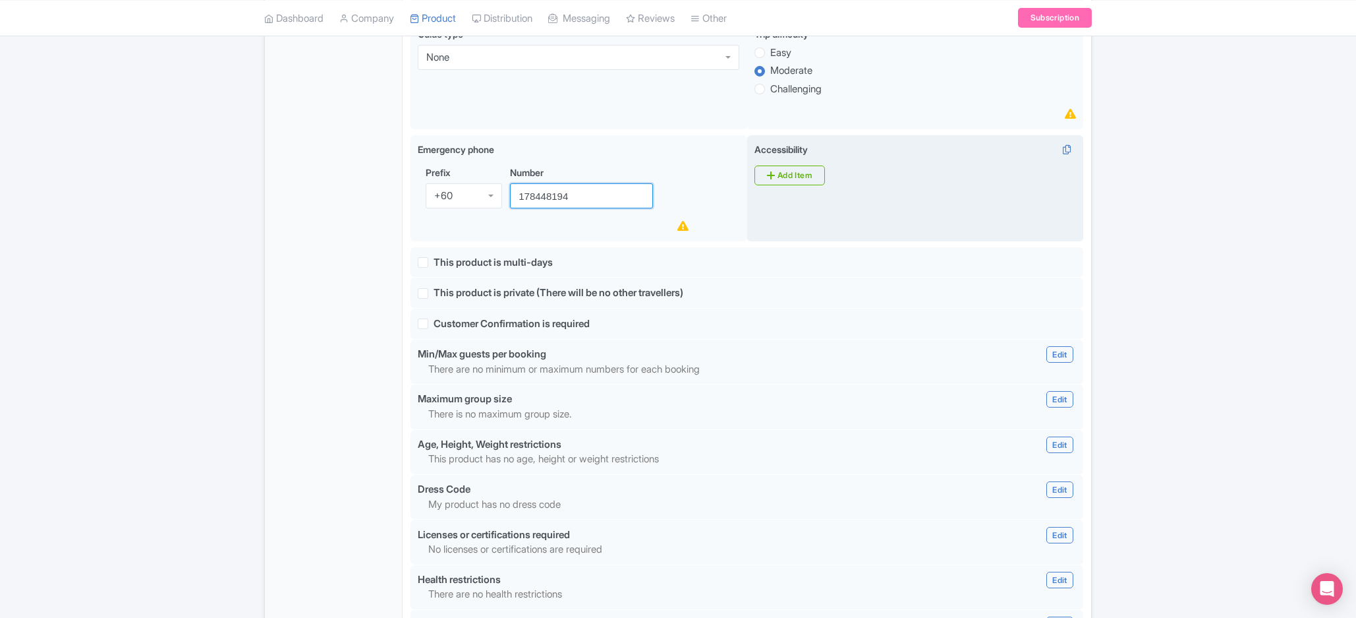
type input "178448194"
click at [1155, 239] on div "Success Data saved automatically ← Back to Products GREEN PLANET ID# XNJYCQ Con…" at bounding box center [678, 137] width 1356 height 1551
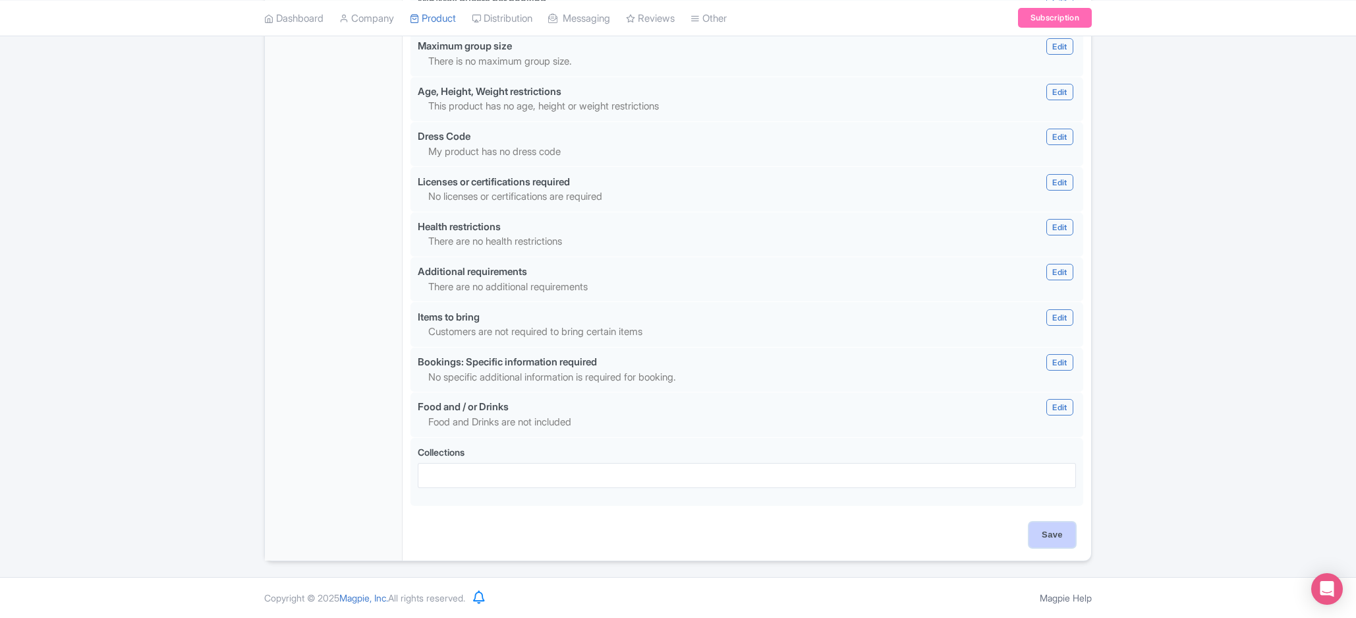
click at [1035, 535] on input "Save" at bounding box center [1052, 534] width 46 height 25
type input "Update Product"
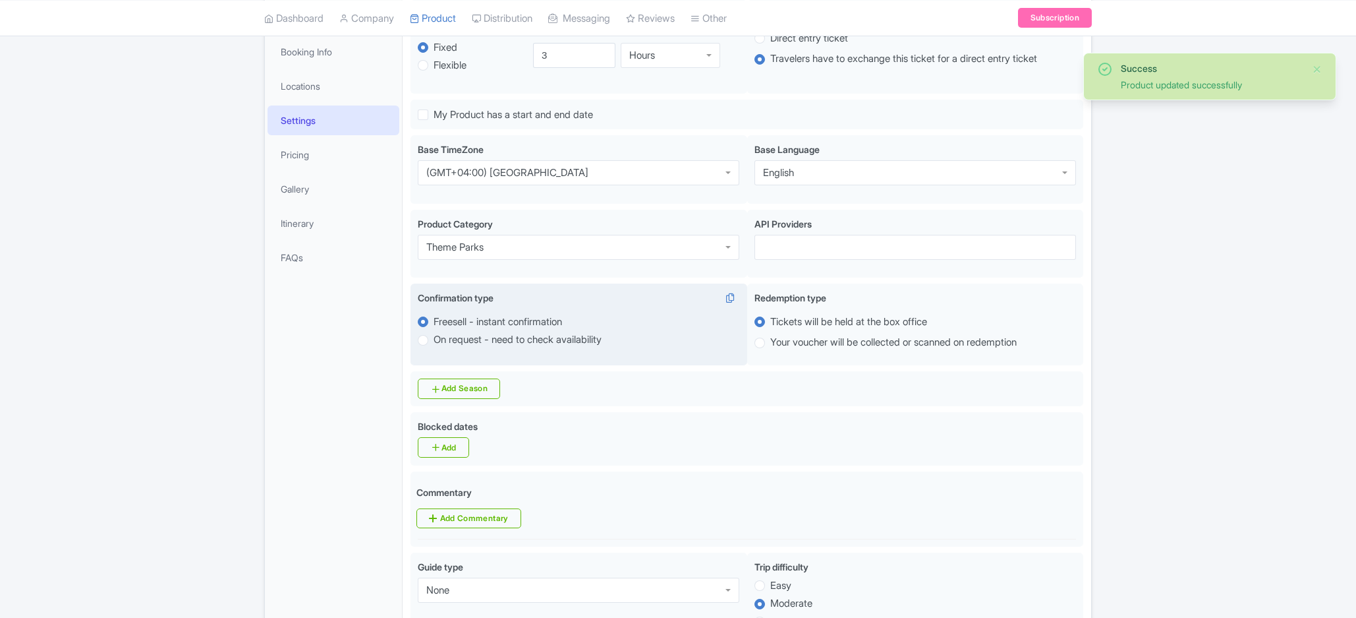
scroll to position [229, 0]
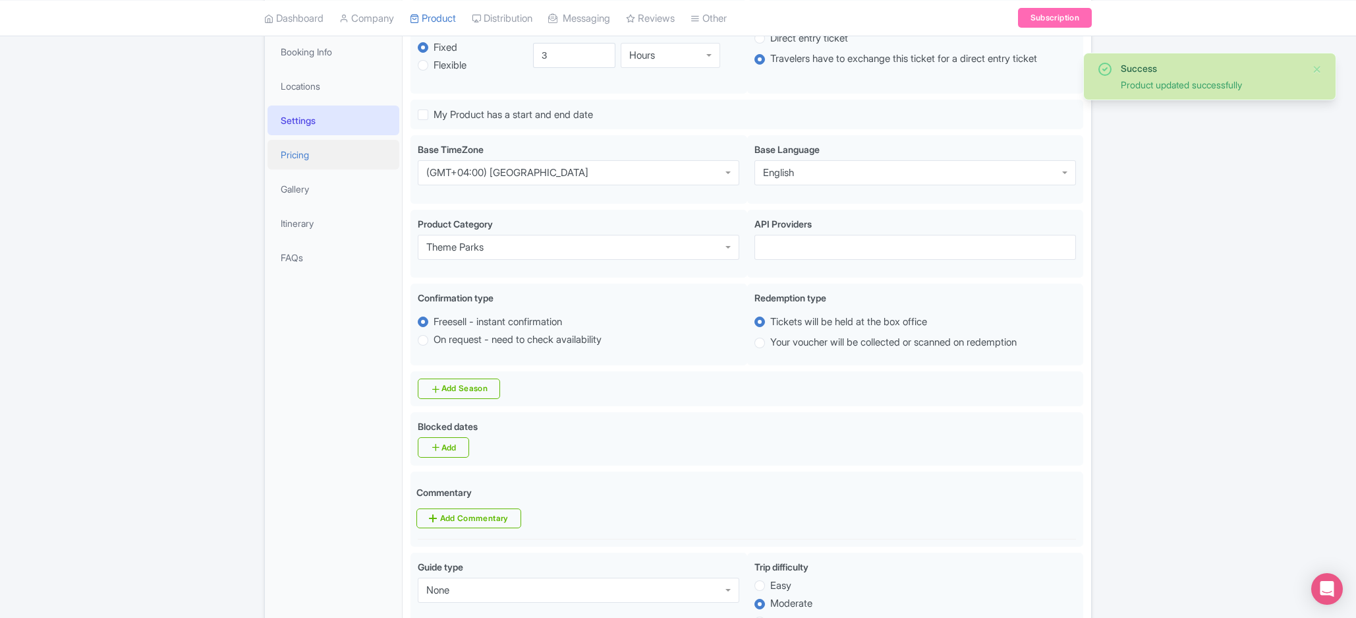
click at [319, 153] on link "Pricing" at bounding box center [334, 155] width 132 height 30
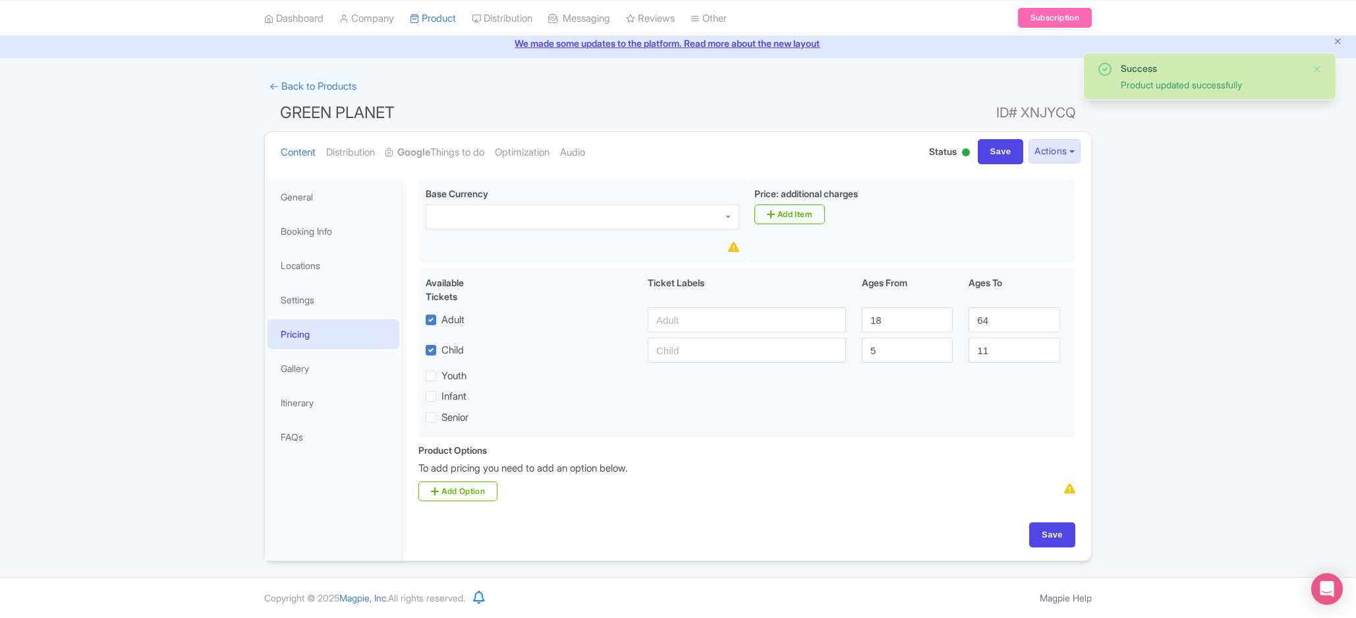
scroll to position [54, 0]
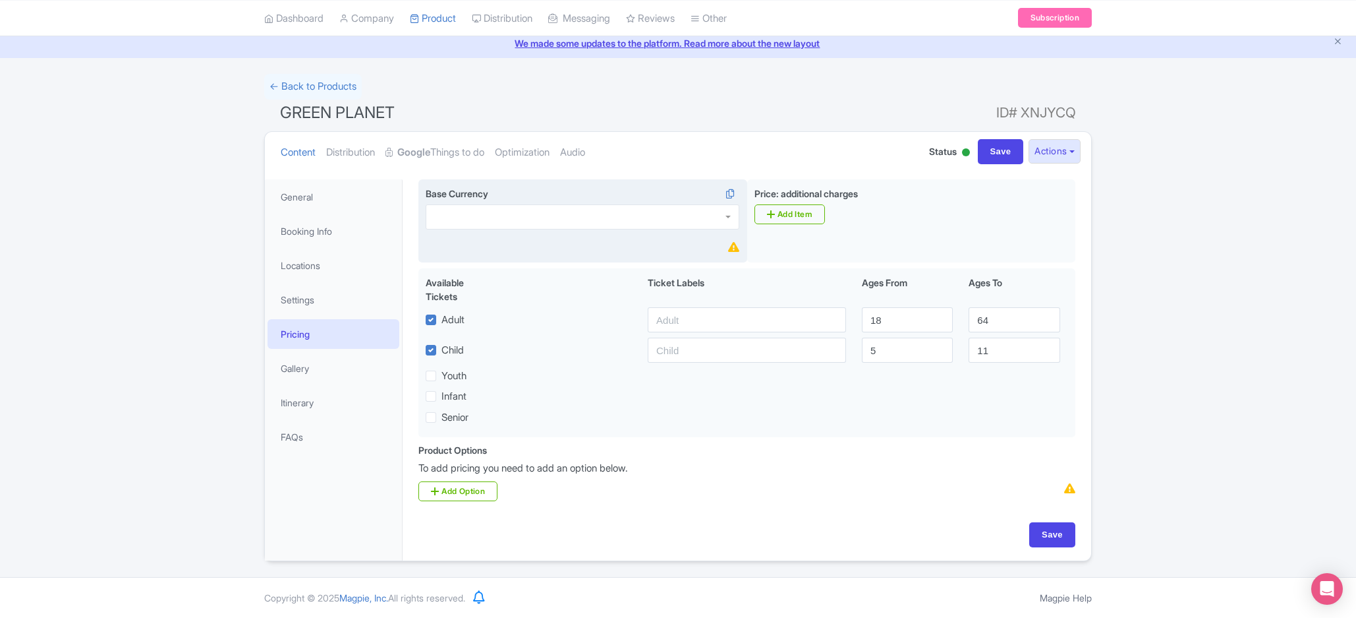
click at [536, 210] on div at bounding box center [583, 216] width 314 height 25
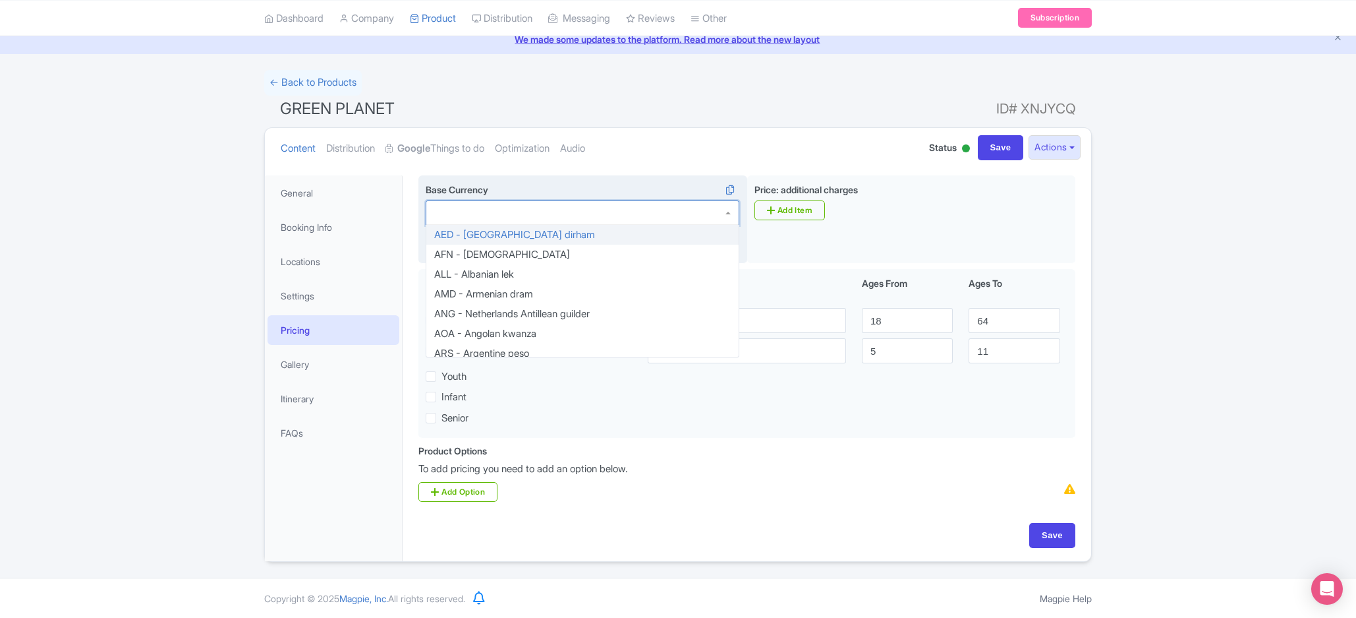
click at [536, 232] on div "Base Currency AED - [GEOGRAPHIC_DATA] dirham AFN - Afghan afghani ALL - Albania…" at bounding box center [582, 219] width 329 height 88
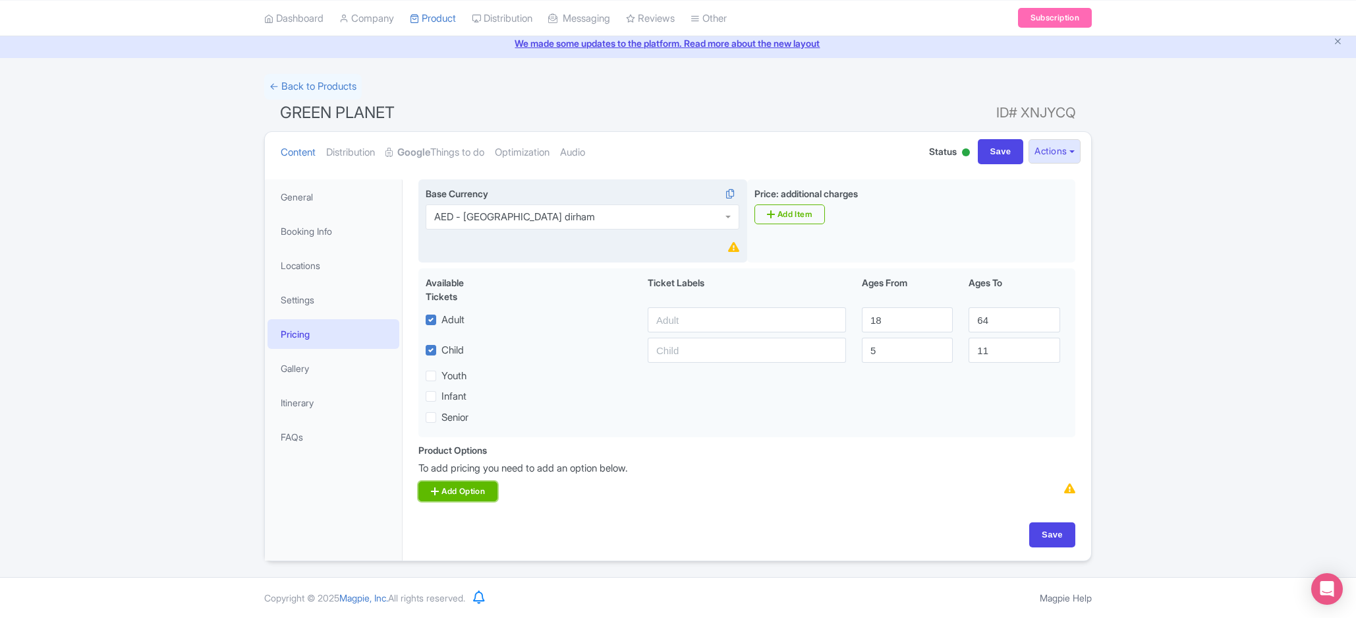
click at [498, 494] on link "Add Option" at bounding box center [457, 491] width 79 height 20
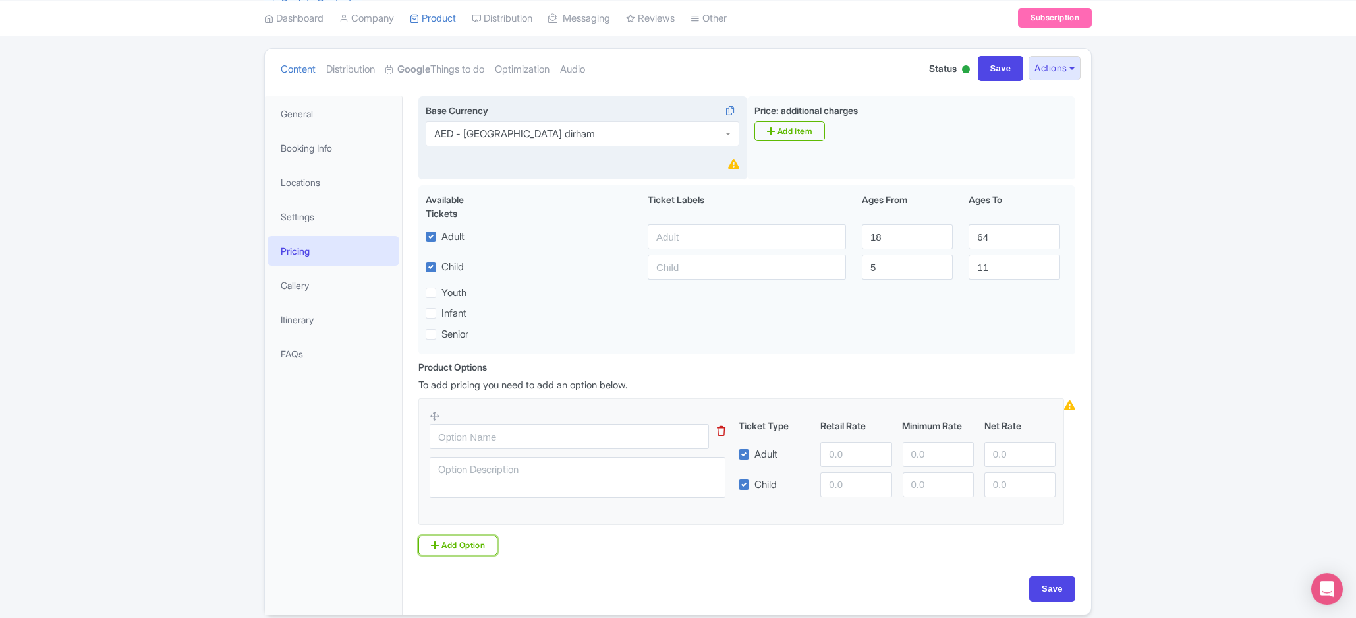
scroll to position [192, 0]
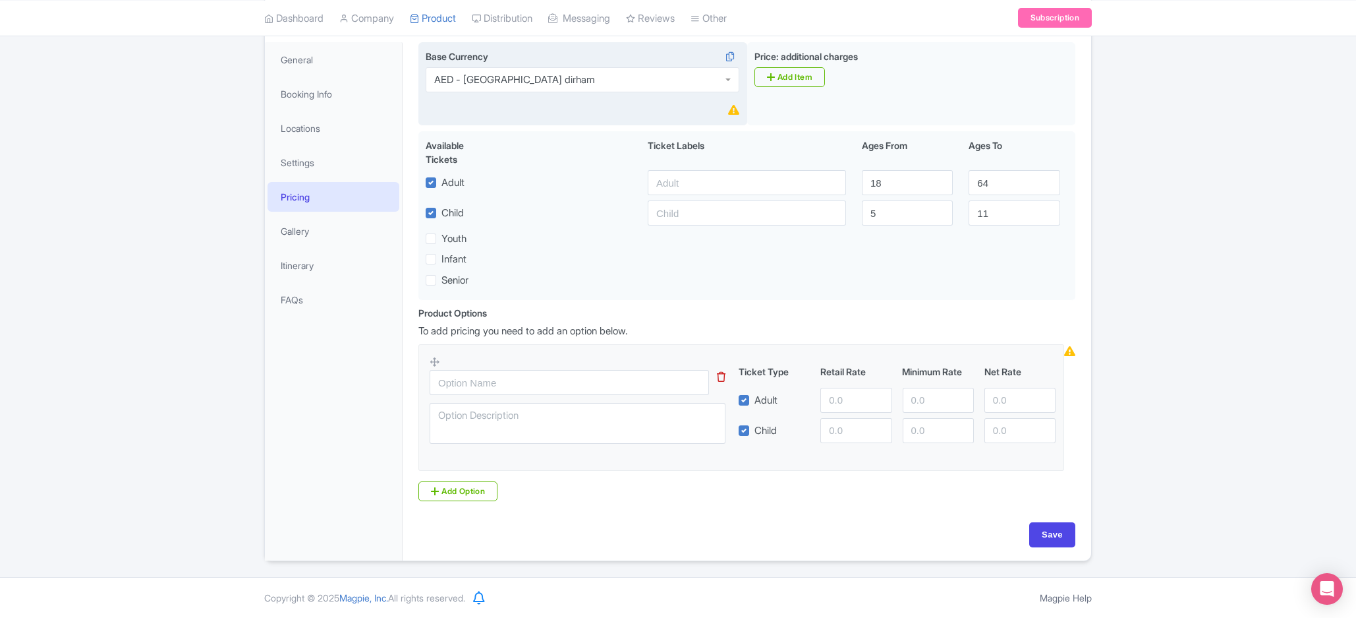
click at [525, 393] on div at bounding box center [586, 403] width 312 height 97
click at [525, 389] on input "text" at bounding box center [569, 382] width 279 height 25
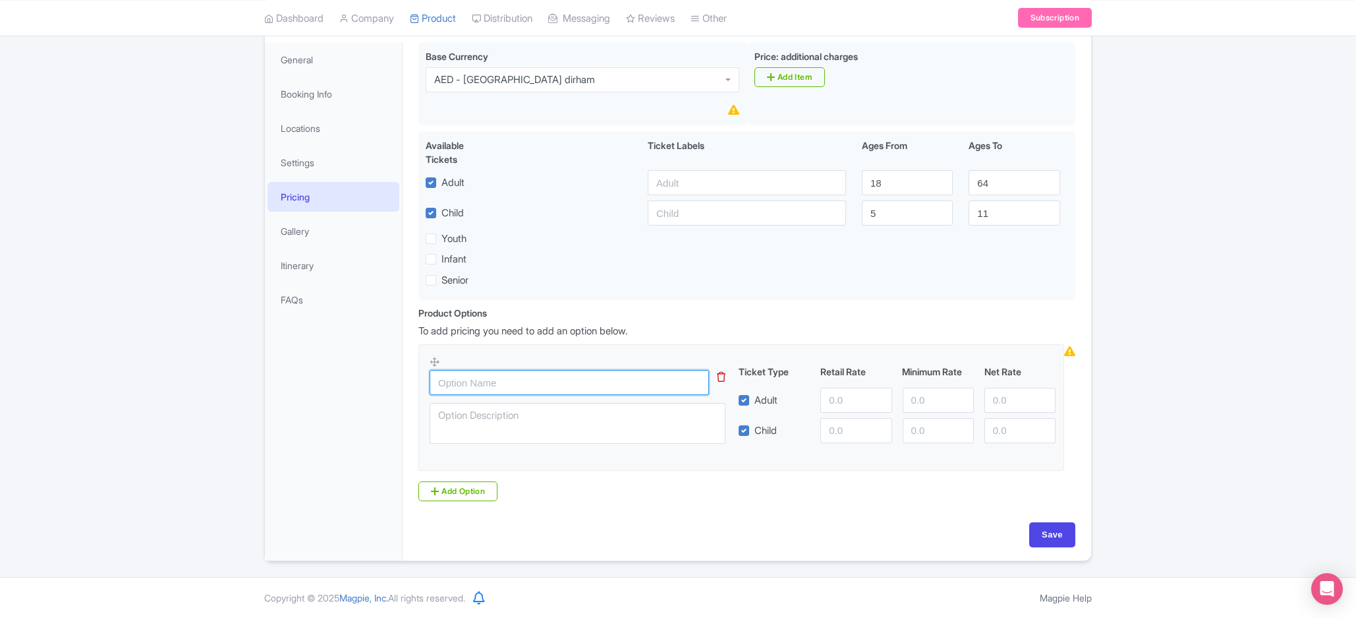
click at [515, 384] on input "text" at bounding box center [569, 382] width 279 height 25
paste input "Green Planet Dubai Ticket"
type input "Green Planet Dubai Ticket"
click at [840, 395] on input "number" at bounding box center [856, 400] width 71 height 25
paste input "128.37"
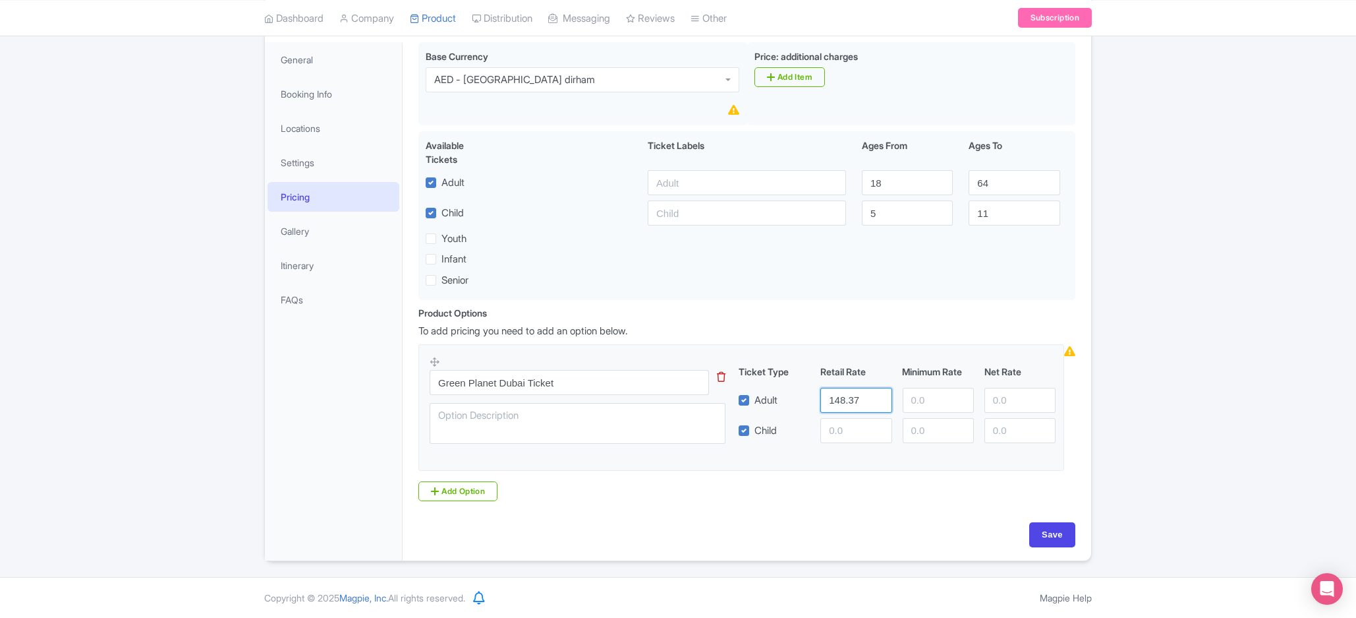
type input "148.37"
click at [863, 433] on input "number" at bounding box center [856, 430] width 71 height 25
paste input "109.17"
click at [841, 430] on input "109.17" at bounding box center [856, 430] width 71 height 25
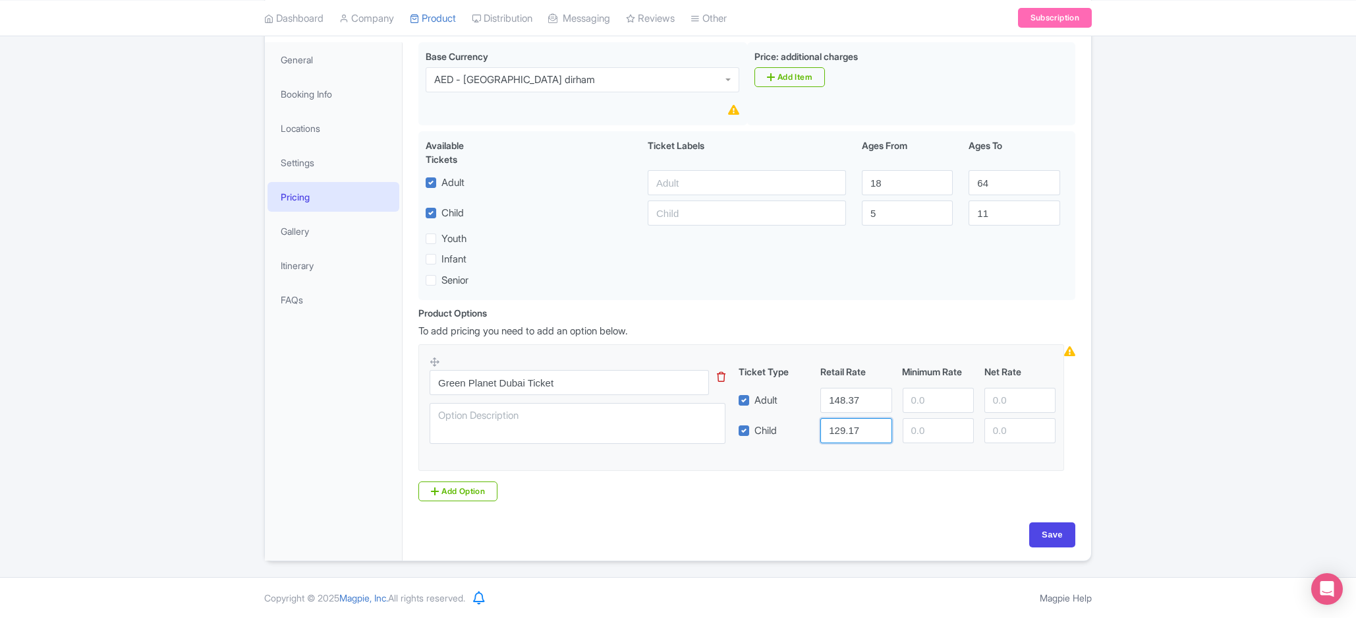
type input "129.17"
click at [877, 517] on div "Base Currency AED - United Arab Emirates dirham AED - United Arab Emirates dirh…" at bounding box center [747, 282] width 673 height 480
click at [1072, 536] on input "Save" at bounding box center [1052, 534] width 46 height 25
type input "Saving..."
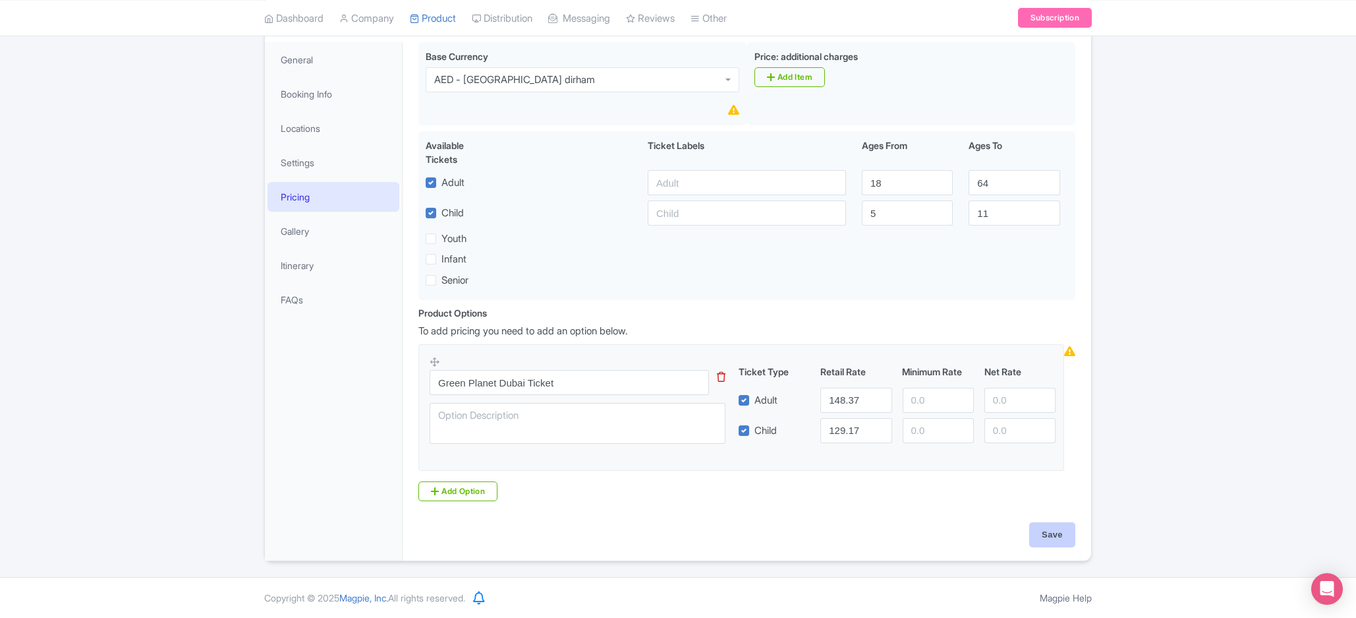
type input "Saving..."
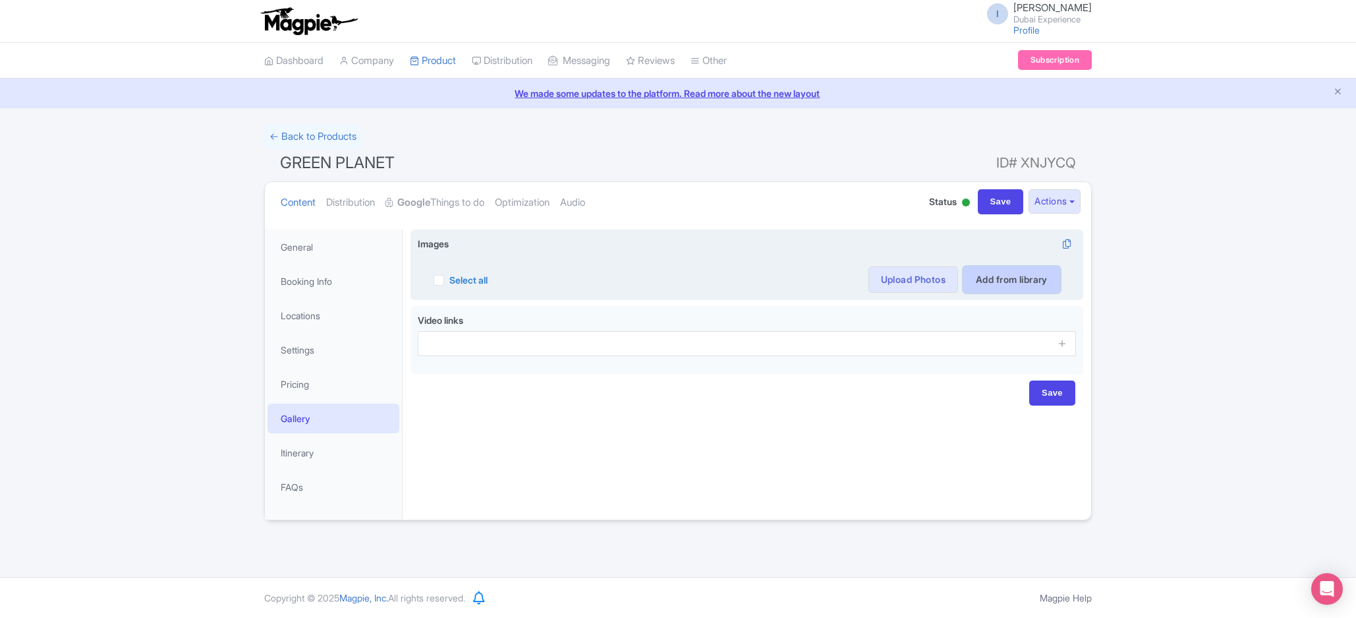
click at [991, 280] on link "Add from library" at bounding box center [1012, 279] width 97 height 26
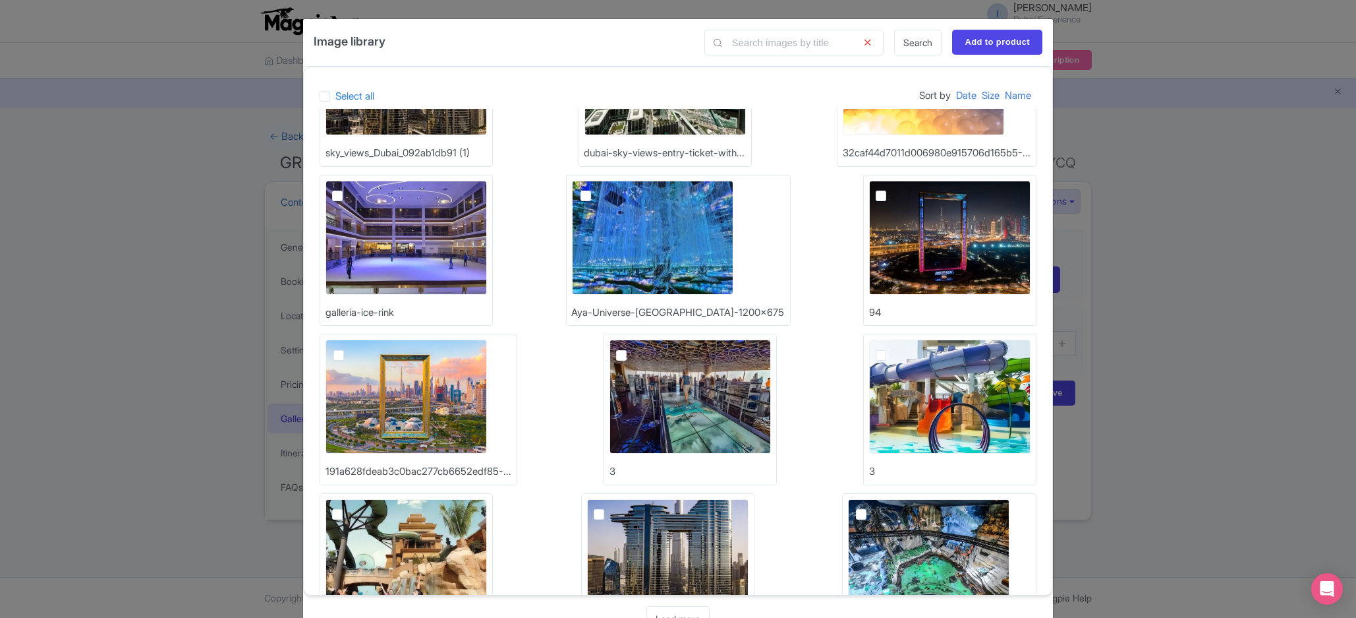
scroll to position [180, 0]
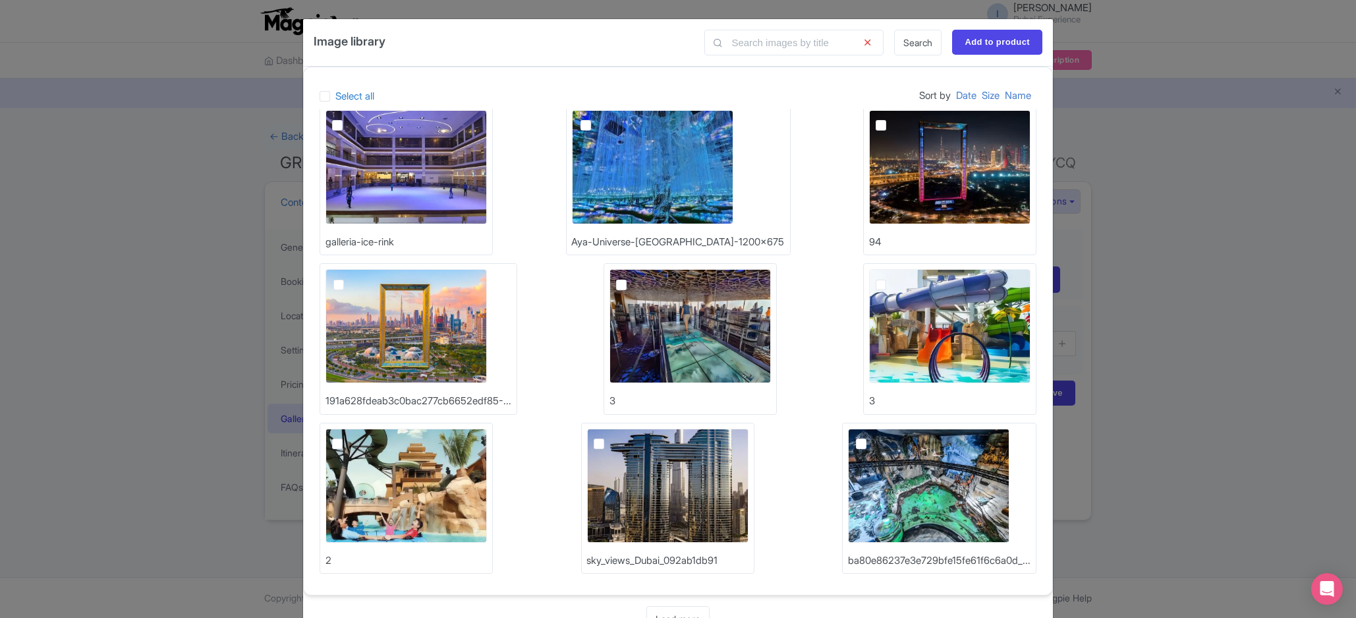
click at [1186, 199] on div "Image library Search Add to product Select all Sort by Date Size Name sky_views…" at bounding box center [678, 309] width 1356 height 618
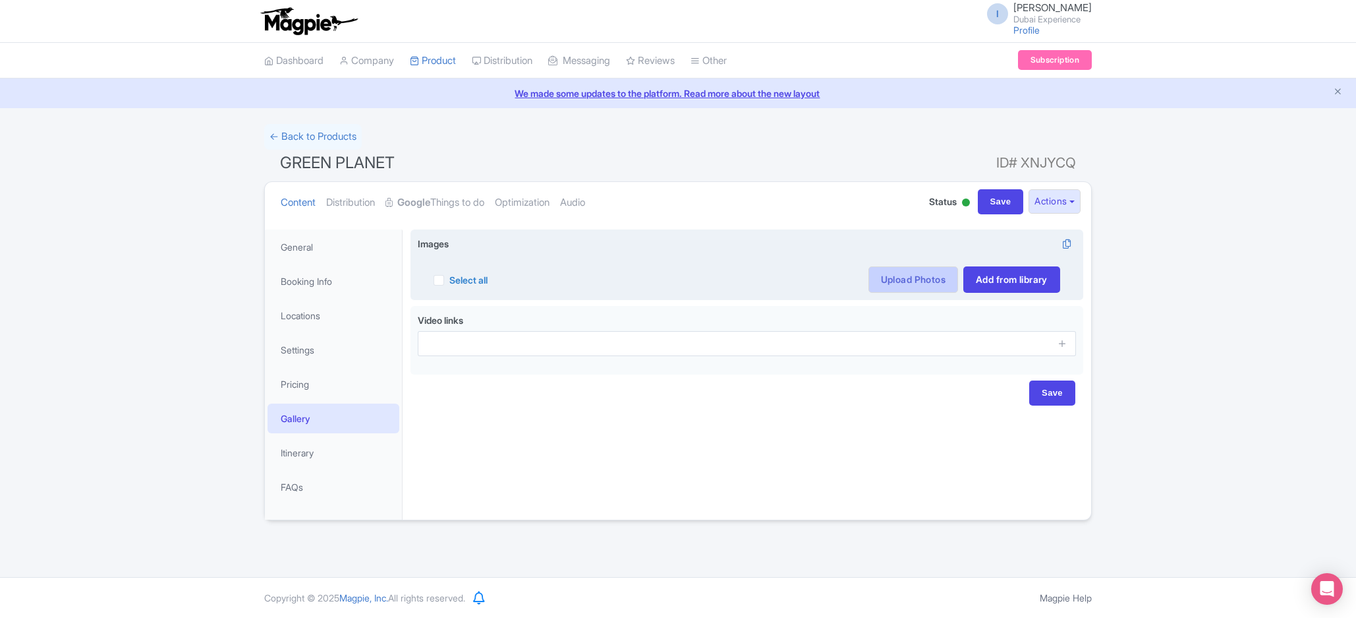
click at [929, 275] on link "Upload Photos" at bounding box center [914, 279] width 90 height 26
click at [917, 290] on link "Upload Photos" at bounding box center [914, 279] width 90 height 26
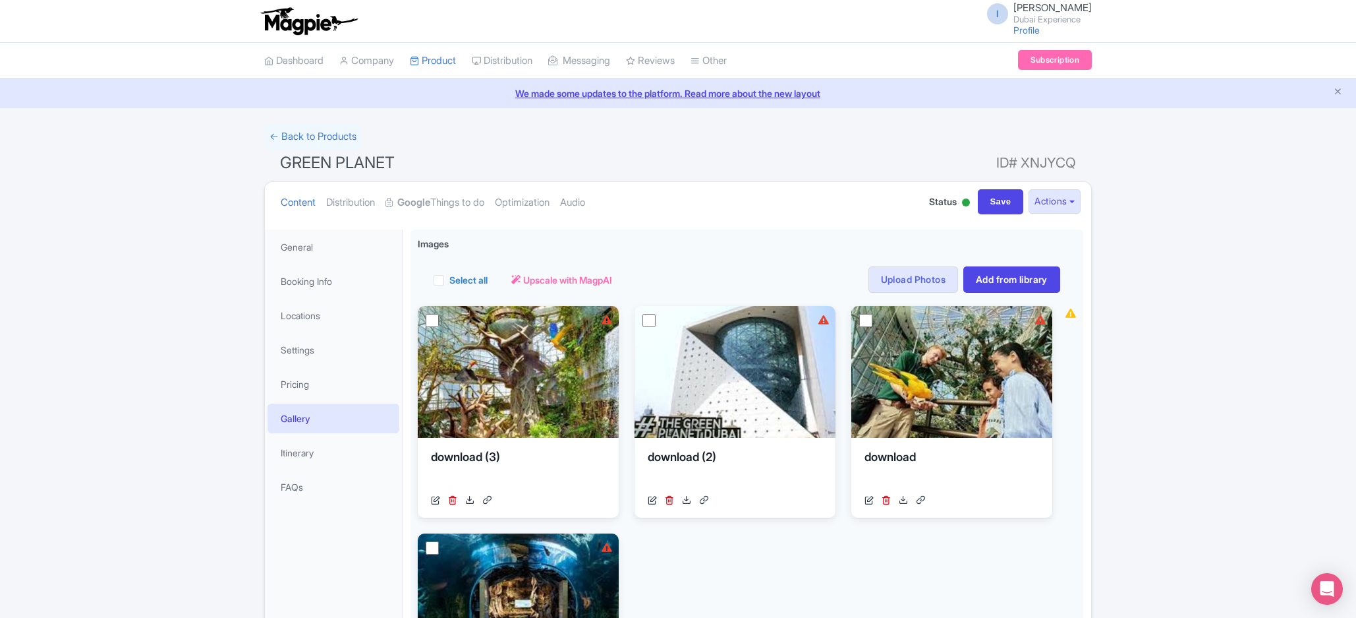
click at [449, 282] on label "Select all" at bounding box center [468, 280] width 38 height 14
click at [449, 280] on input "Select all" at bounding box center [453, 276] width 9 height 9
checkbox input "true"
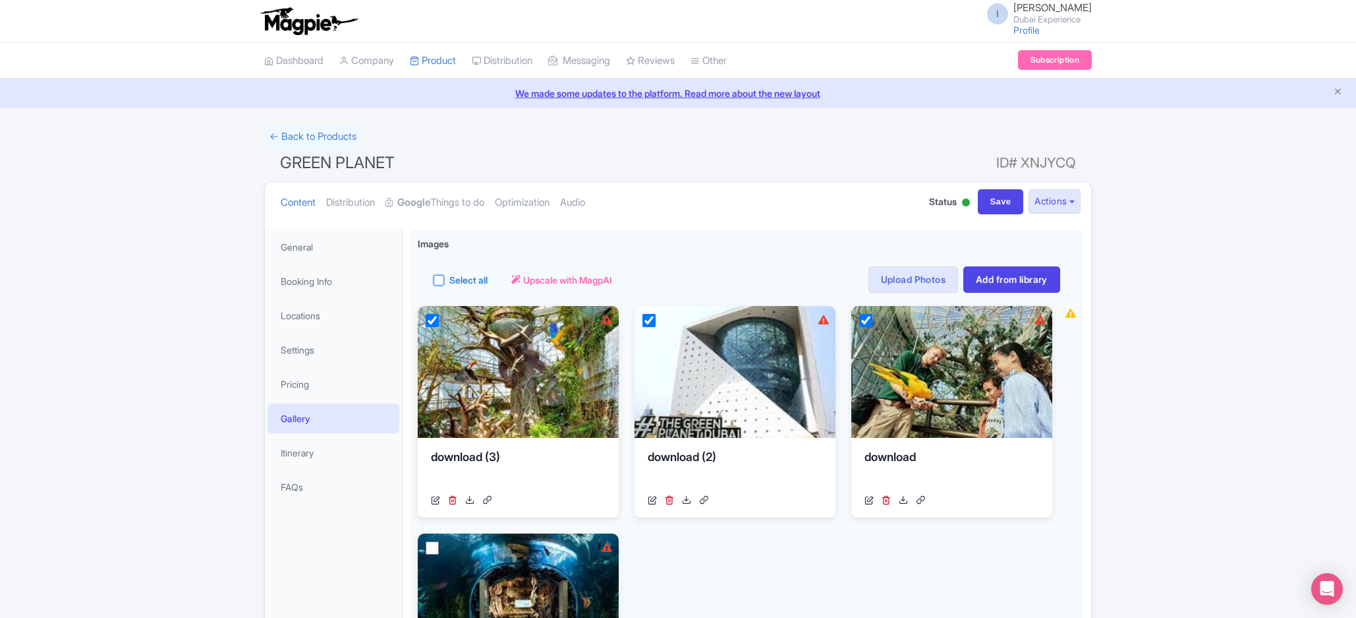
checkbox input "true"
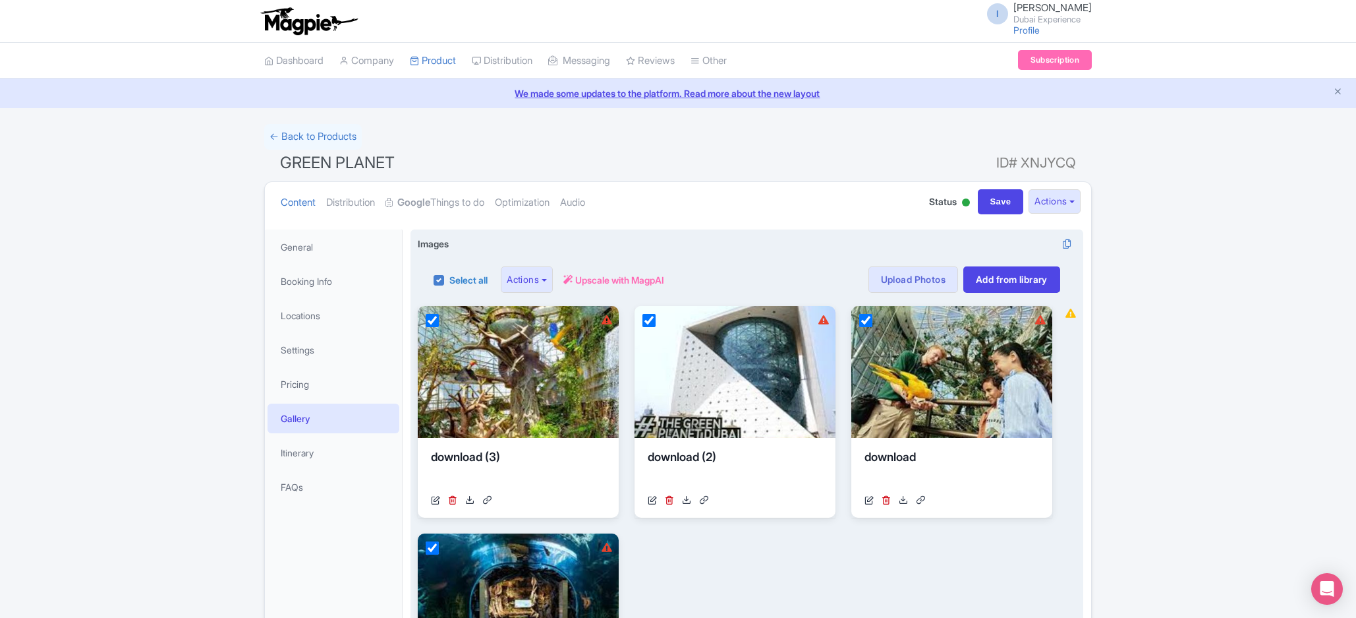
click at [563, 285] on div "Select all Actions Remove from product Delete Download Export Upscale with Magp…" at bounding box center [549, 279] width 231 height 26
click at [646, 285] on span "Upscale with MagpAI" at bounding box center [619, 280] width 89 height 14
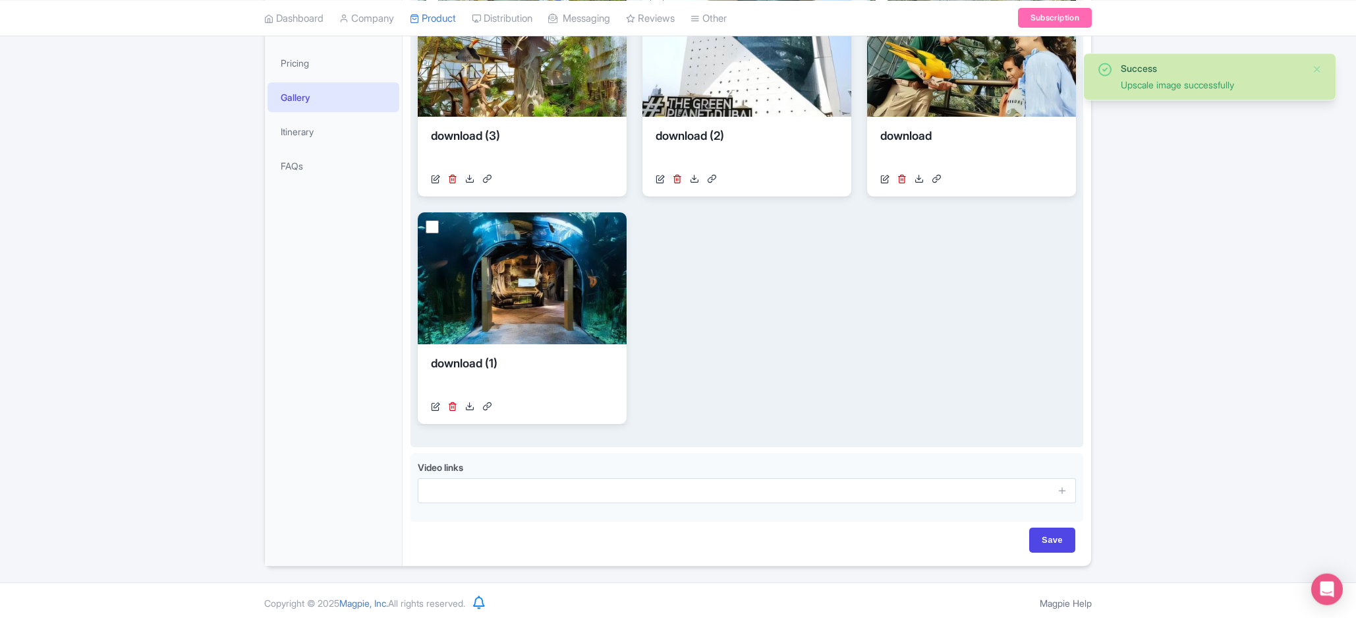
scroll to position [327, 0]
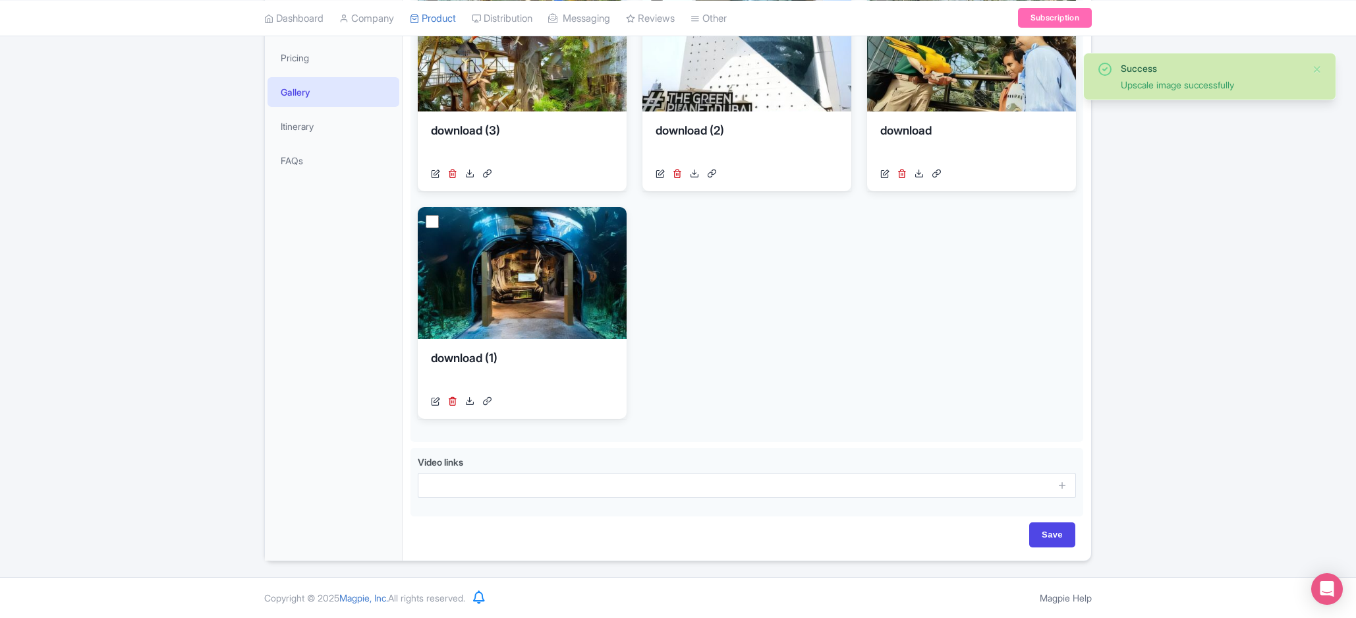
click at [1054, 553] on div "Save" at bounding box center [747, 541] width 673 height 38
click at [1054, 538] on input "Save" at bounding box center [1052, 534] width 46 height 25
type input "Saving..."
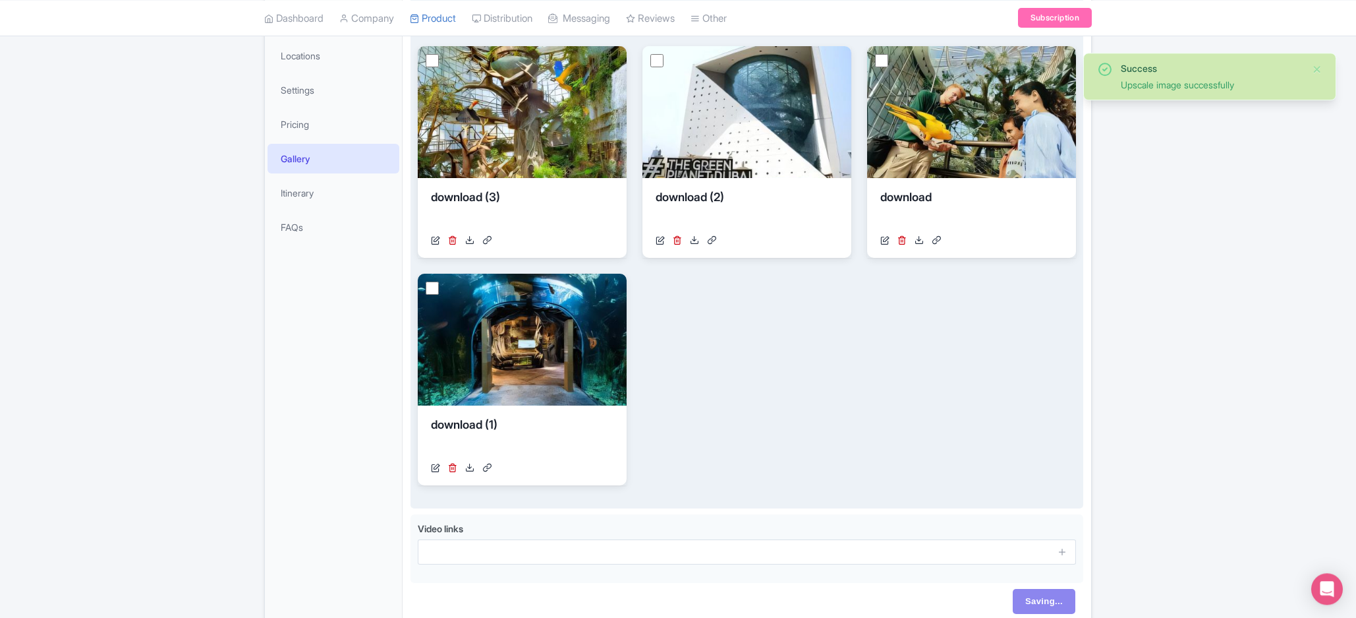
scroll to position [186, 0]
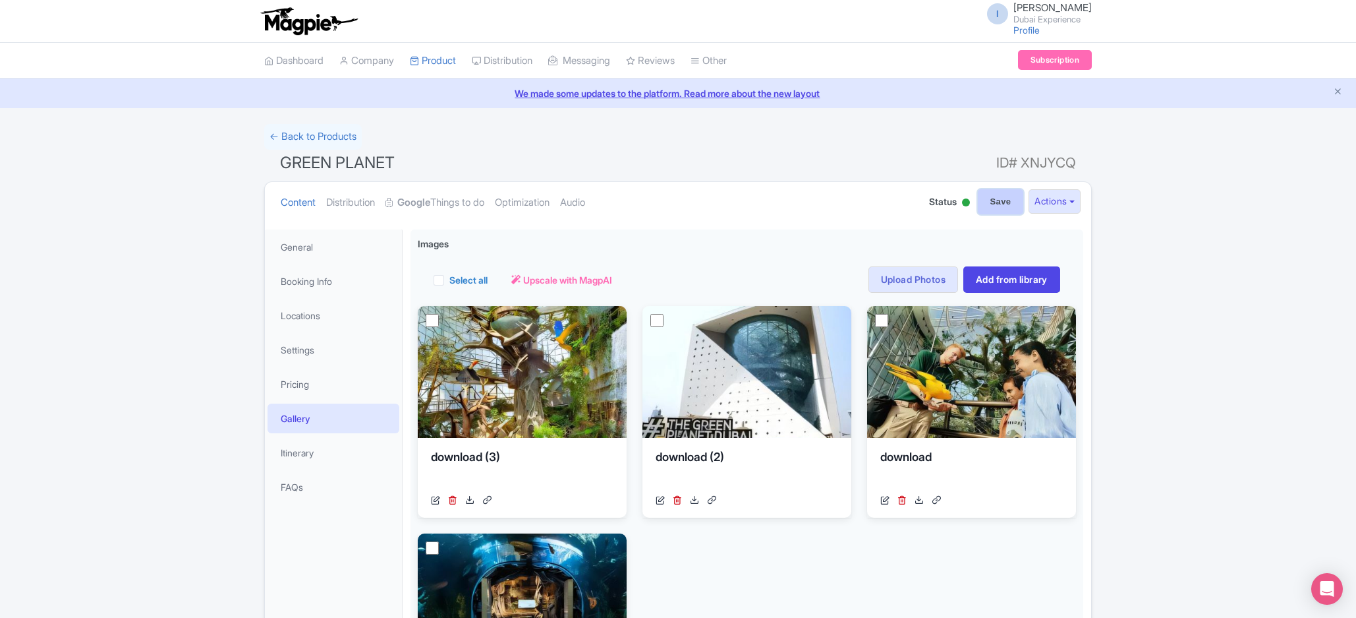
click at [991, 202] on input "Save" at bounding box center [1001, 201] width 46 height 25
type input "Saving..."
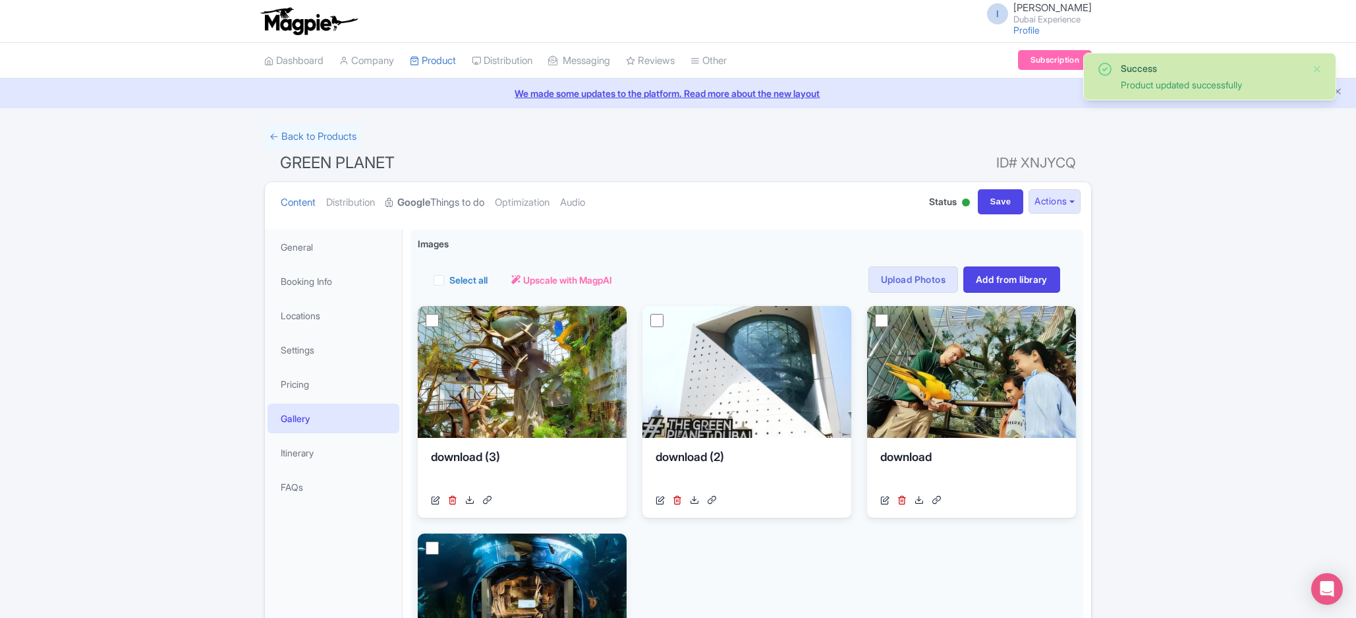
click at [460, 196] on link "Google Things to do" at bounding box center [435, 203] width 99 height 42
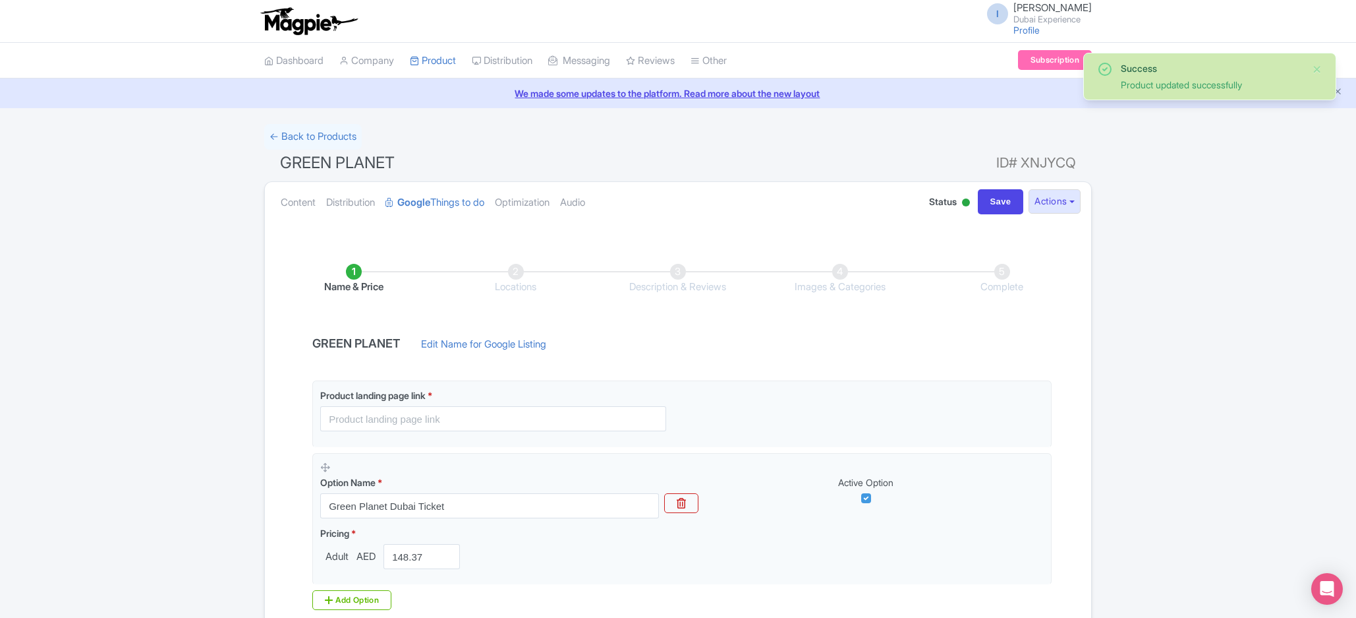
scroll to position [71, 0]
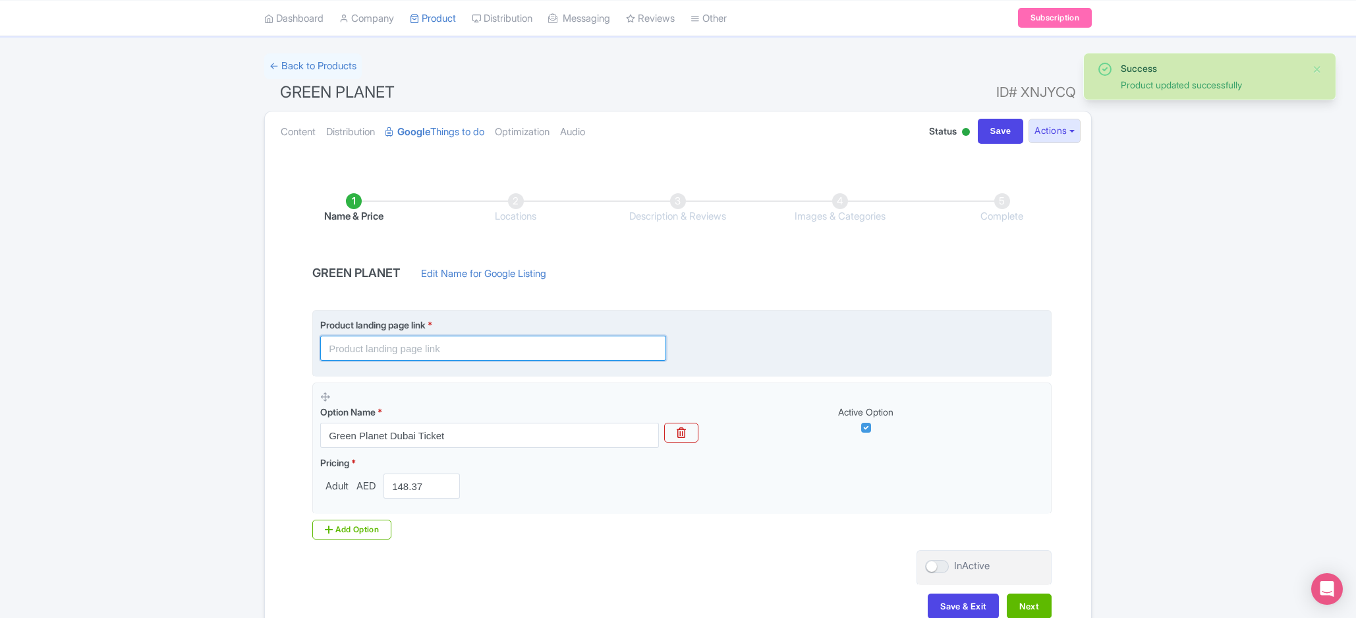
click at [485, 347] on input "text" at bounding box center [493, 347] width 346 height 25
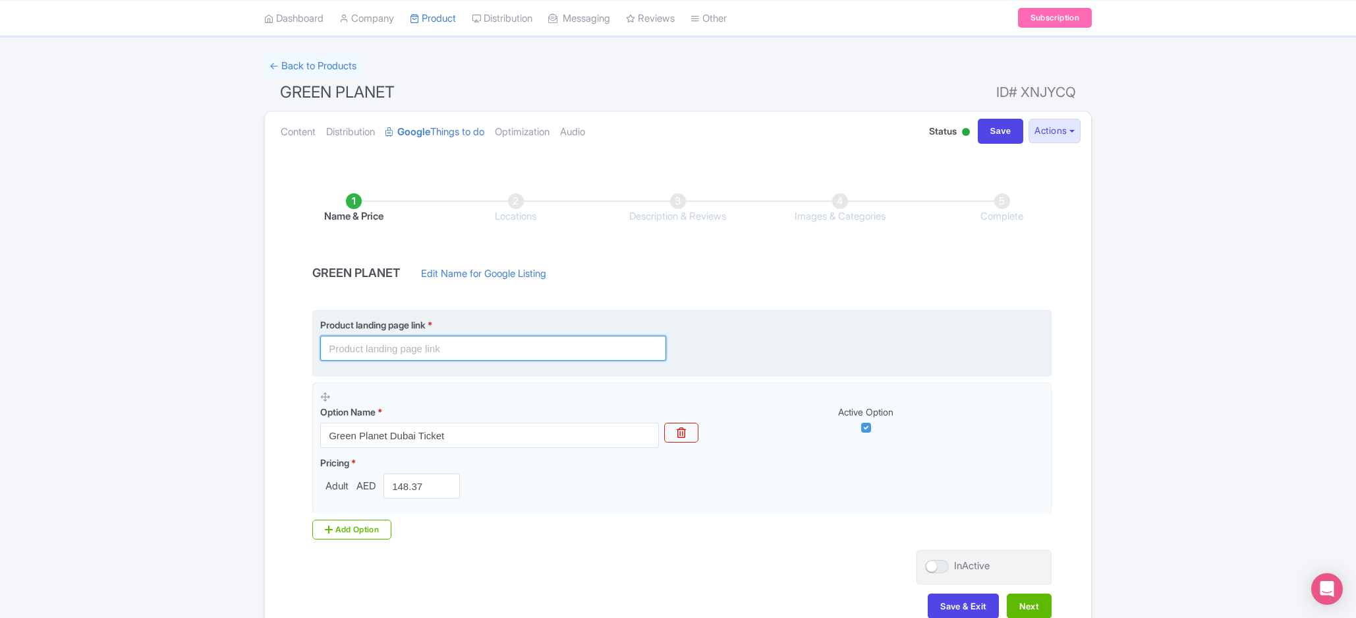
click at [467, 346] on input "text" at bounding box center [493, 347] width 346 height 25
paste input "[URL][DOMAIN_NAME]"
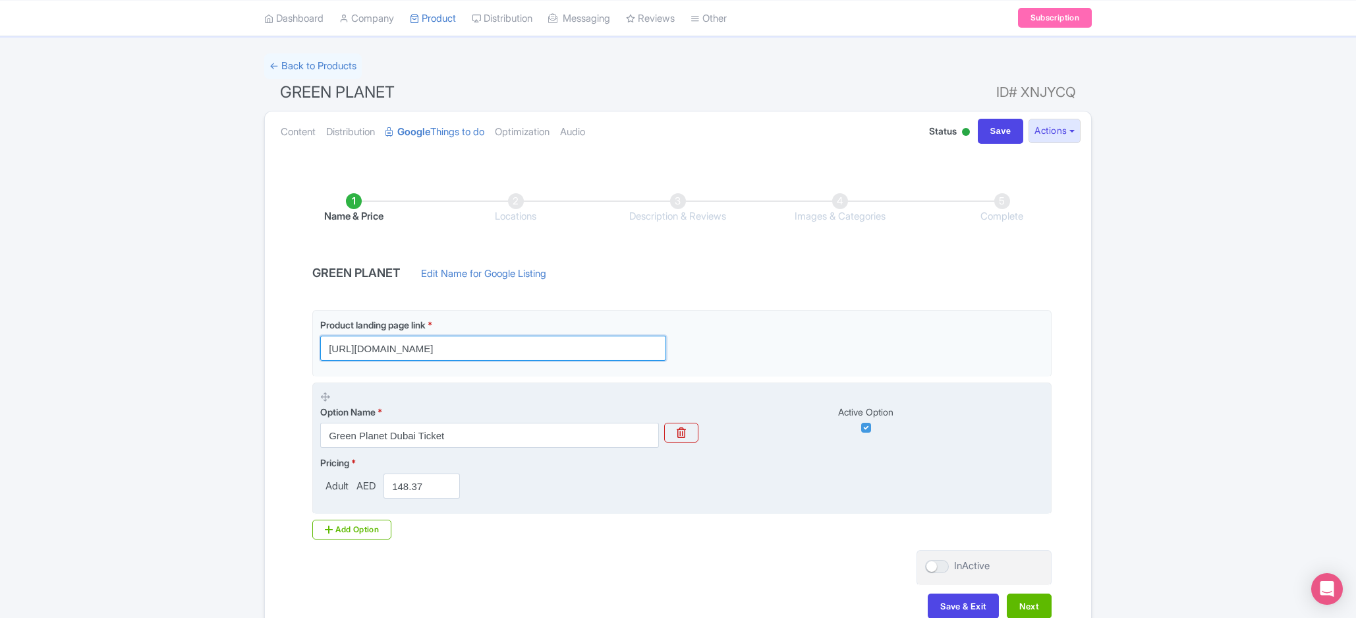
type input "[URL][DOMAIN_NAME]"
click at [689, 490] on div "Pricing * Adult AED 148.37" at bounding box center [682, 476] width 724 height 43
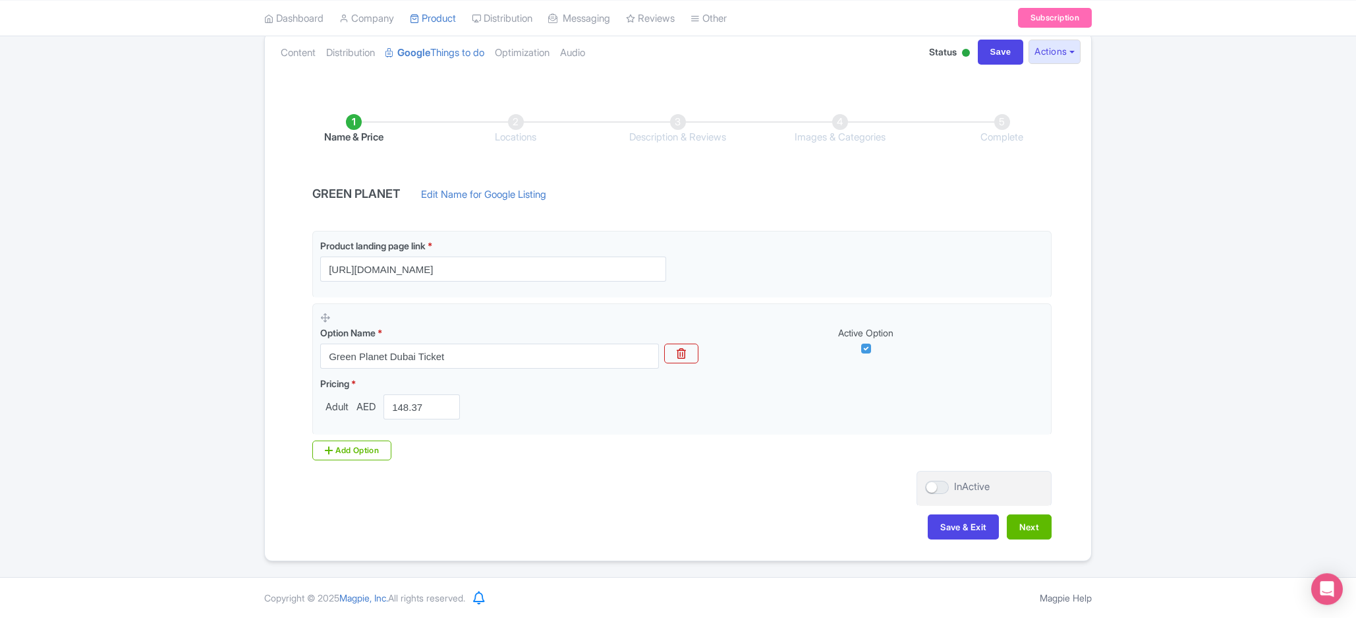
scroll to position [150, 0]
click at [944, 478] on div "InActive" at bounding box center [984, 489] width 135 height 36
click at [944, 484] on div at bounding box center [937, 486] width 24 height 13
click at [934, 484] on input "InActive" at bounding box center [929, 486] width 9 height 9
checkbox input "true"
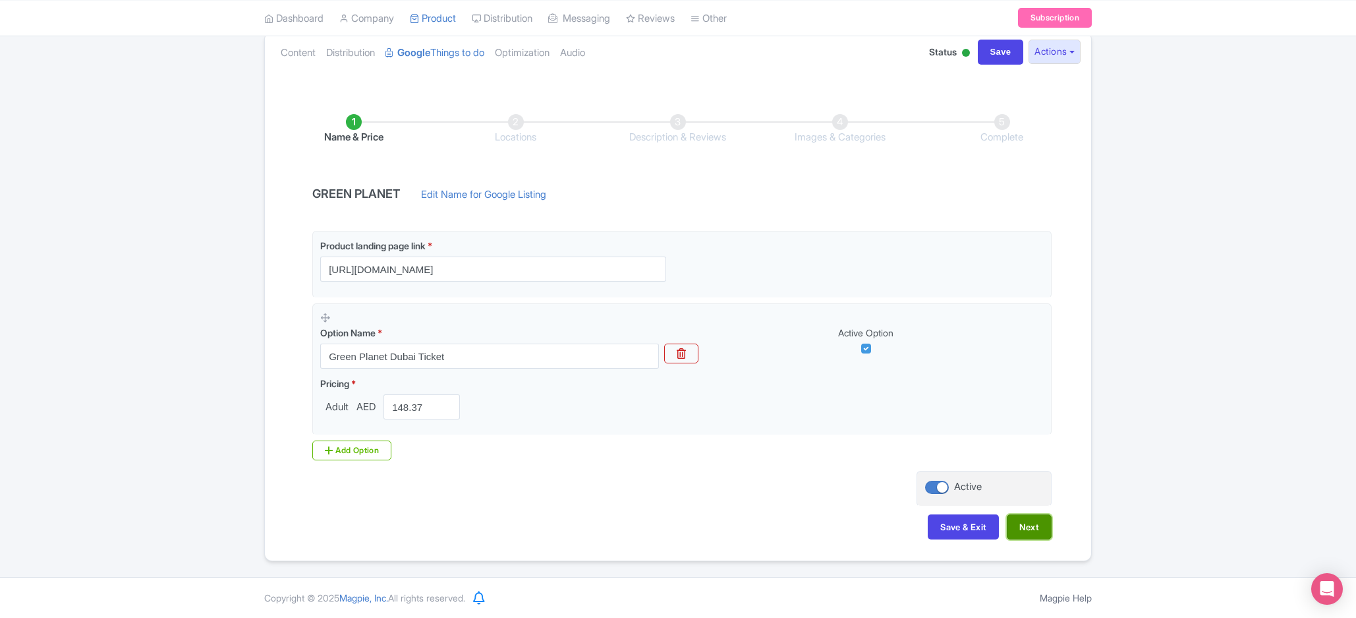
click at [1022, 523] on button "Next" at bounding box center [1029, 526] width 45 height 25
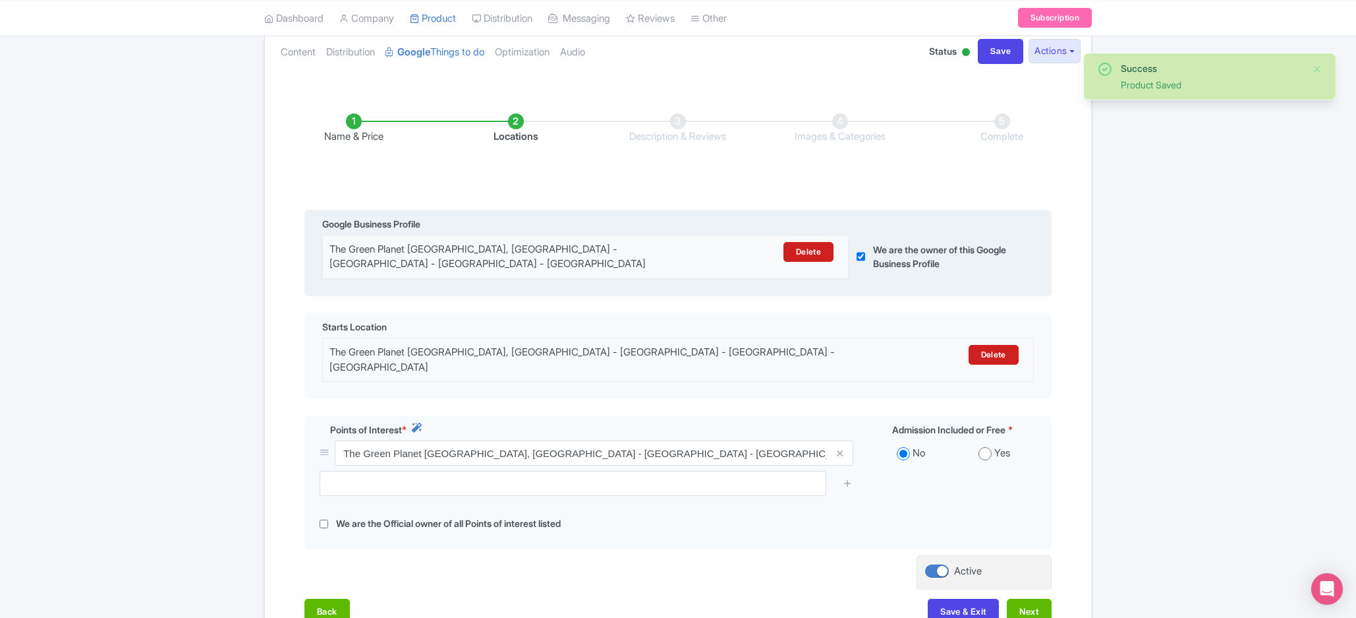
click at [864, 243] on input "checkbox" at bounding box center [861, 256] width 9 height 43
checkbox input "false"
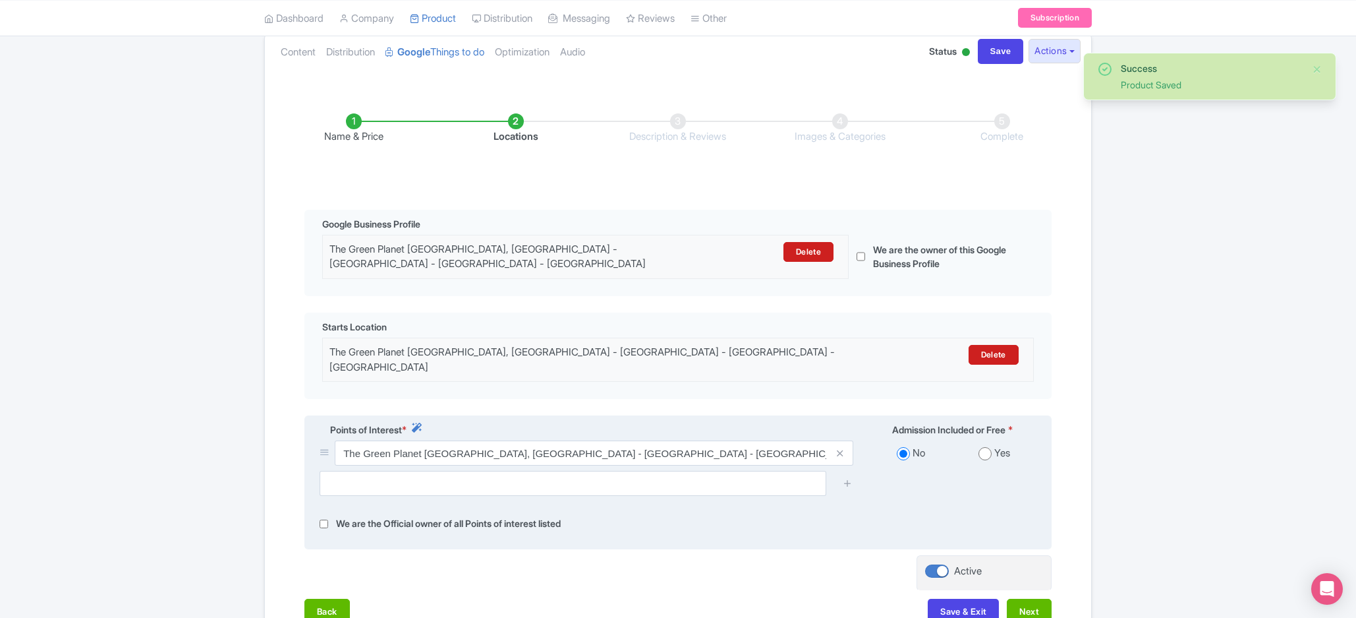
click at [966, 446] on div "Yes" at bounding box center [995, 453] width 84 height 15
click at [973, 446] on div "Yes" at bounding box center [995, 453] width 84 height 15
click at [985, 447] on input "radio" at bounding box center [985, 453] width 13 height 13
radio input "true"
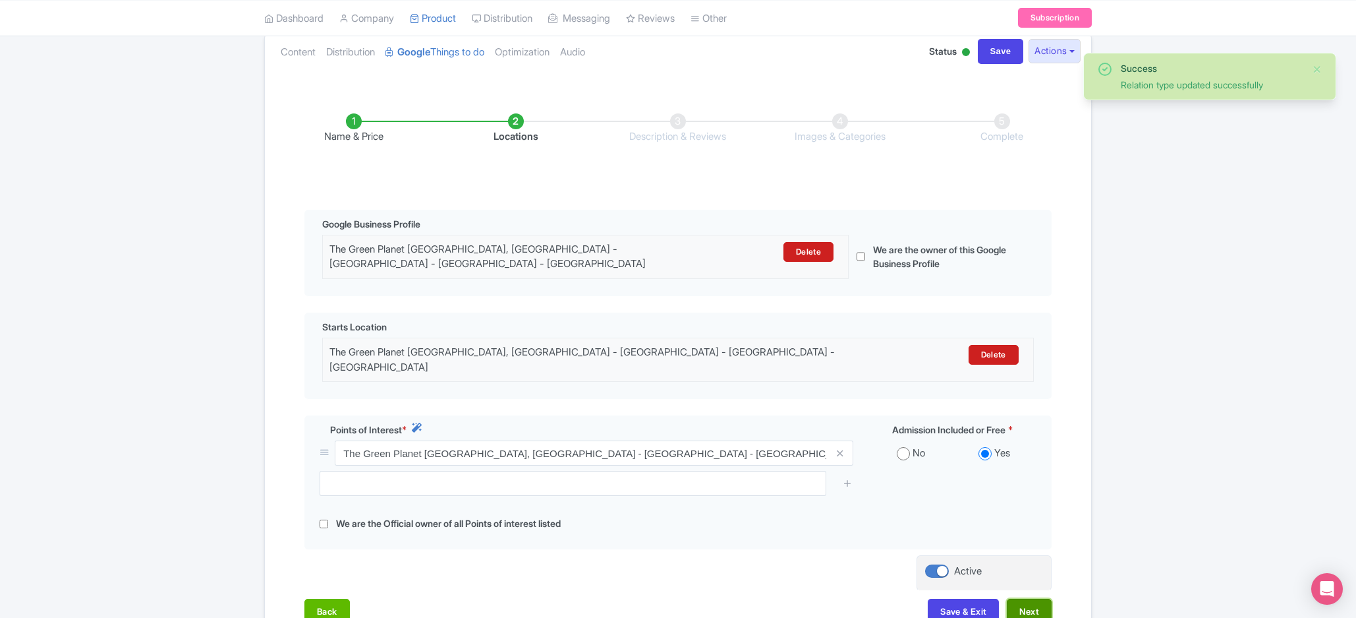
click at [1038, 598] on button "Next" at bounding box center [1029, 610] width 45 height 25
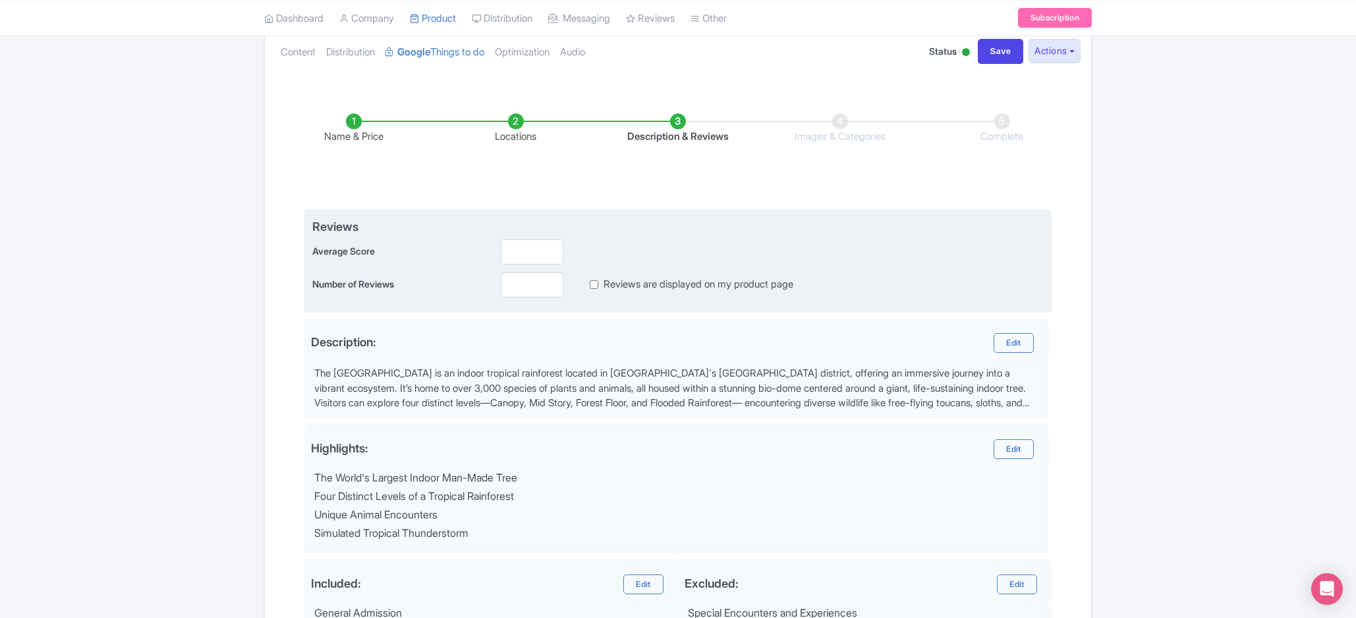
click at [531, 239] on div "Reviews Average Score Number of Reviews Reviews are displayed on my product page" at bounding box center [678, 257] width 732 height 80
click at [531, 250] on input "number" at bounding box center [532, 251] width 63 height 25
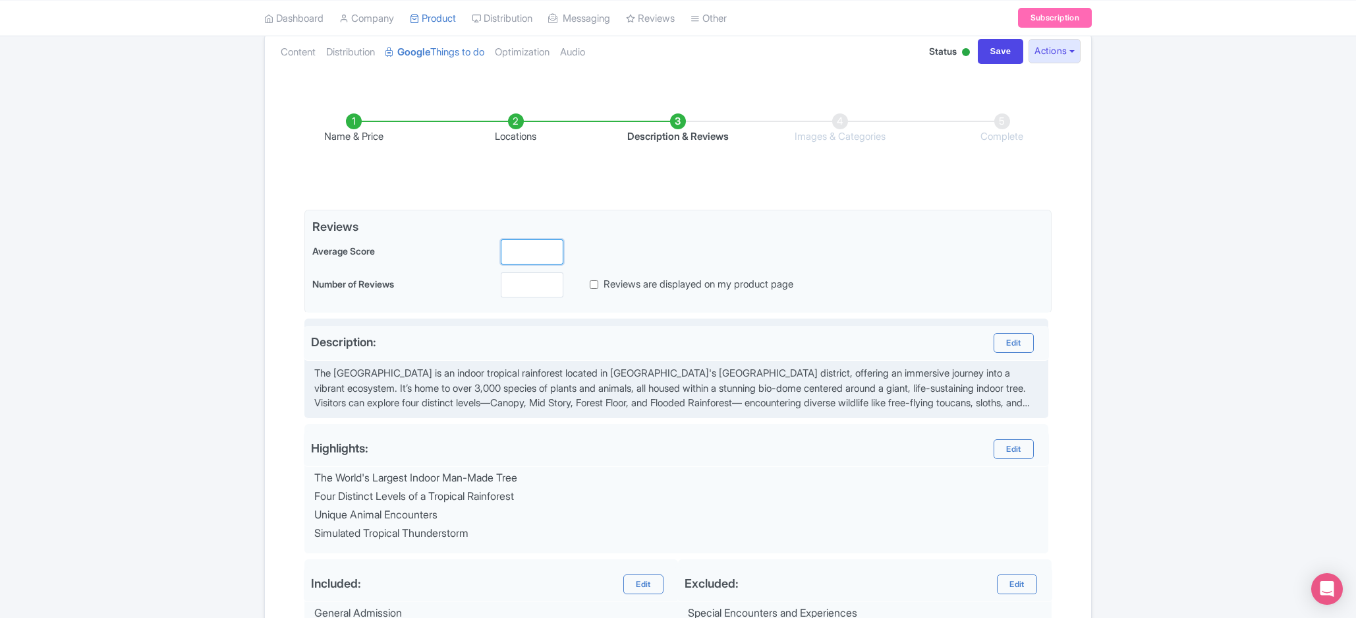
scroll to position [292, 0]
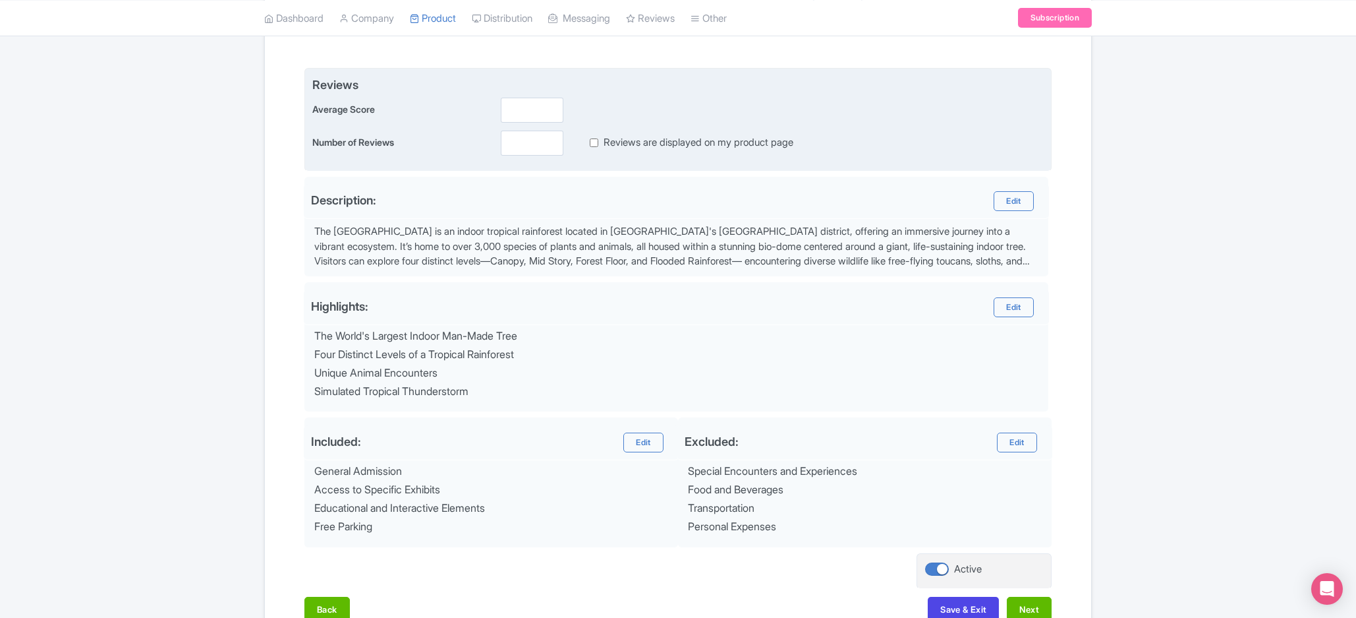
click at [601, 148] on div "Reviews are displayed on my product page" at bounding box center [681, 142] width 225 height 15
click at [598, 148] on input "Reviews are displayed on my product page" at bounding box center [594, 142] width 9 height 15
checkbox input "true"
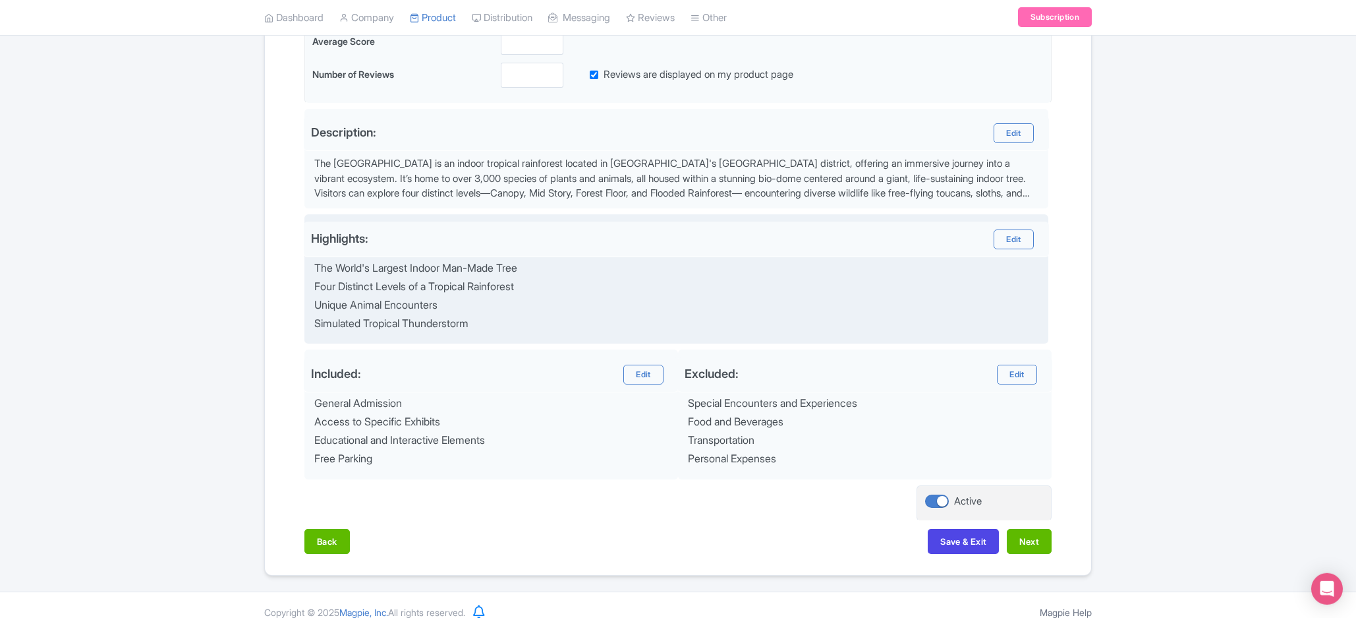
scroll to position [375, 0]
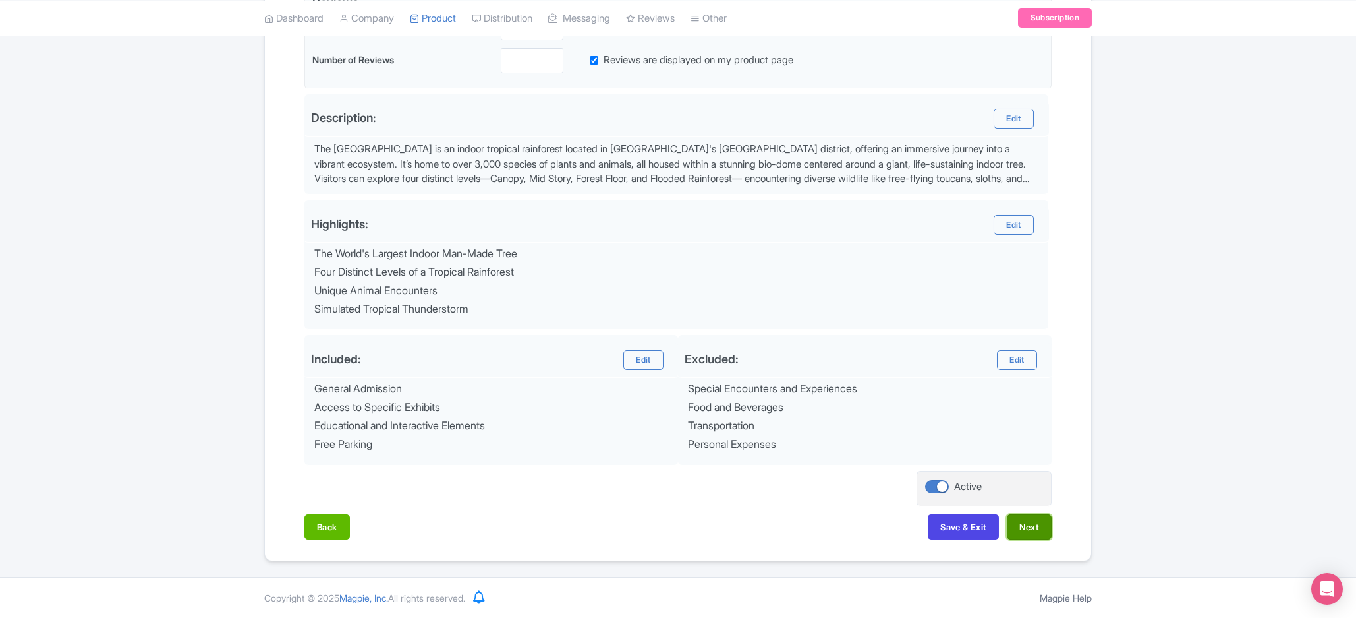
click at [1029, 516] on button "Next" at bounding box center [1029, 526] width 45 height 25
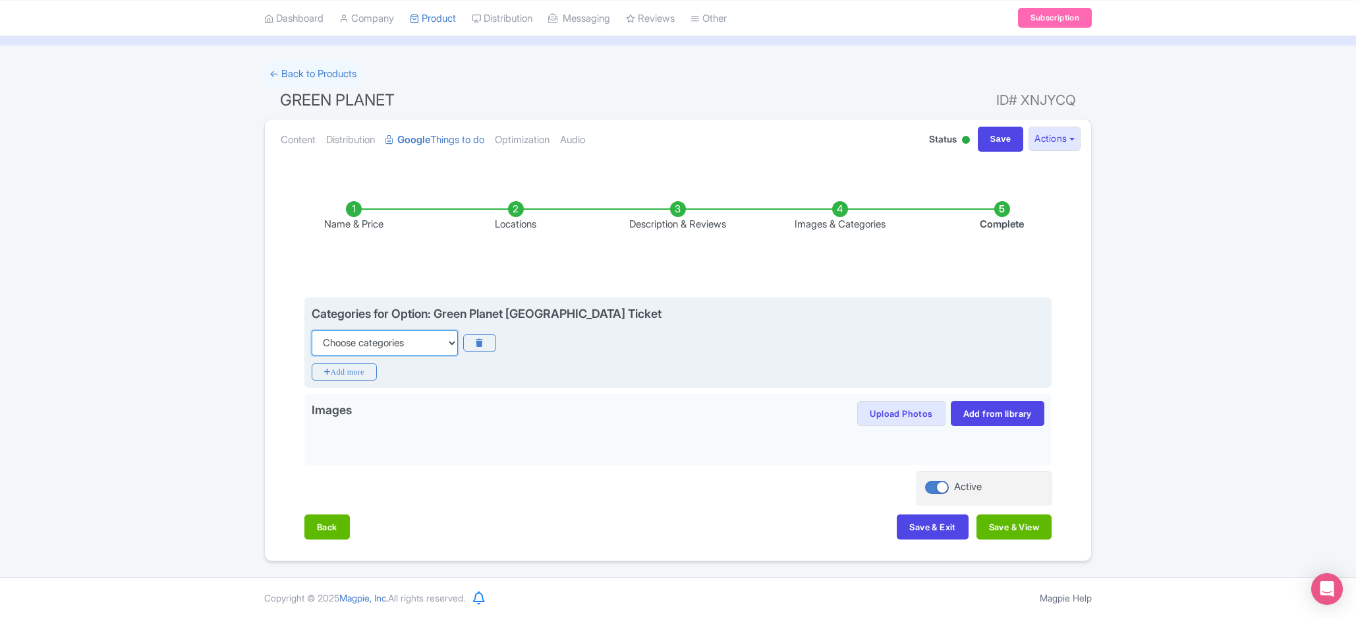
select select "theme-parks"
click option "Theme Parks" at bounding box center [0, 0] width 0 height 0
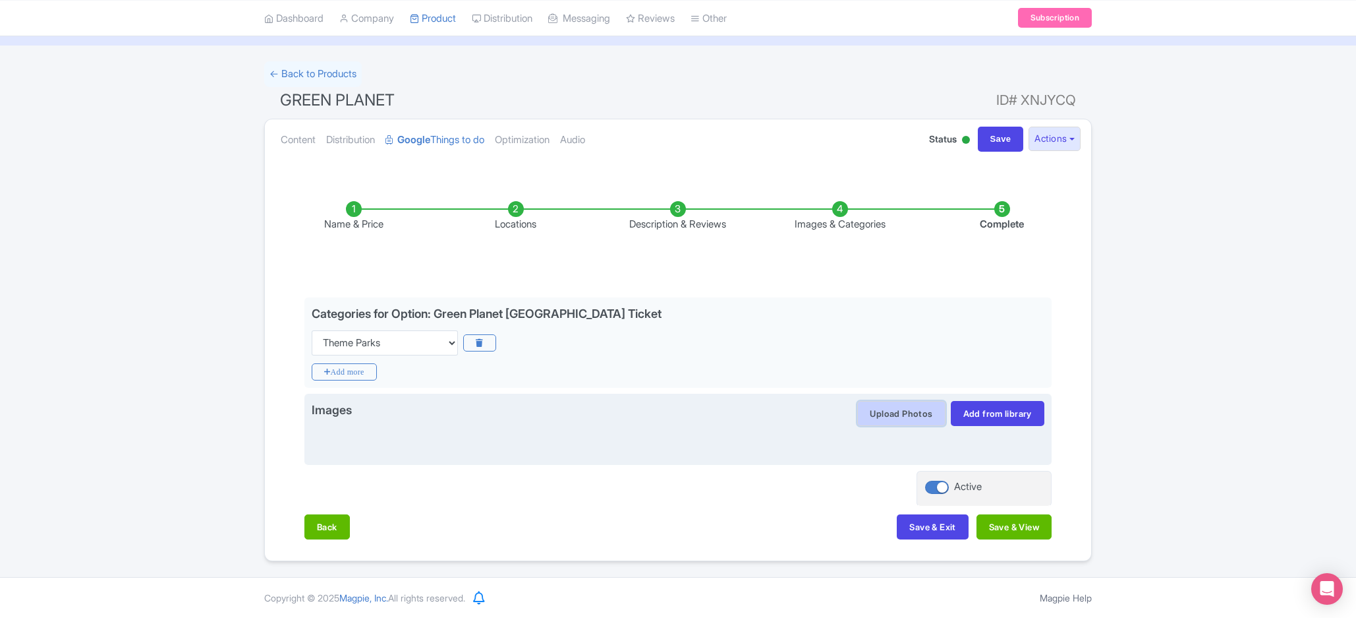
click at [881, 413] on button "Upload Photos" at bounding box center [901, 413] width 88 height 25
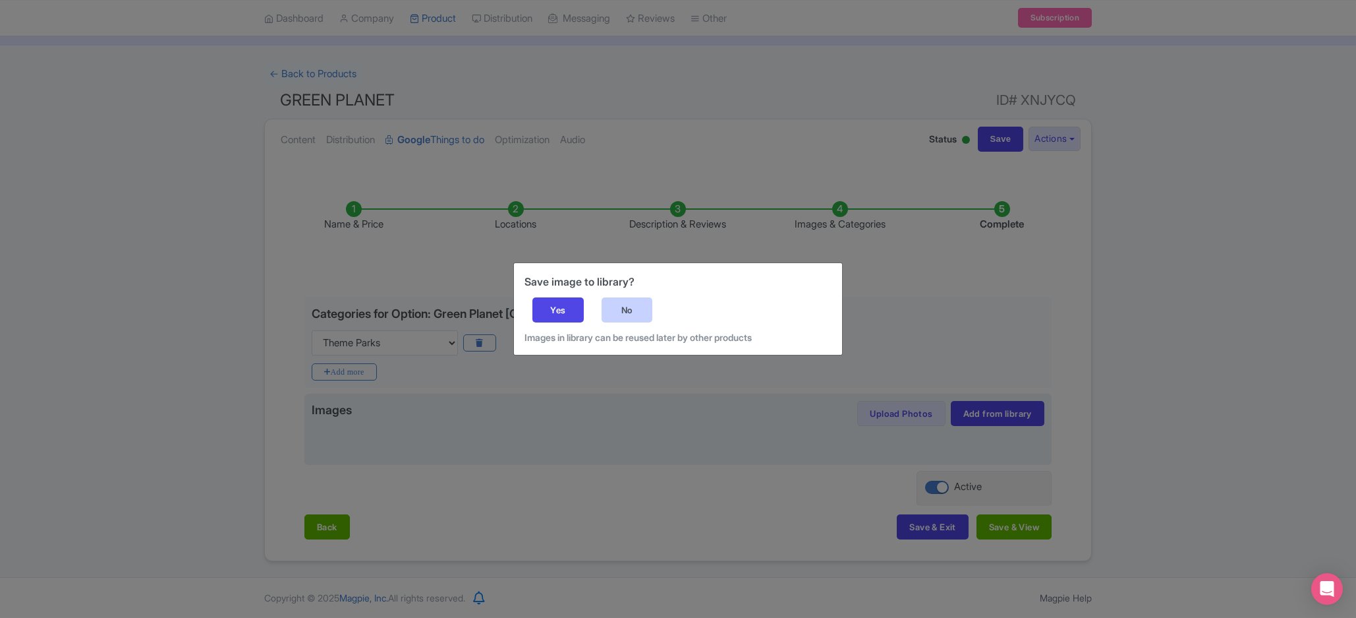
click at [647, 315] on div "No" at bounding box center [627, 309] width 51 height 25
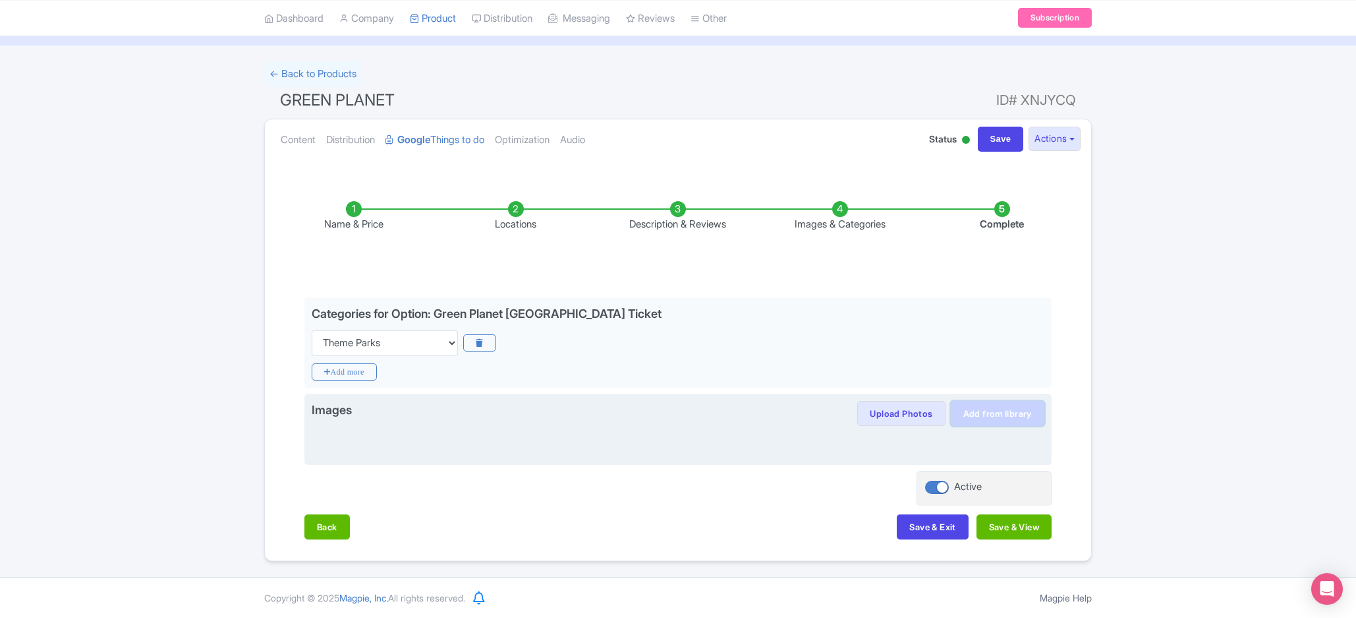
click at [977, 415] on link "Add from library" at bounding box center [998, 413] width 94 height 25
click at [977, 415] on div "Add from library" at bounding box center [998, 413] width 94 height 25
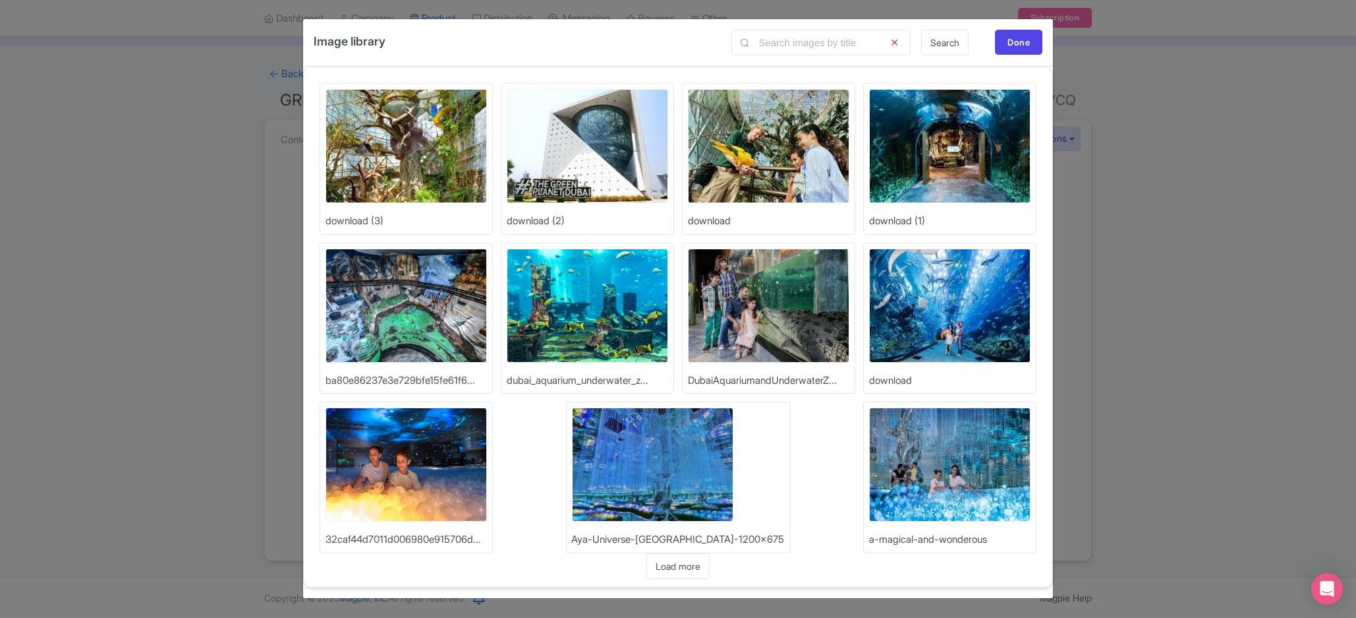
click at [614, 166] on img at bounding box center [587, 146] width 161 height 114
click at [770, 159] on img at bounding box center [768, 146] width 161 height 114
click at [415, 169] on img at bounding box center [406, 146] width 161 height 114
click at [1030, 37] on div "Done" at bounding box center [1018, 42] width 47 height 25
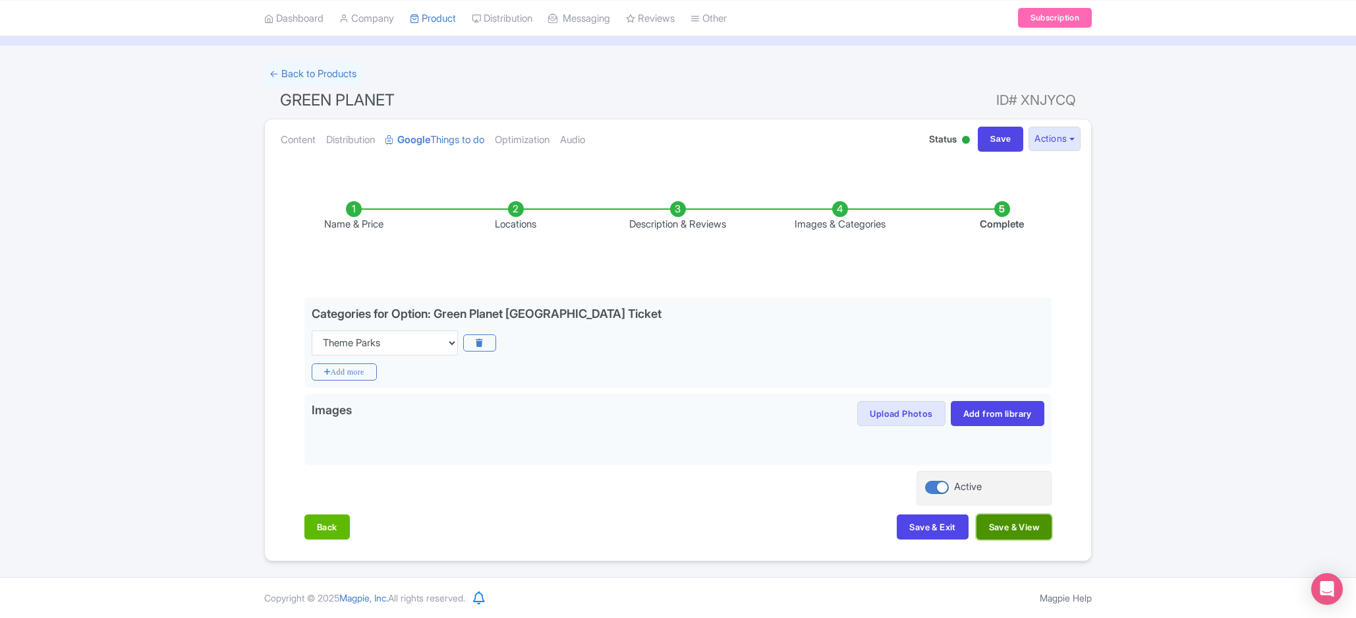
click at [1027, 517] on button "Save & View" at bounding box center [1014, 526] width 75 height 25
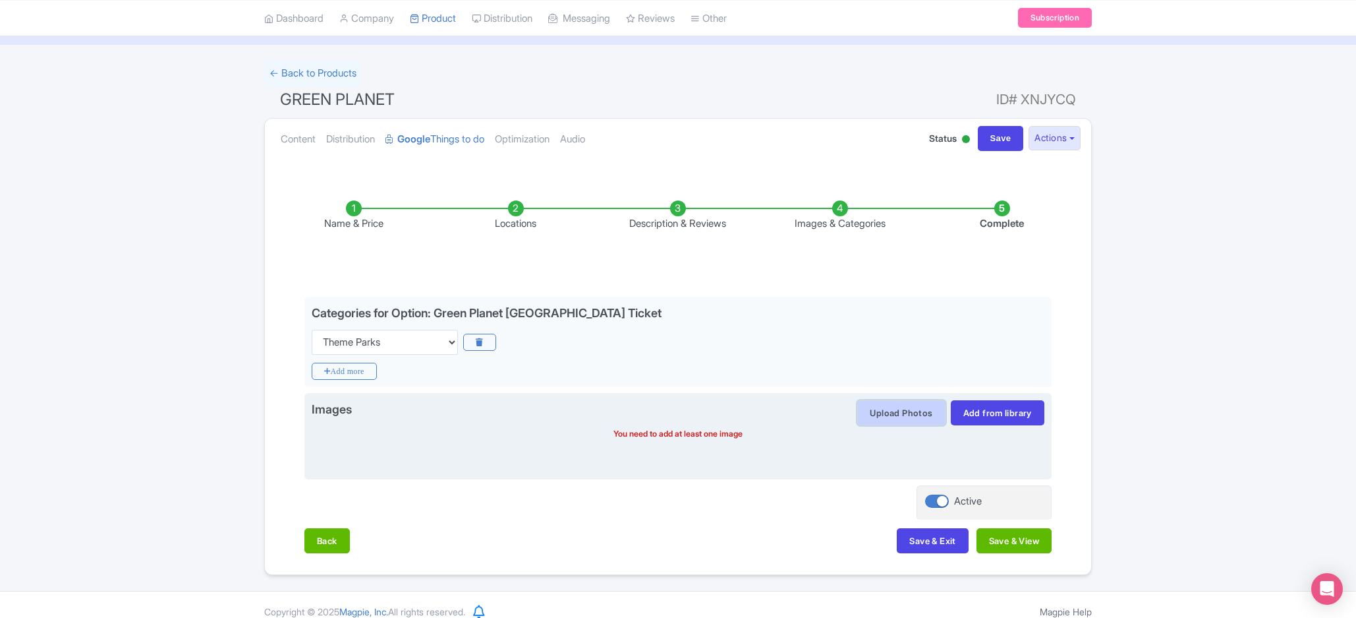
click at [933, 405] on button "Upload Photos" at bounding box center [901, 412] width 88 height 25
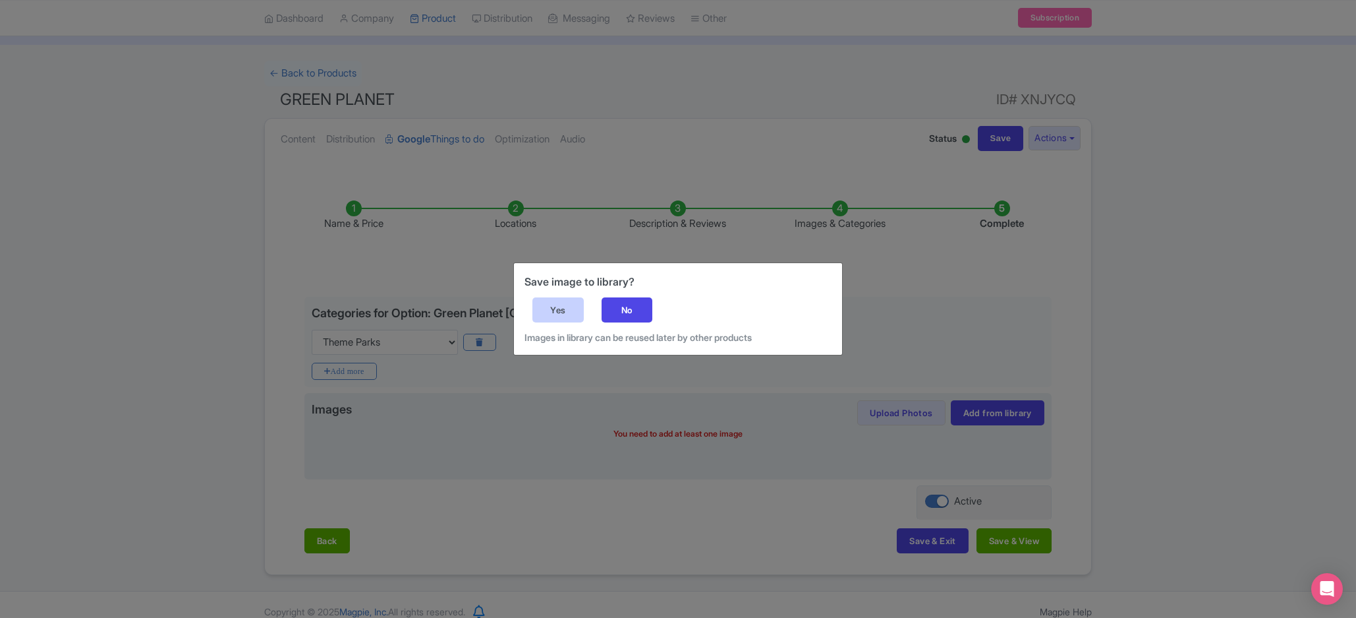
click at [562, 316] on div "Yes" at bounding box center [558, 309] width 51 height 25
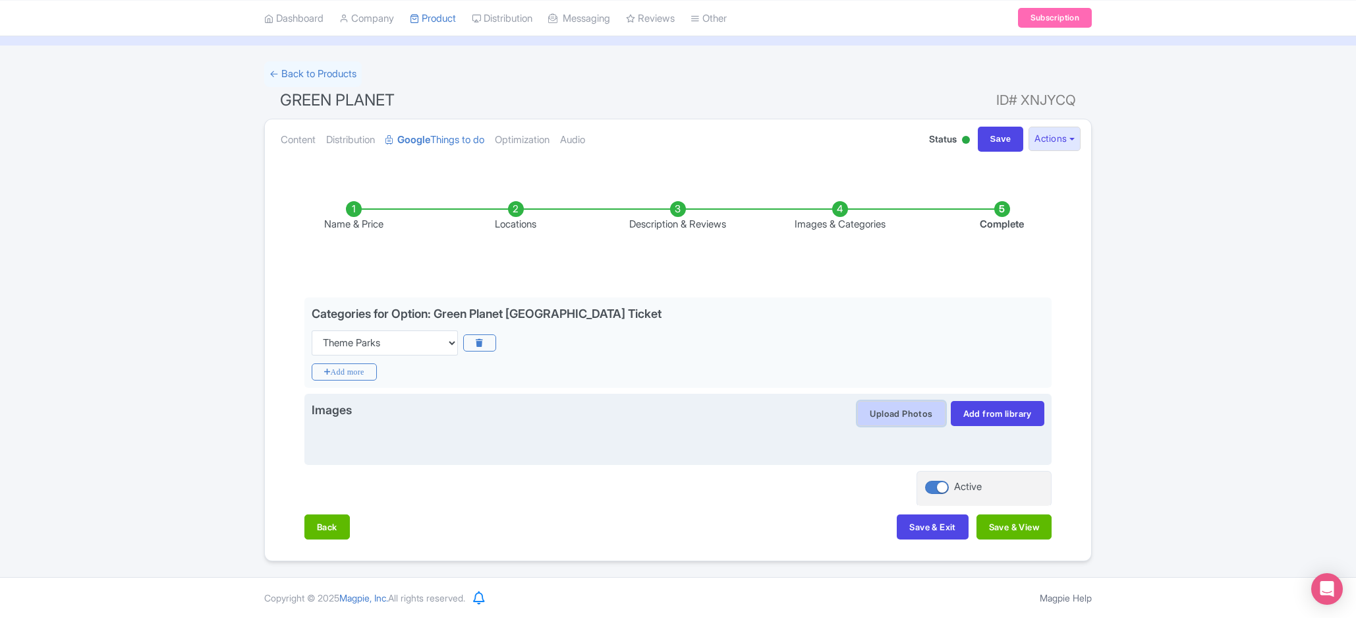
click at [925, 409] on button "Upload Photos" at bounding box center [901, 413] width 88 height 25
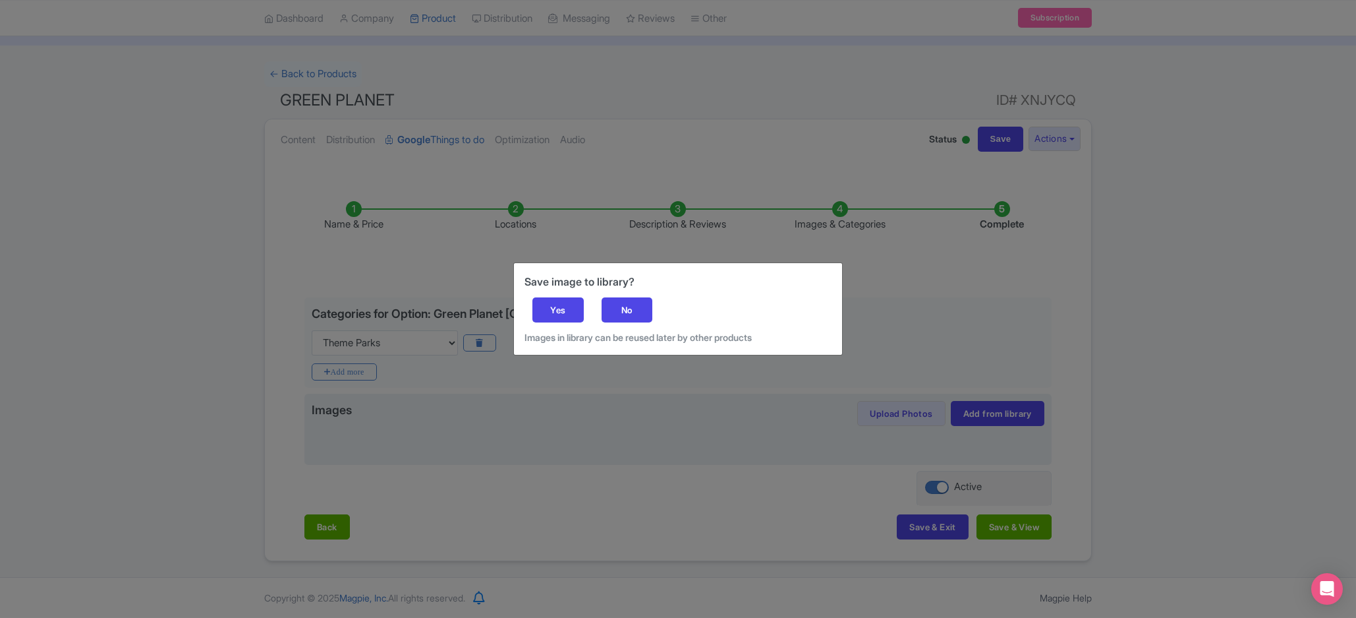
click at [611, 296] on div "Save image to library? Yes No Images in library can be reused later by other pr…" at bounding box center [678, 309] width 328 height 92
click at [957, 408] on div "Save image to library? Yes No Images in library can be reused later by other pr…" at bounding box center [678, 309] width 1356 height 618
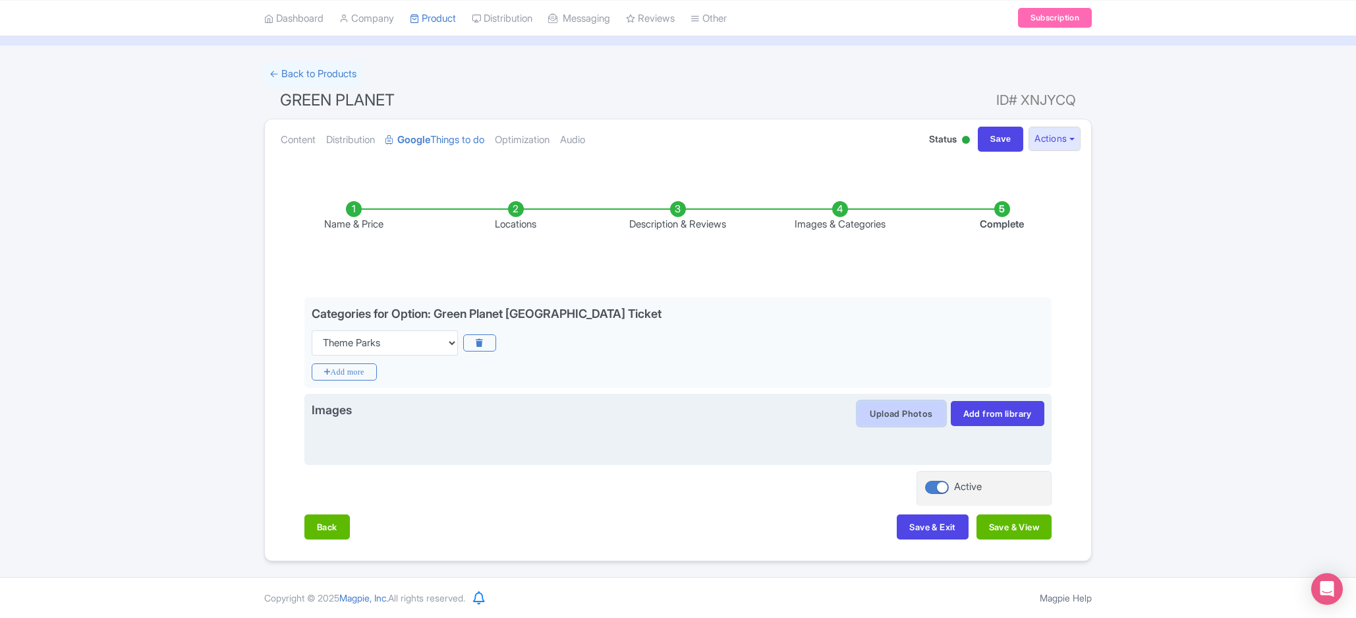
click at [902, 406] on button "Upload Photos" at bounding box center [901, 413] width 88 height 25
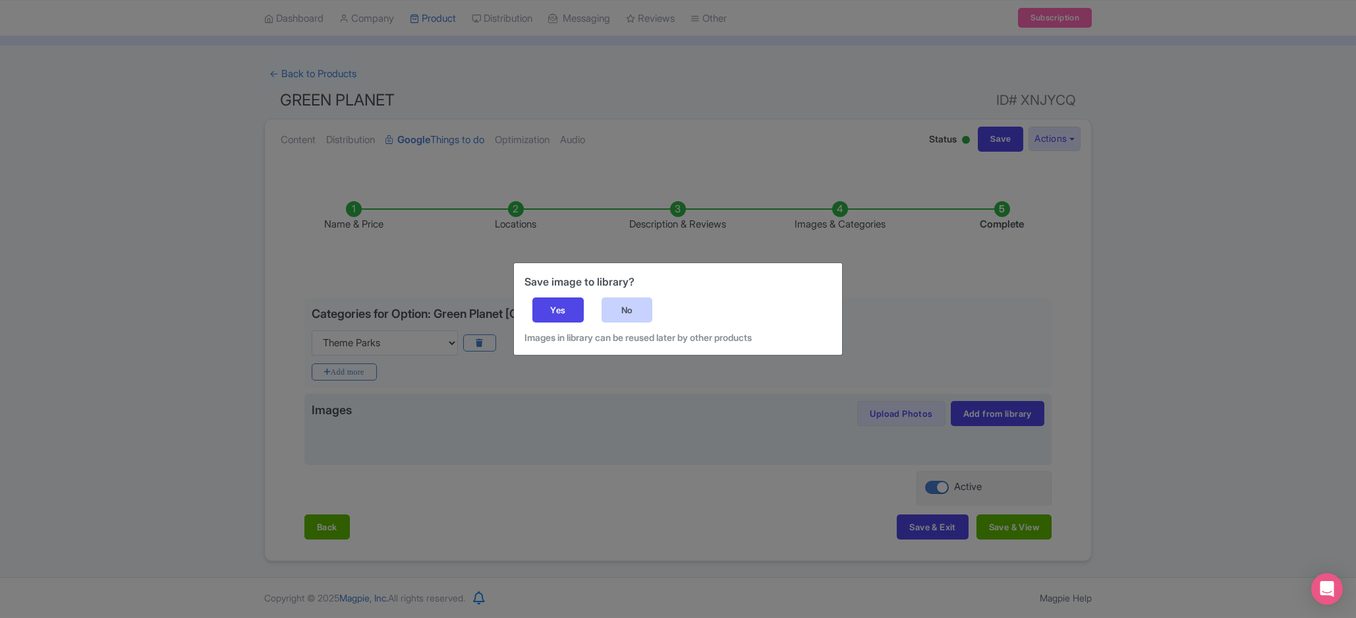
click at [650, 322] on div "No" at bounding box center [627, 309] width 51 height 25
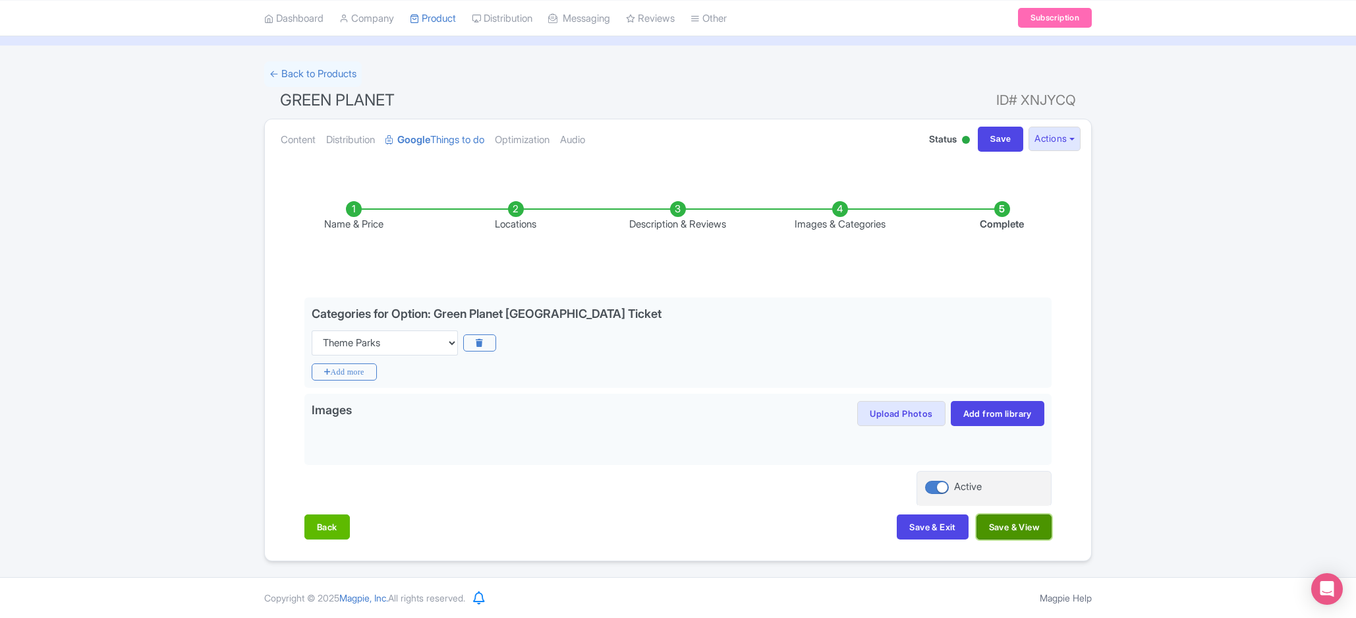
click at [998, 530] on button "Save & View" at bounding box center [1014, 526] width 75 height 25
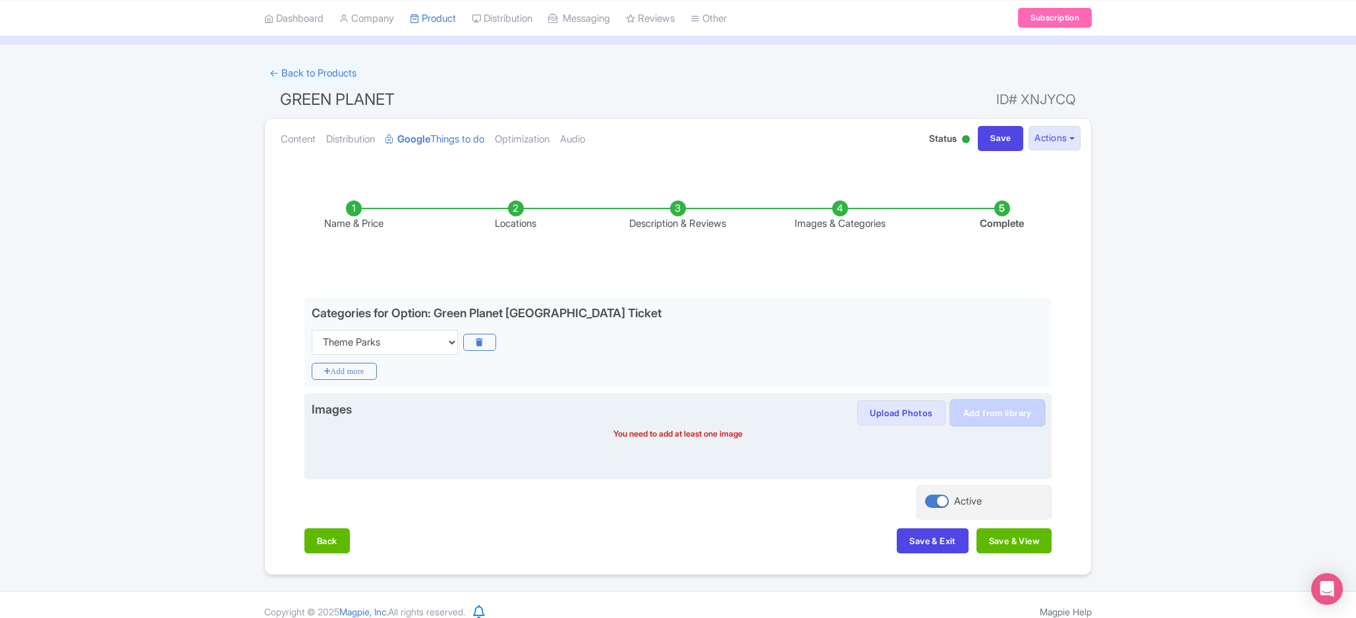
click at [996, 411] on link "Add from library" at bounding box center [998, 412] width 94 height 25
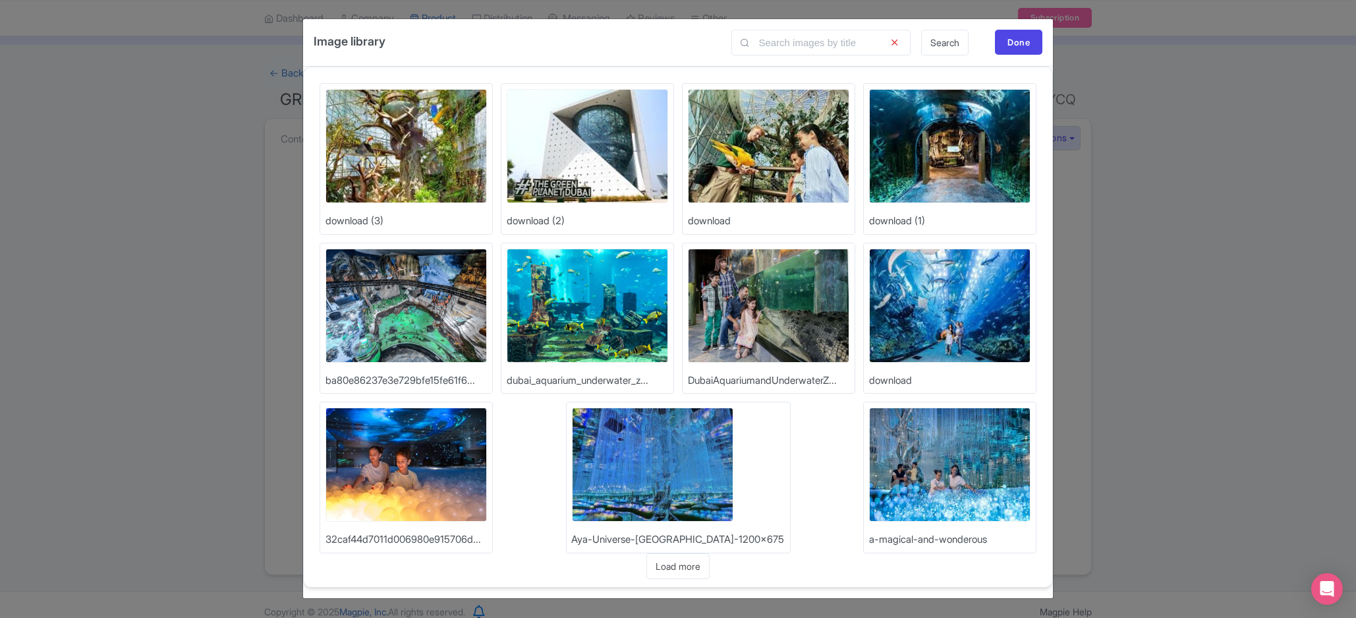
click at [976, 44] on div "Search Done" at bounding box center [882, 43] width 322 height 26
click at [1008, 38] on div "Done" at bounding box center [1018, 42] width 47 height 25
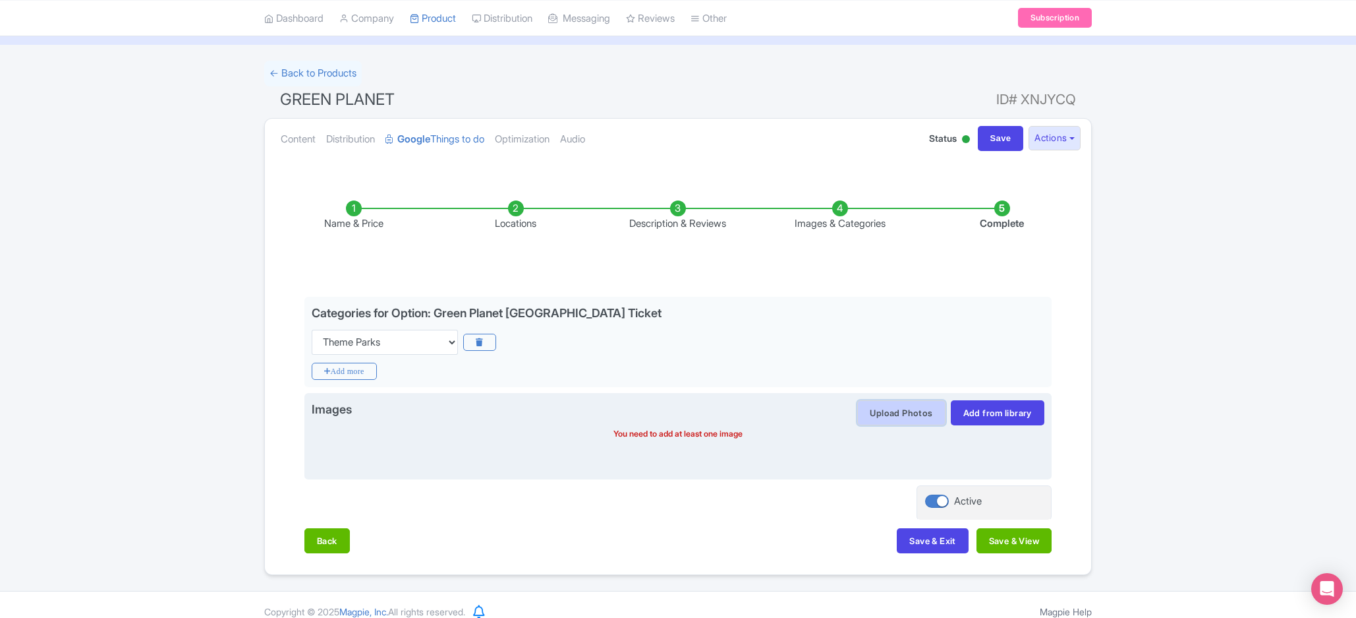
click at [917, 424] on button "Upload Photos" at bounding box center [901, 412] width 88 height 25
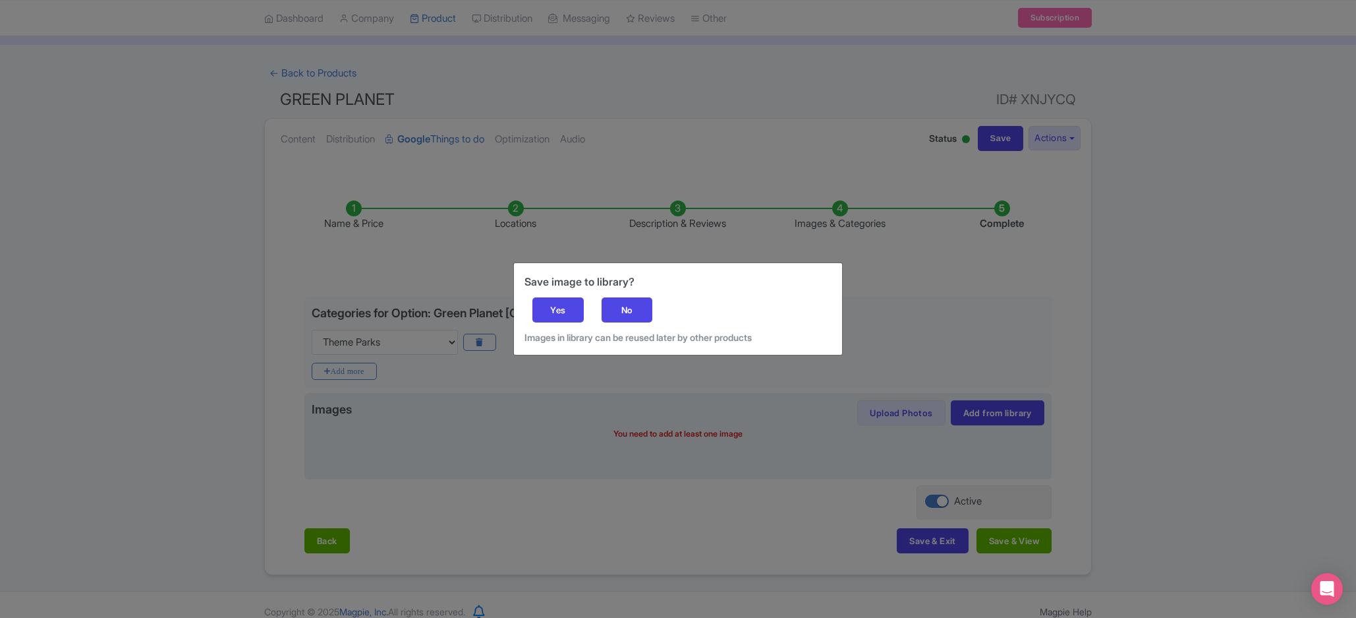
click at [637, 326] on div "Save image to library? Yes No Images in library can be reused later by other pr…" at bounding box center [678, 309] width 328 height 92
click at [1022, 431] on div "Save image to library? Yes No Images in library can be reused later by other pr…" at bounding box center [678, 309] width 1356 height 618
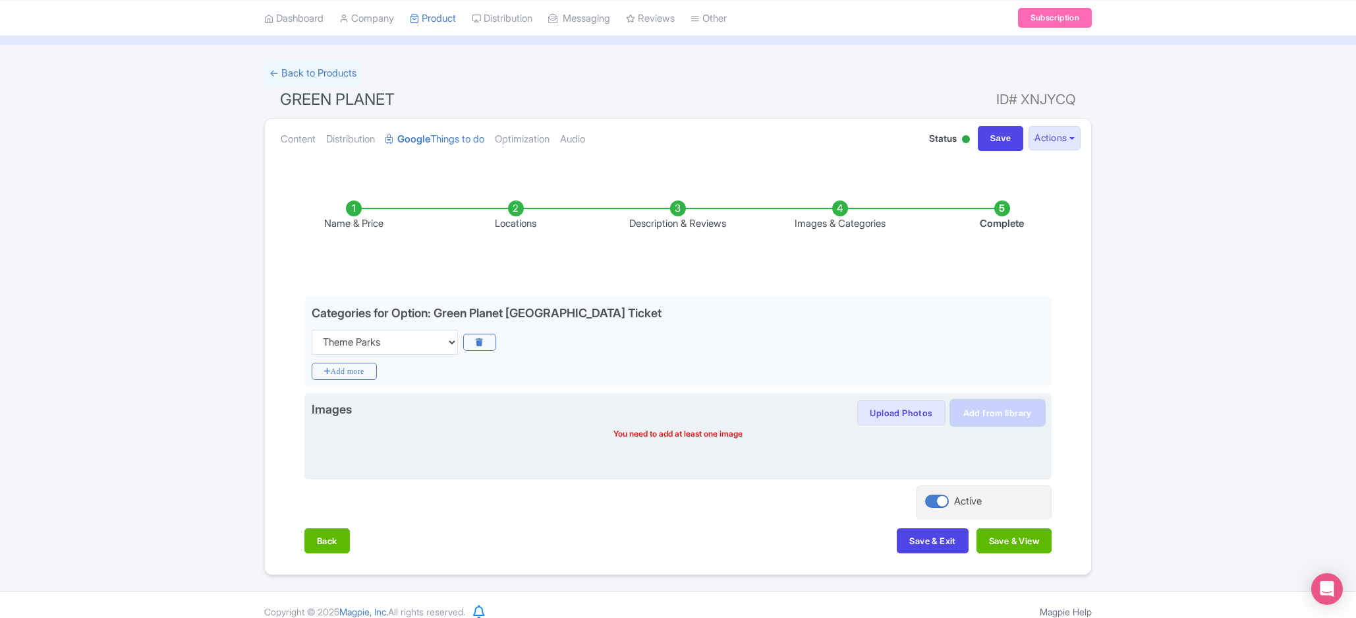
click at [1018, 422] on link "Add from library" at bounding box center [998, 412] width 94 height 25
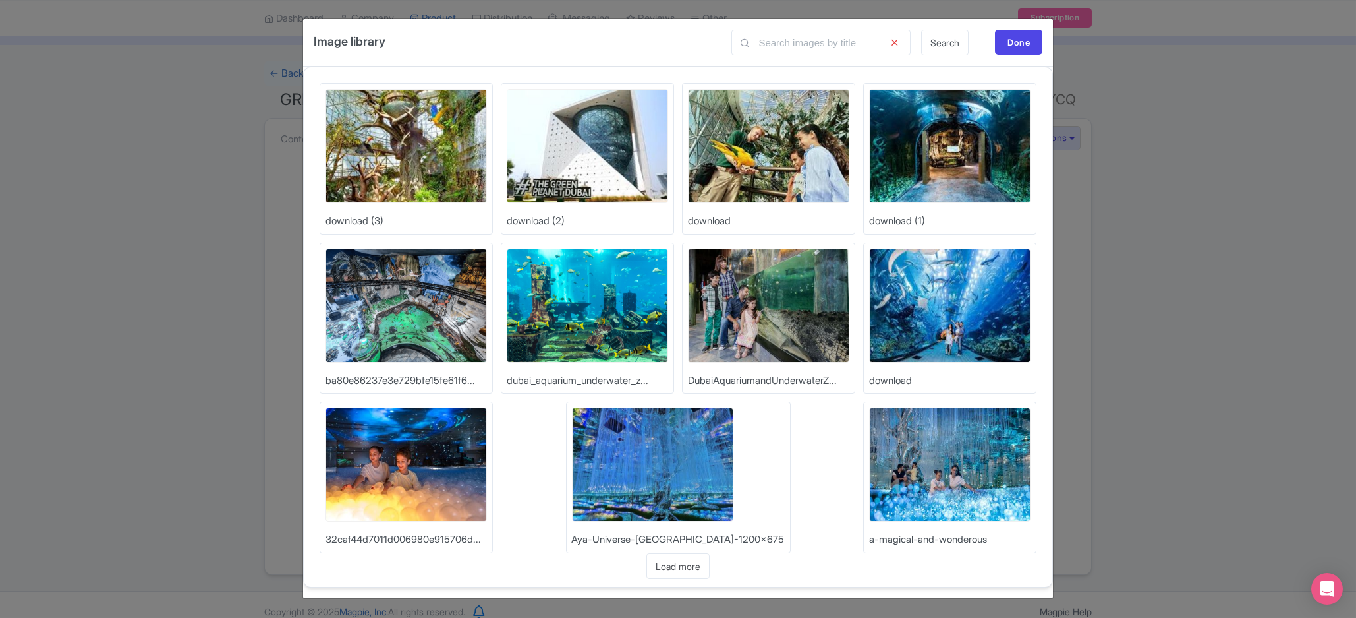
click at [1195, 380] on div "Image library Search Done Upload Photos download (3) Upload Photos download (2)…" at bounding box center [678, 309] width 1356 height 618
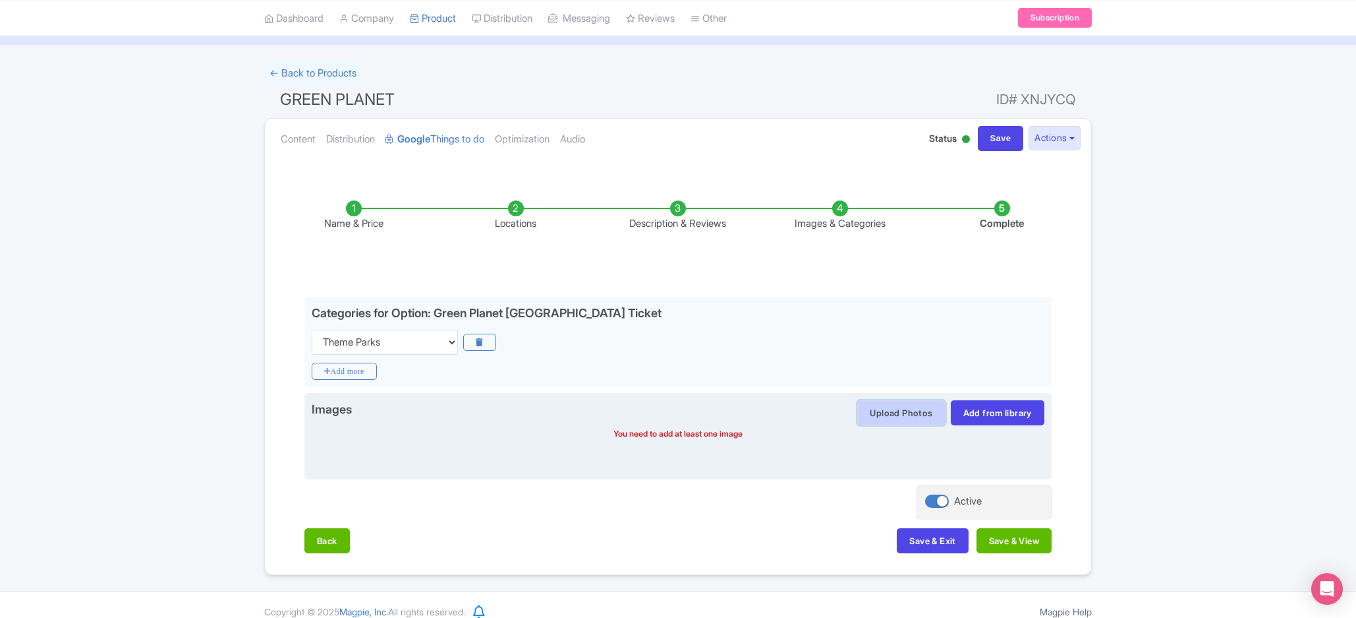
click at [917, 424] on button "Upload Photos" at bounding box center [901, 412] width 88 height 25
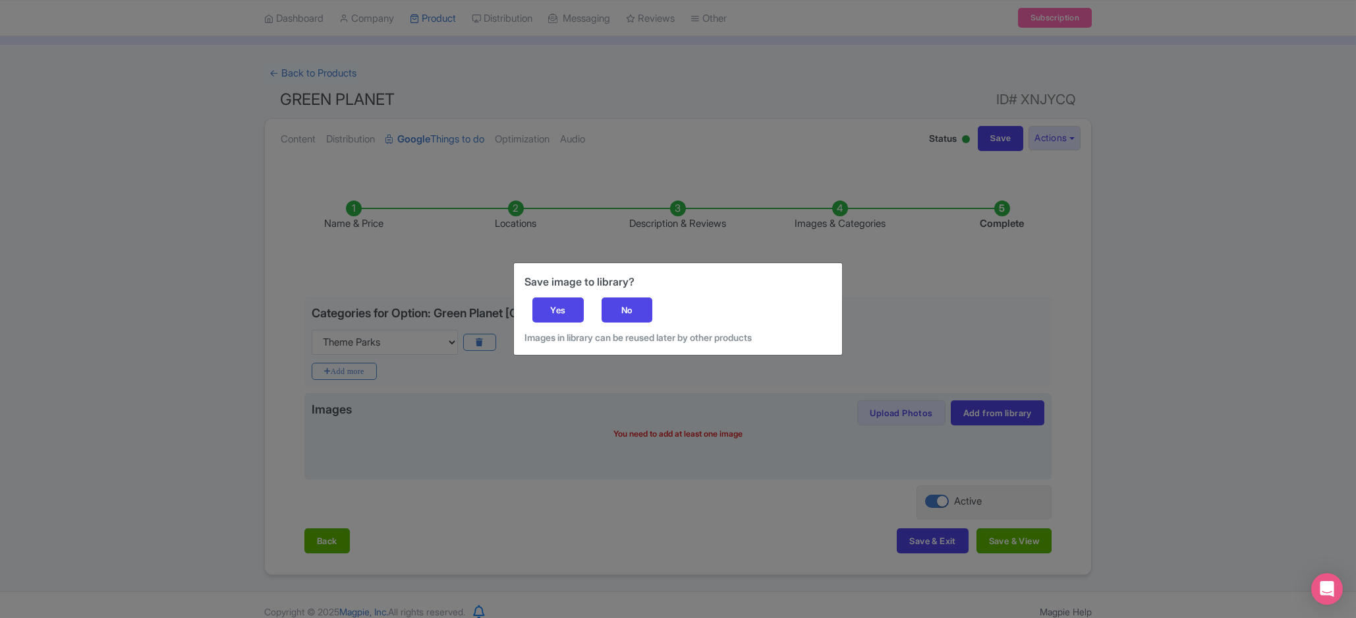
click at [529, 301] on div "Save image to library? Yes No Images in library can be reused later by other pr…" at bounding box center [678, 309] width 328 height 92
click at [550, 303] on div "Yes" at bounding box center [558, 309] width 51 height 25
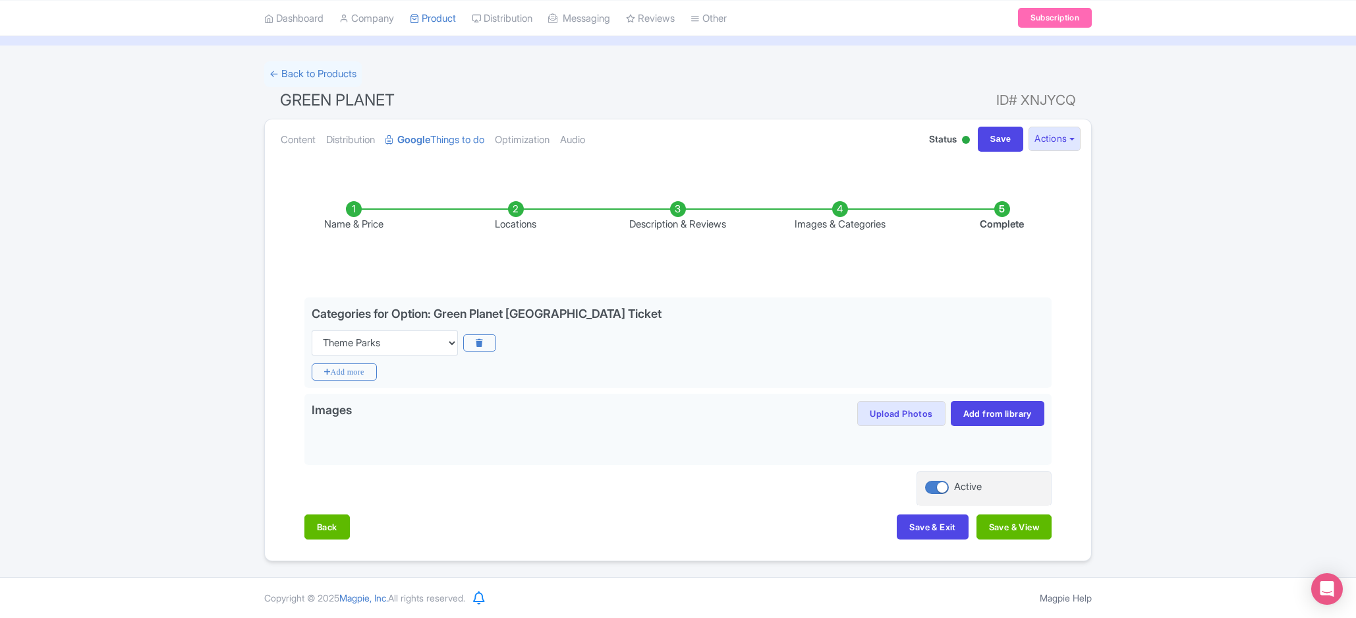
click at [909, 125] on div "Content Distribution Google Things to do Optimization Audio Status Active Inact…" at bounding box center [678, 139] width 826 height 40
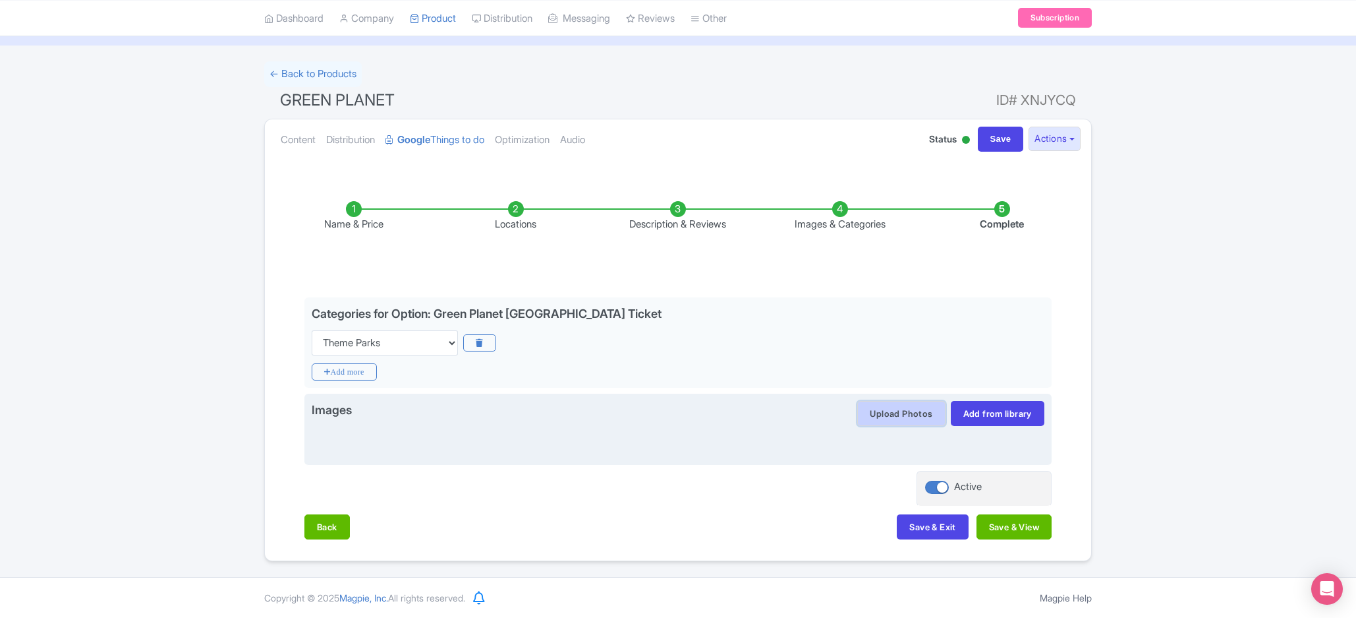
click at [896, 414] on button "Upload Photos" at bounding box center [901, 413] width 88 height 25
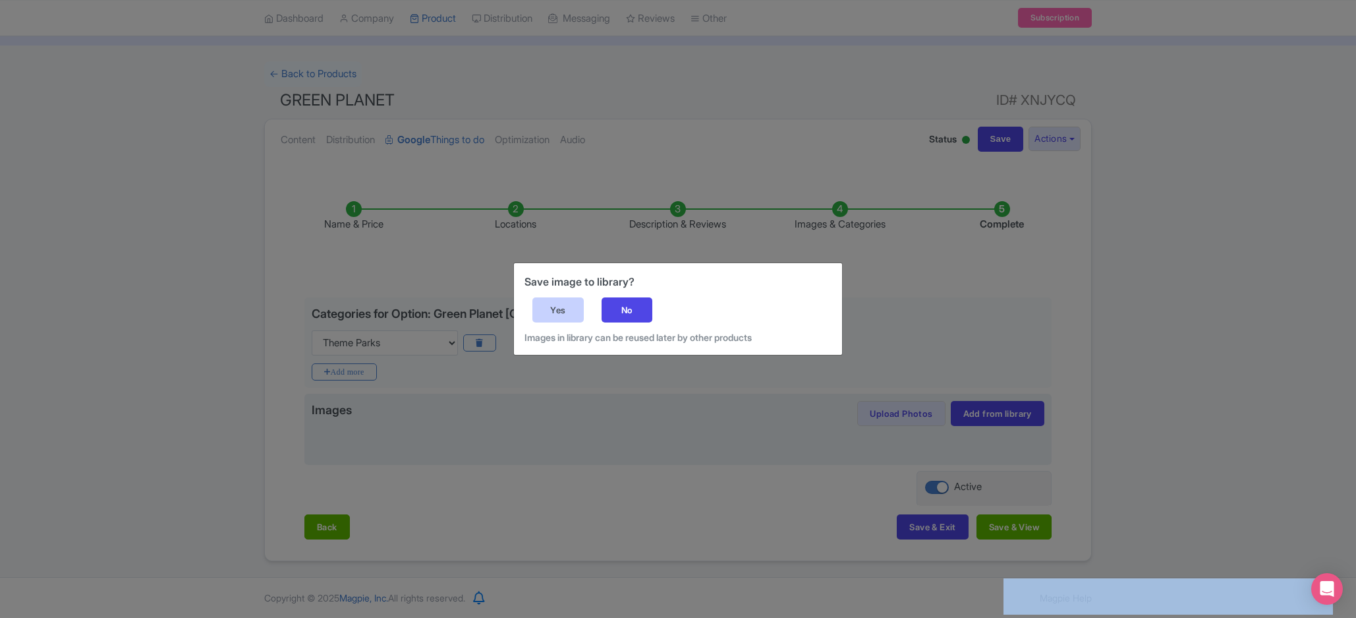
click at [542, 309] on div "Yes" at bounding box center [558, 309] width 51 height 25
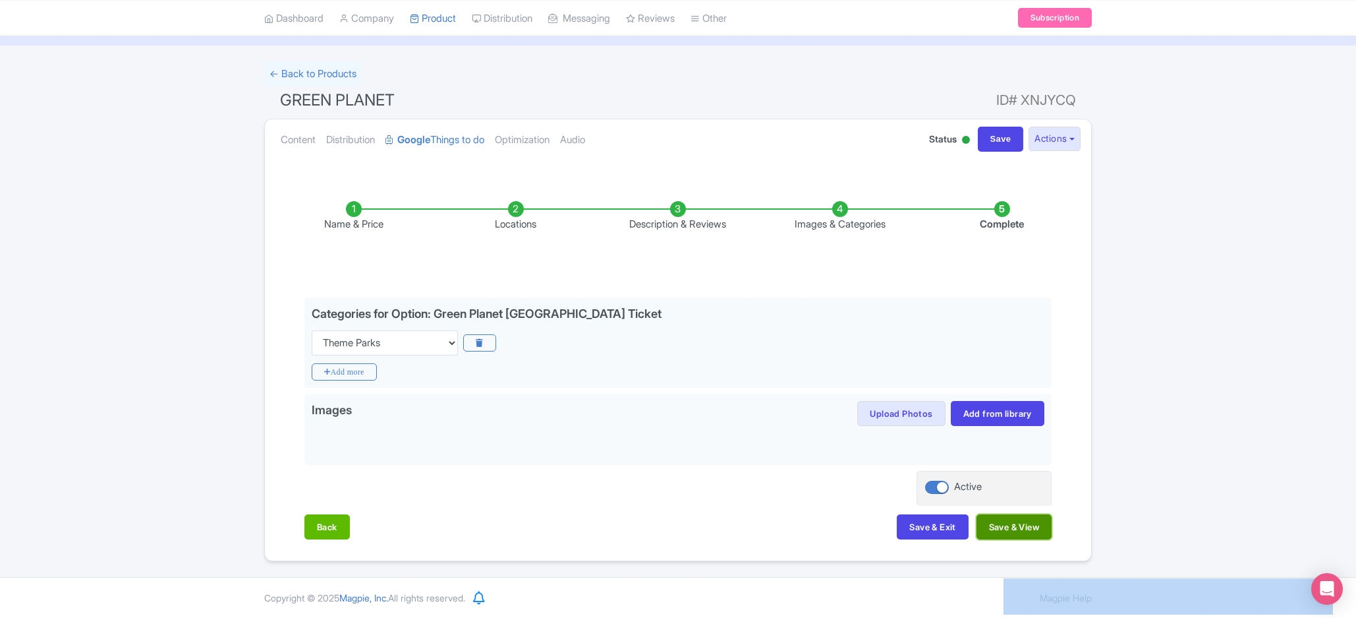
click at [989, 535] on button "Save & View" at bounding box center [1014, 526] width 75 height 25
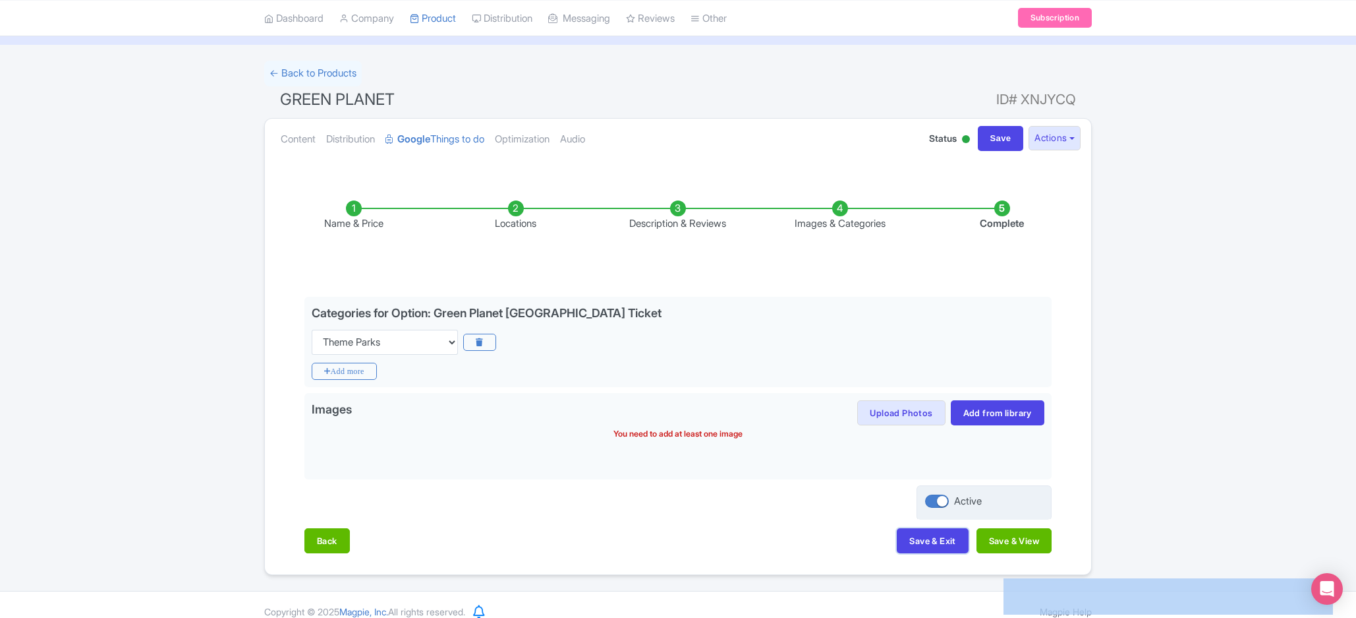
drag, startPoint x: 962, startPoint y: 535, endPoint x: 944, endPoint y: 487, distance: 51.1
click at [950, 487] on div "Name & Price Locations Description & Reviews Images & Categories Complete Edit …" at bounding box center [678, 370] width 811 height 392
drag, startPoint x: 938, startPoint y: 501, endPoint x: 1168, endPoint y: 502, distance: 230.0
click at [1168, 502] on div "Success Product Saved ← Back to Products GREEN PLANET ID# XNJYCQ Content Distri…" at bounding box center [678, 318] width 1356 height 514
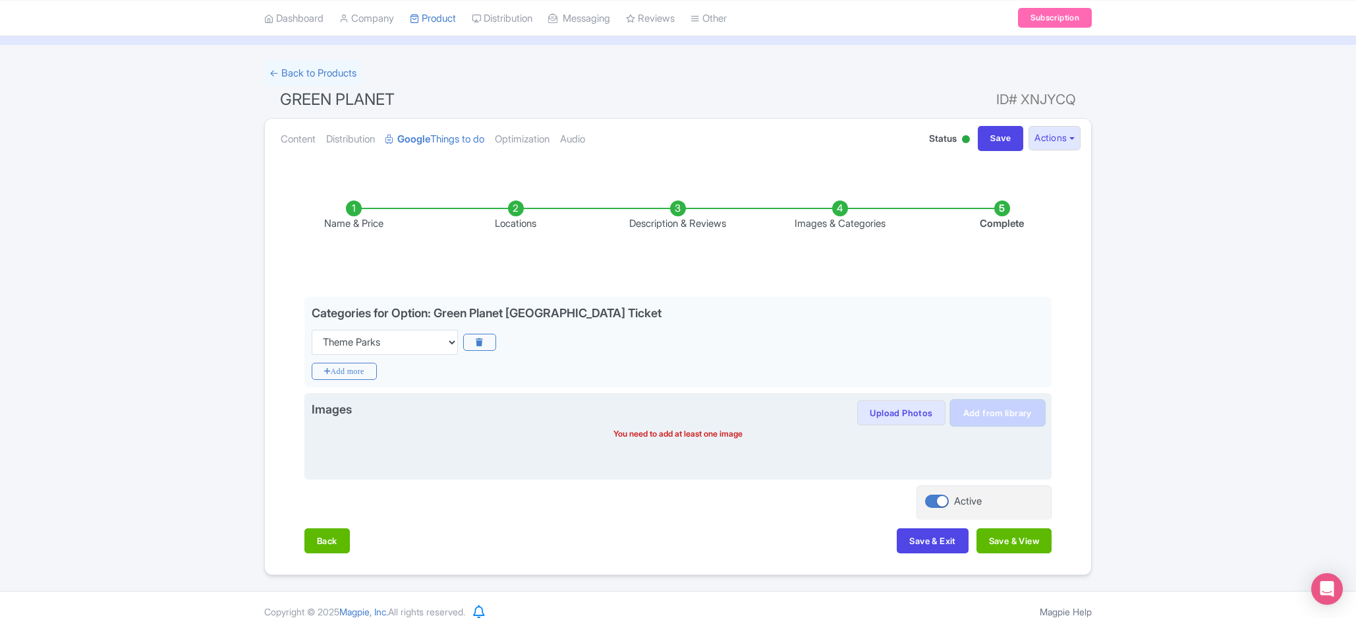
click at [987, 409] on link "Add from library" at bounding box center [998, 412] width 94 height 25
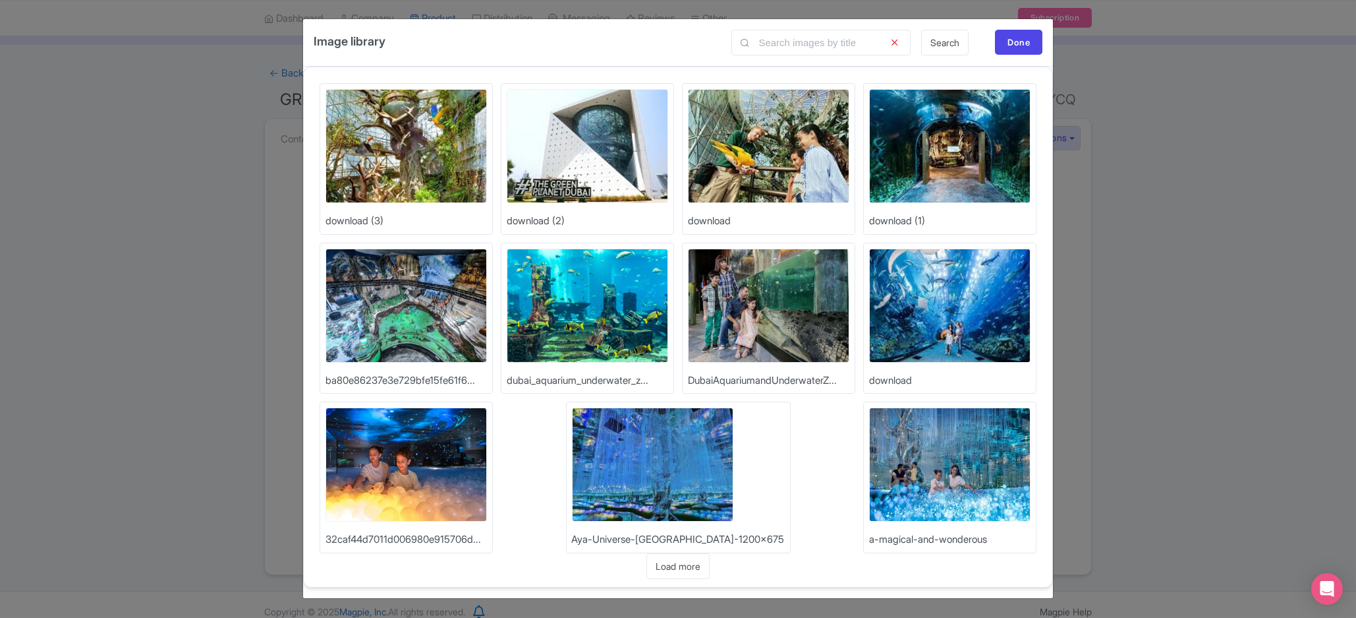
click at [1122, 165] on div "Image library Search Done Upload Photos download (3) Upload Photos download (2)…" at bounding box center [678, 309] width 1356 height 618
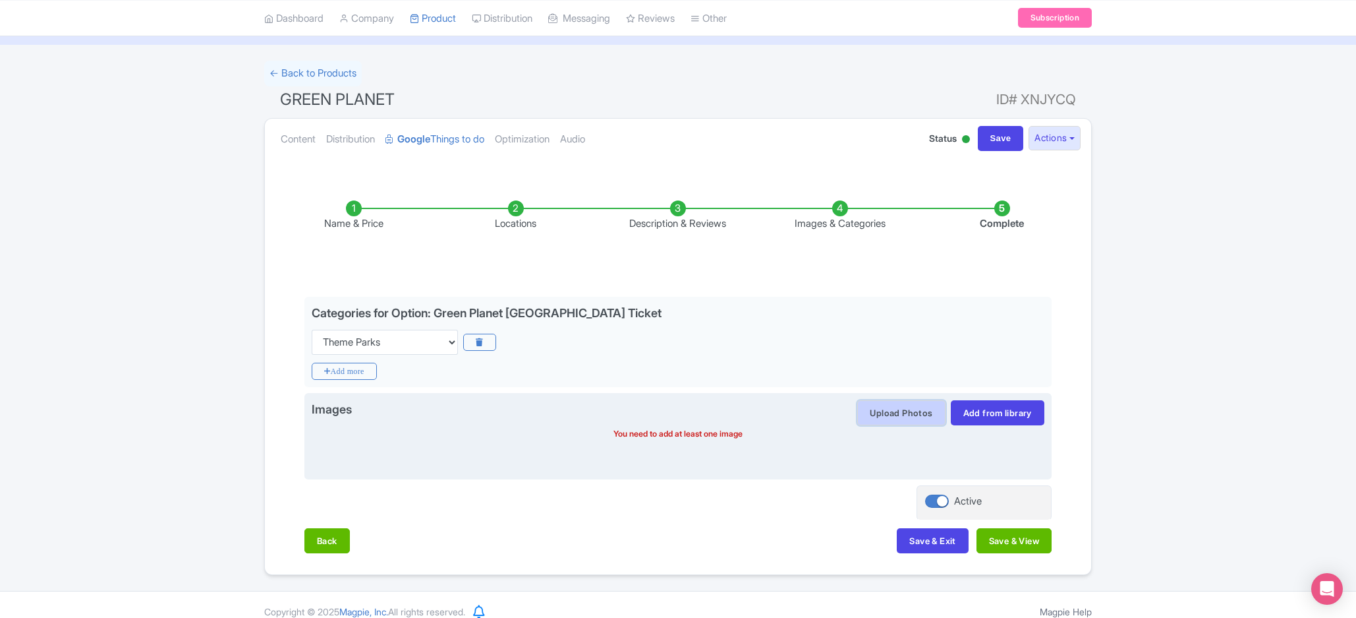
click at [906, 423] on button "Upload Photos" at bounding box center [901, 412] width 88 height 25
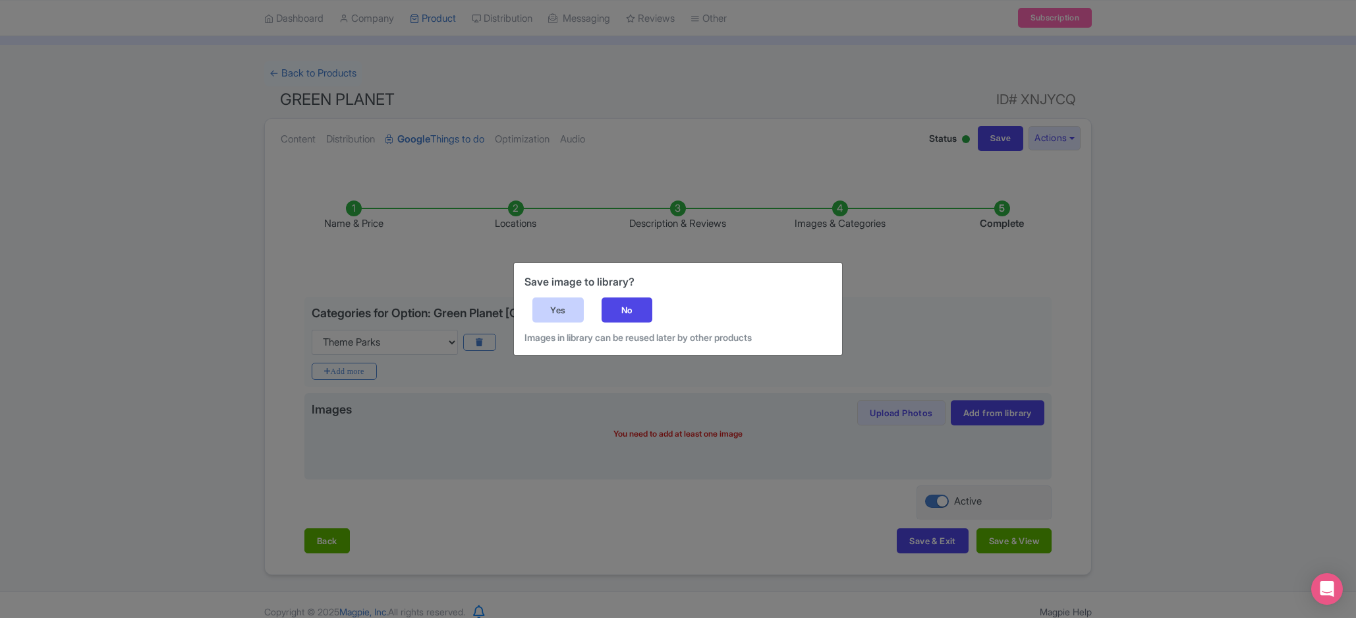
click at [573, 303] on div "Yes" at bounding box center [558, 309] width 51 height 25
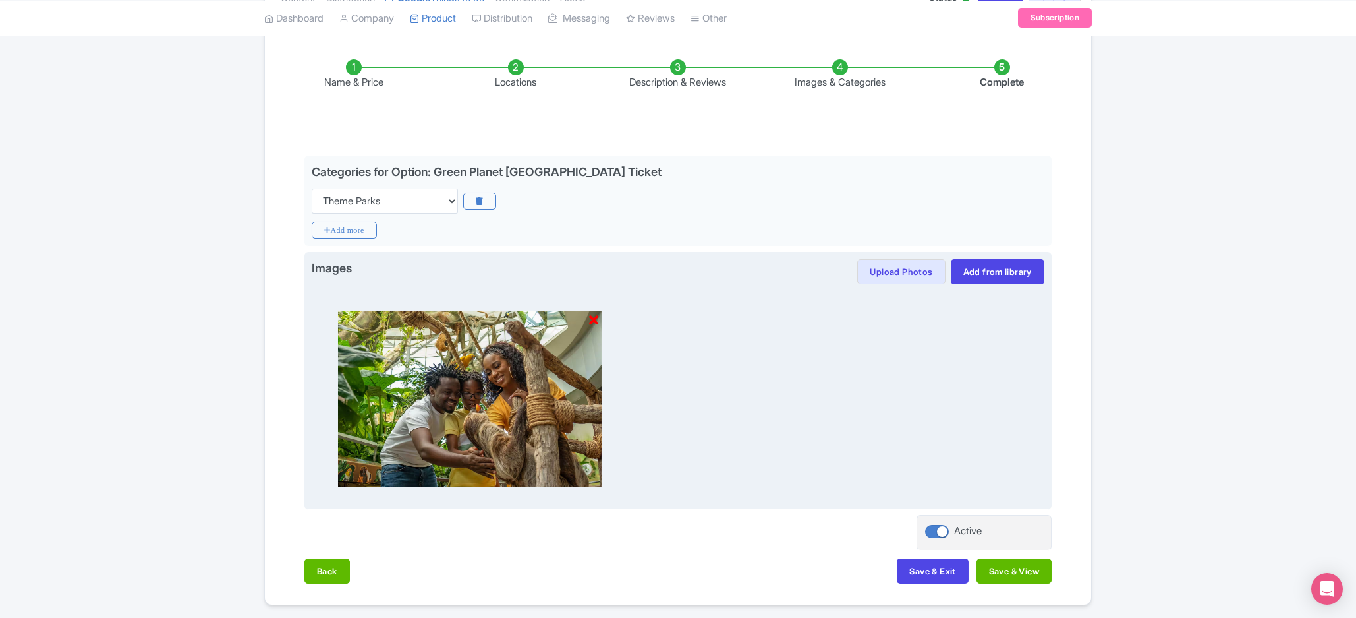
scroll to position [249, 0]
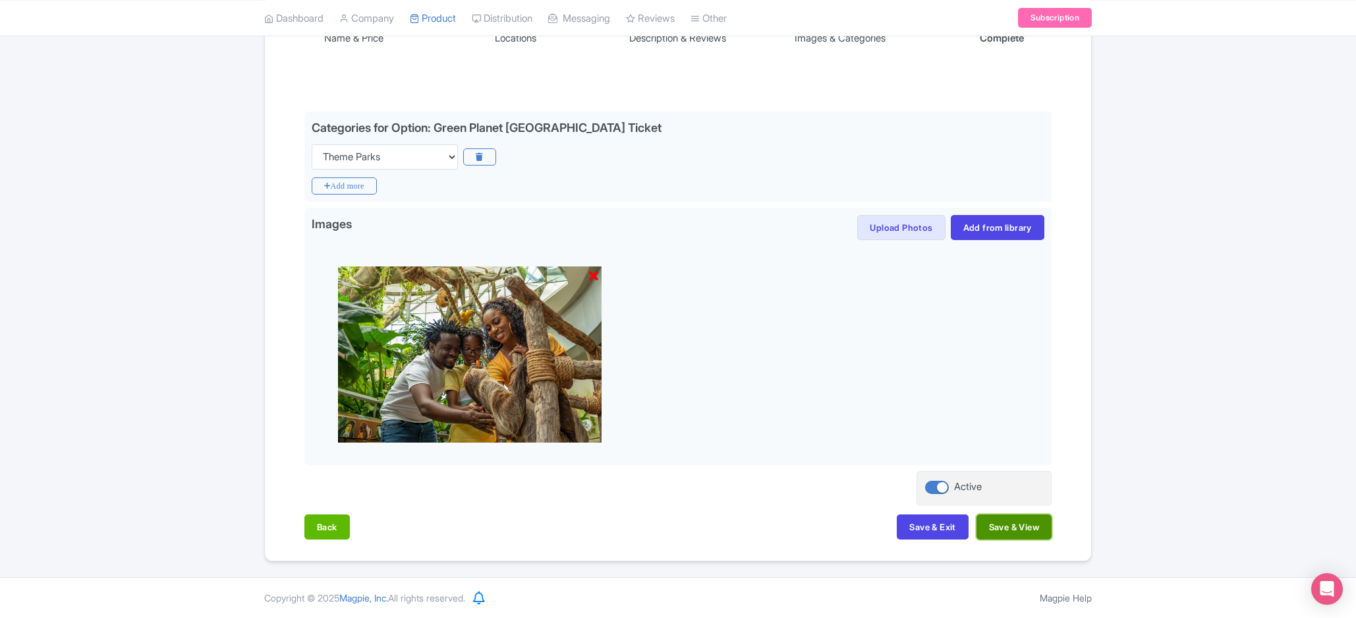
click at [1007, 523] on button "Save & View" at bounding box center [1014, 526] width 75 height 25
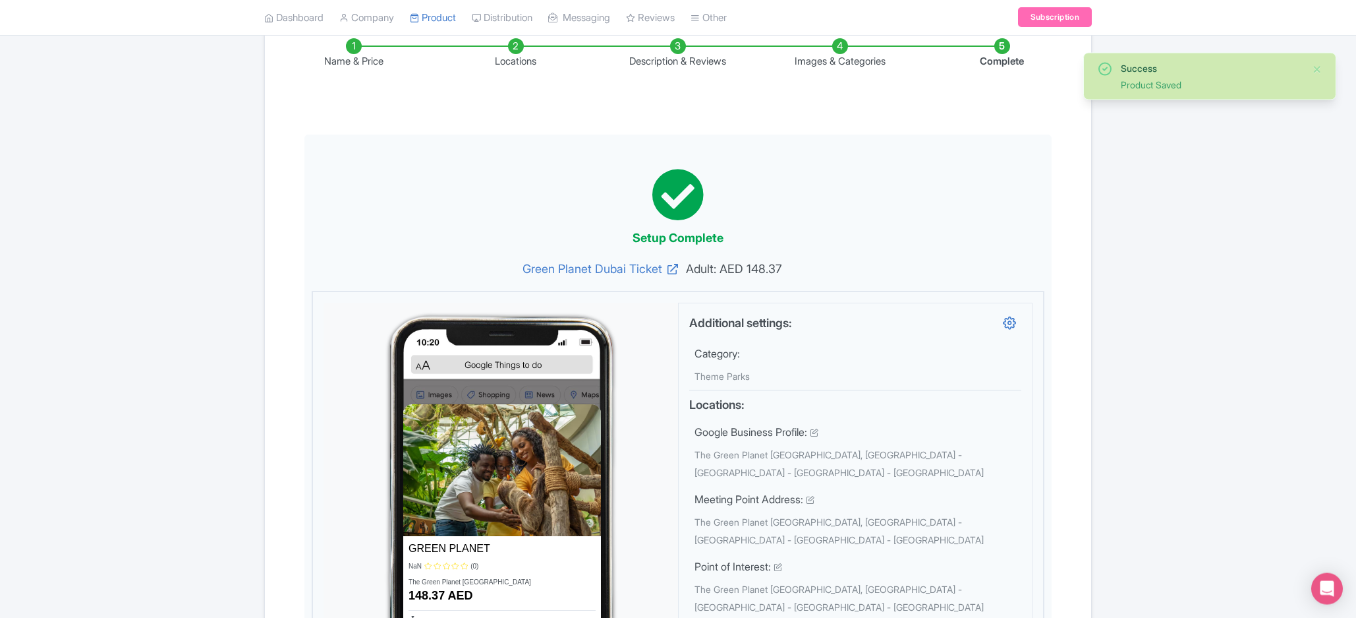
scroll to position [177, 0]
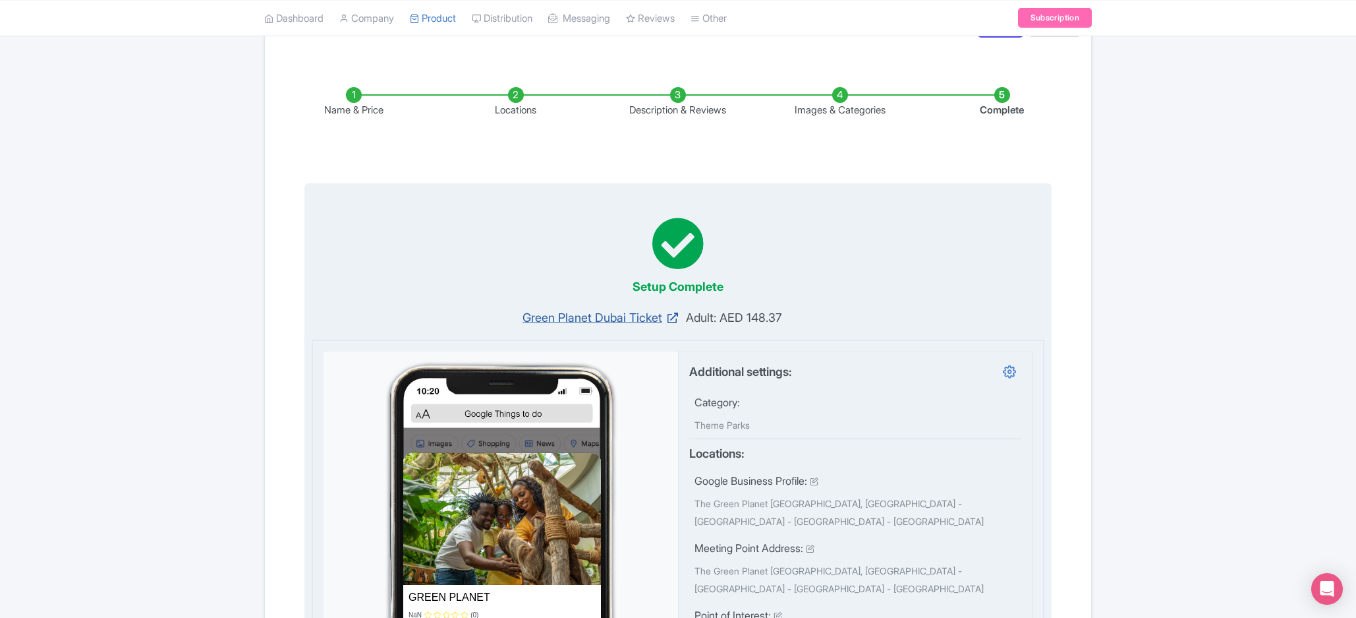
click at [569, 322] on link "Green Planet Dubai Ticket" at bounding box center [501, 317] width 353 height 18
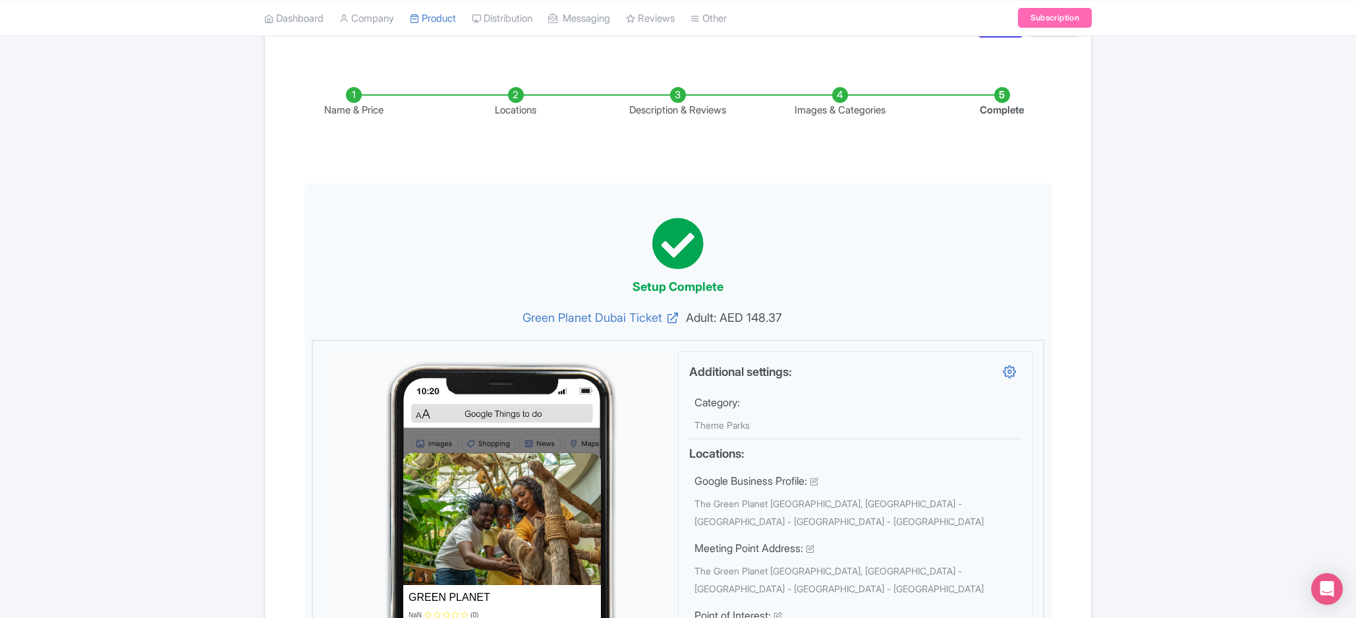
click at [1327, 598] on div "Open Intercom Messenger" at bounding box center [1327, 588] width 35 height 35
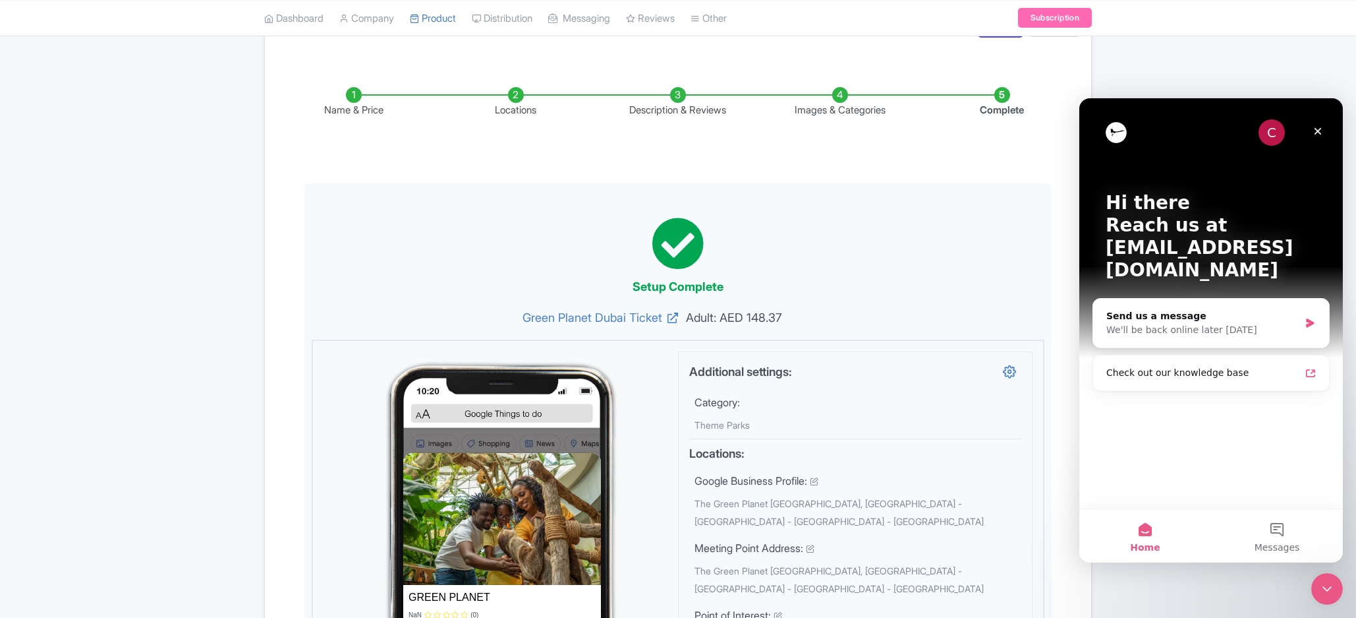
scroll to position [0, 0]
